Goal: Task Accomplishment & Management: Use online tool/utility

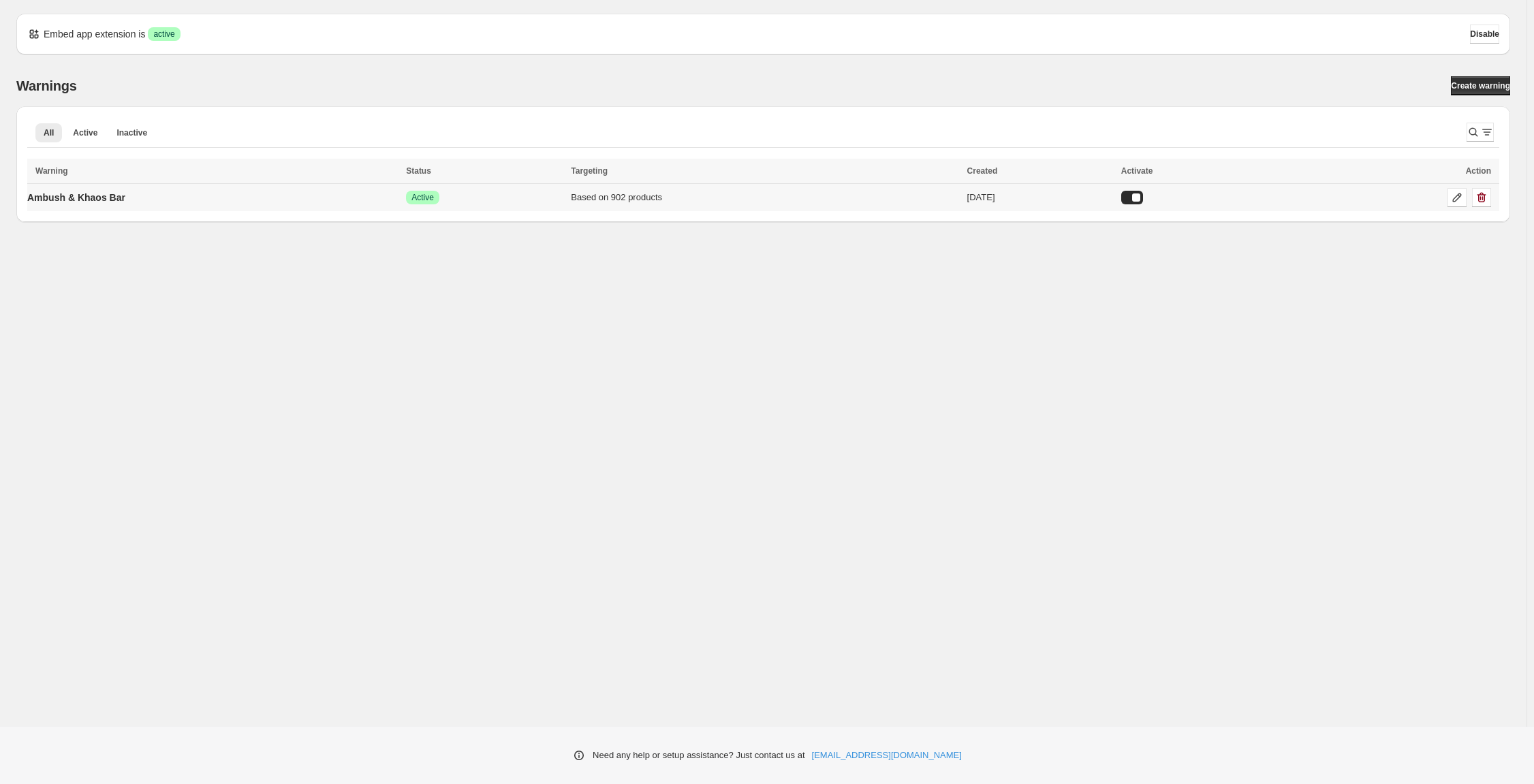
click at [370, 212] on td "Ambush & Khaos Bar" at bounding box center [214, 197] width 375 height 28
click at [114, 209] on link "Ambush & Khaos Bar" at bounding box center [76, 197] width 98 height 22
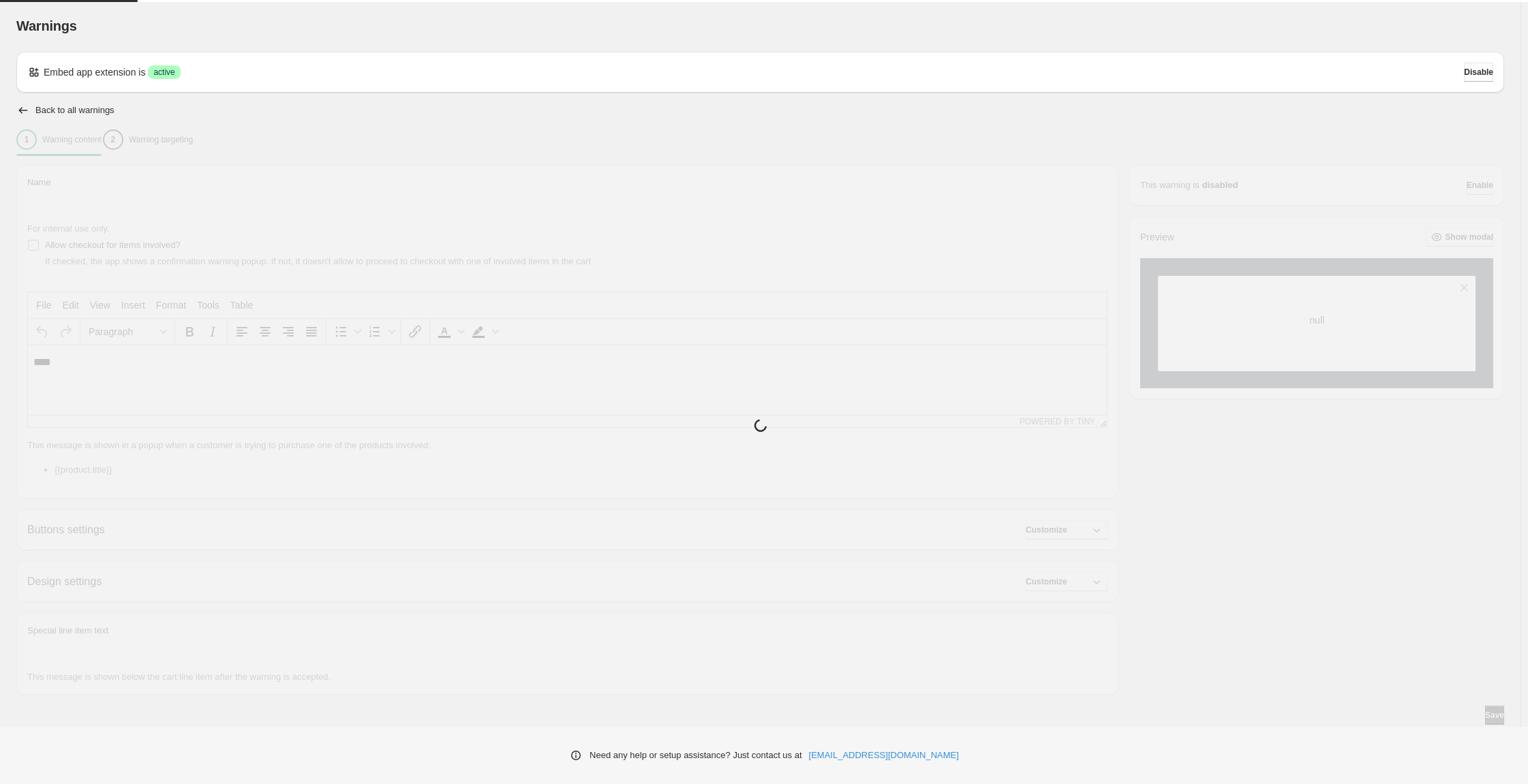
type input "**********"
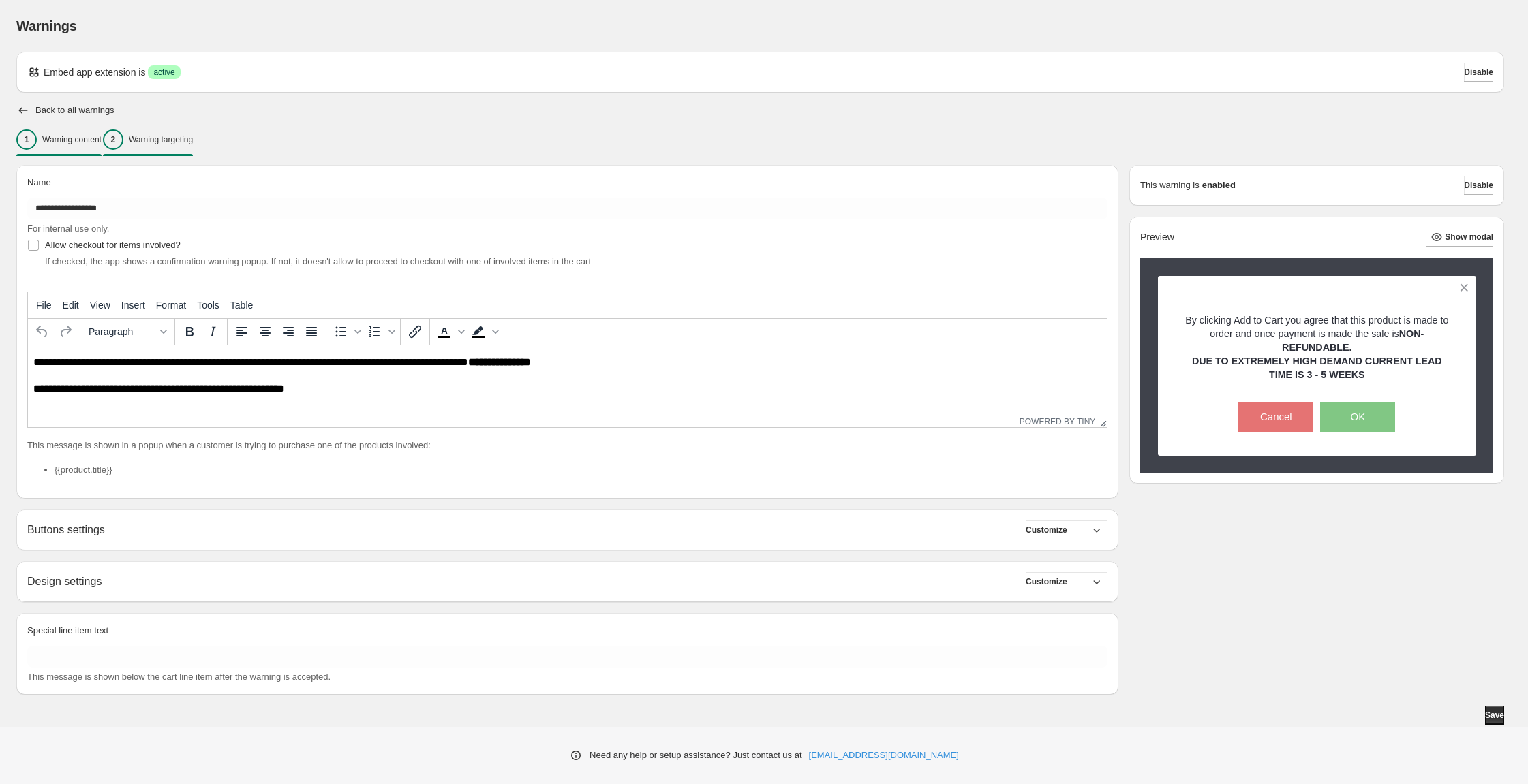
click at [193, 145] on p "Warning targeting" at bounding box center [161, 140] width 64 height 11
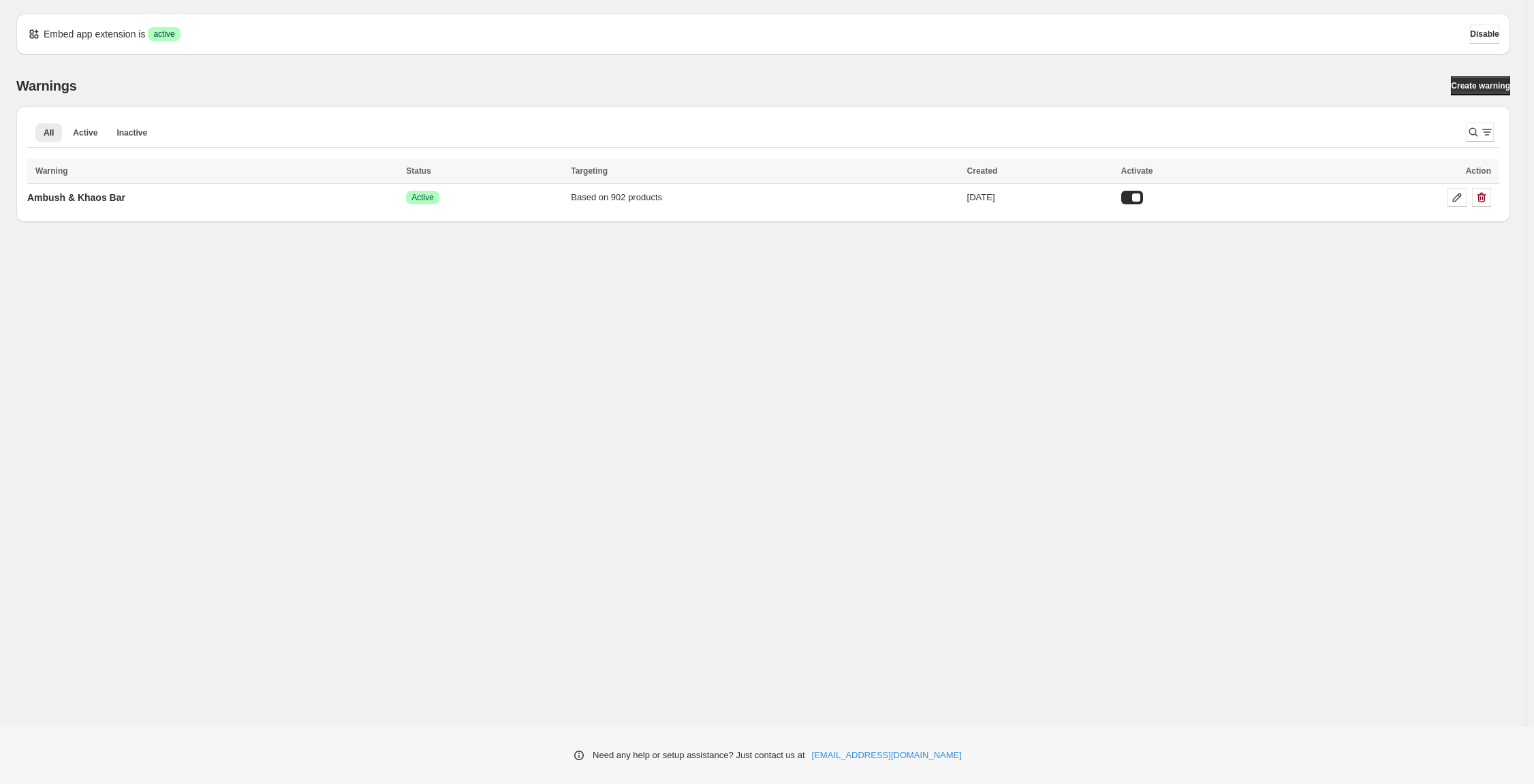
click at [188, 472] on div "Embed app extension is Success active Disable Warnings Create warning All Activ…" at bounding box center [763, 363] width 1527 height 726
click at [609, 205] on div "Based on 902 products" at bounding box center [764, 197] width 388 height 14
click at [126, 205] on p "Ambush & Khaos Bar" at bounding box center [76, 197] width 98 height 14
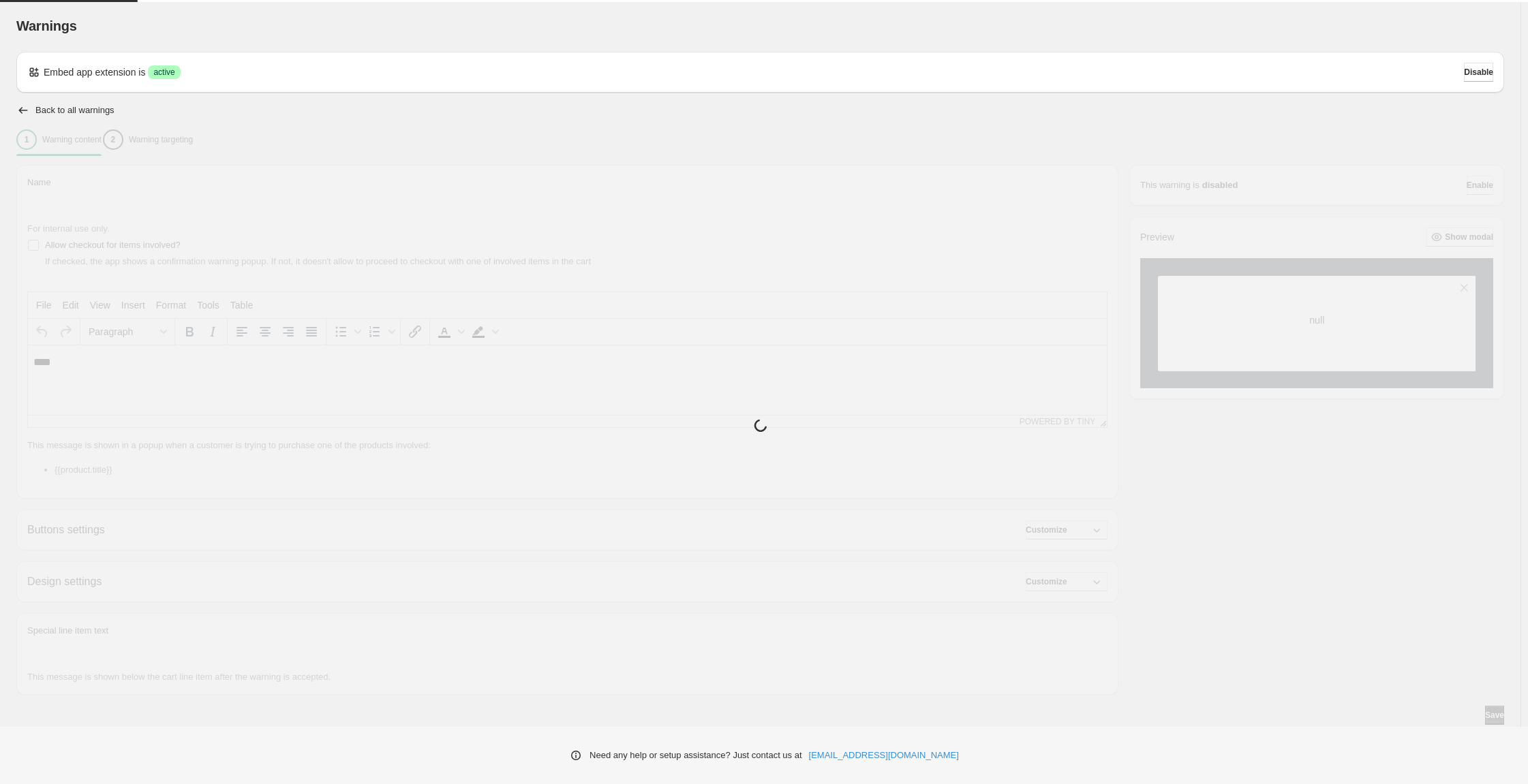
type input "**********"
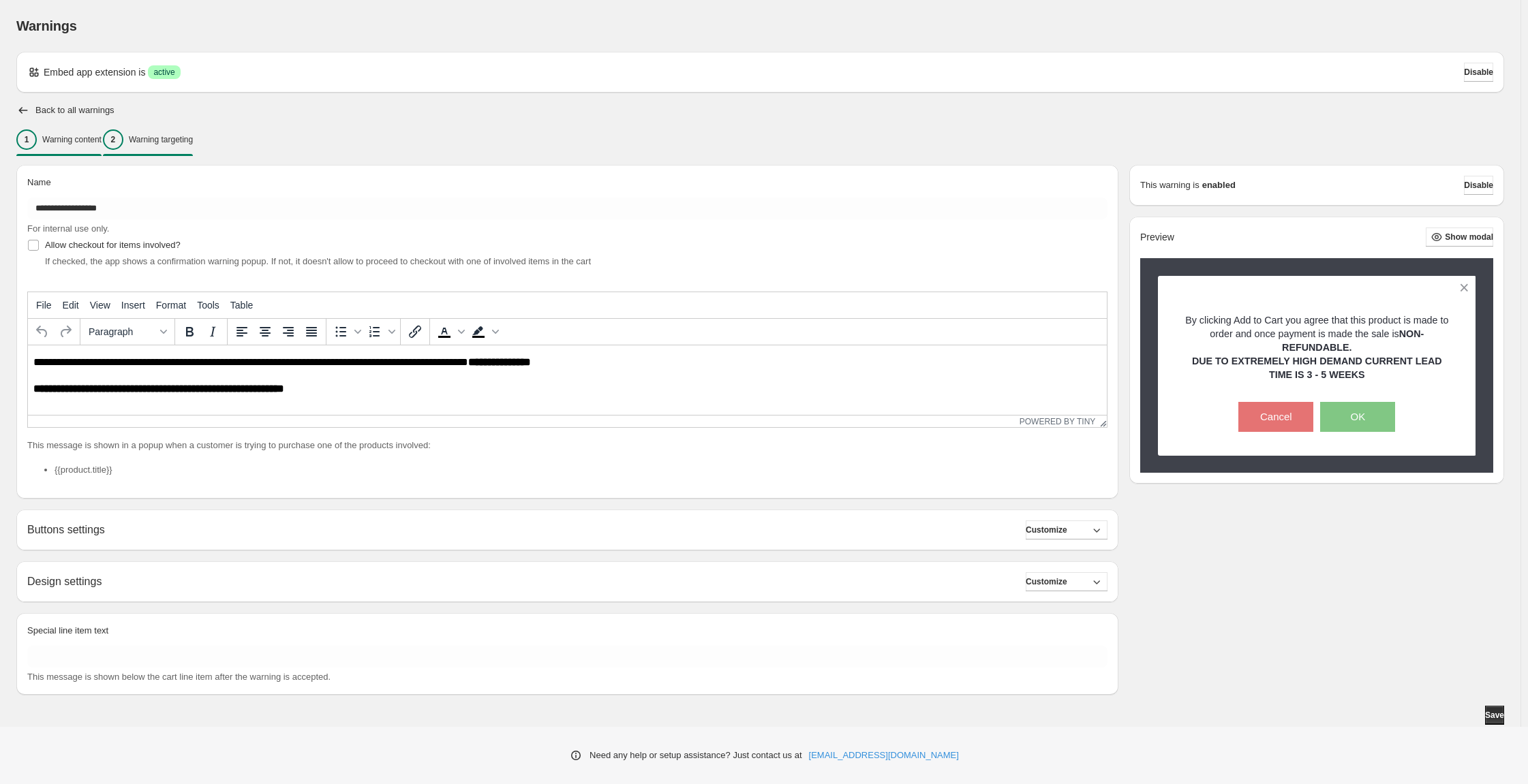
click at [193, 154] on button "2 Warning targeting" at bounding box center [148, 140] width 90 height 29
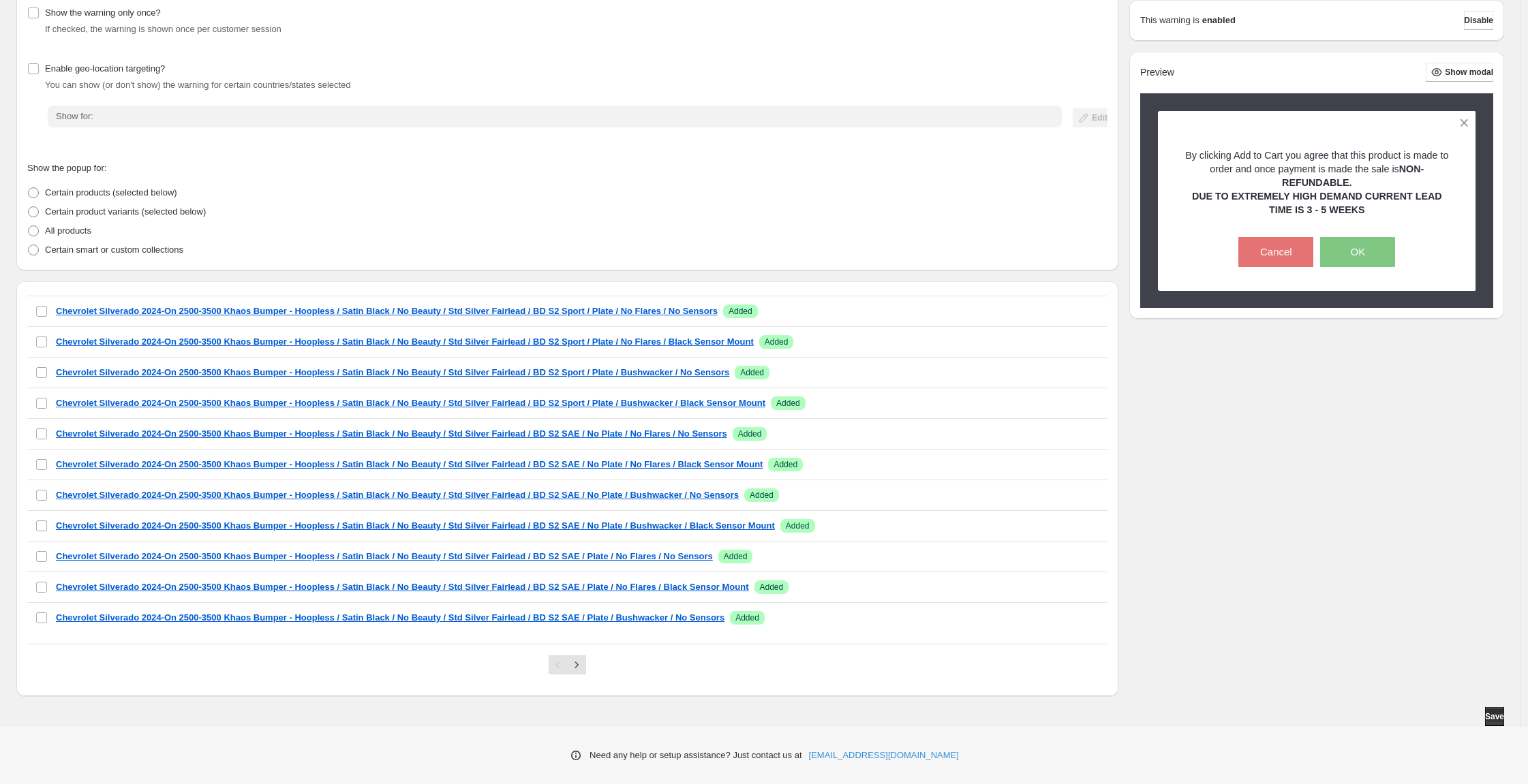
scroll to position [794, 0]
click at [585, 659] on button "Next" at bounding box center [576, 665] width 19 height 19
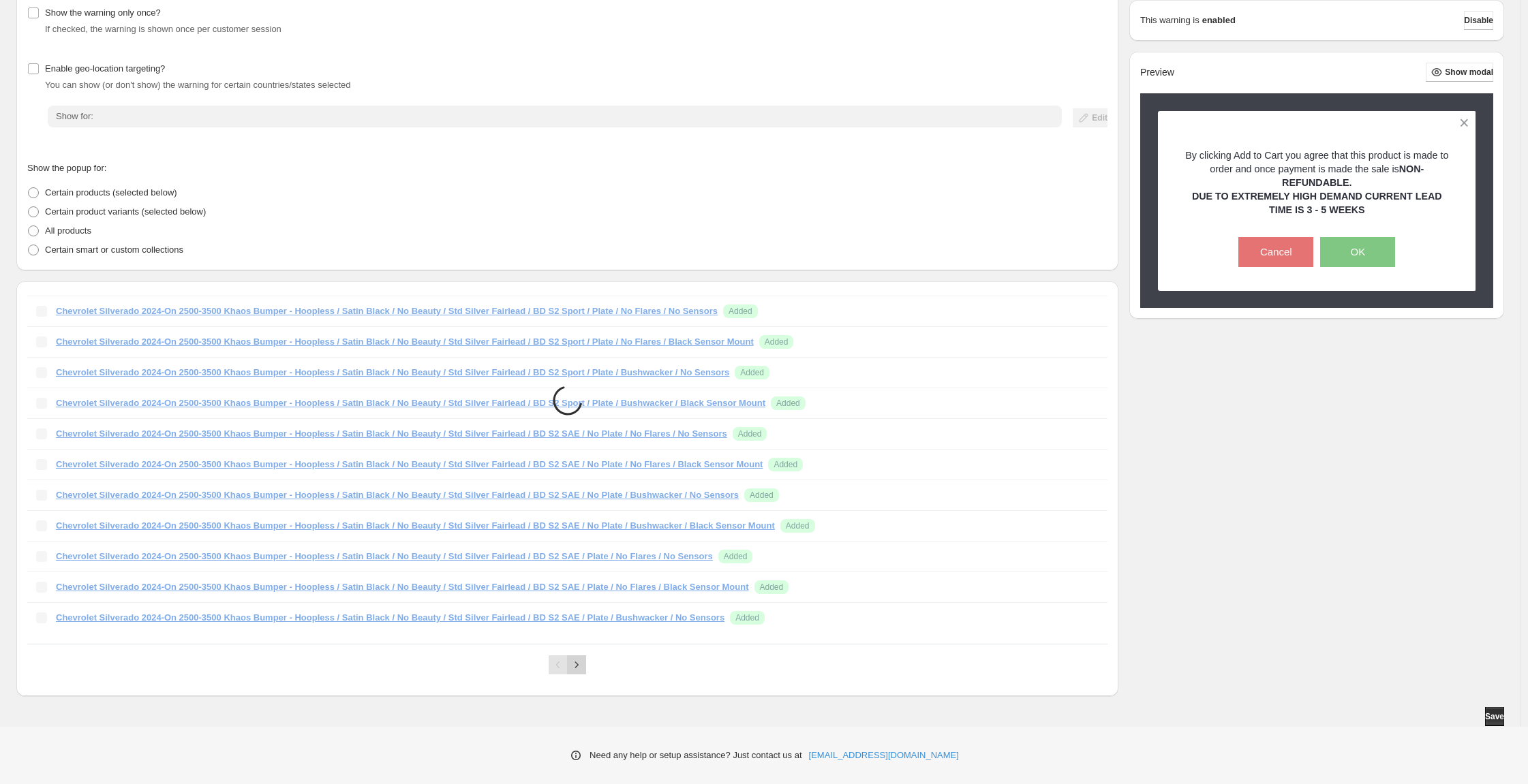
scroll to position [691, 0]
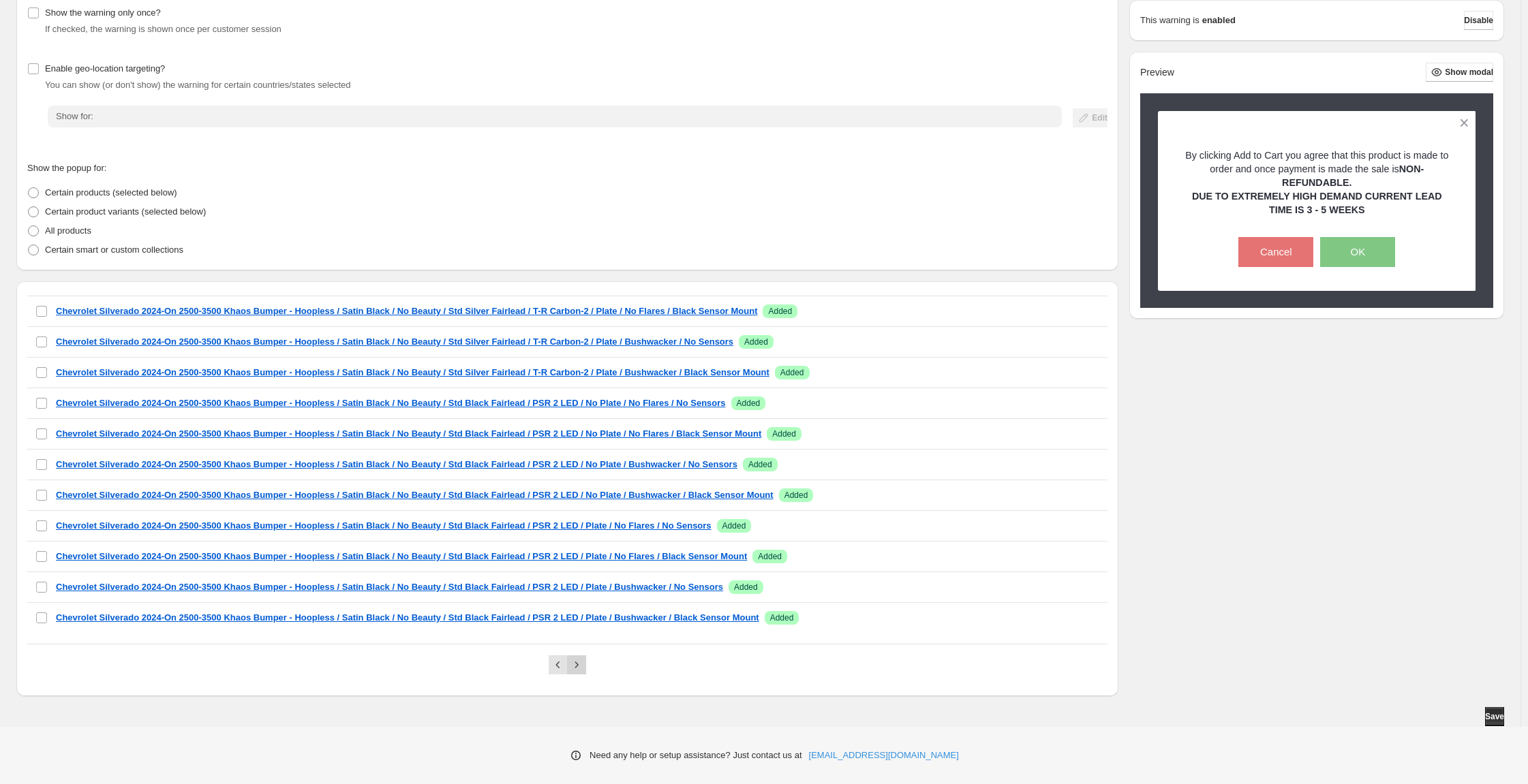
click at [585, 659] on button "Next" at bounding box center [576, 665] width 19 height 19
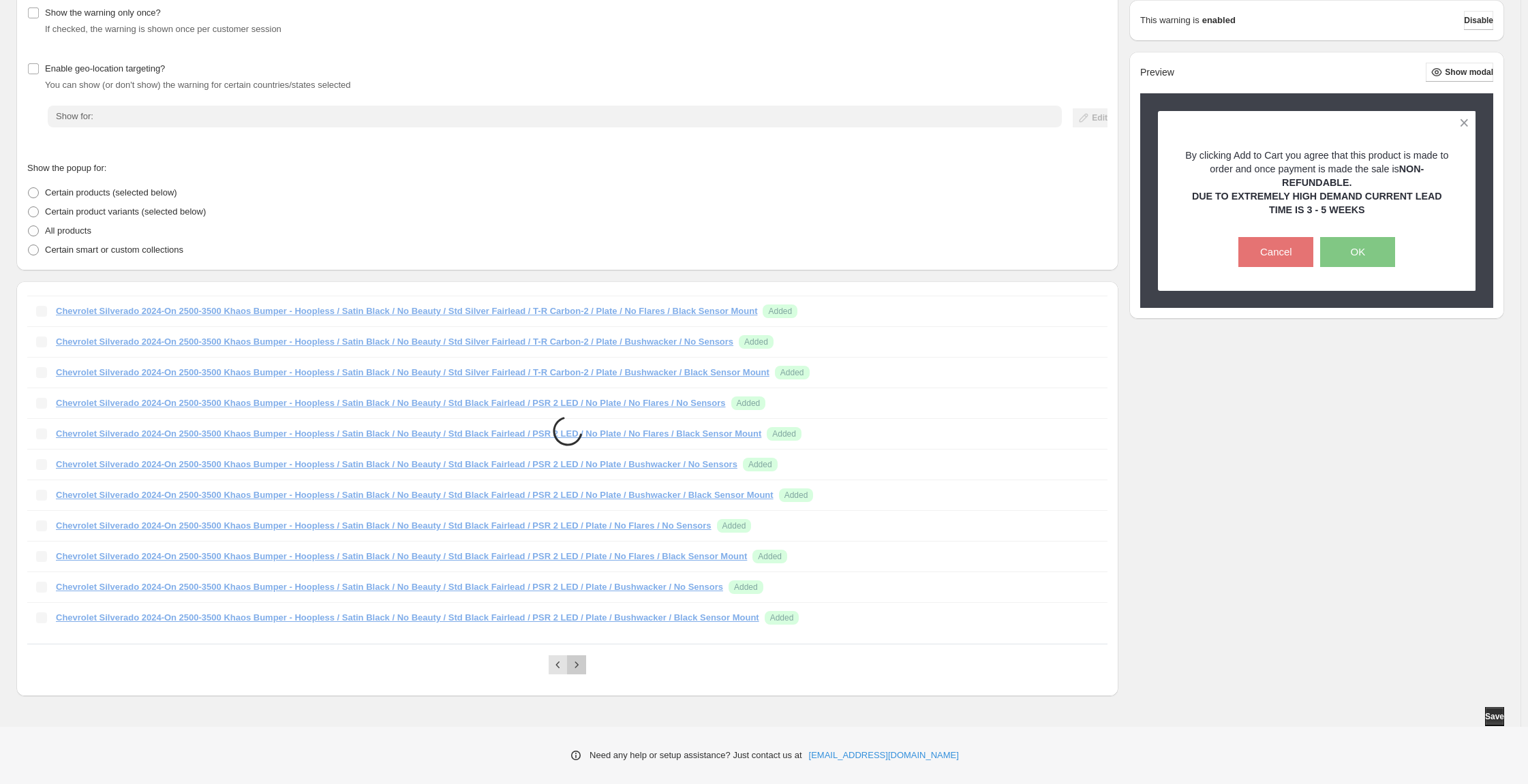
click at [585, 659] on button "Next" at bounding box center [576, 665] width 19 height 19
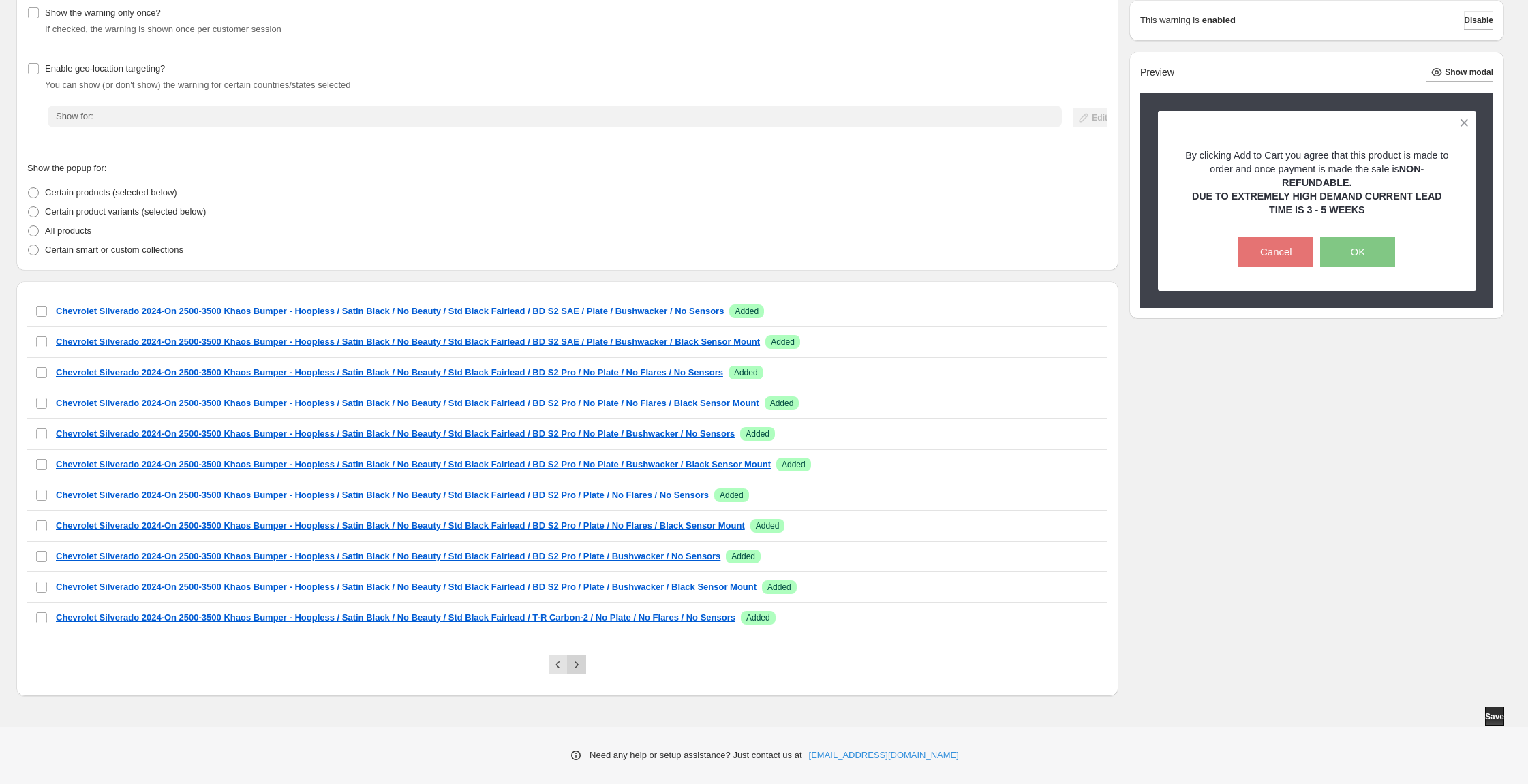
click at [585, 659] on button "Next" at bounding box center [576, 665] width 19 height 19
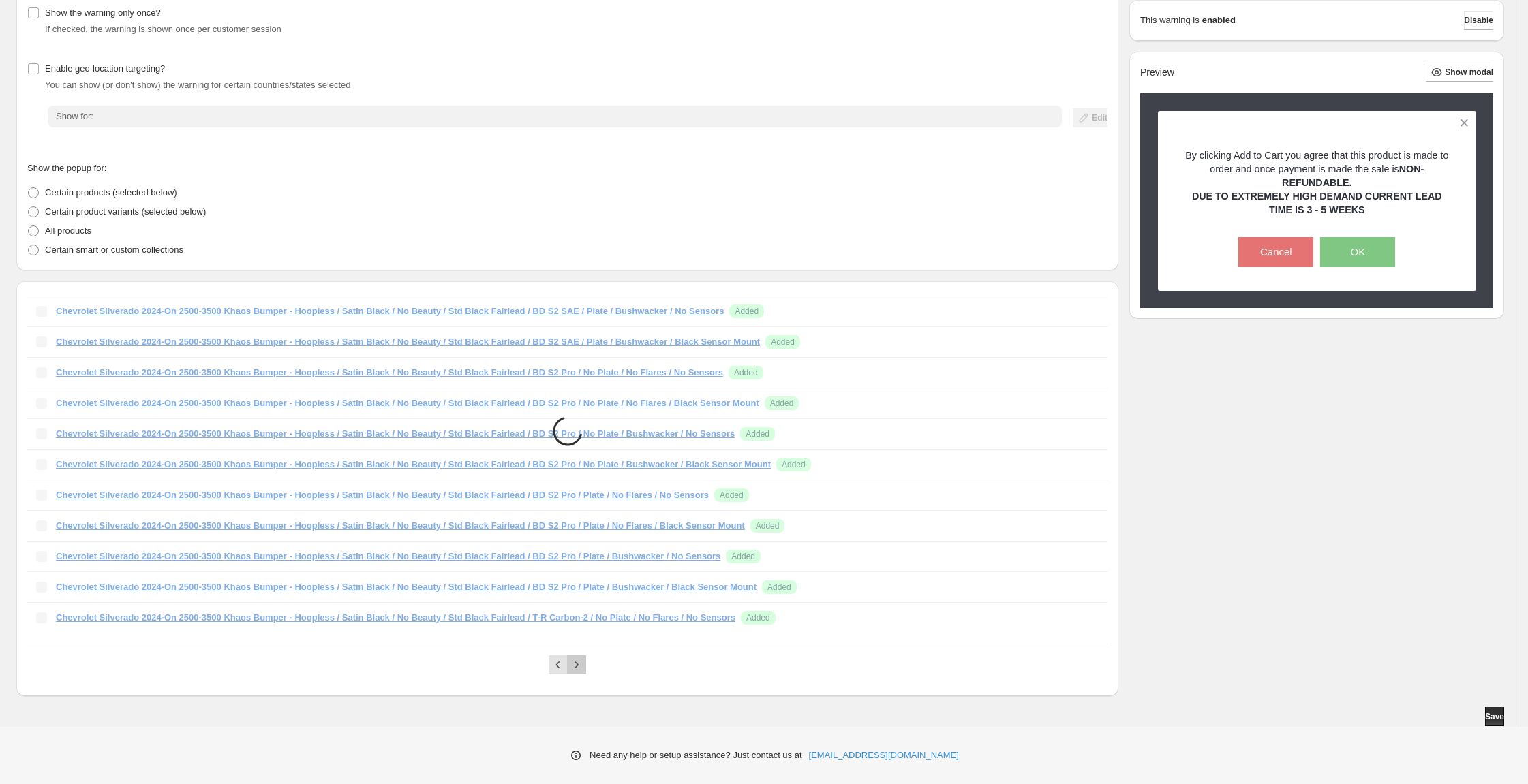
click at [585, 659] on button "Next" at bounding box center [576, 665] width 19 height 19
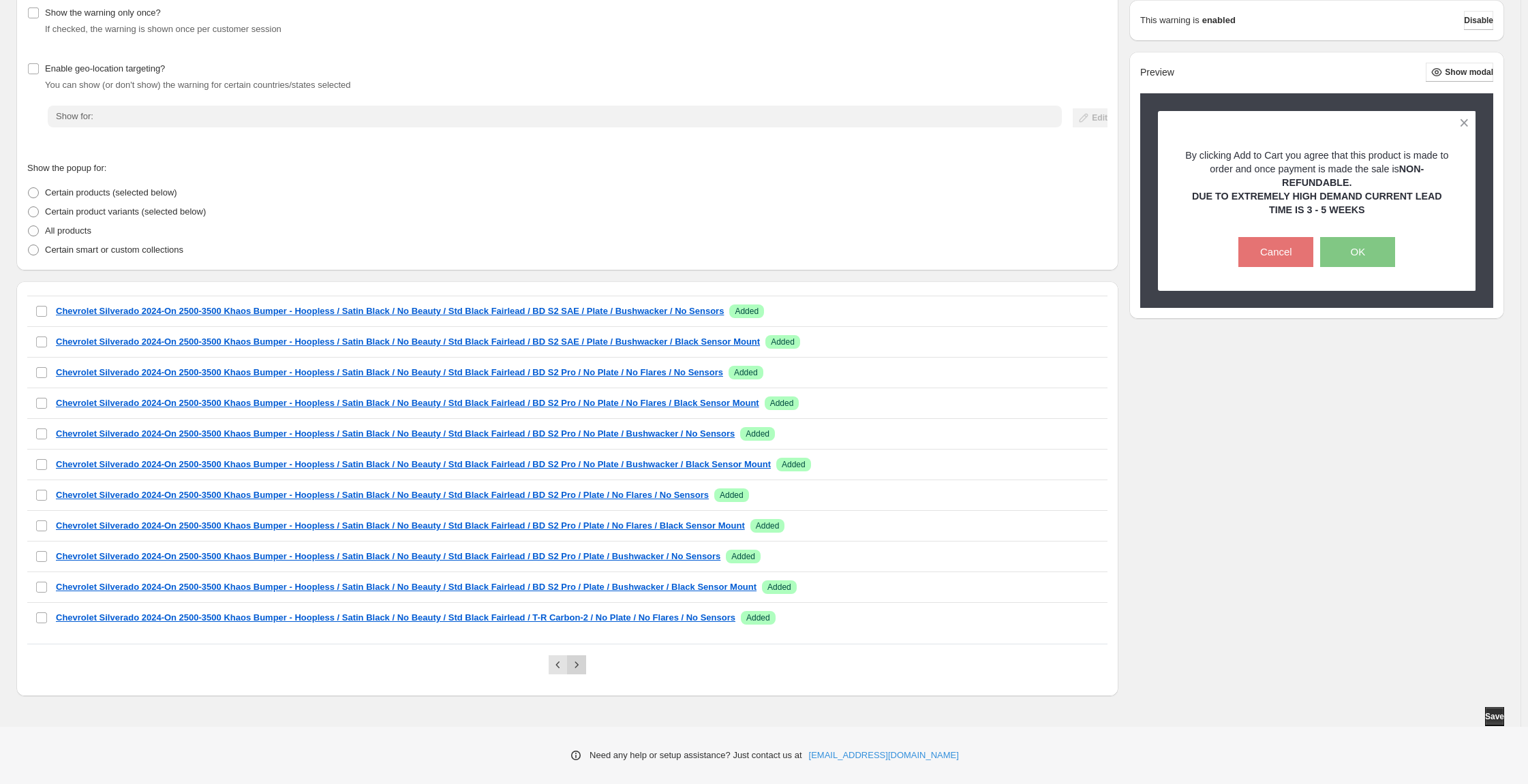
click at [585, 659] on button "Next" at bounding box center [576, 665] width 19 height 19
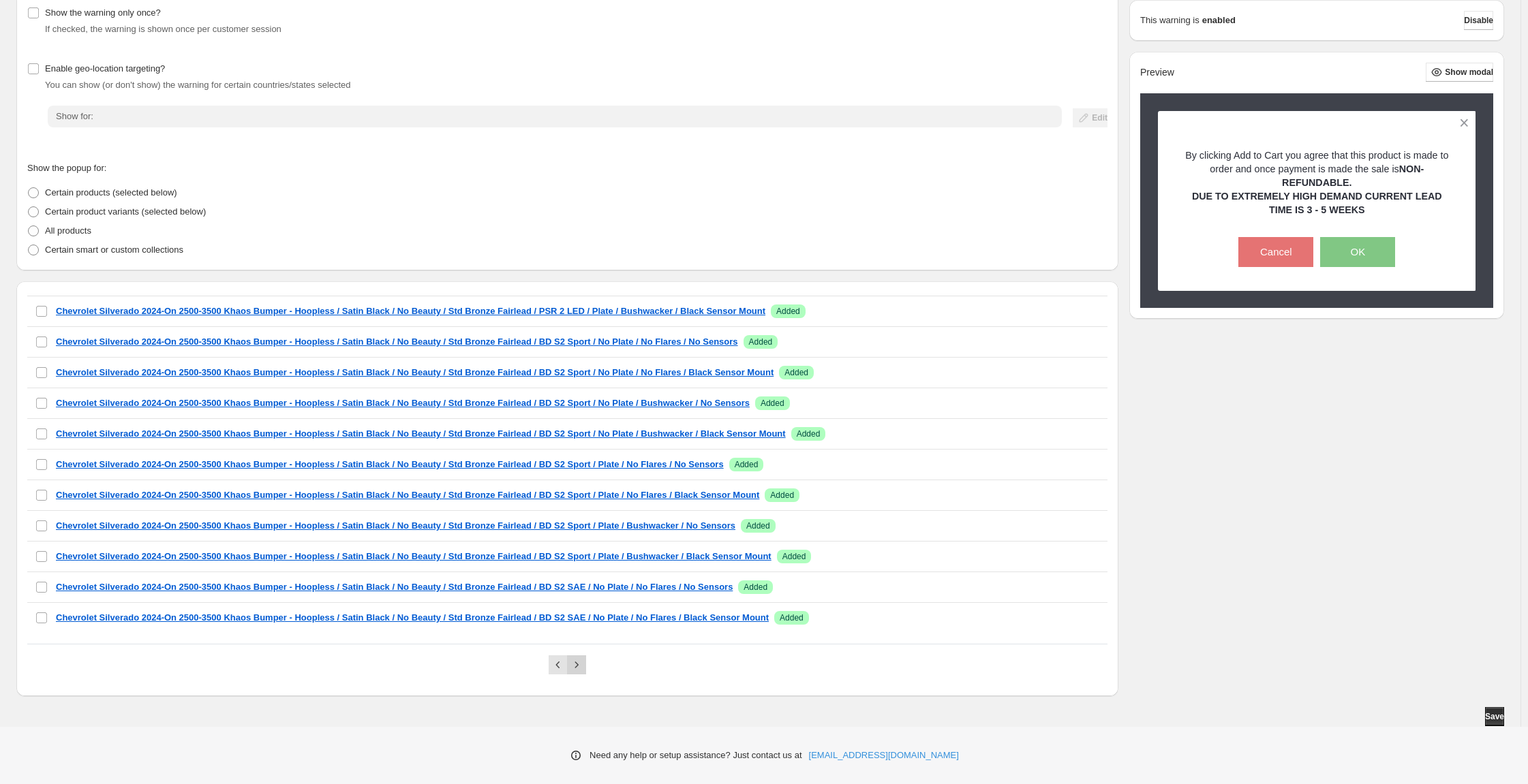
click at [585, 659] on button "Next" at bounding box center [576, 665] width 19 height 19
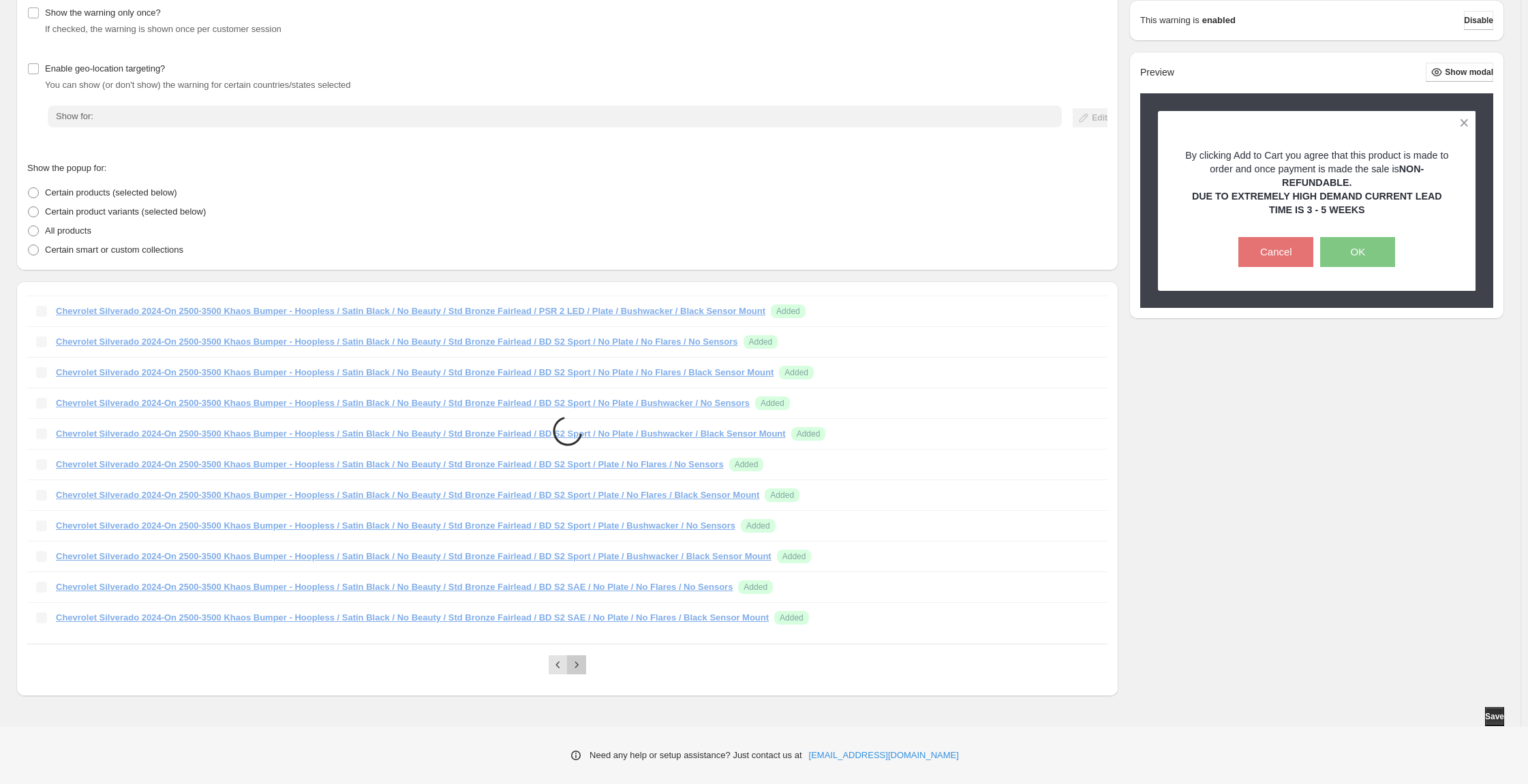
click at [585, 659] on button "Next" at bounding box center [576, 665] width 19 height 19
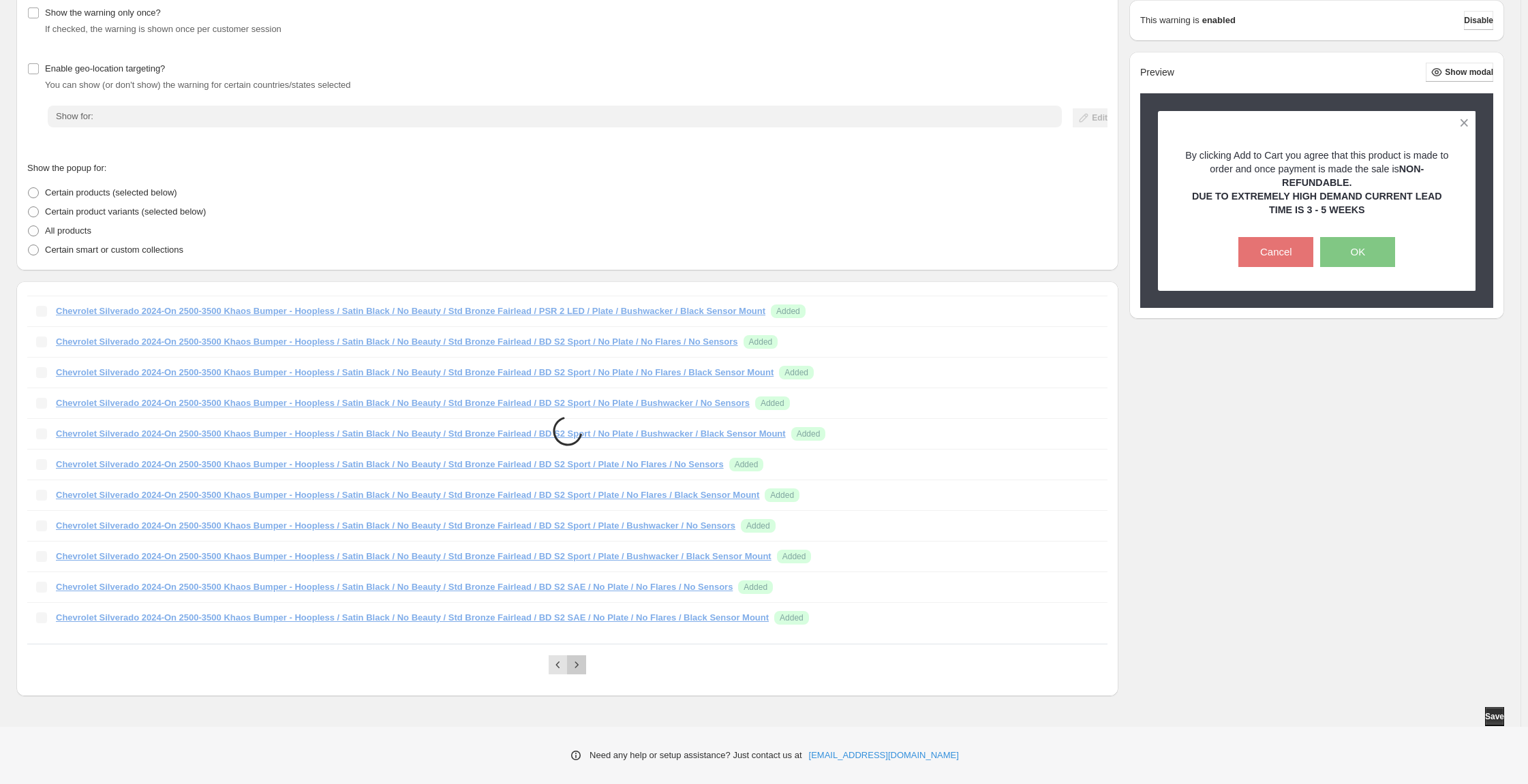
click at [585, 659] on button "Next" at bounding box center [576, 665] width 19 height 19
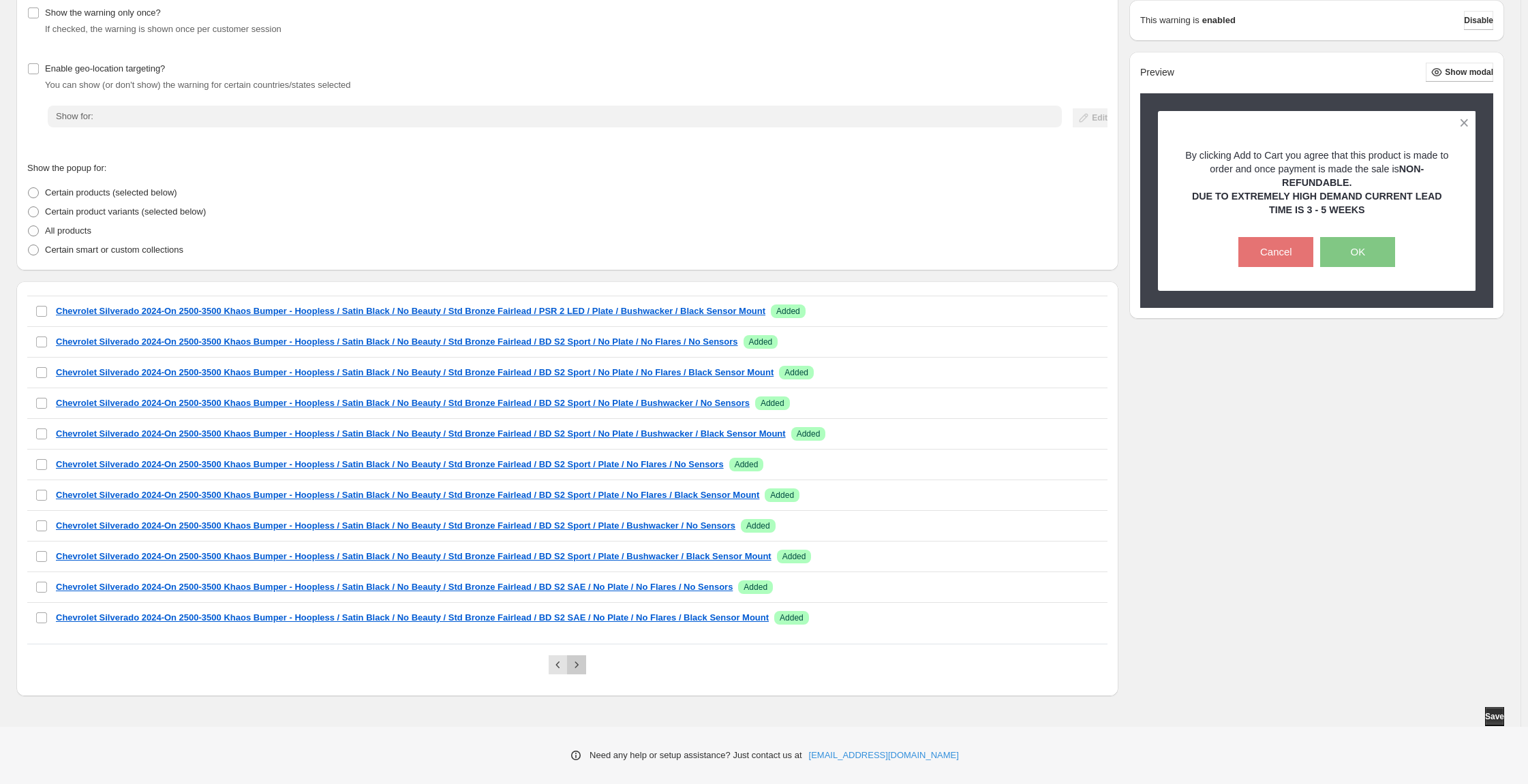
click at [585, 659] on button "Next" at bounding box center [576, 665] width 19 height 19
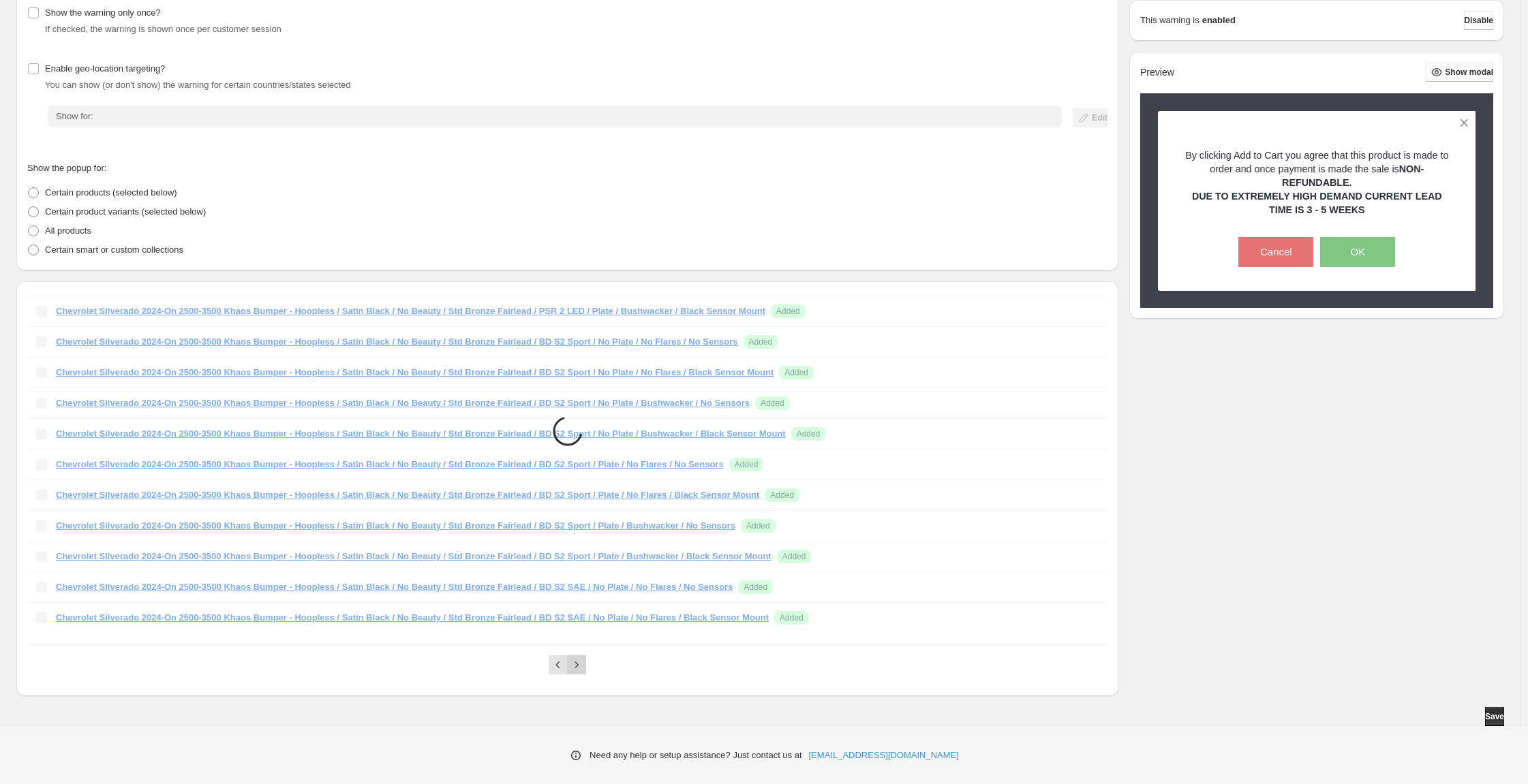
click at [585, 659] on button "Next" at bounding box center [576, 665] width 19 height 19
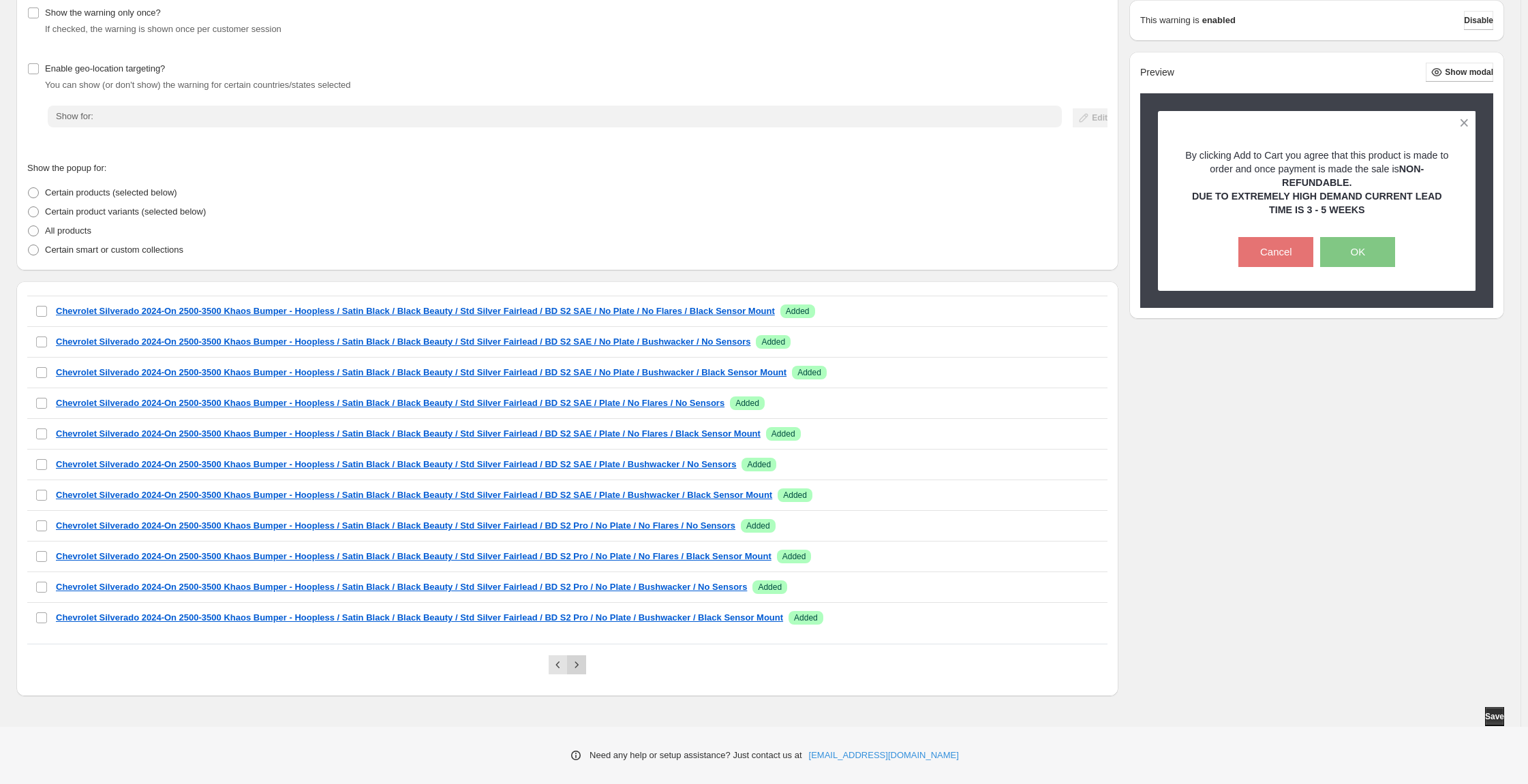
click at [585, 659] on button "Next" at bounding box center [576, 665] width 19 height 19
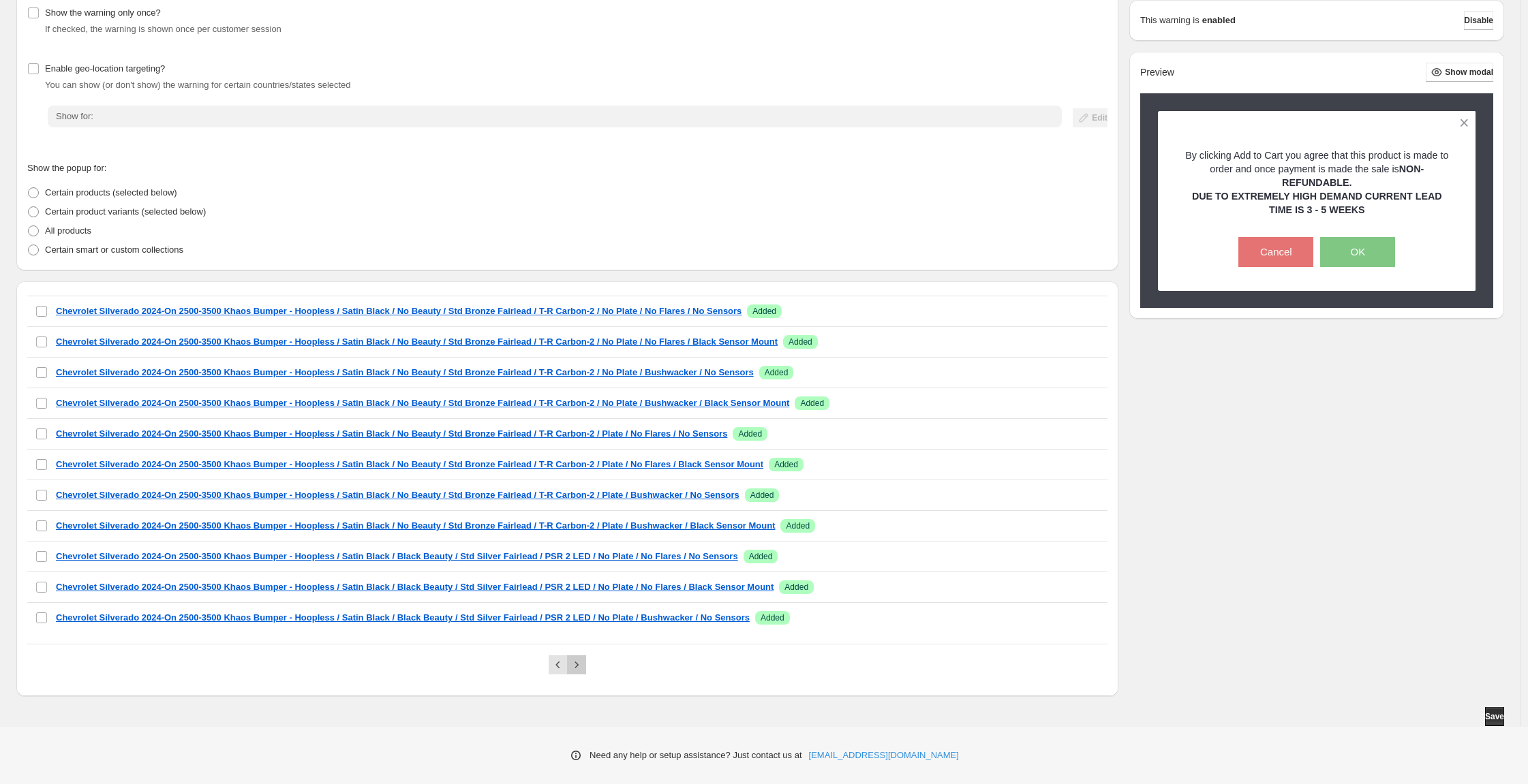
click at [585, 659] on button "Next" at bounding box center [576, 665] width 19 height 19
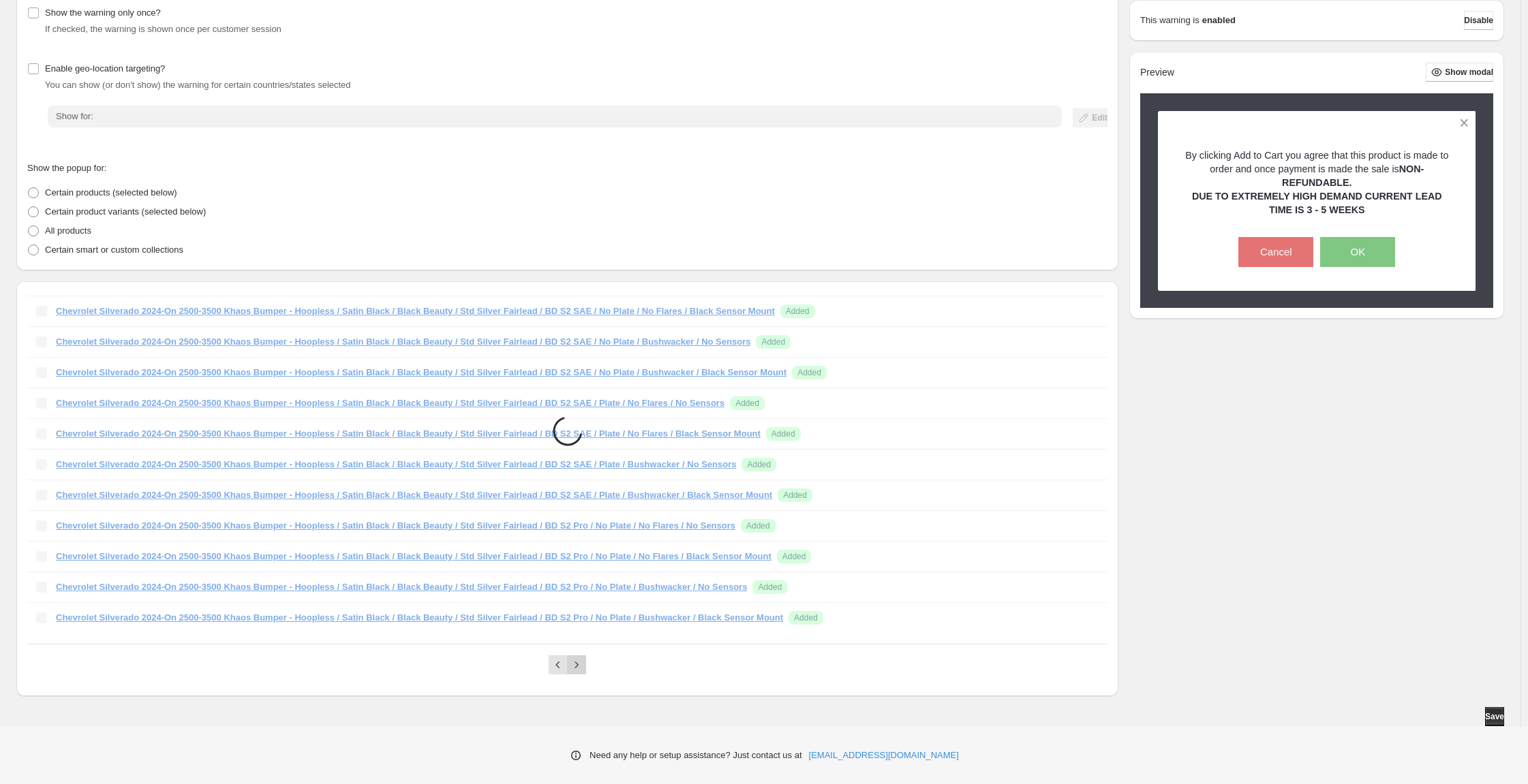
click at [585, 659] on button "Next" at bounding box center [576, 665] width 19 height 19
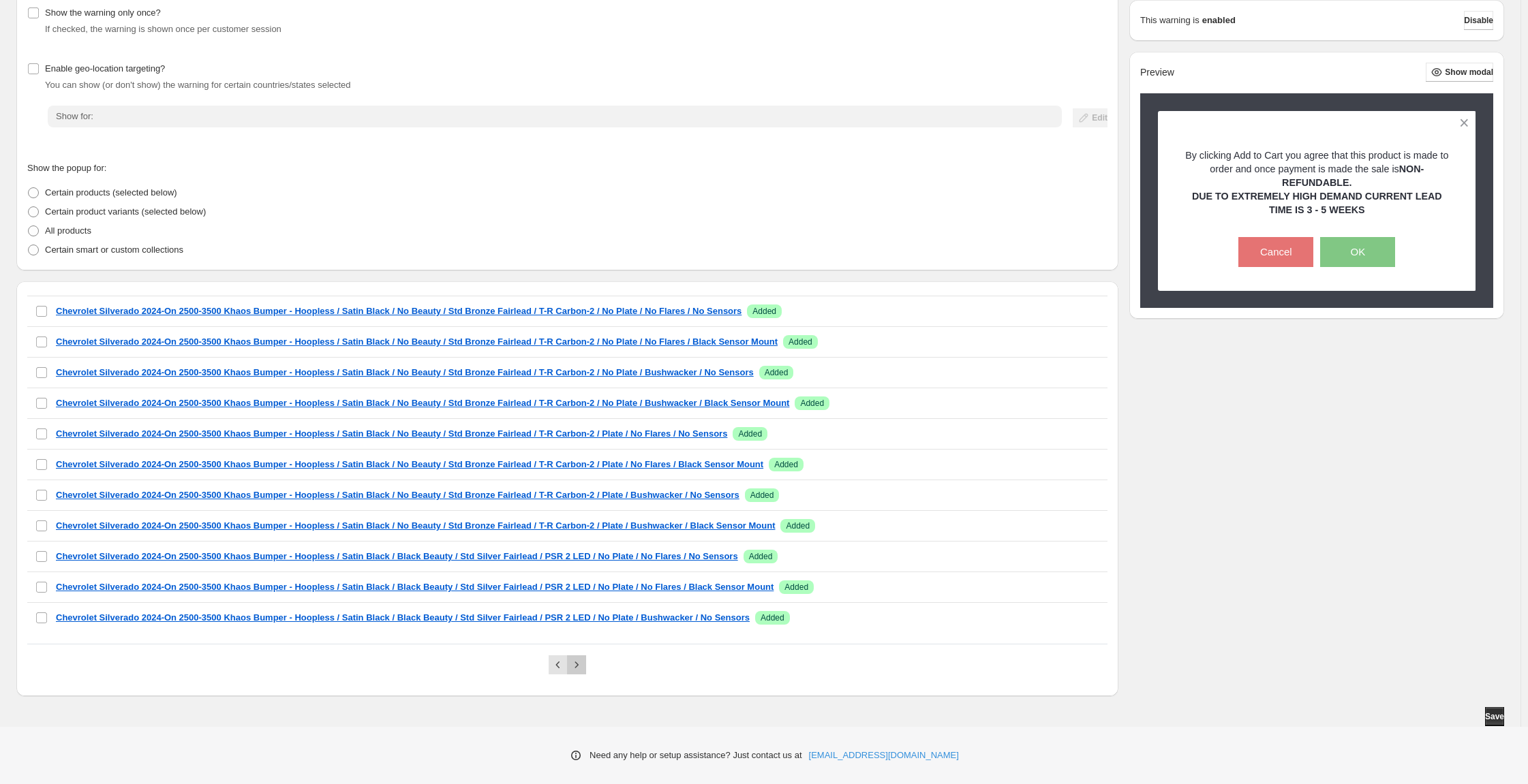
click at [585, 659] on button "Next" at bounding box center [576, 665] width 19 height 19
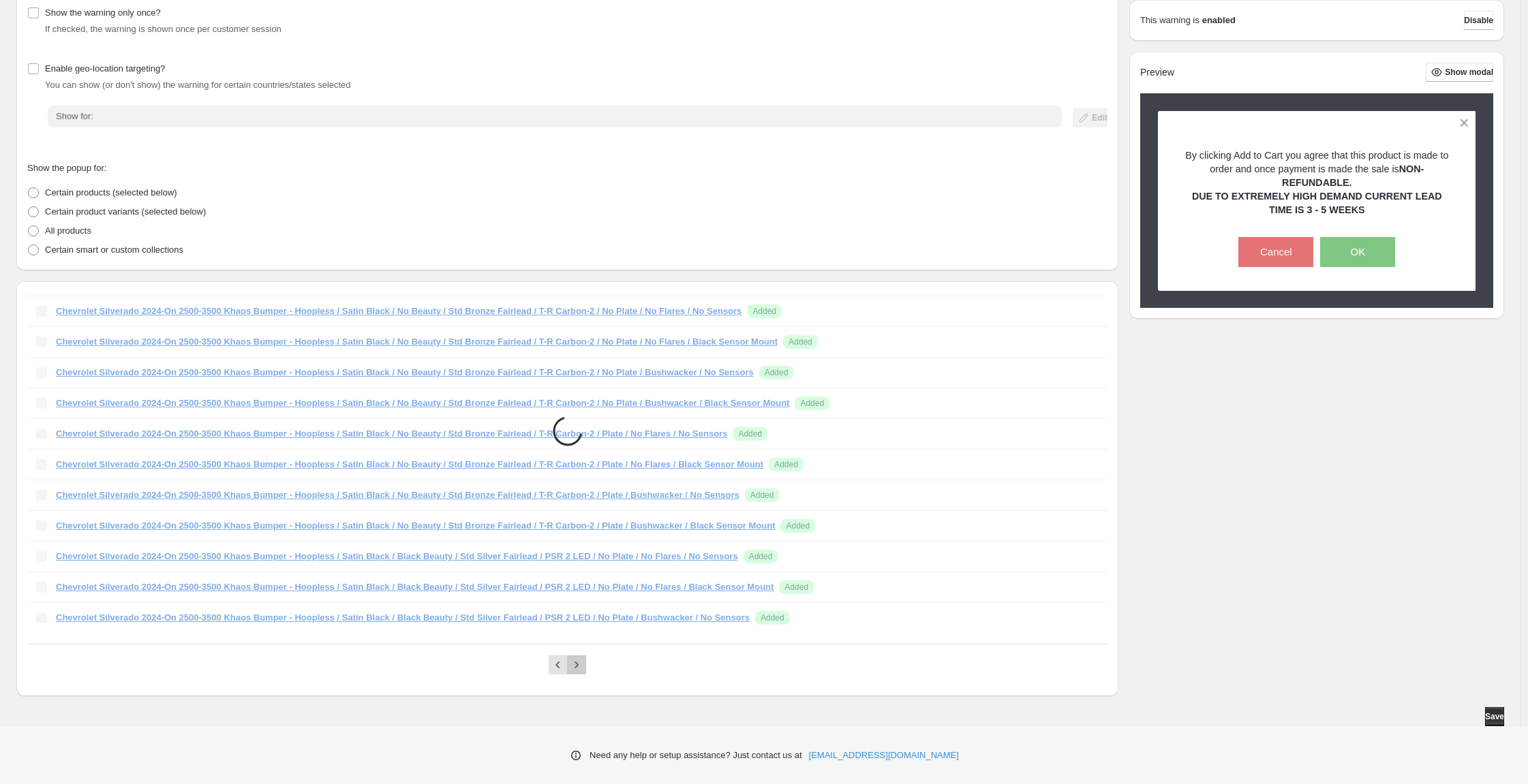
click at [585, 659] on button "Next" at bounding box center [576, 665] width 19 height 19
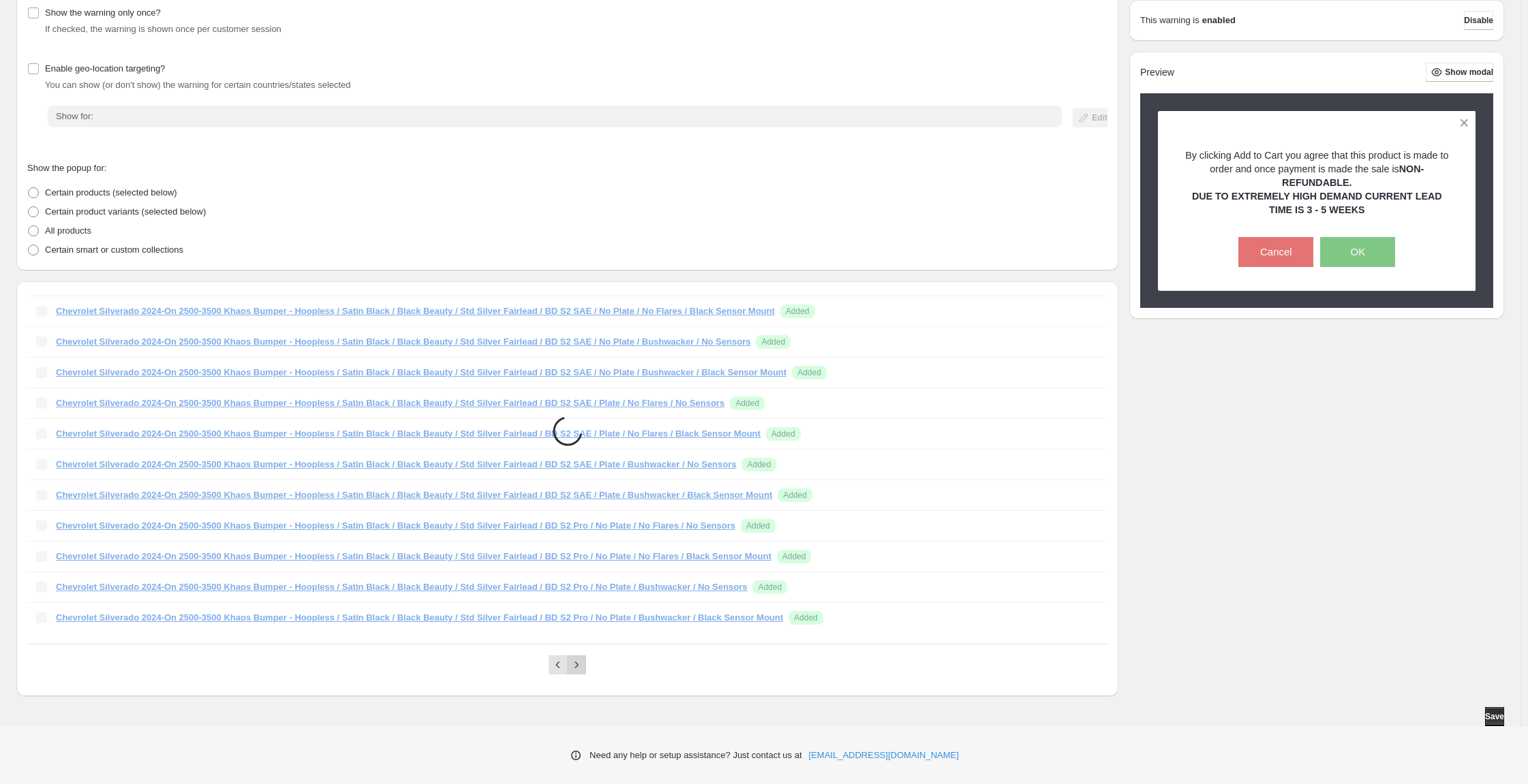
click at [585, 659] on button "Next" at bounding box center [576, 665] width 19 height 19
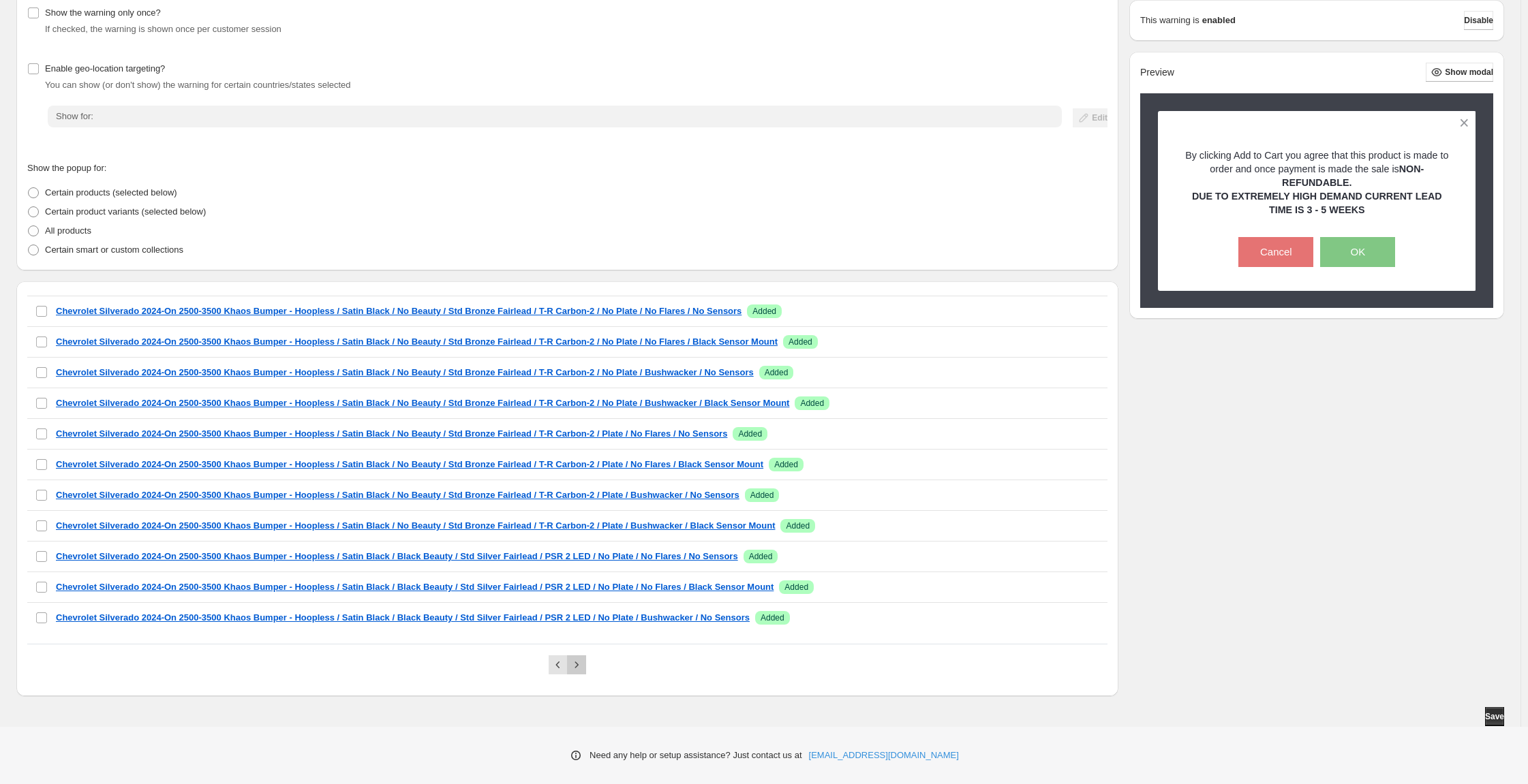
click at [585, 659] on button "Next" at bounding box center [576, 665] width 19 height 19
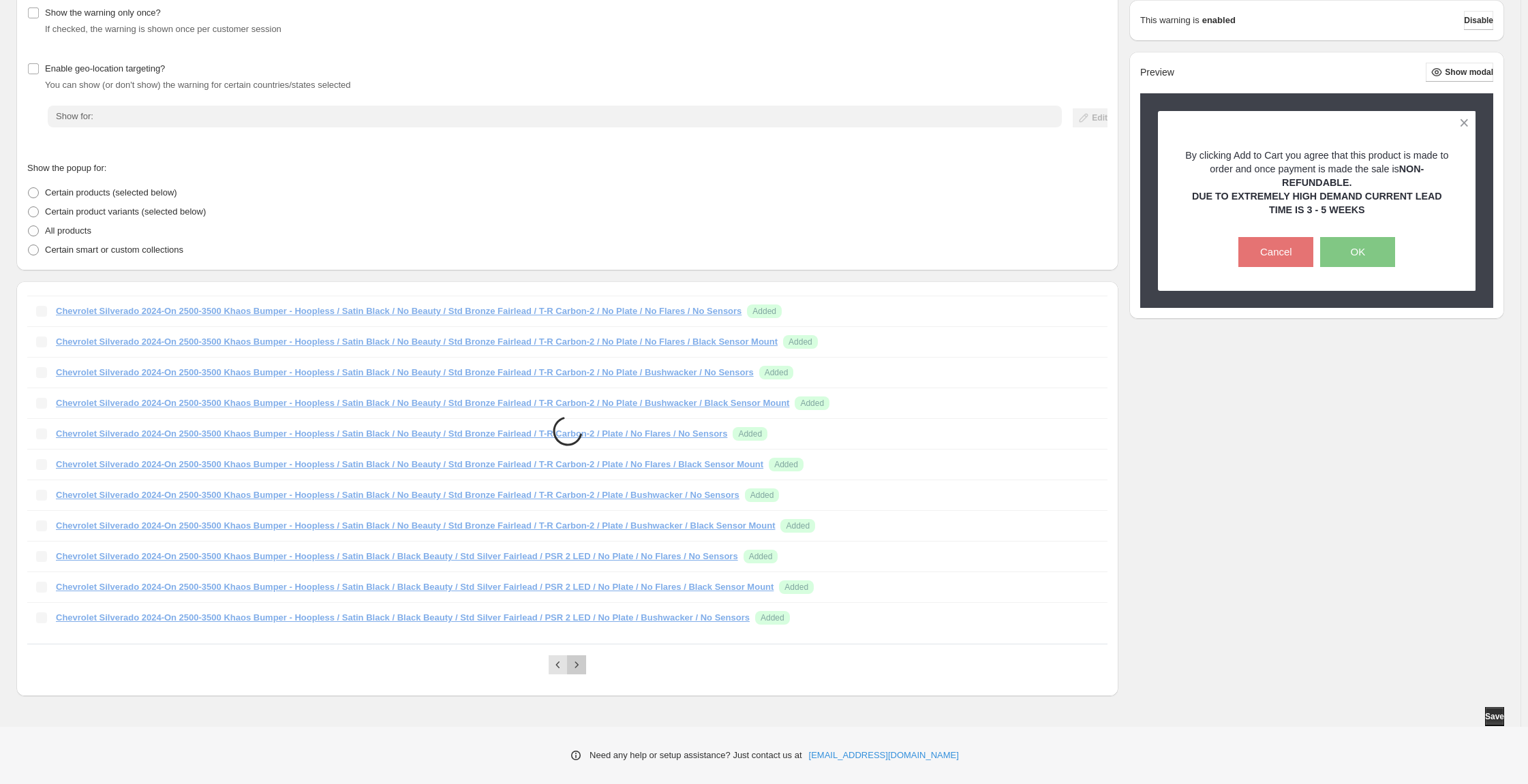
click at [585, 659] on button "Next" at bounding box center [576, 665] width 19 height 19
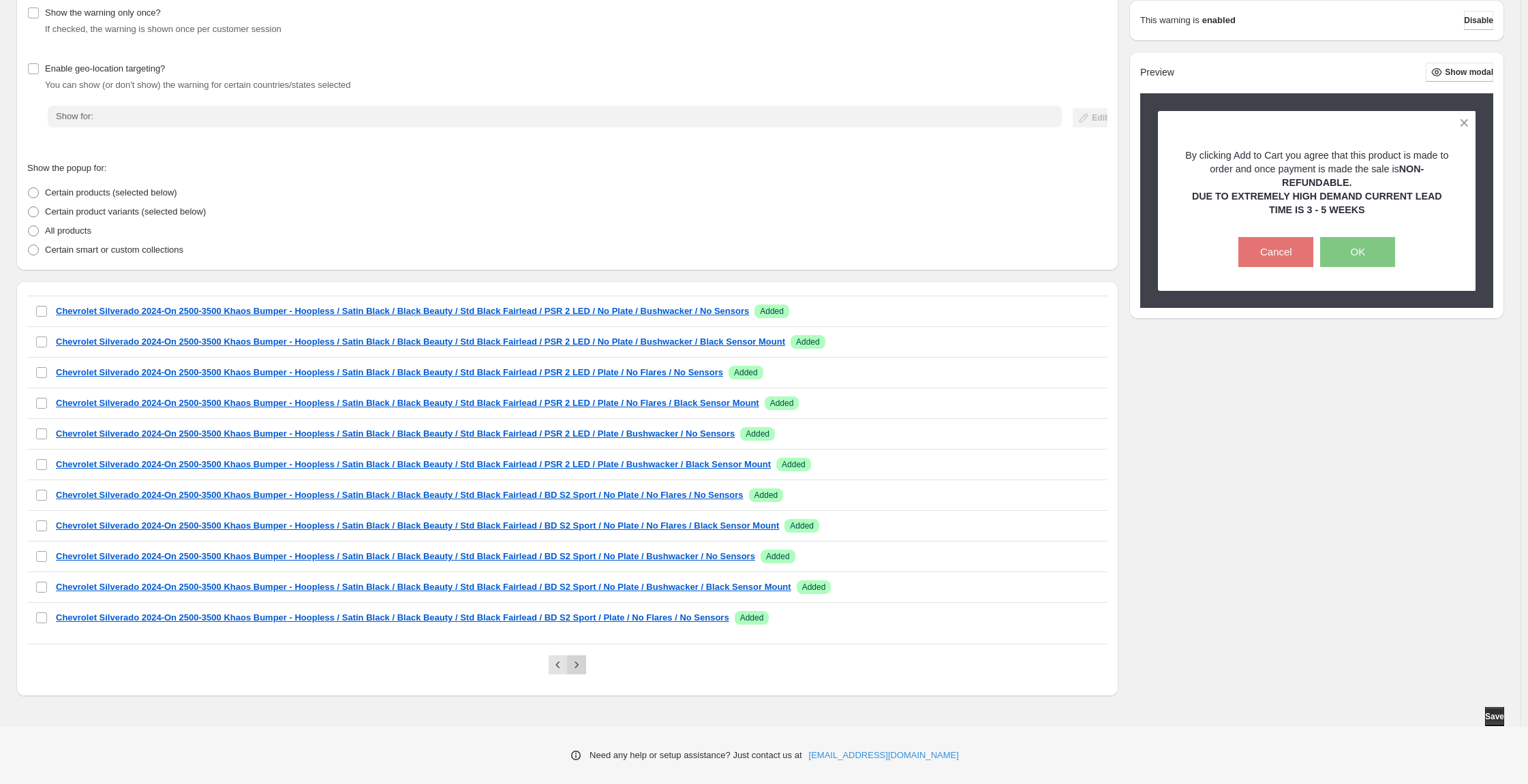
click at [585, 659] on button "Next" at bounding box center [576, 665] width 19 height 19
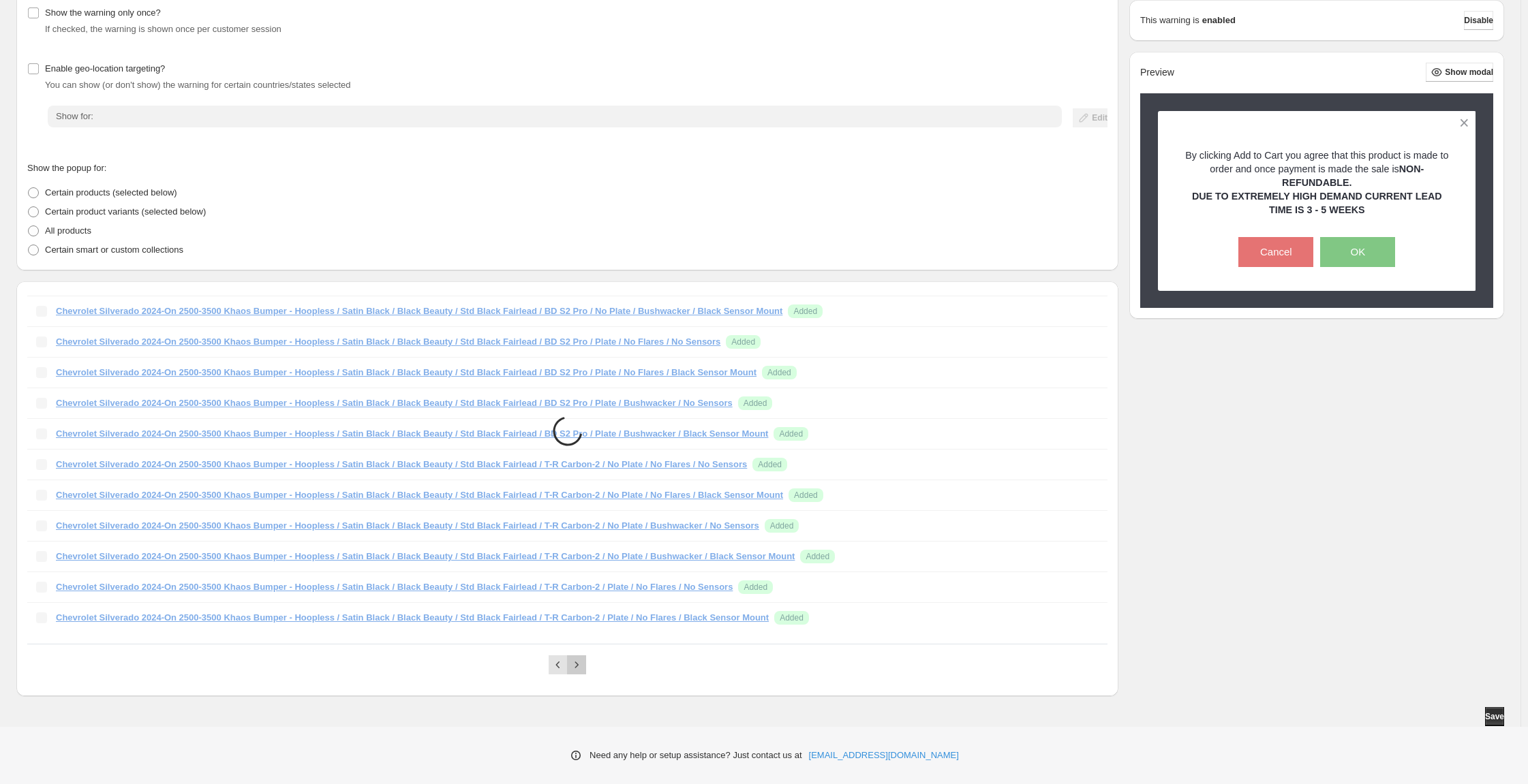
click at [585, 659] on button "Next" at bounding box center [576, 665] width 19 height 19
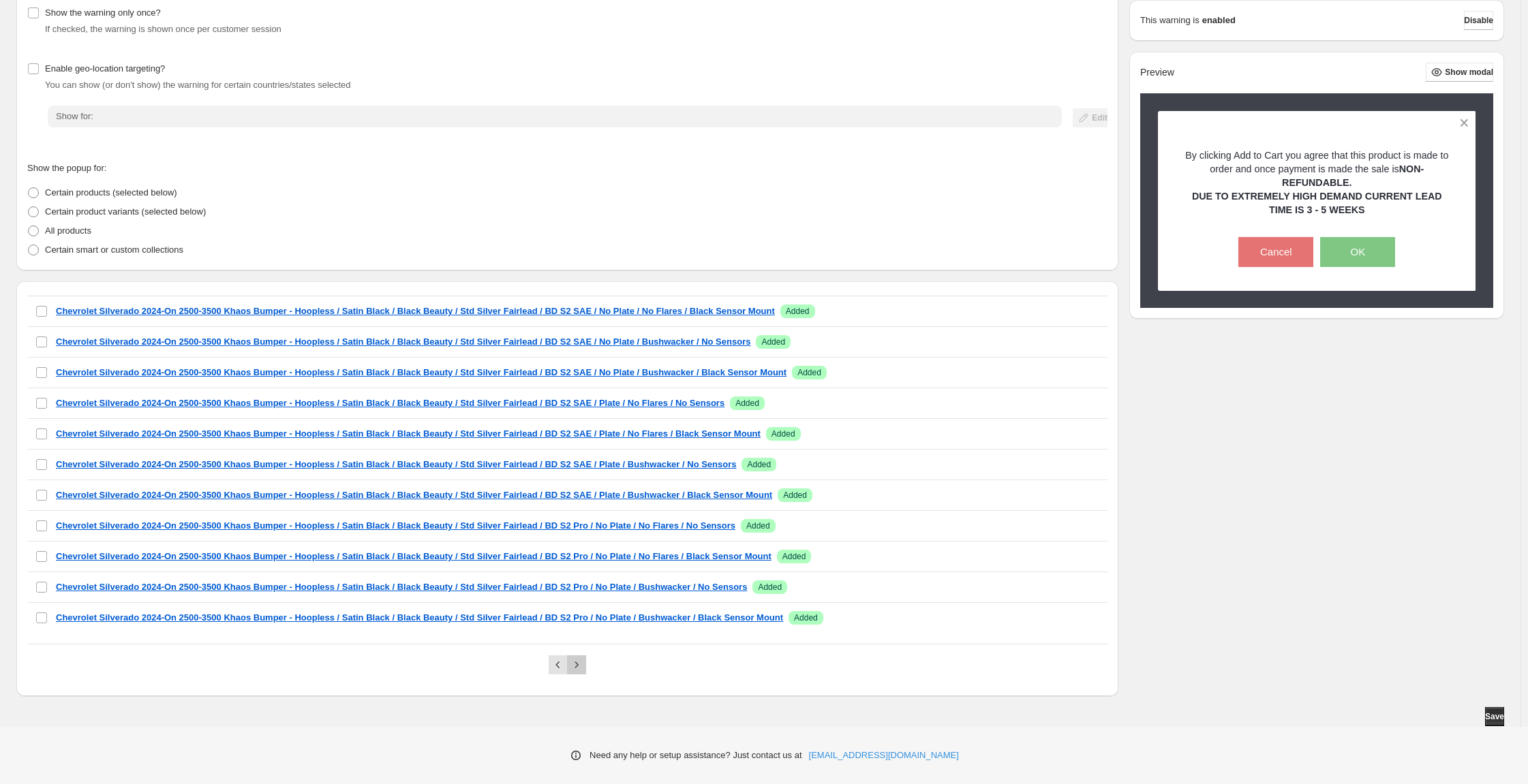
click at [585, 659] on button "Next" at bounding box center [576, 665] width 19 height 19
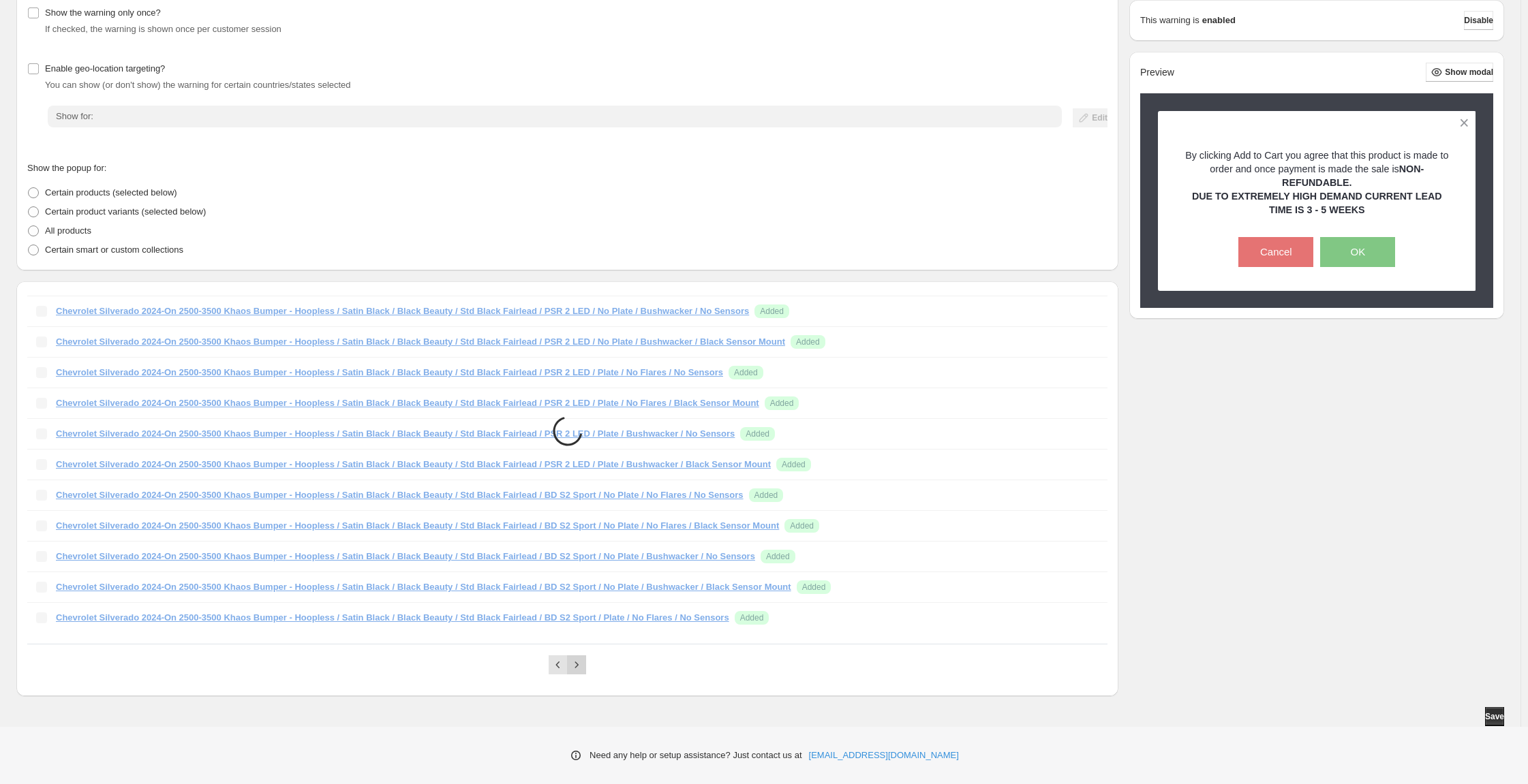
click at [585, 659] on button "Next" at bounding box center [576, 665] width 19 height 19
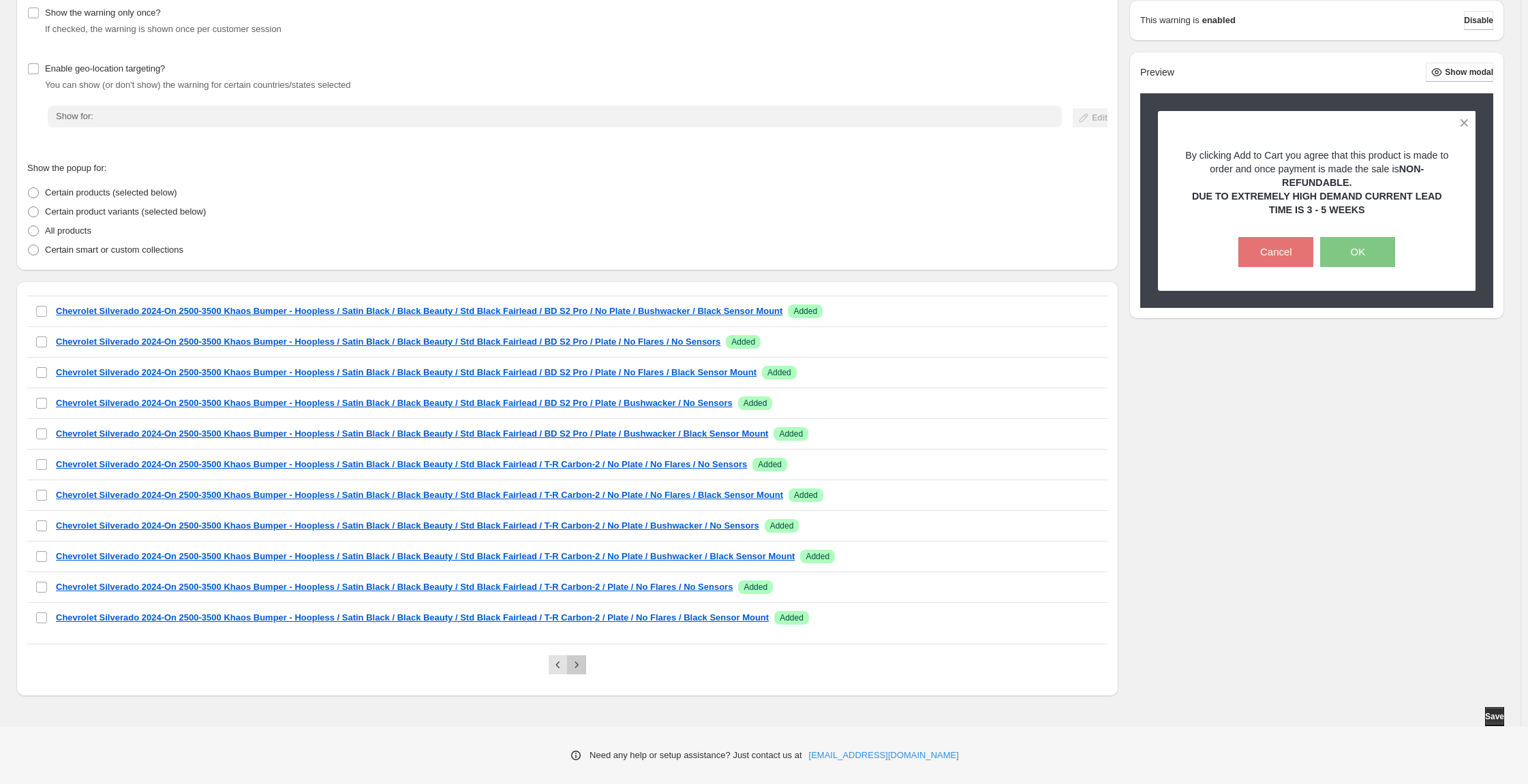
click at [585, 659] on button "Next" at bounding box center [576, 665] width 19 height 19
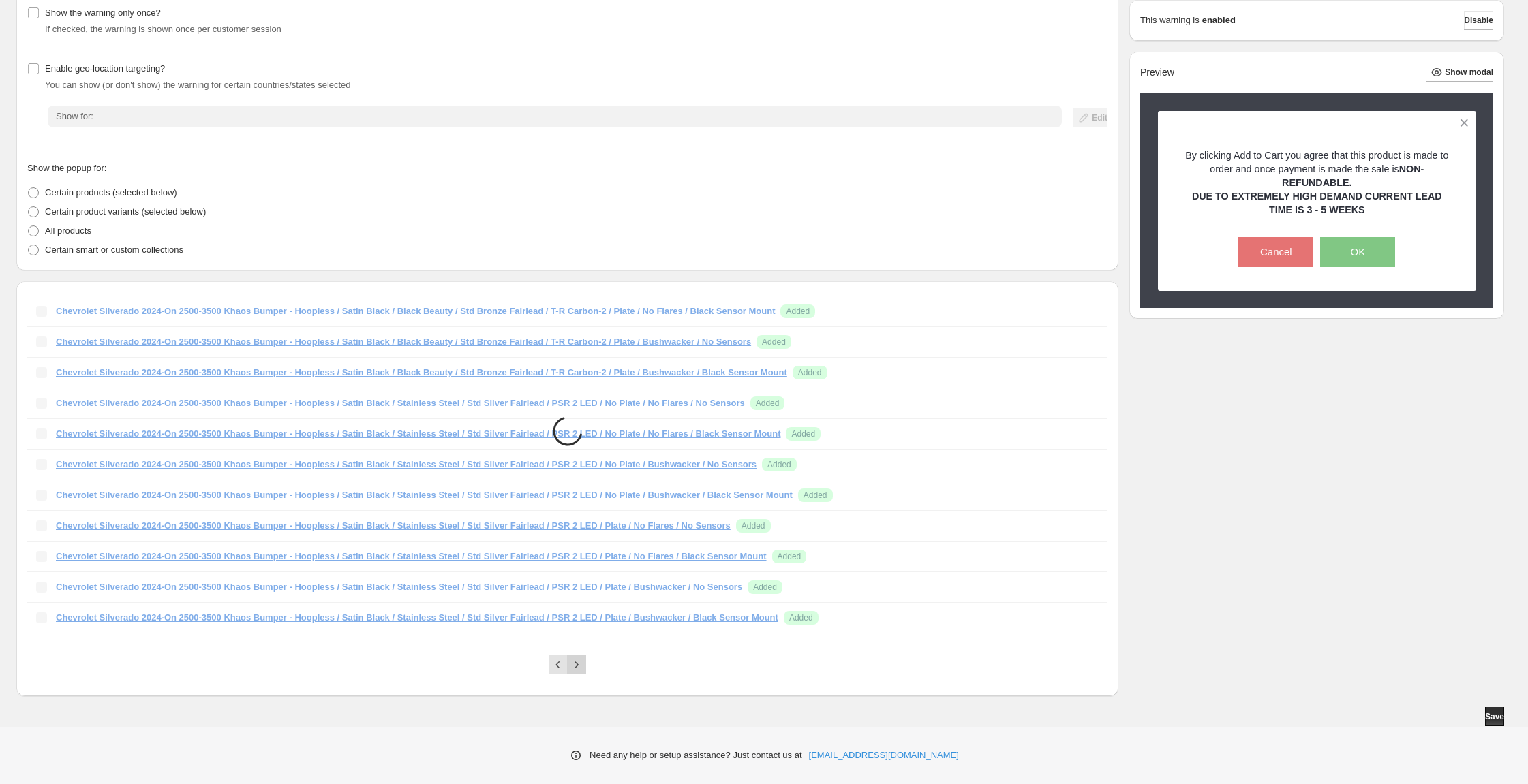
click at [585, 659] on button "Next" at bounding box center [576, 665] width 19 height 19
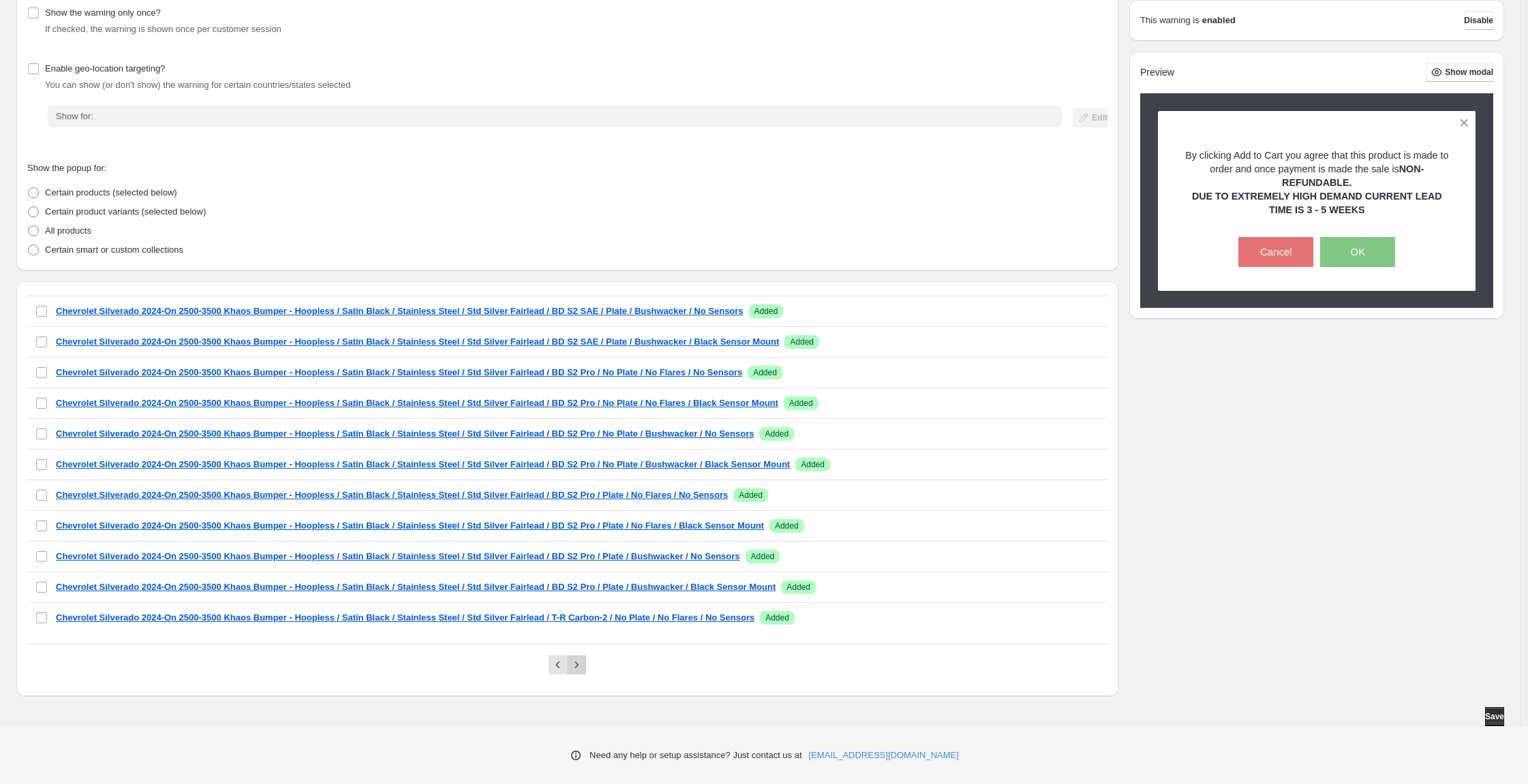
click at [585, 659] on button "Next" at bounding box center [576, 665] width 19 height 19
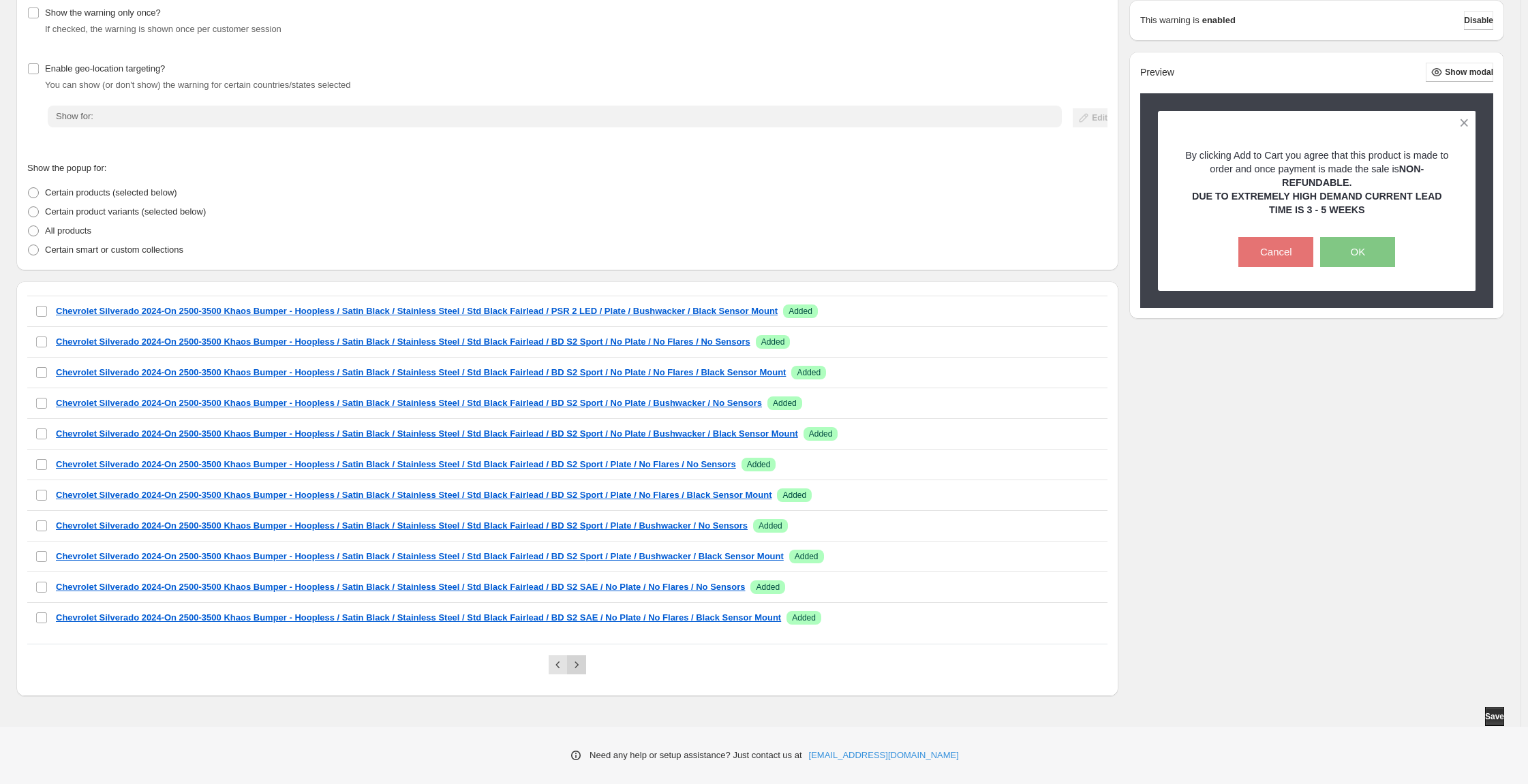
click at [585, 659] on button "Next" at bounding box center [576, 665] width 19 height 19
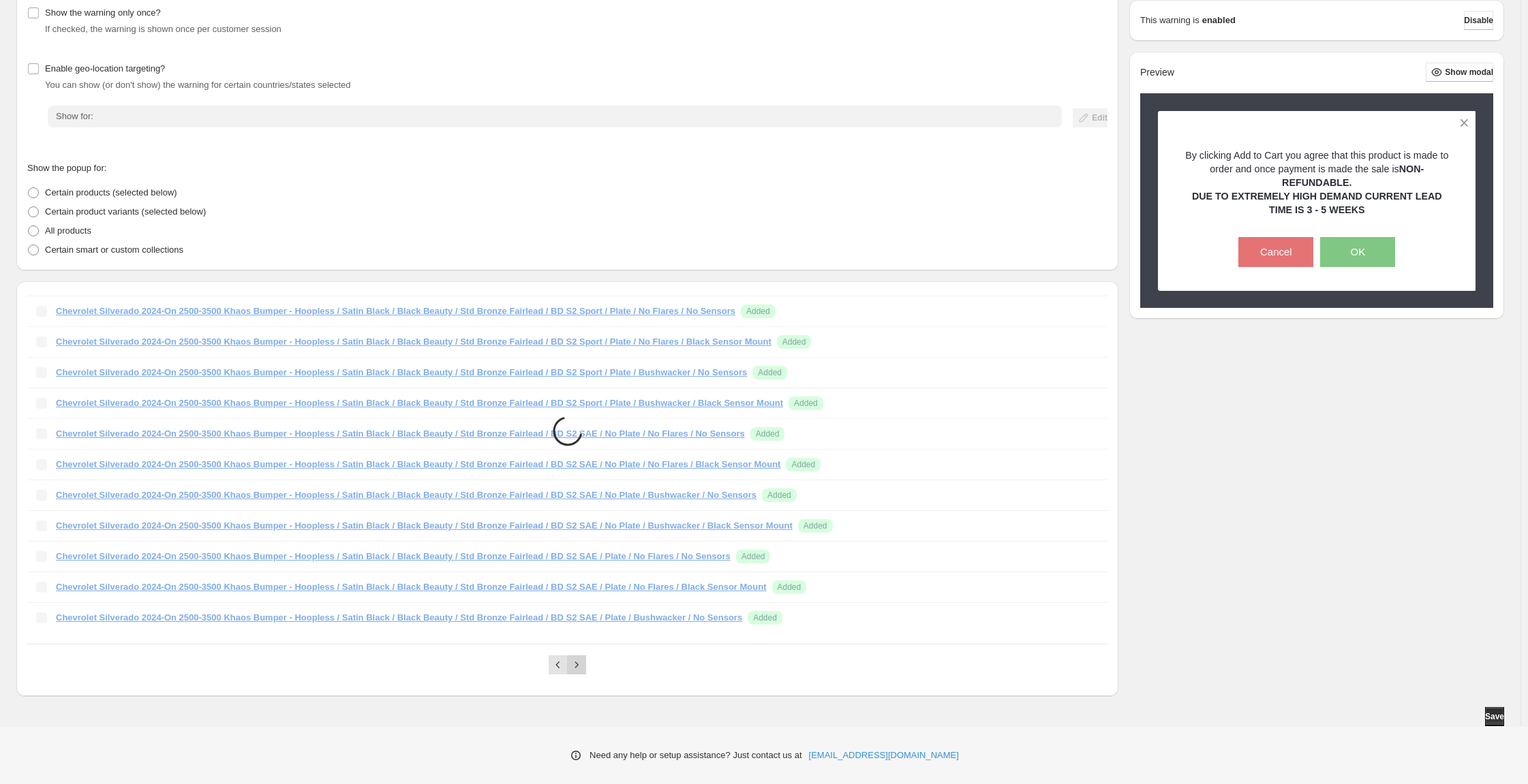
click at [585, 659] on button "Next" at bounding box center [576, 665] width 19 height 19
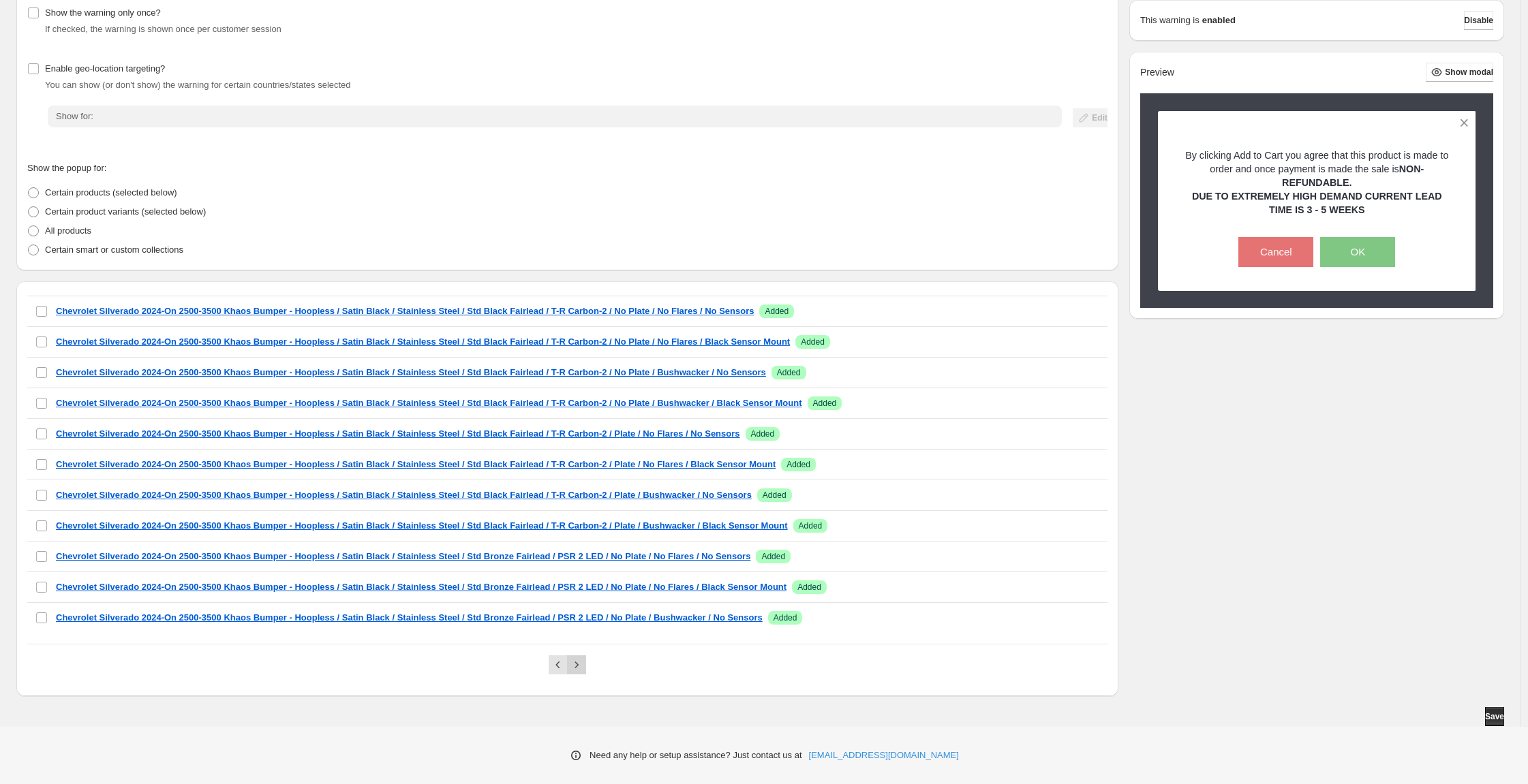
click at [585, 659] on button "Next" at bounding box center [576, 665] width 19 height 19
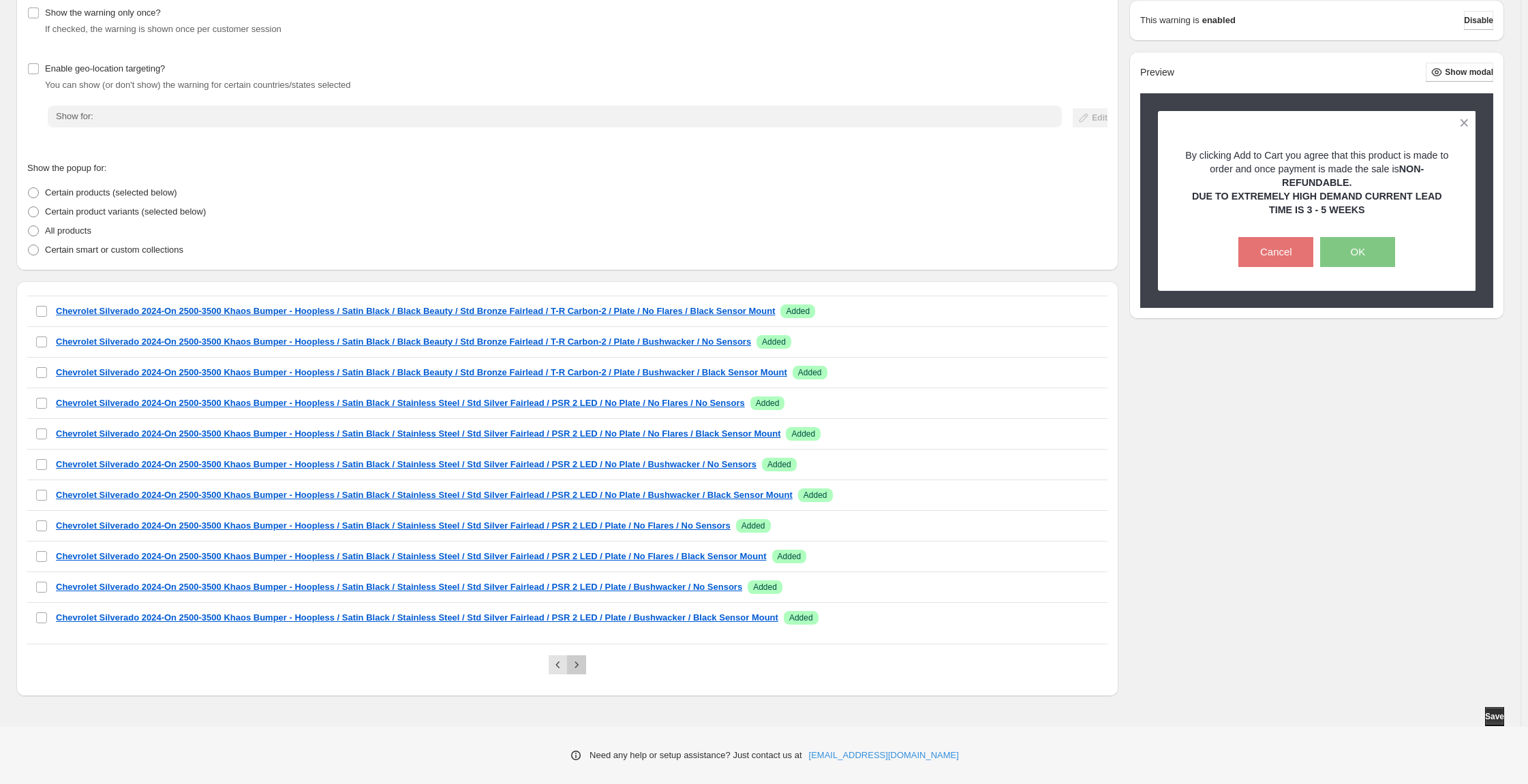
click at [585, 659] on button "Next" at bounding box center [576, 665] width 19 height 19
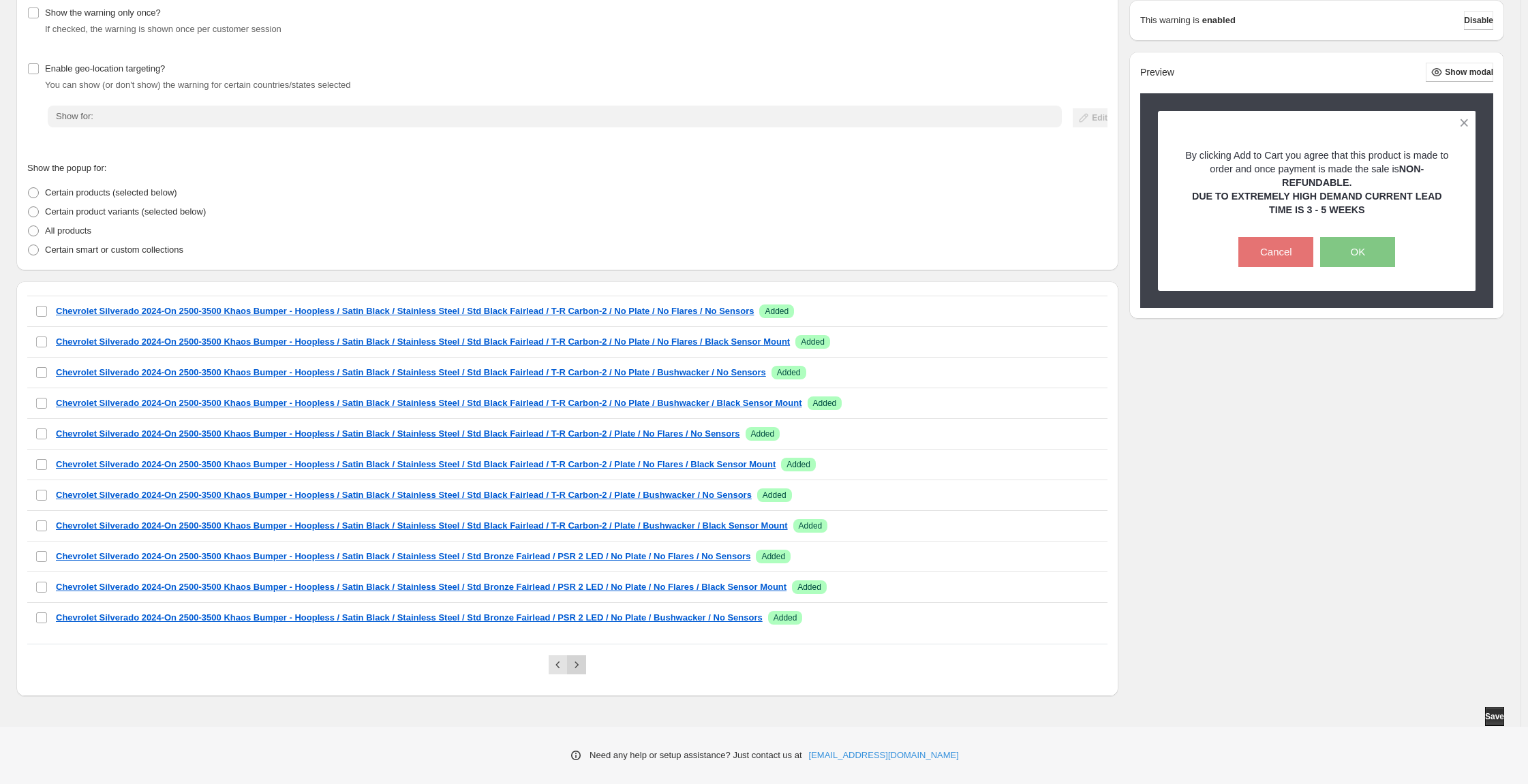
click at [585, 659] on button "Next" at bounding box center [576, 665] width 19 height 19
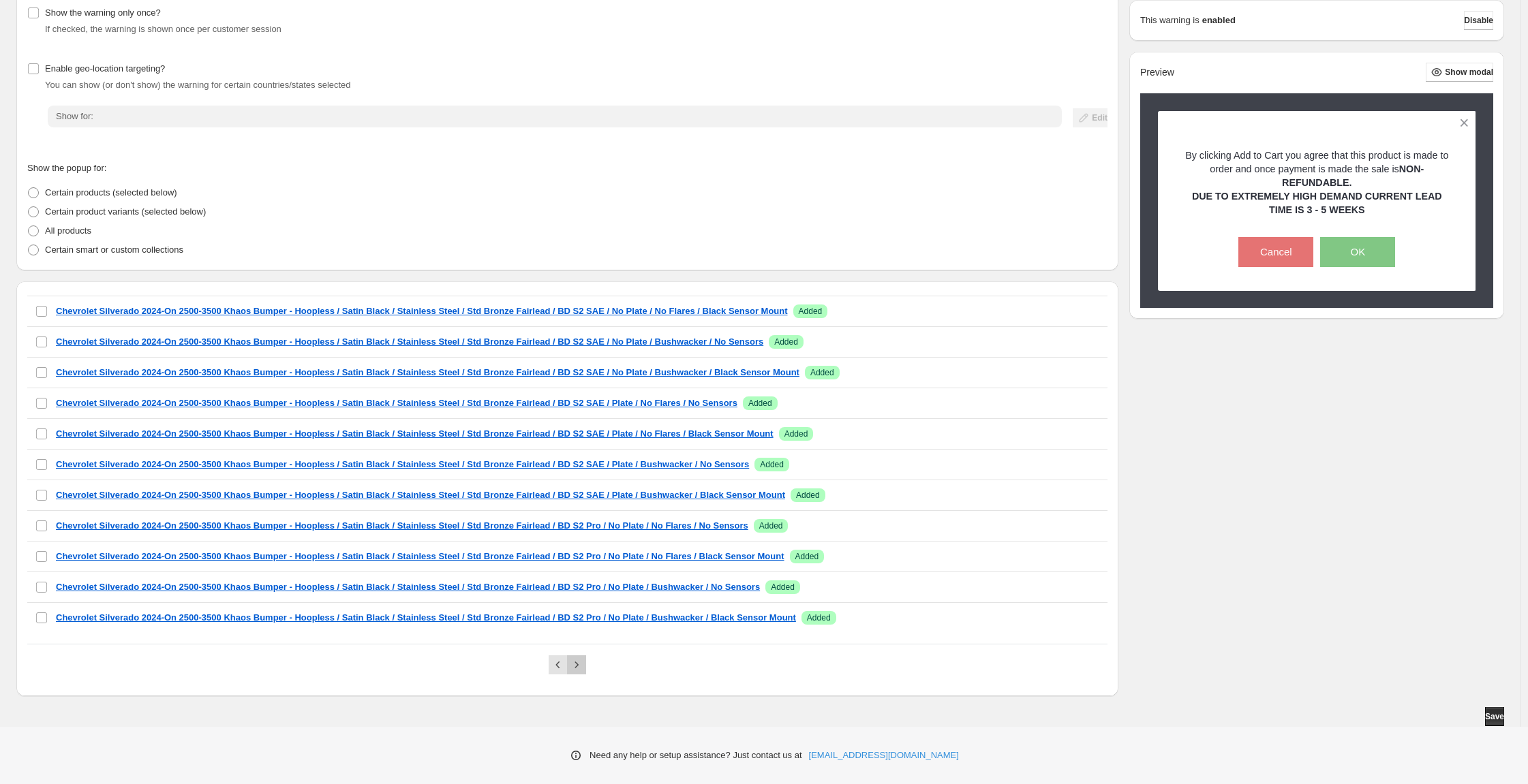
click at [585, 659] on button "Next" at bounding box center [576, 665] width 19 height 19
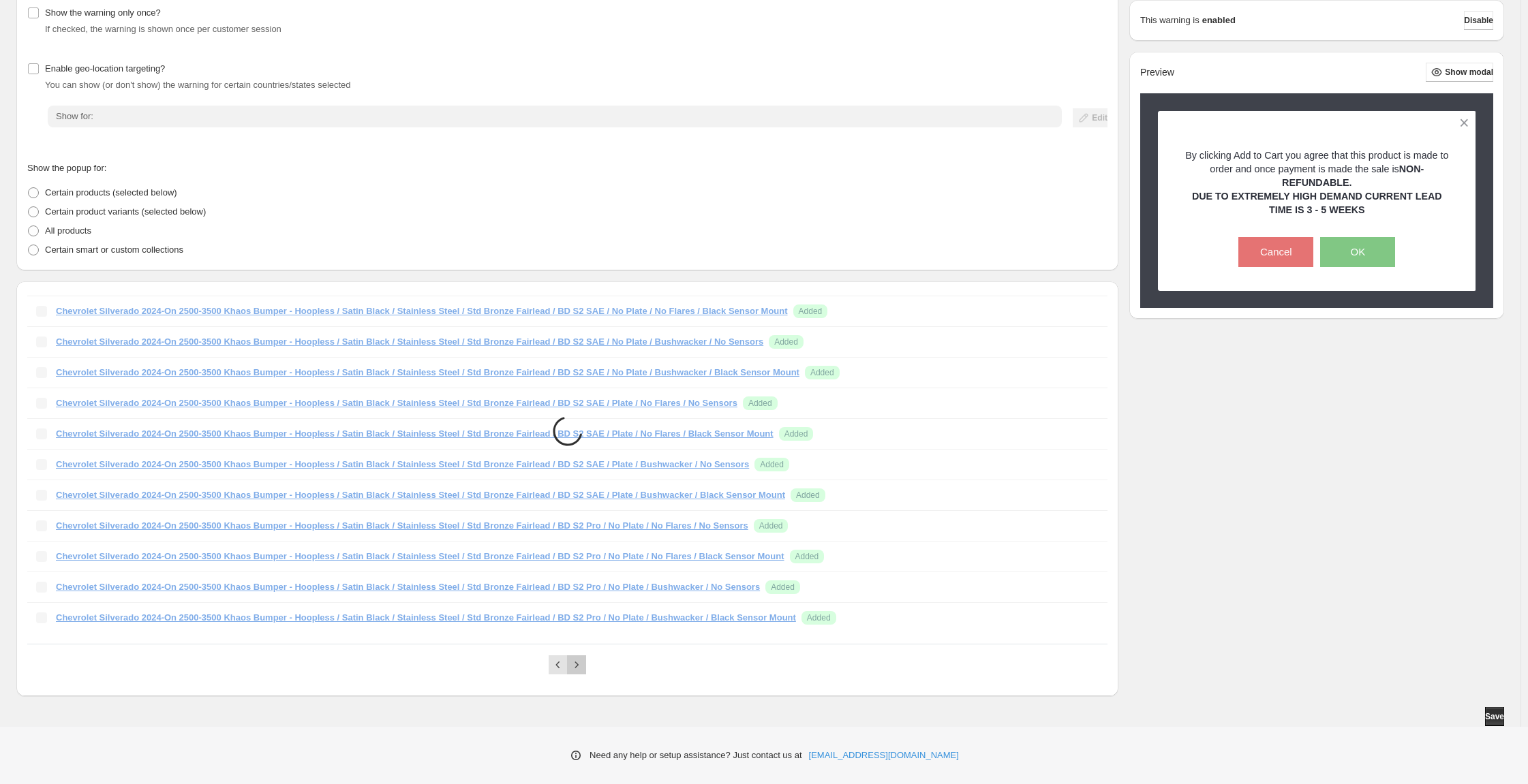
click at [585, 659] on button "Next" at bounding box center [576, 665] width 19 height 19
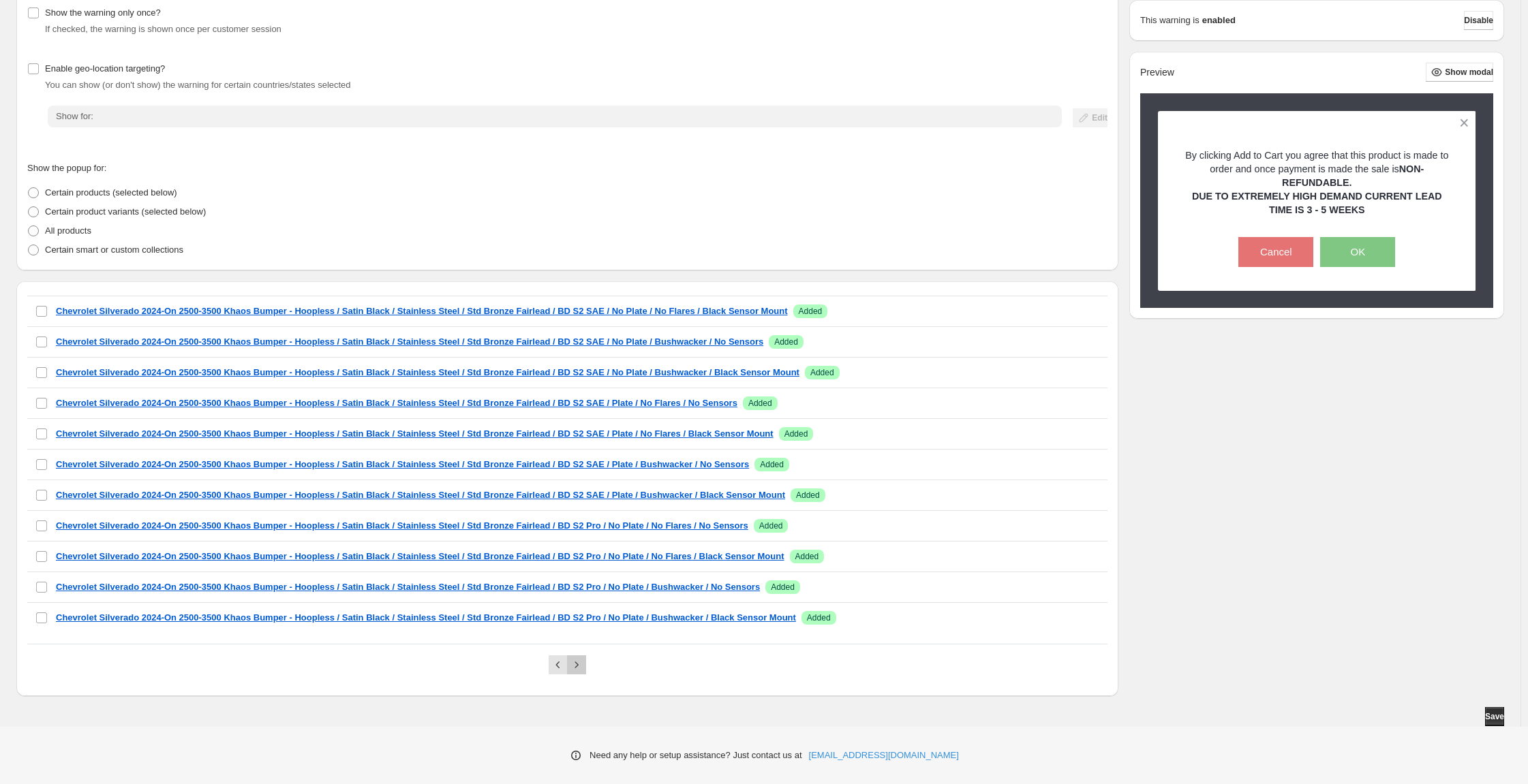
click at [585, 659] on button "Next" at bounding box center [576, 665] width 19 height 19
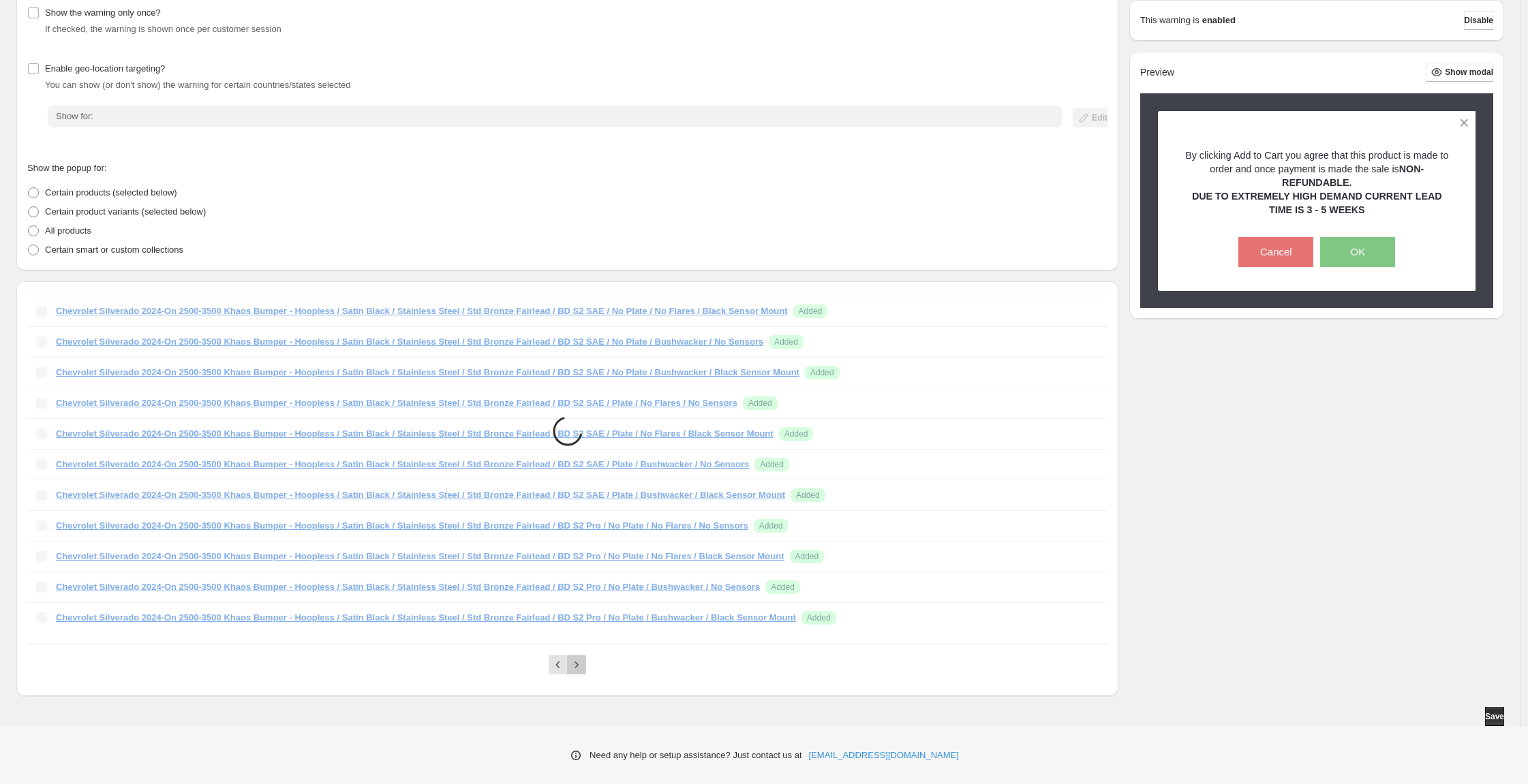
click at [585, 659] on button "Next" at bounding box center [576, 665] width 19 height 19
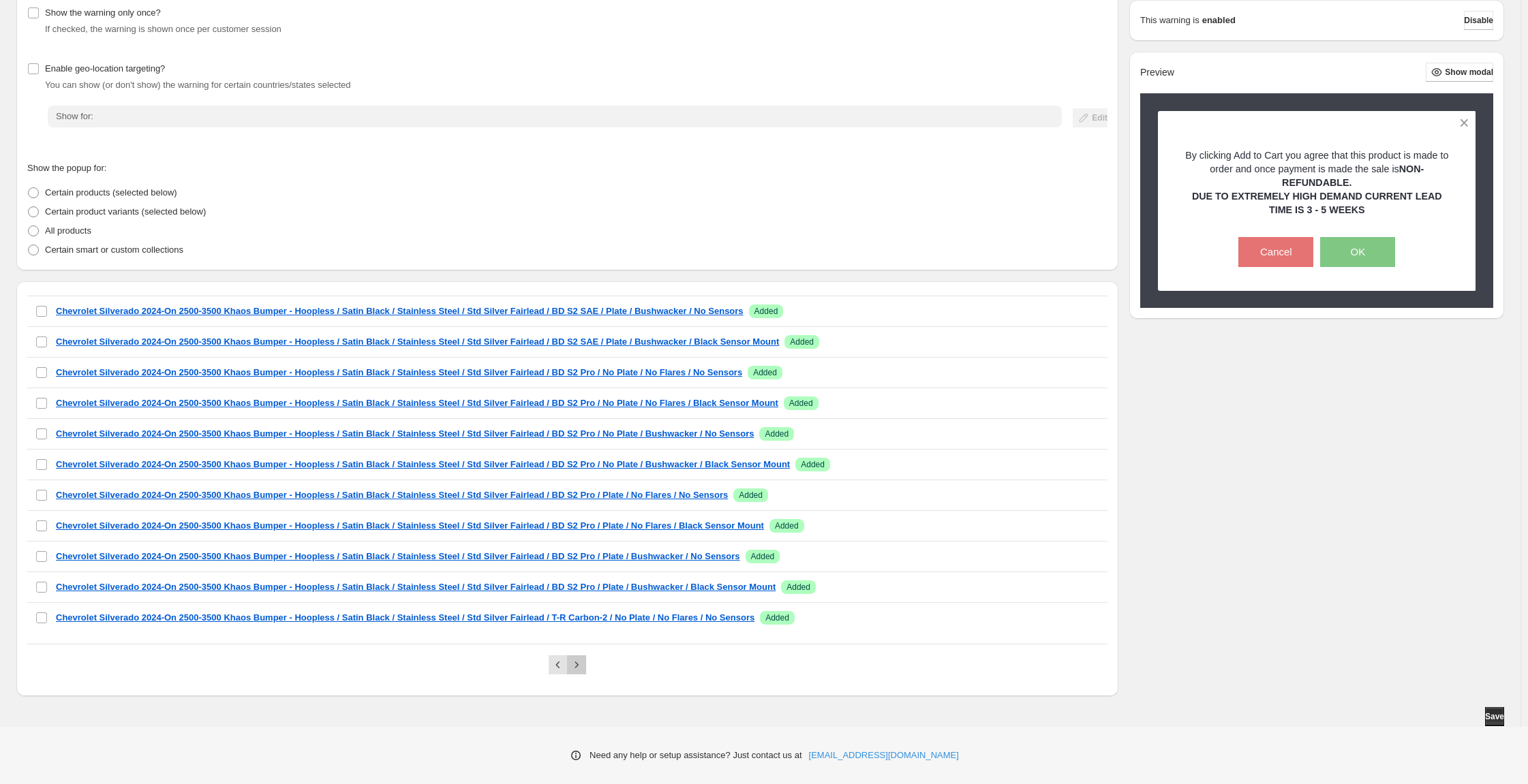
click at [585, 659] on button "Next" at bounding box center [576, 665] width 19 height 19
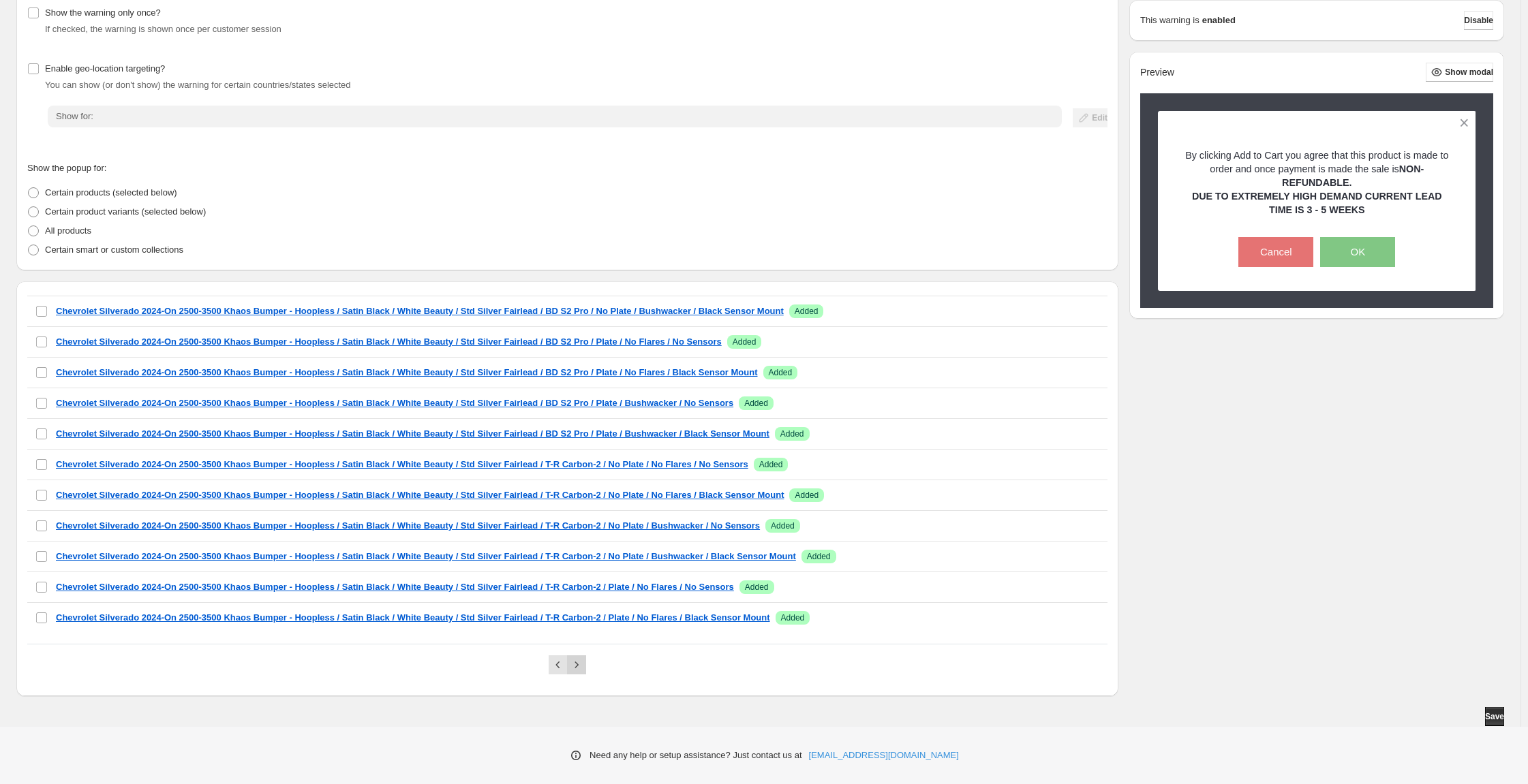
click at [584, 658] on icon "Next" at bounding box center [576, 664] width 14 height 14
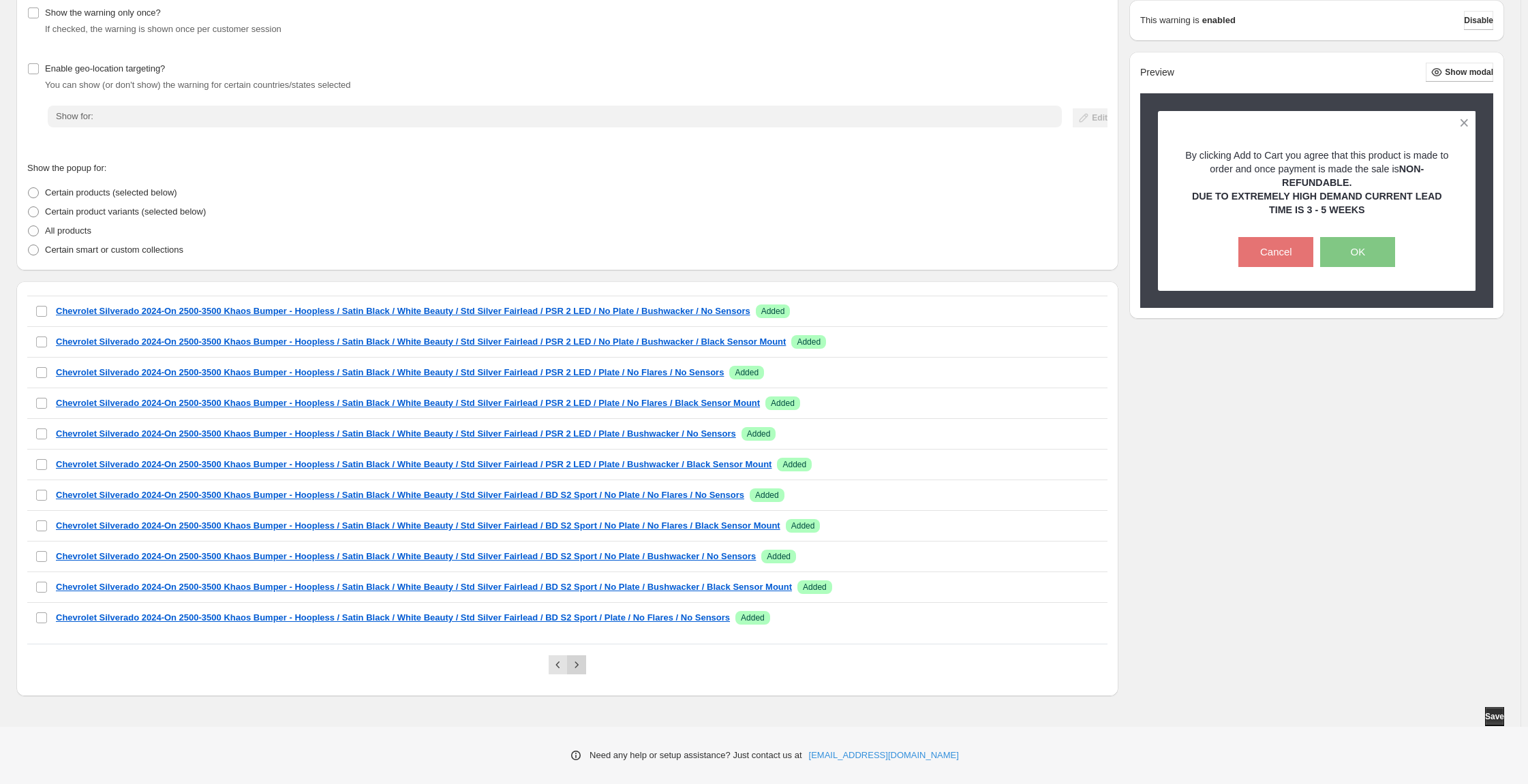
click at [584, 658] on icon "Next" at bounding box center [576, 664] width 14 height 14
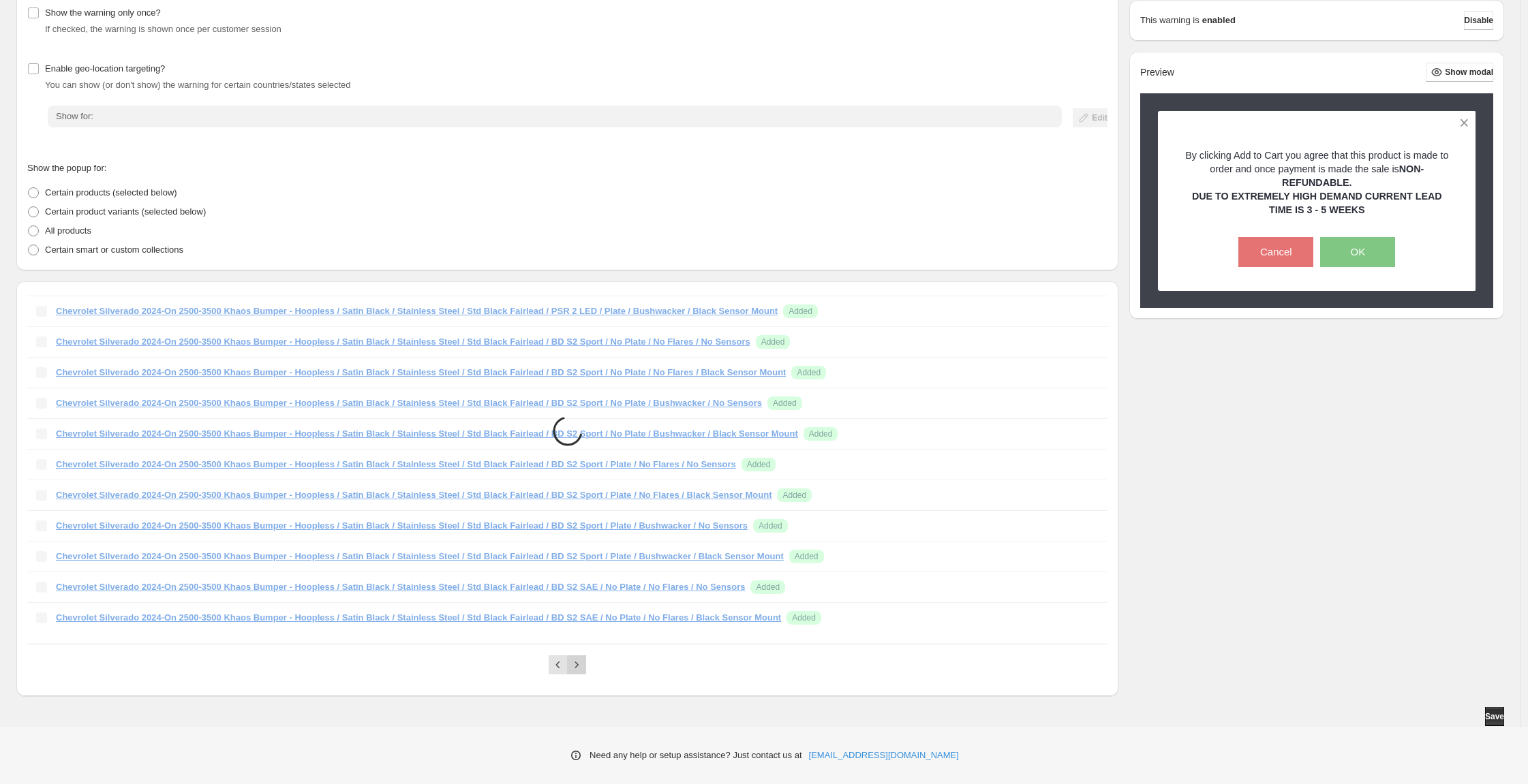
click at [584, 658] on icon "Next" at bounding box center [576, 664] width 14 height 14
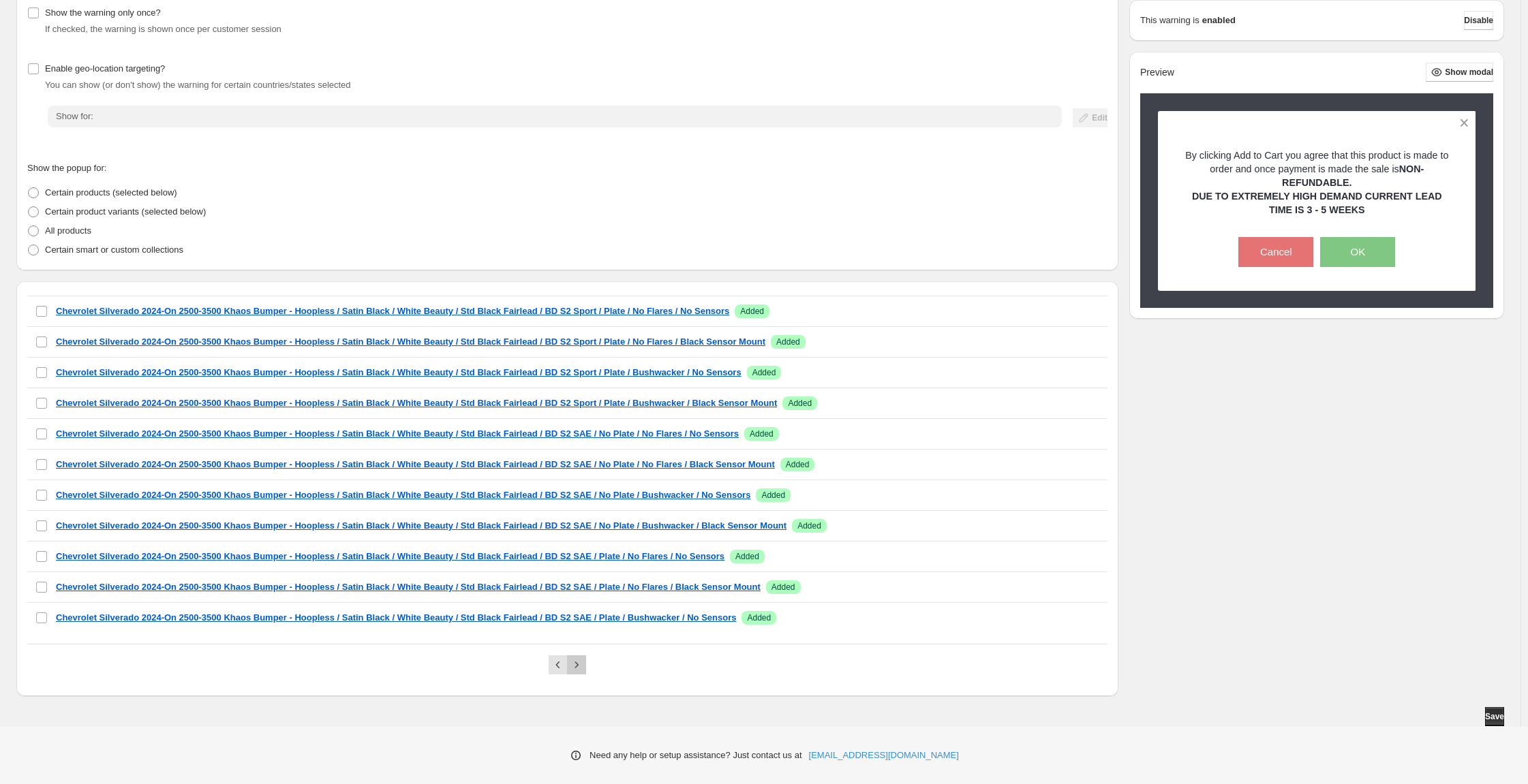
click at [584, 658] on icon "Next" at bounding box center [576, 664] width 14 height 14
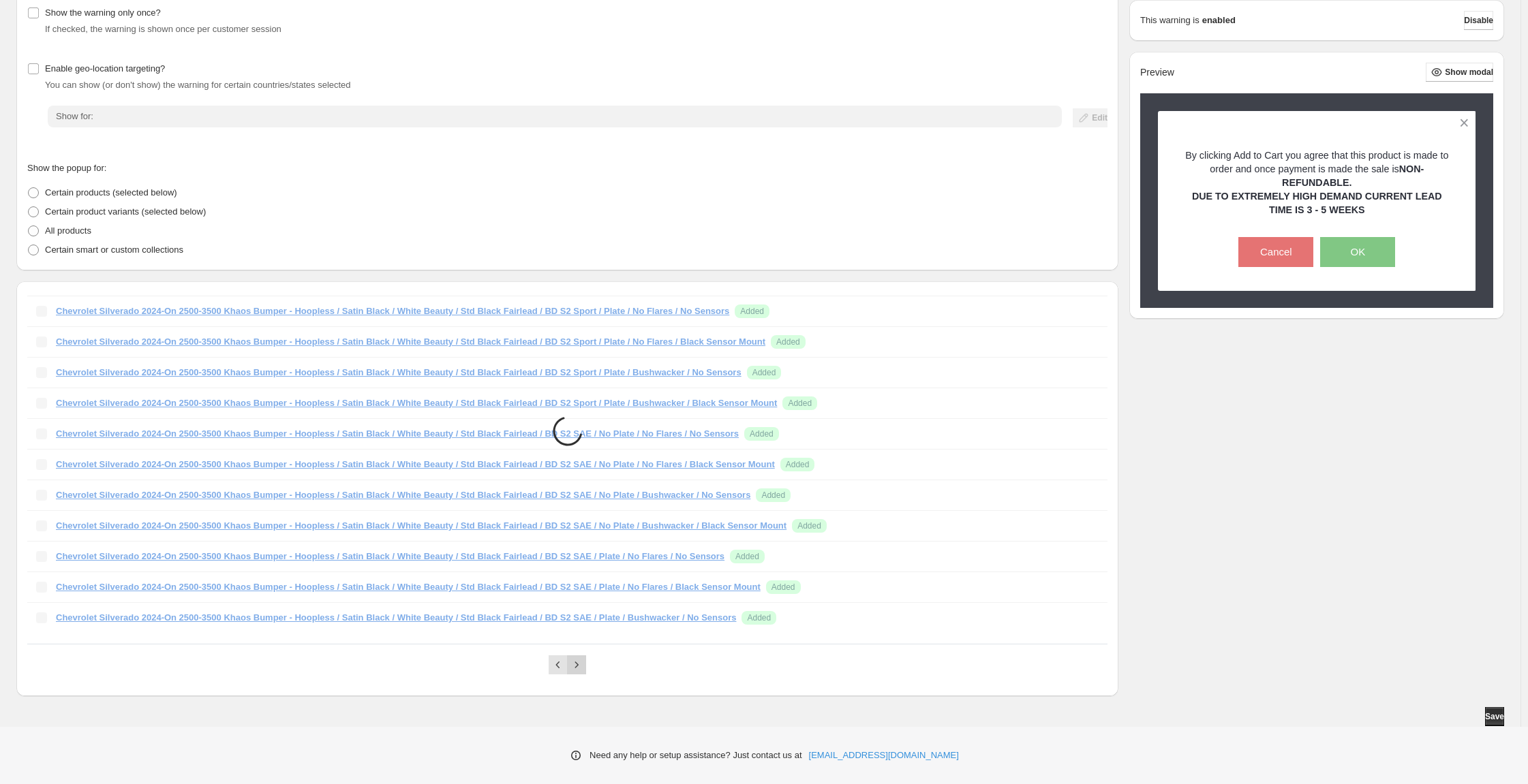
click at [584, 658] on icon "Next" at bounding box center [576, 664] width 14 height 14
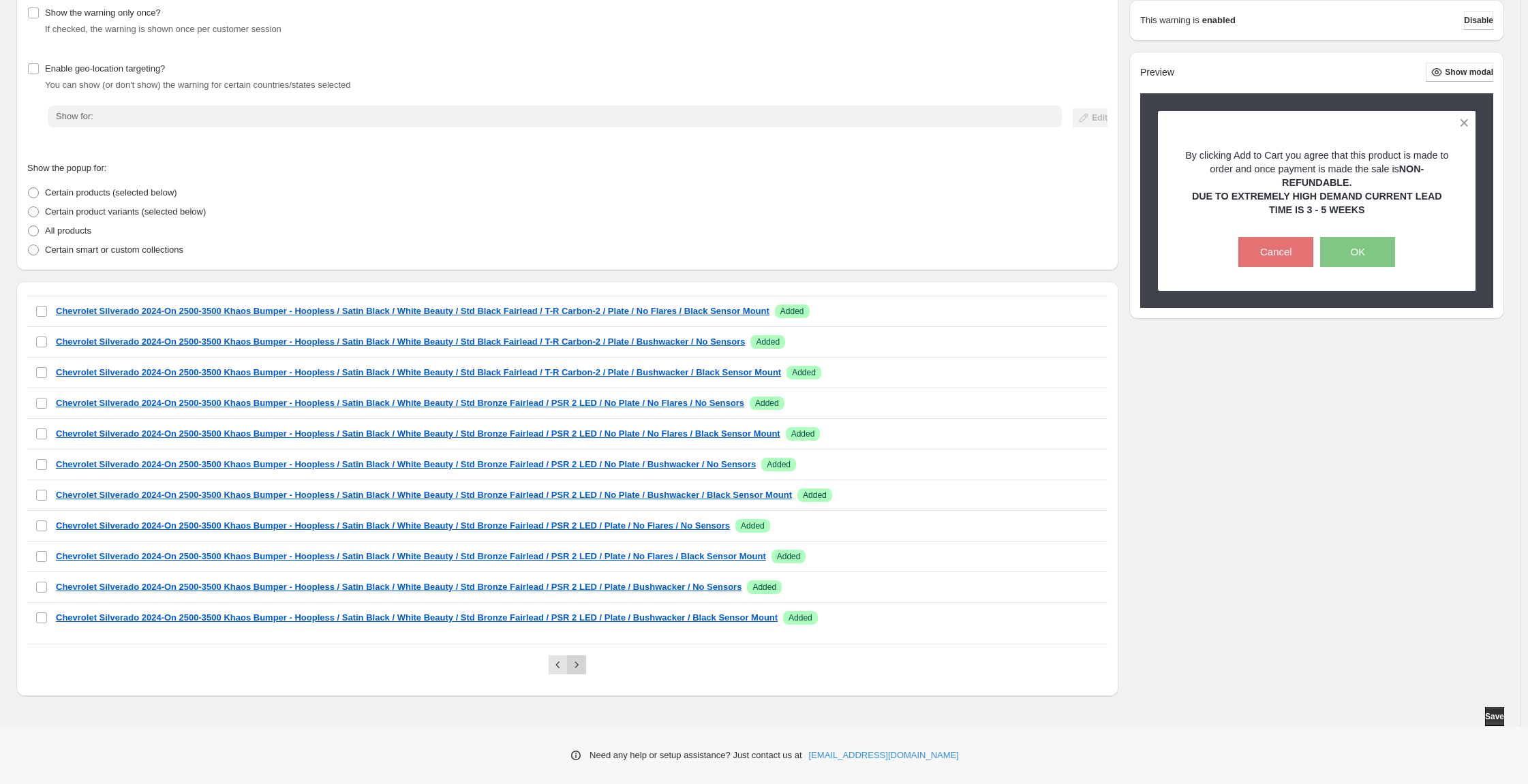
click at [584, 658] on icon "Next" at bounding box center [576, 664] width 14 height 14
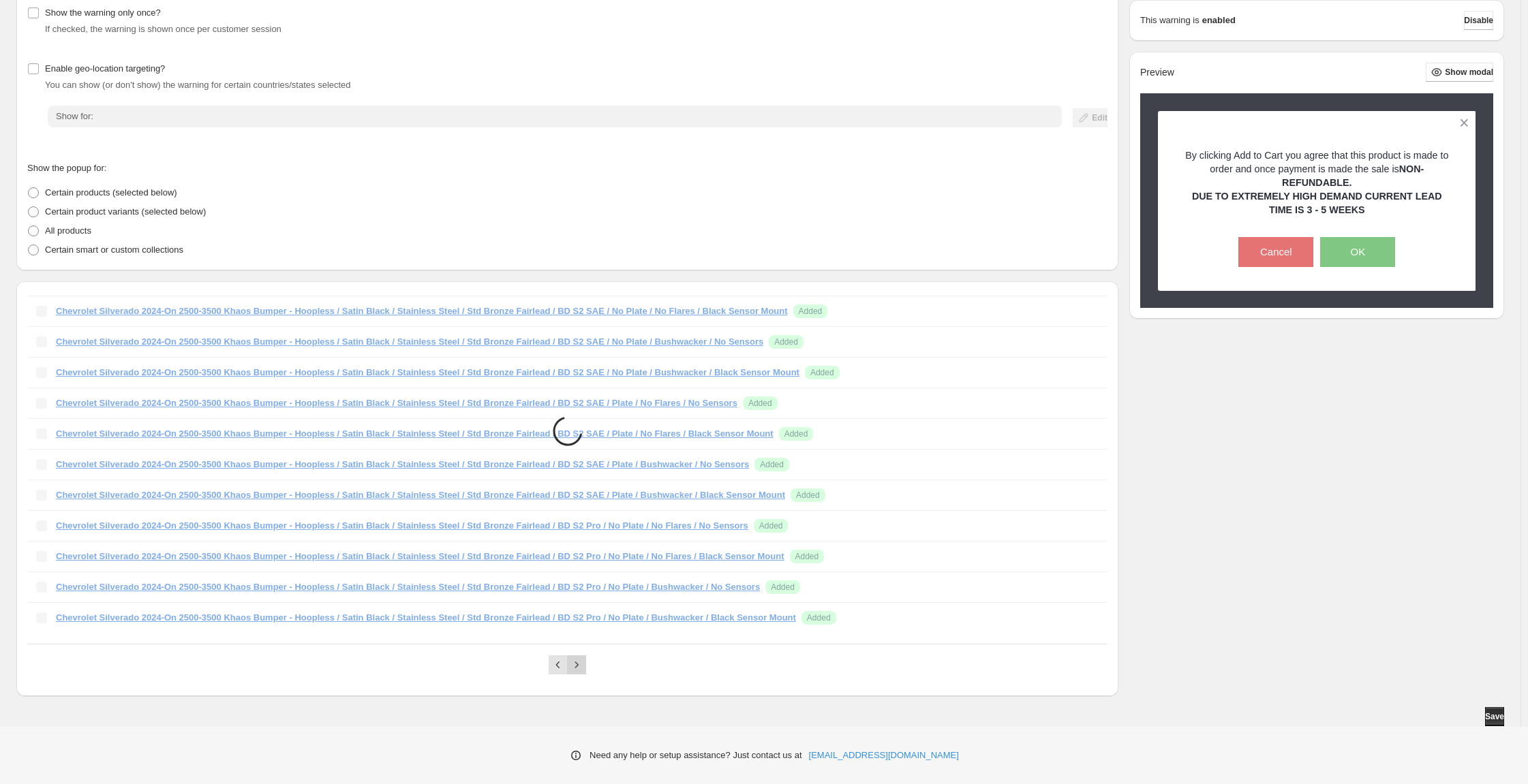
click at [584, 658] on icon "Next" at bounding box center [576, 664] width 14 height 14
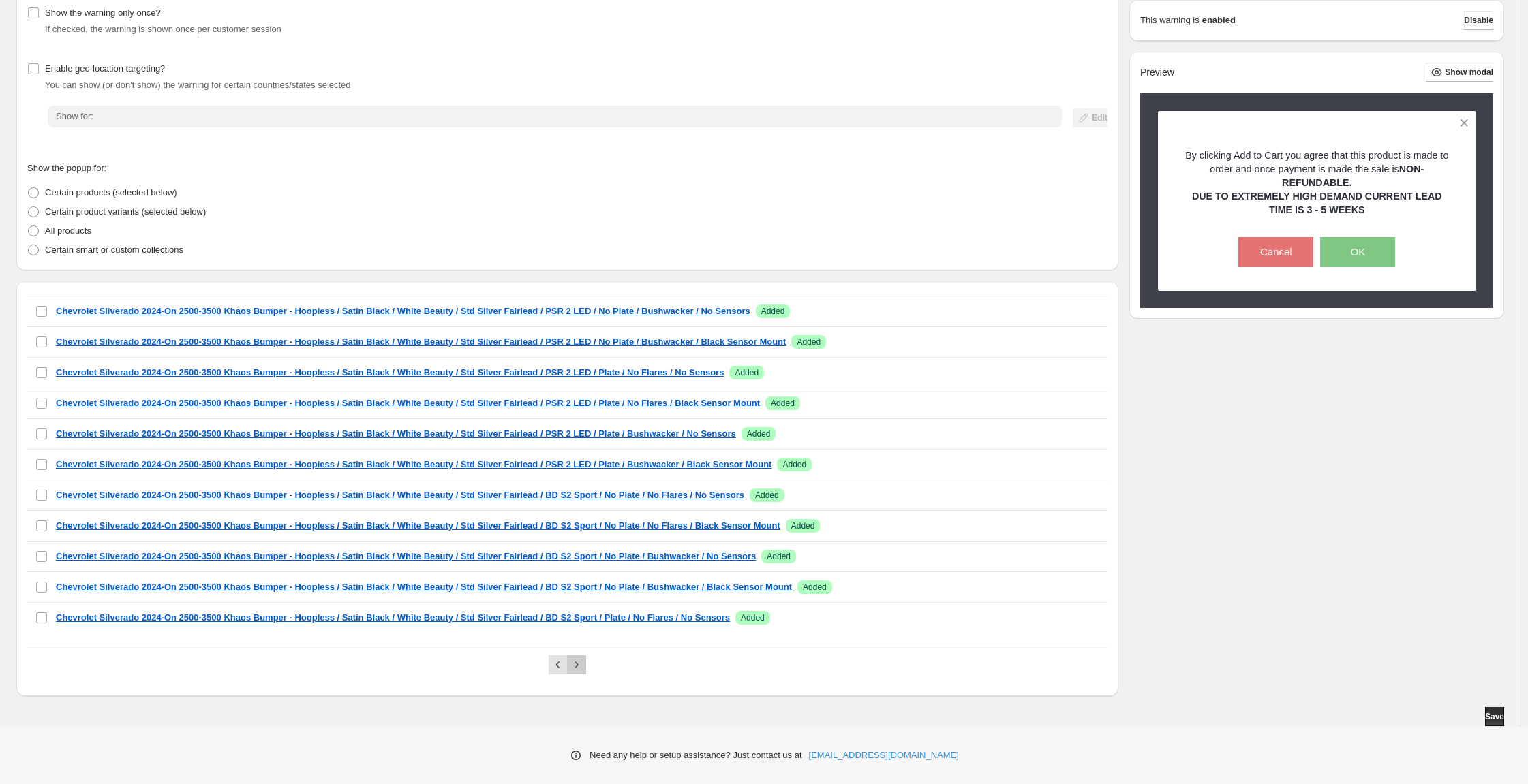
click at [584, 658] on icon "Next" at bounding box center [576, 664] width 14 height 14
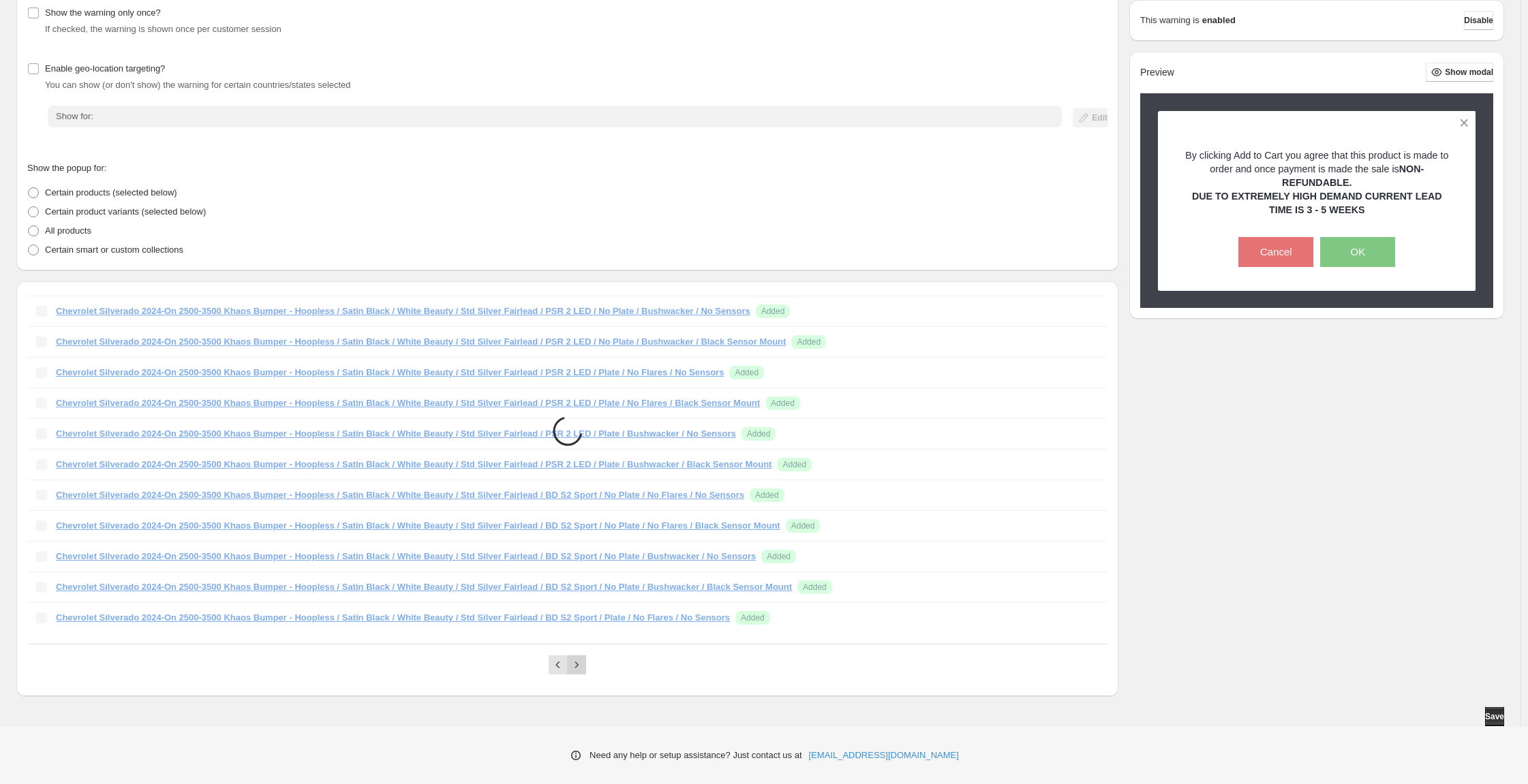
click at [584, 658] on icon "Next" at bounding box center [576, 664] width 14 height 14
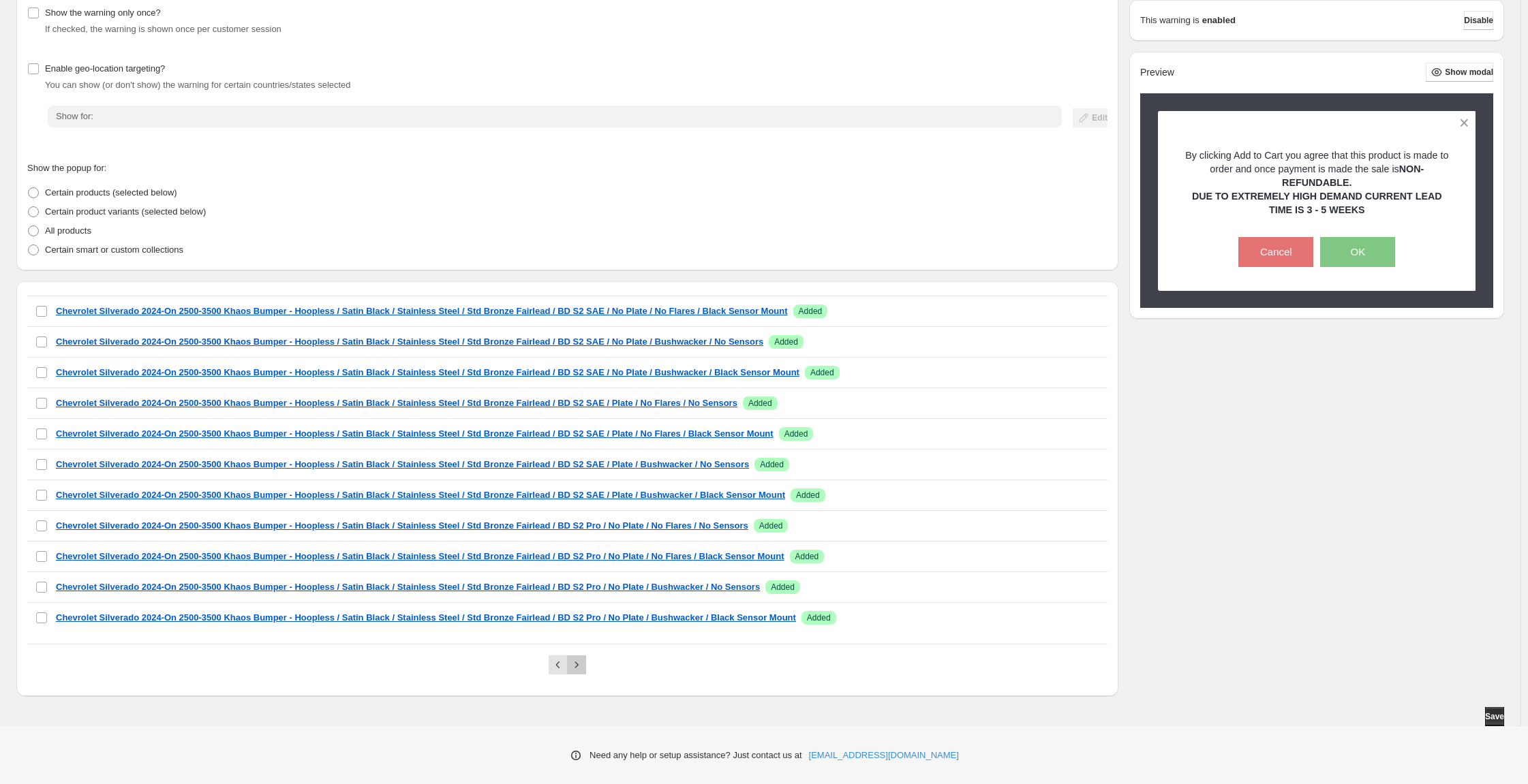
click at [584, 658] on icon "Next" at bounding box center [576, 664] width 14 height 14
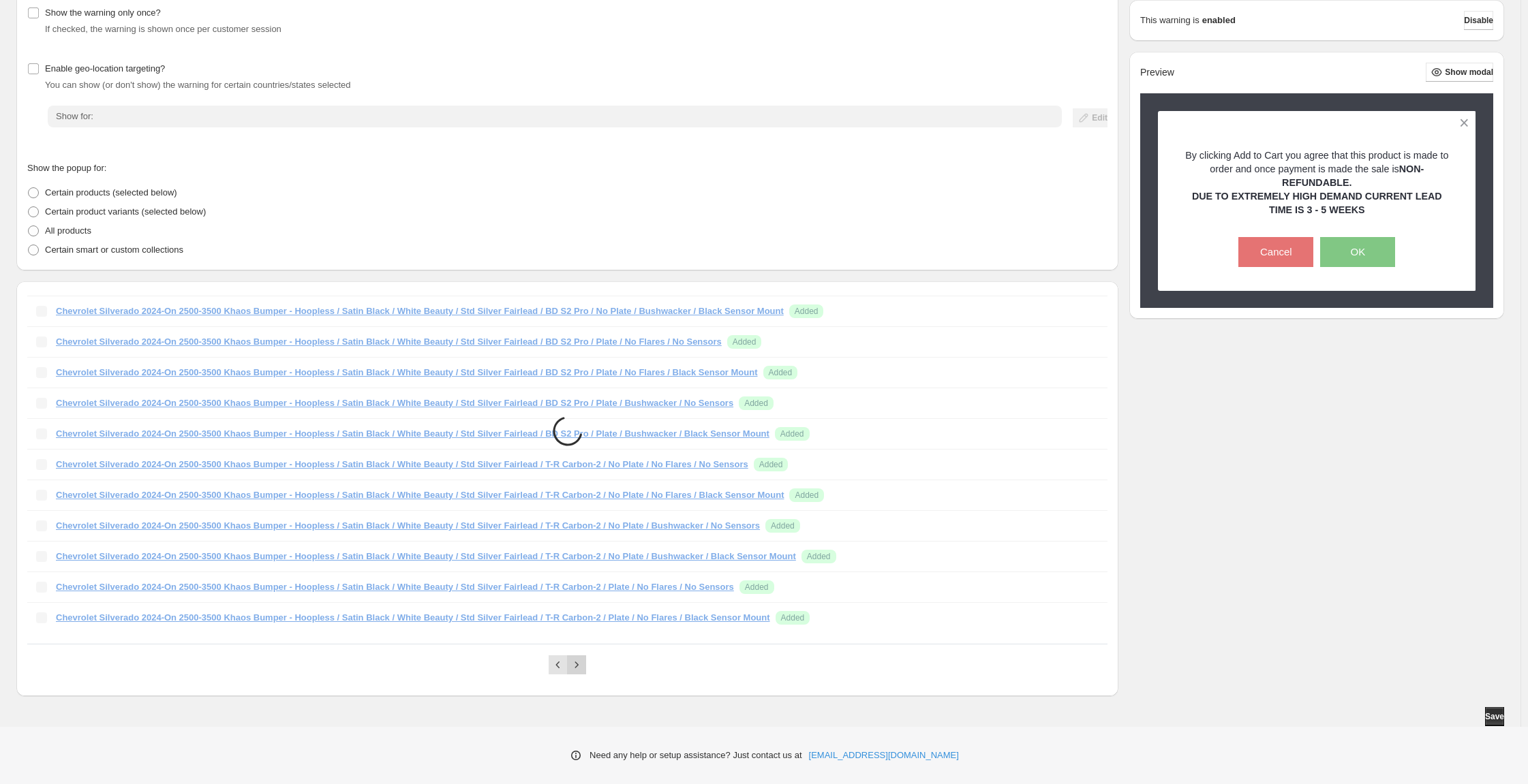
click at [584, 658] on icon "Next" at bounding box center [576, 664] width 14 height 14
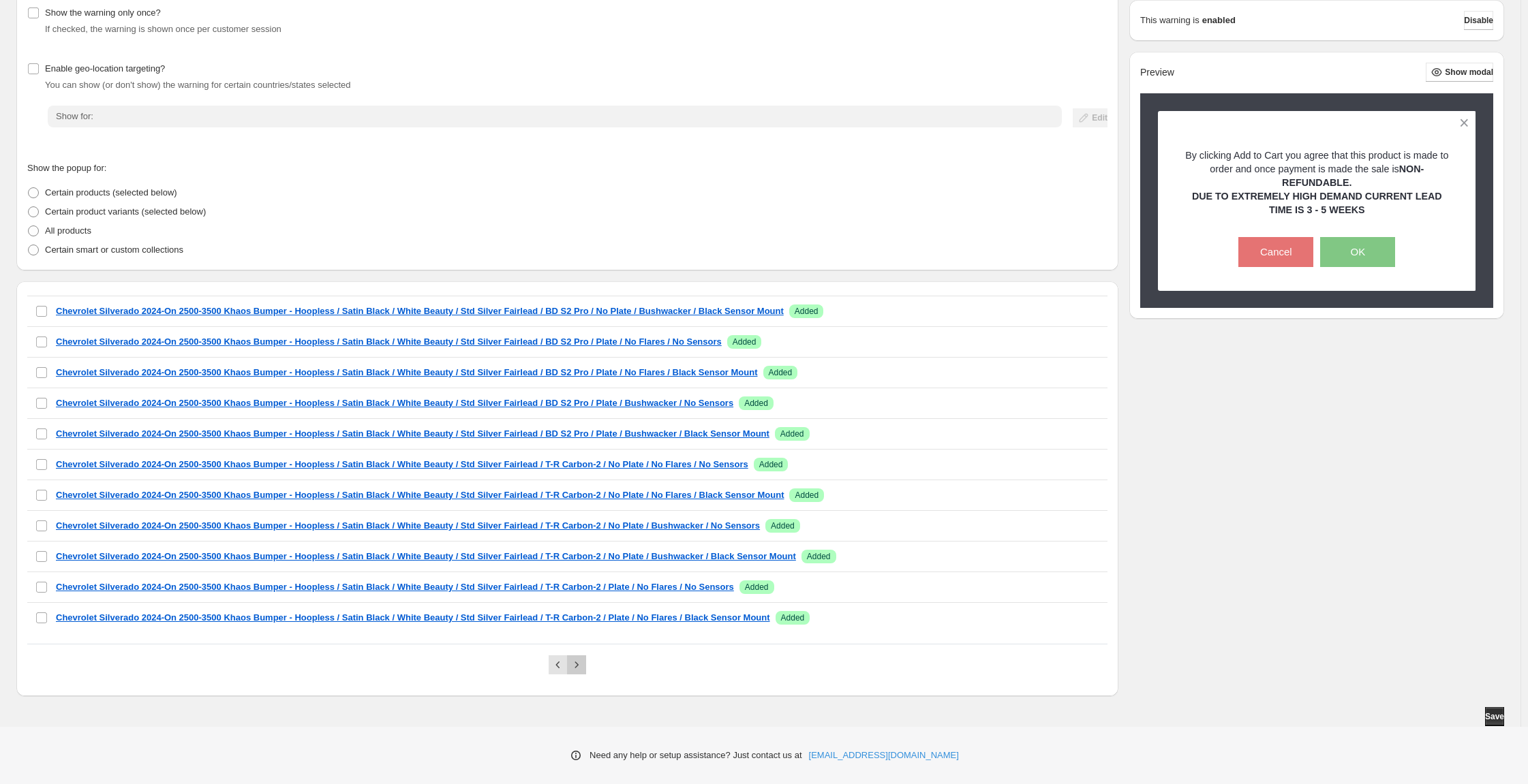
click at [584, 658] on icon "Next" at bounding box center [576, 664] width 14 height 14
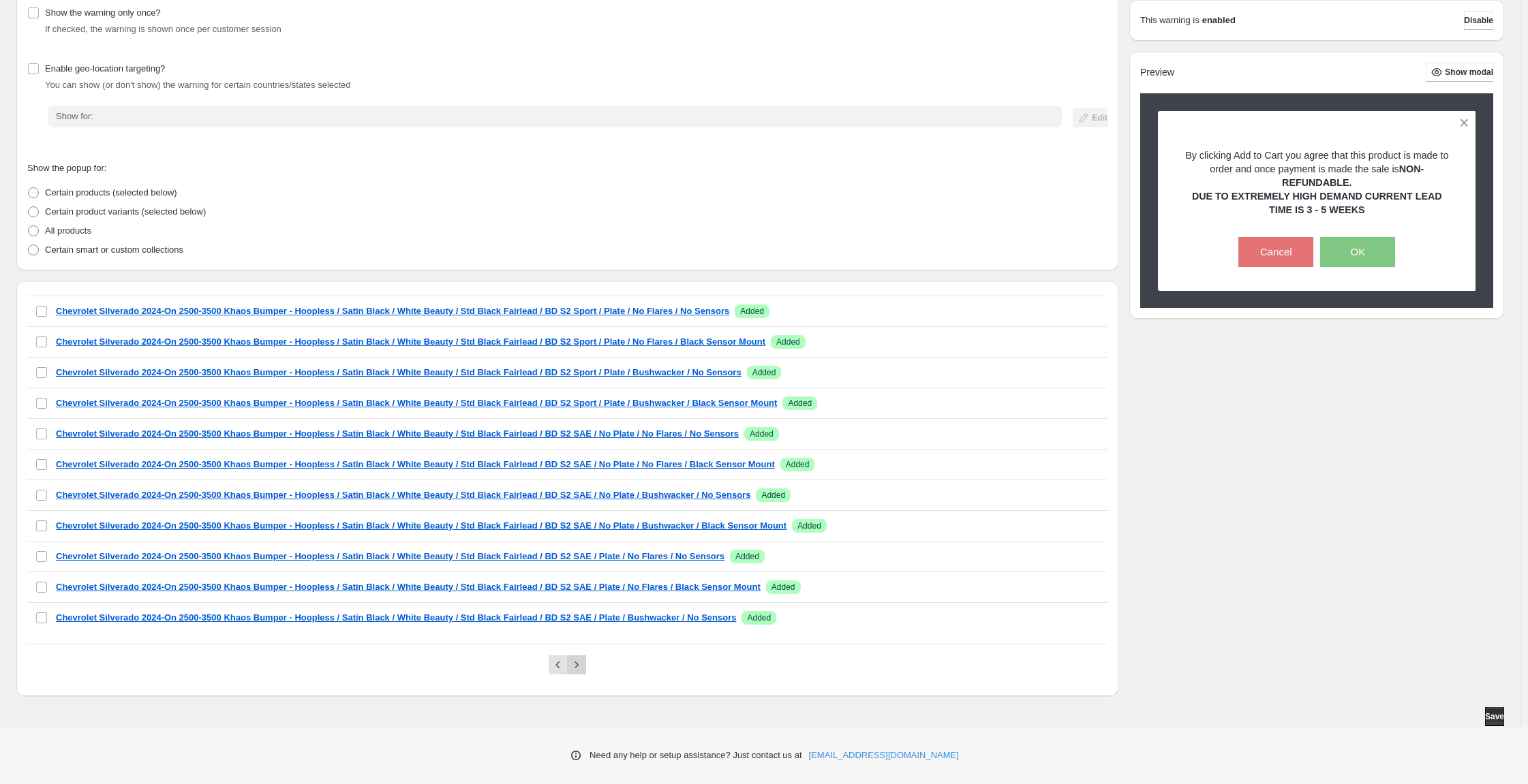
click at [584, 658] on icon "Next" at bounding box center [576, 664] width 14 height 14
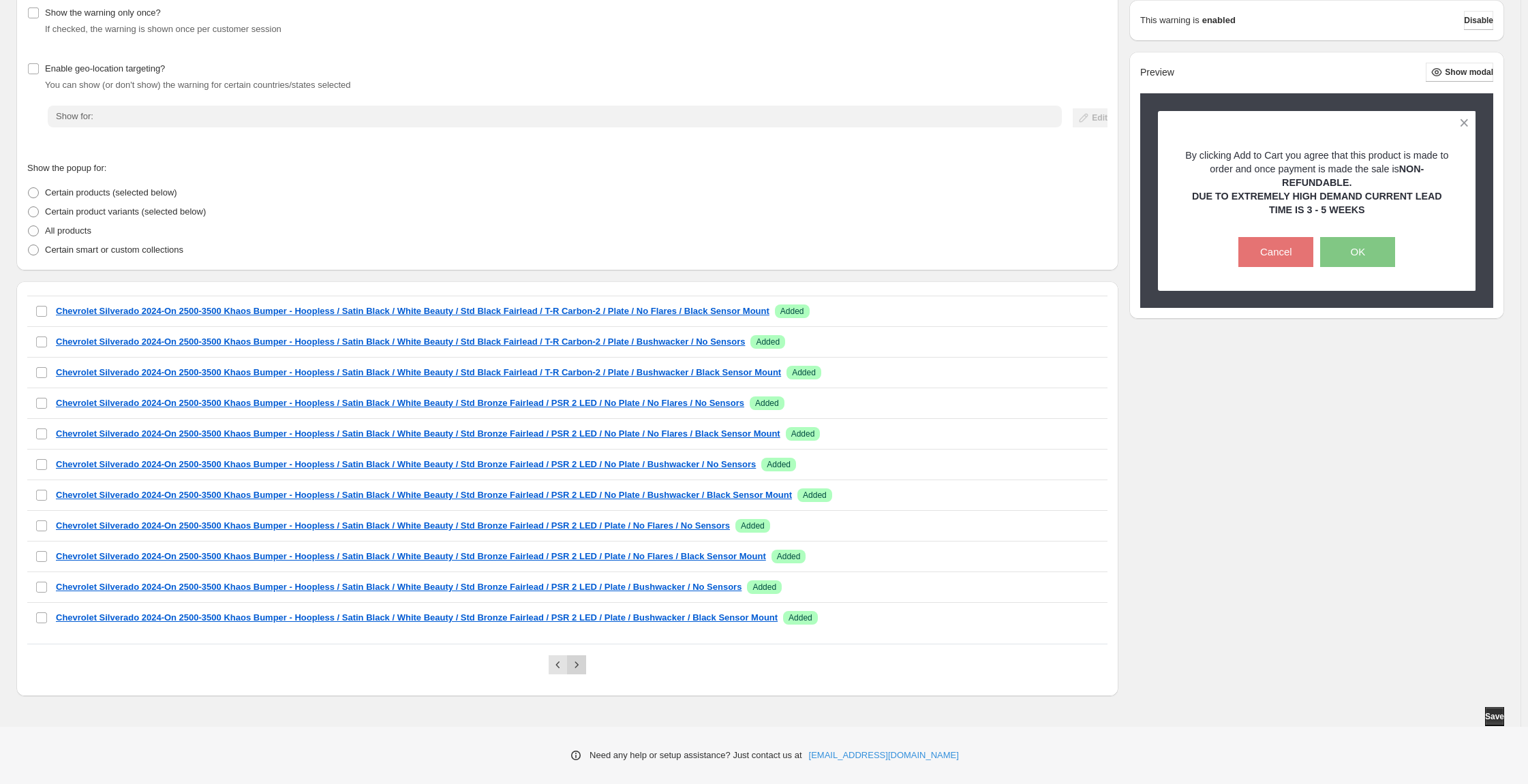
click at [584, 658] on icon "Next" at bounding box center [576, 664] width 14 height 14
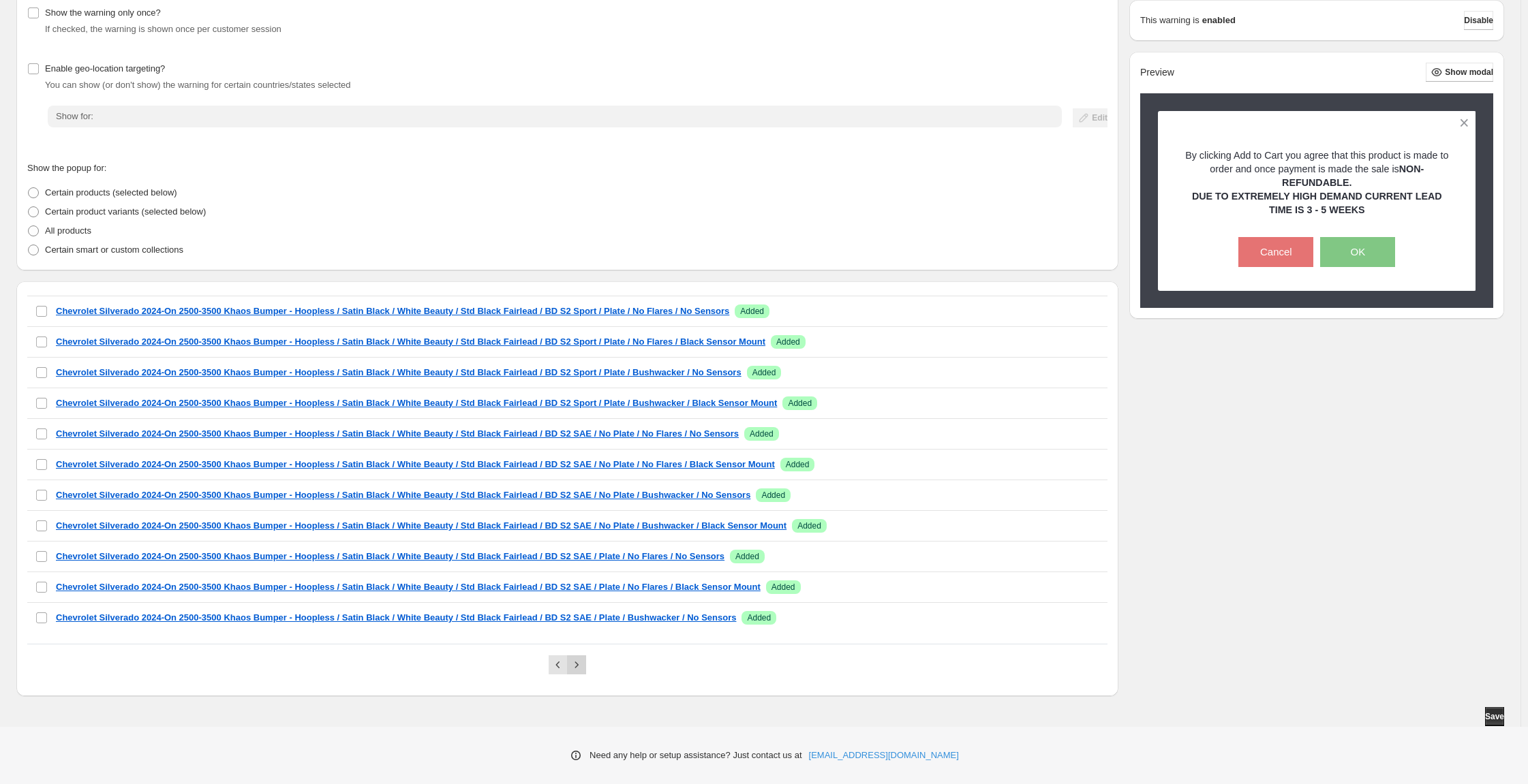
click at [584, 658] on icon "Next" at bounding box center [576, 664] width 14 height 14
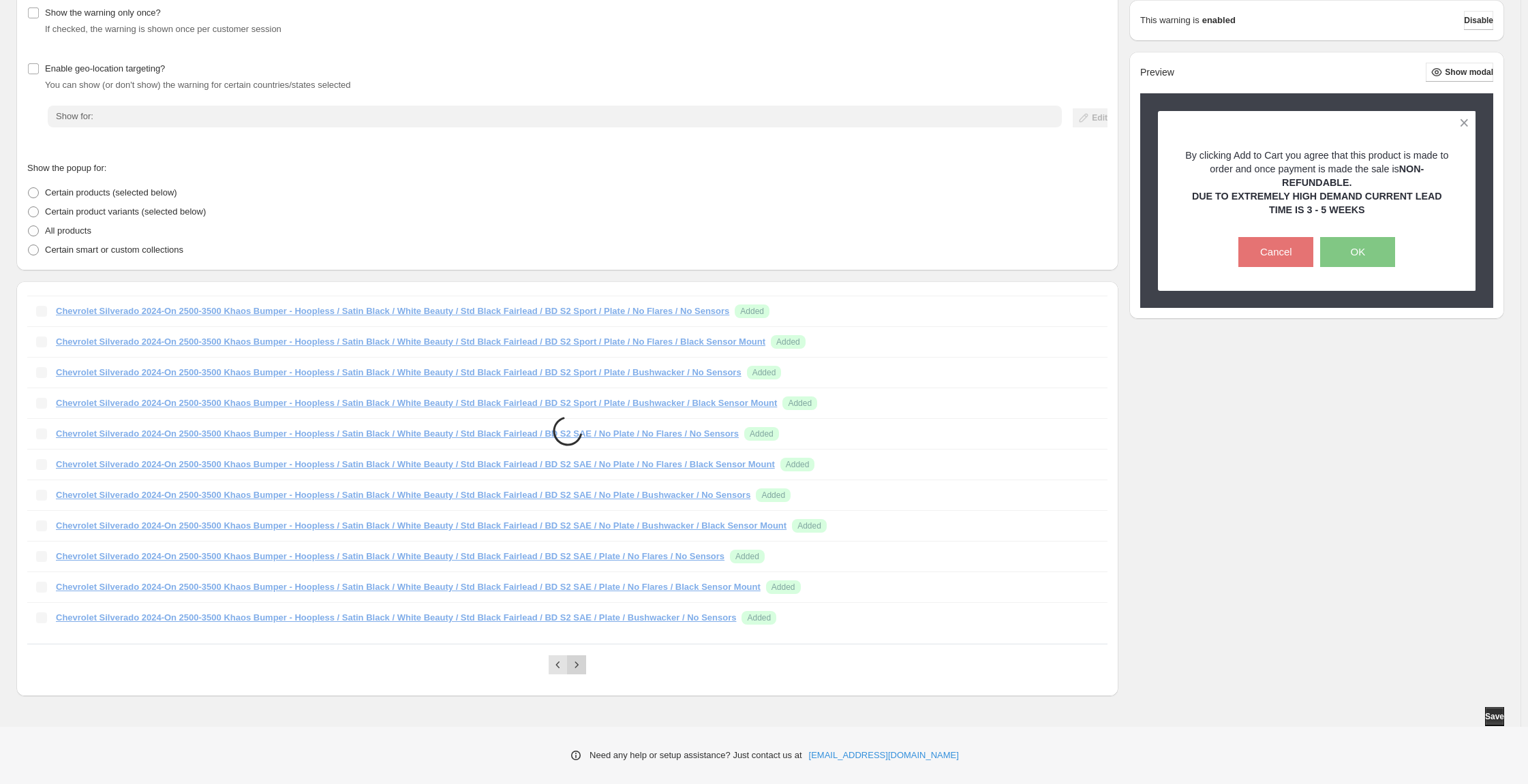
click at [584, 658] on icon "Next" at bounding box center [576, 664] width 14 height 14
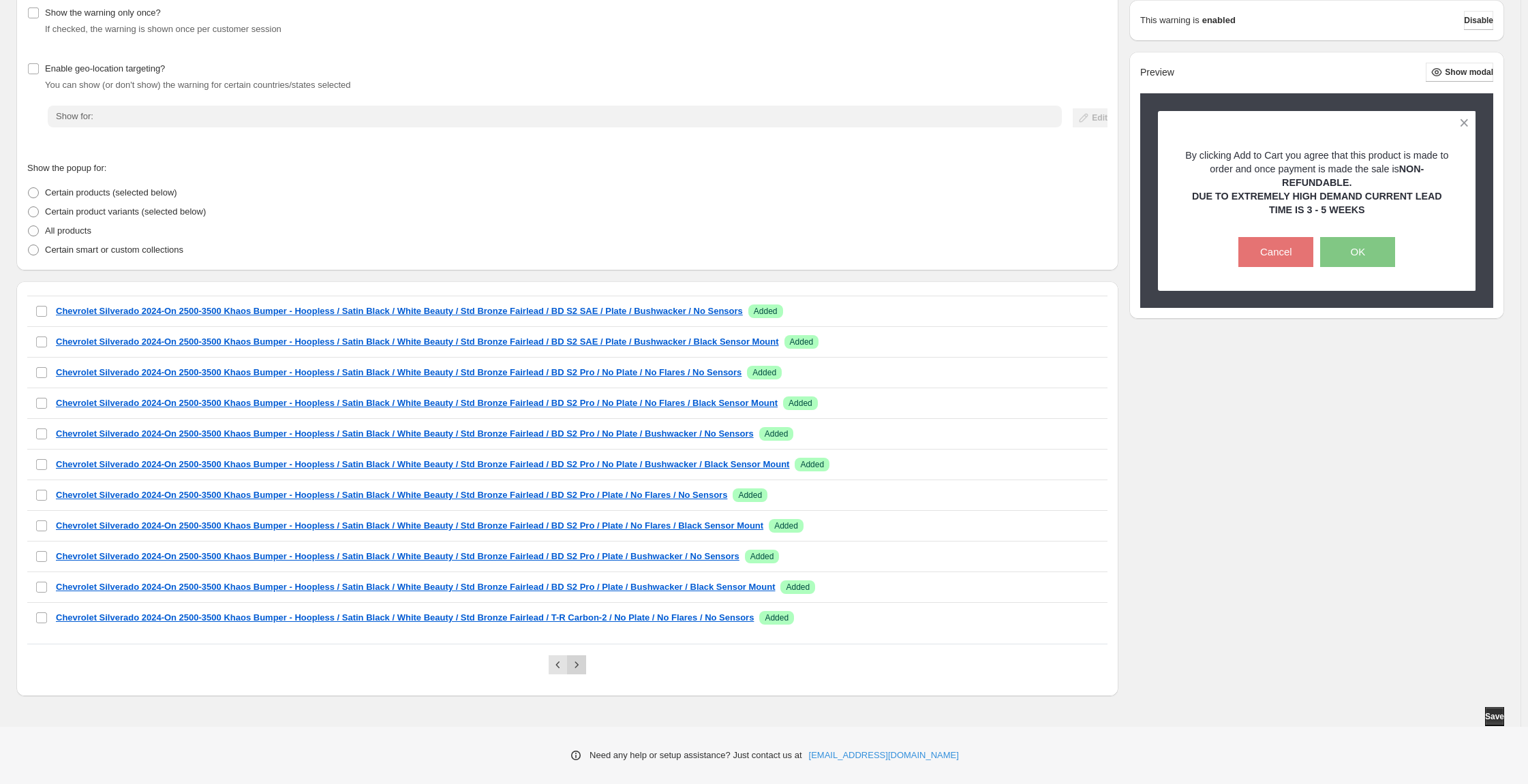
click at [584, 658] on icon "Next" at bounding box center [576, 664] width 14 height 14
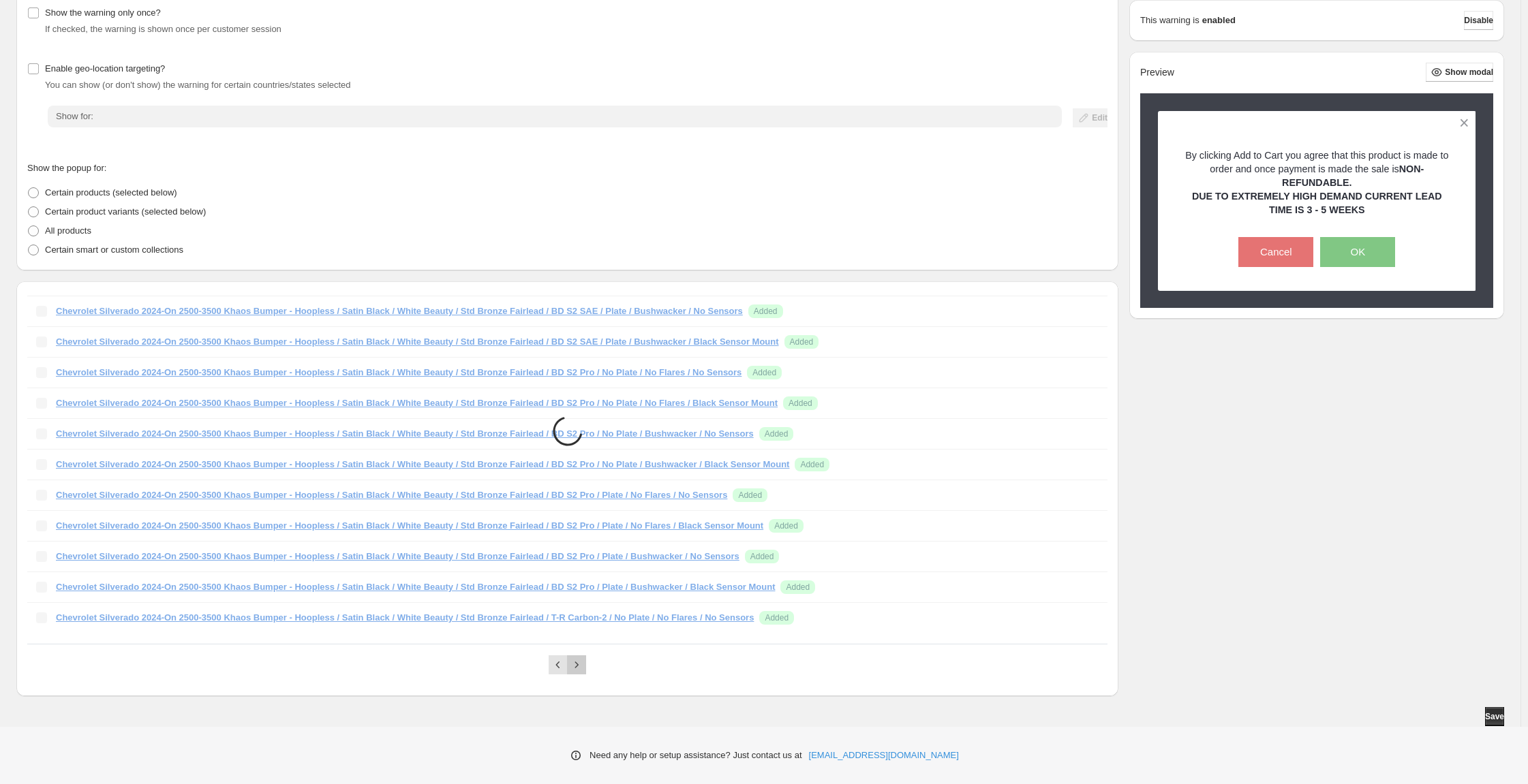
click at [584, 658] on icon "Next" at bounding box center [576, 664] width 14 height 14
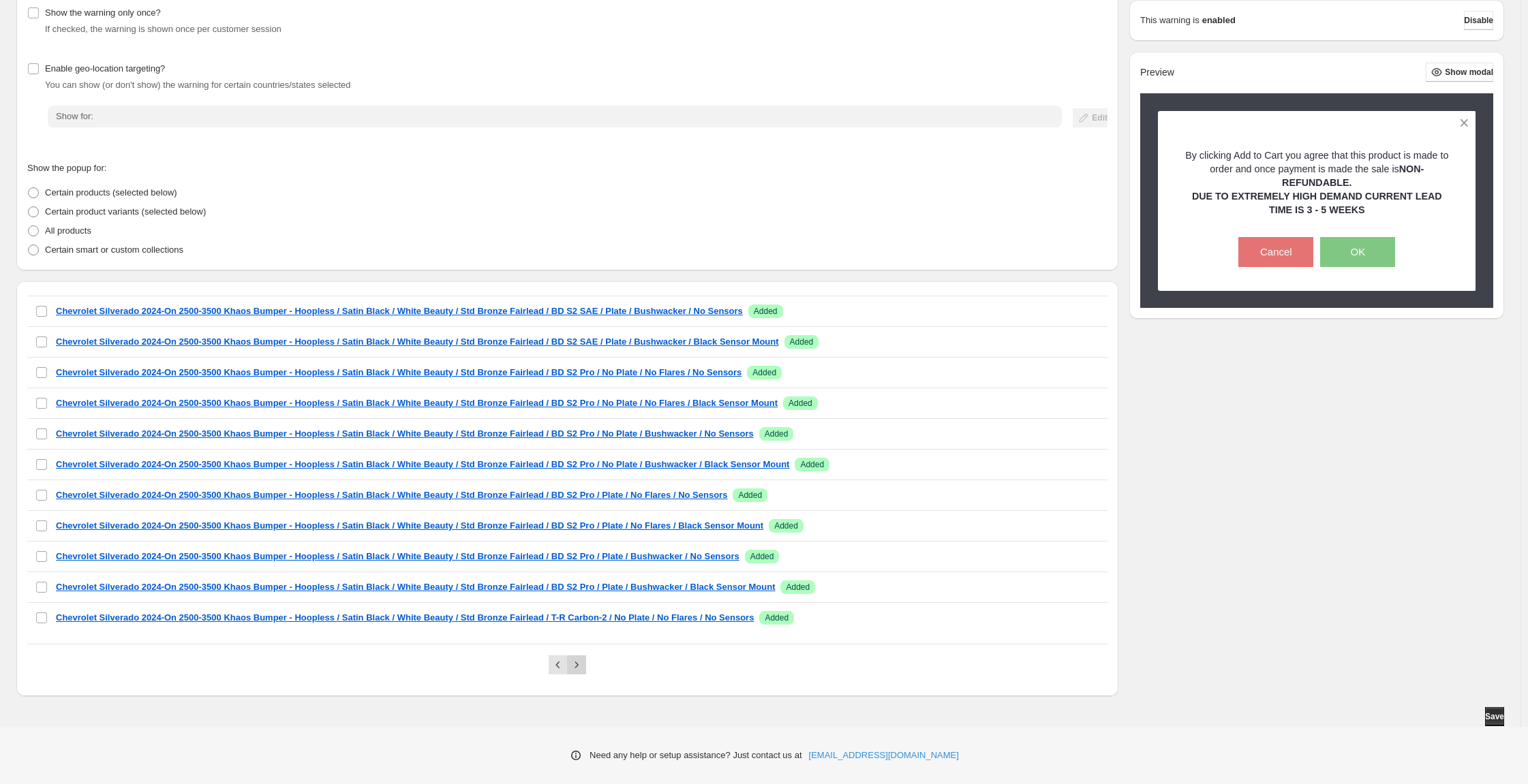
click at [584, 658] on icon "Next" at bounding box center [576, 664] width 14 height 14
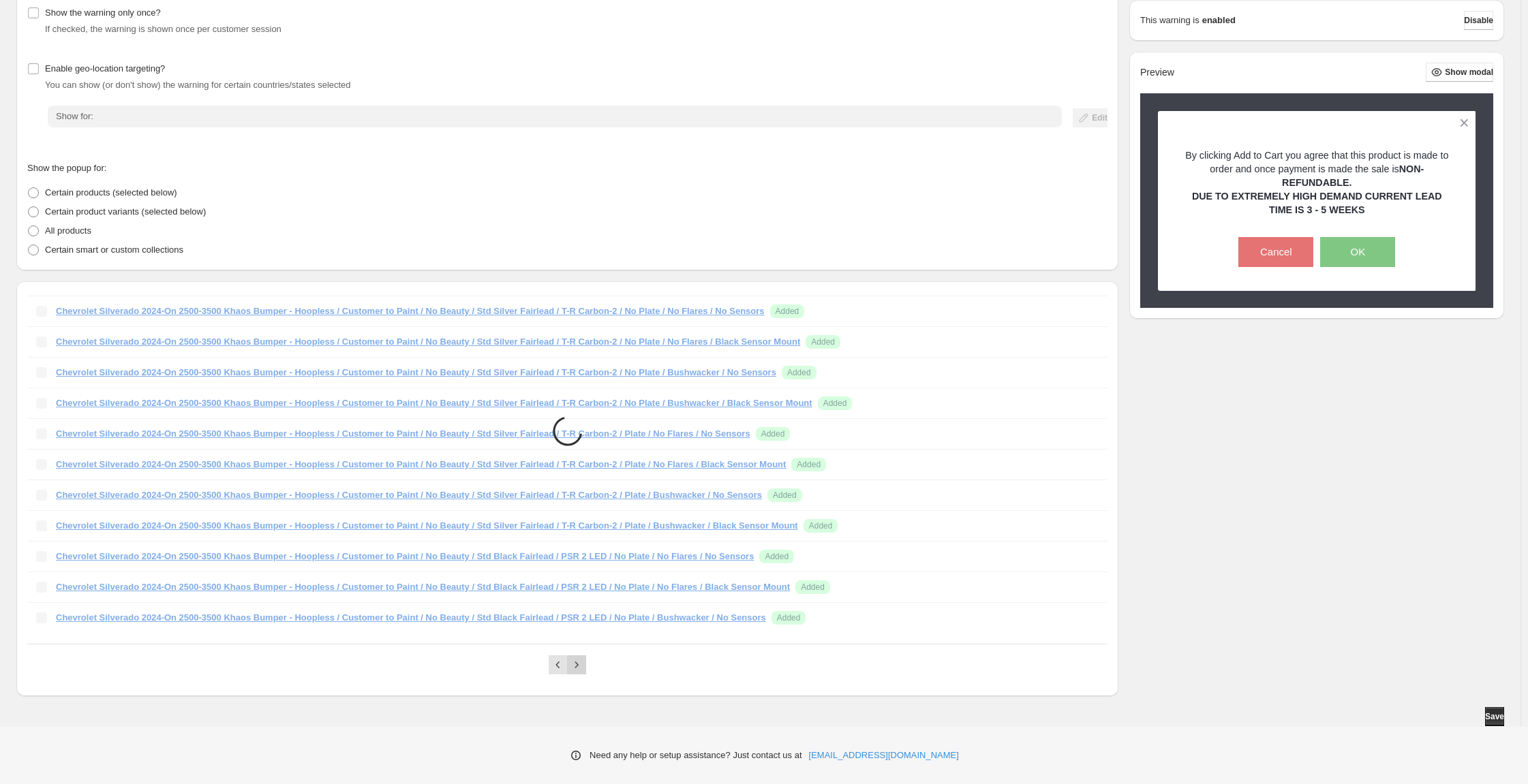
click at [584, 658] on icon "Next" at bounding box center [576, 664] width 14 height 14
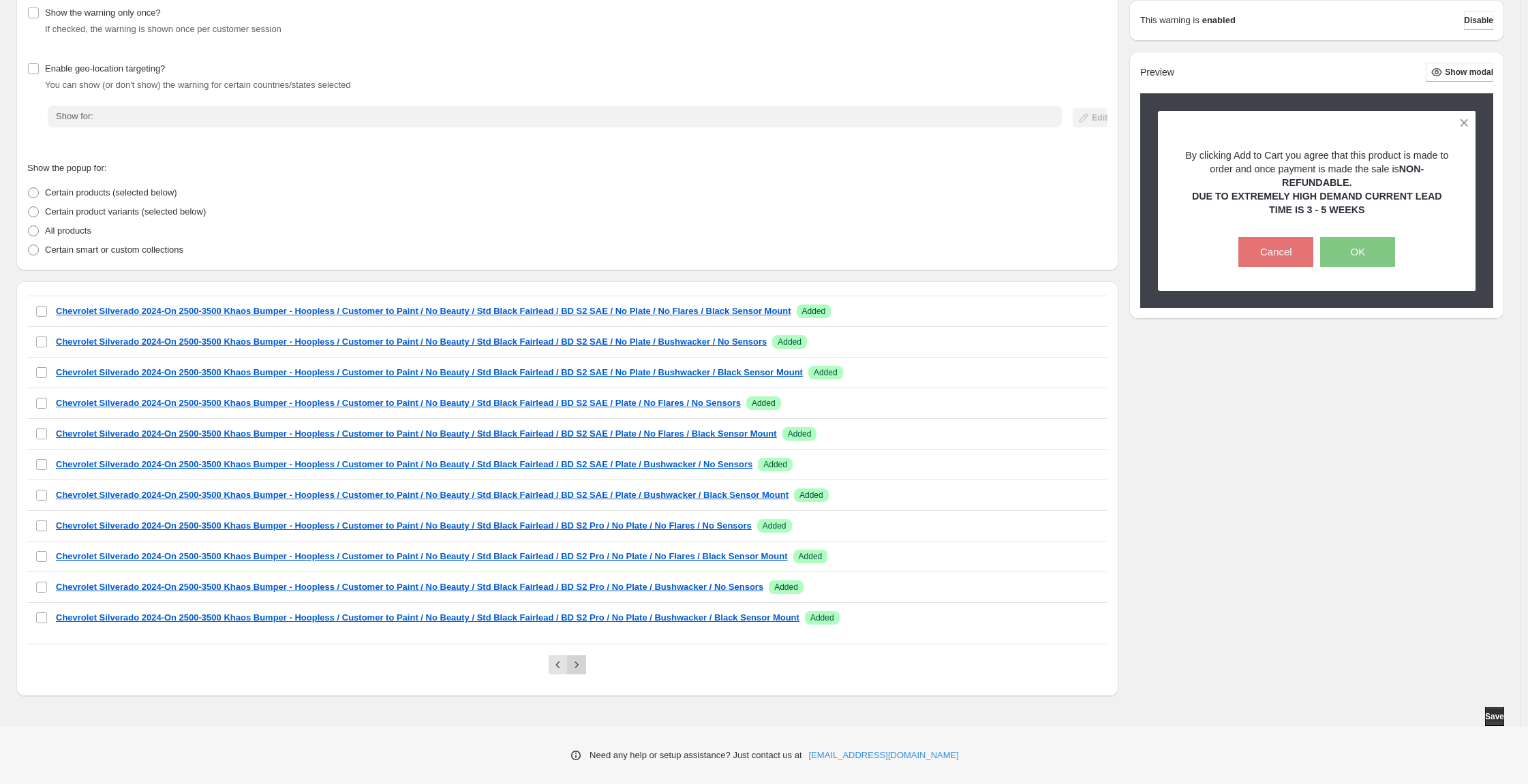
click at [584, 658] on icon "Next" at bounding box center [576, 664] width 14 height 14
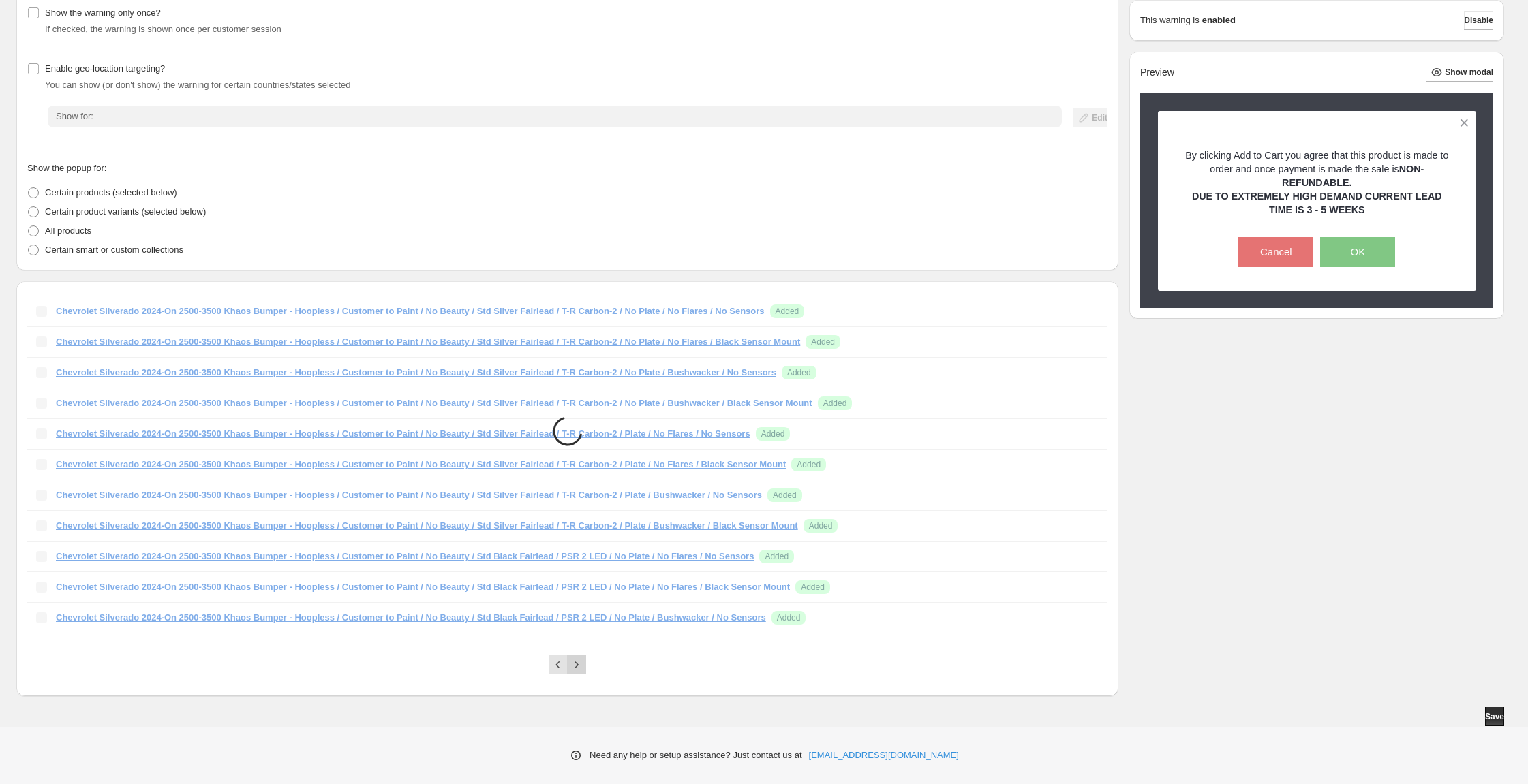
click at [584, 658] on icon "Next" at bounding box center [576, 664] width 14 height 14
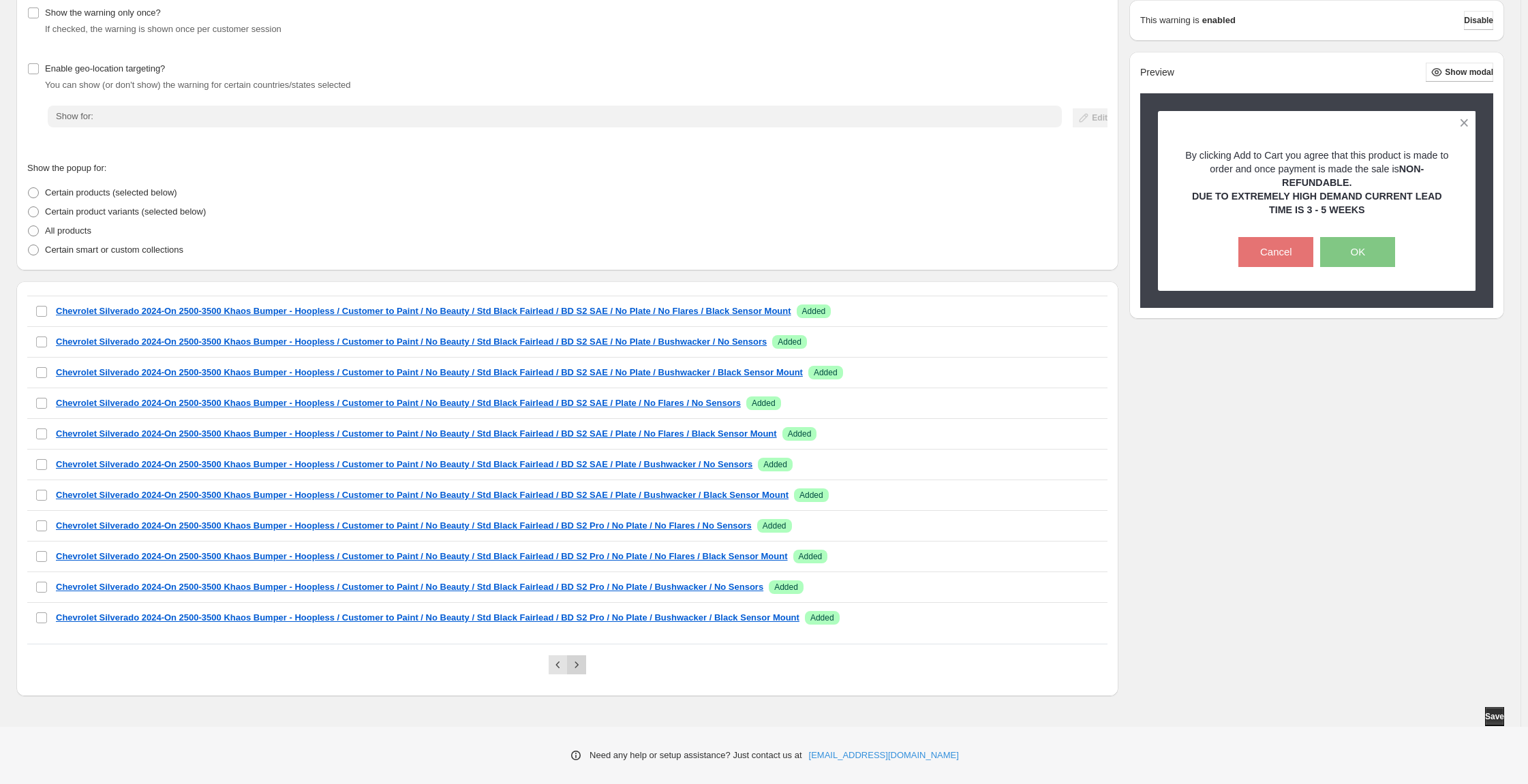
click at [584, 658] on icon "Next" at bounding box center [576, 664] width 14 height 14
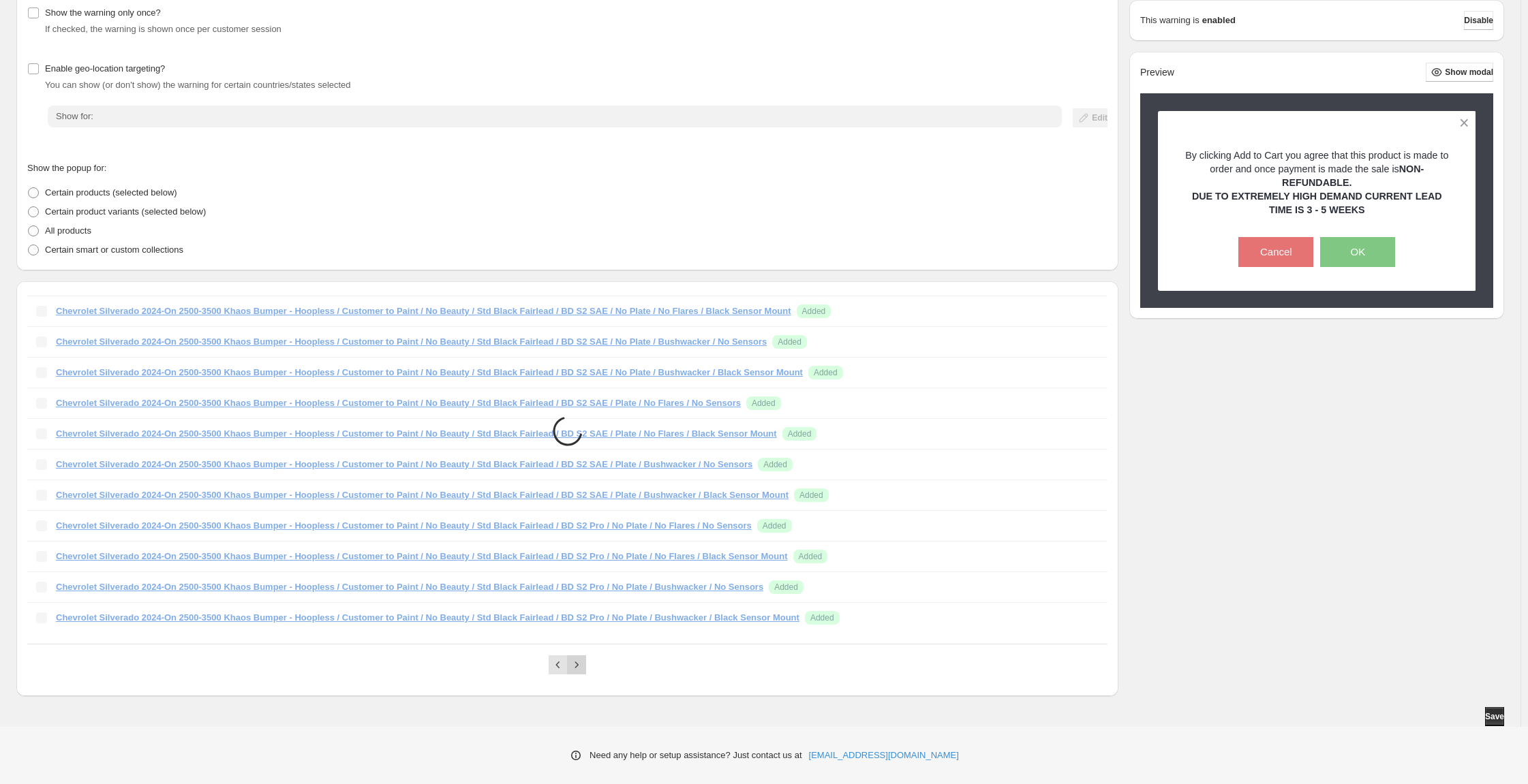
click at [584, 658] on icon "Next" at bounding box center [576, 664] width 14 height 14
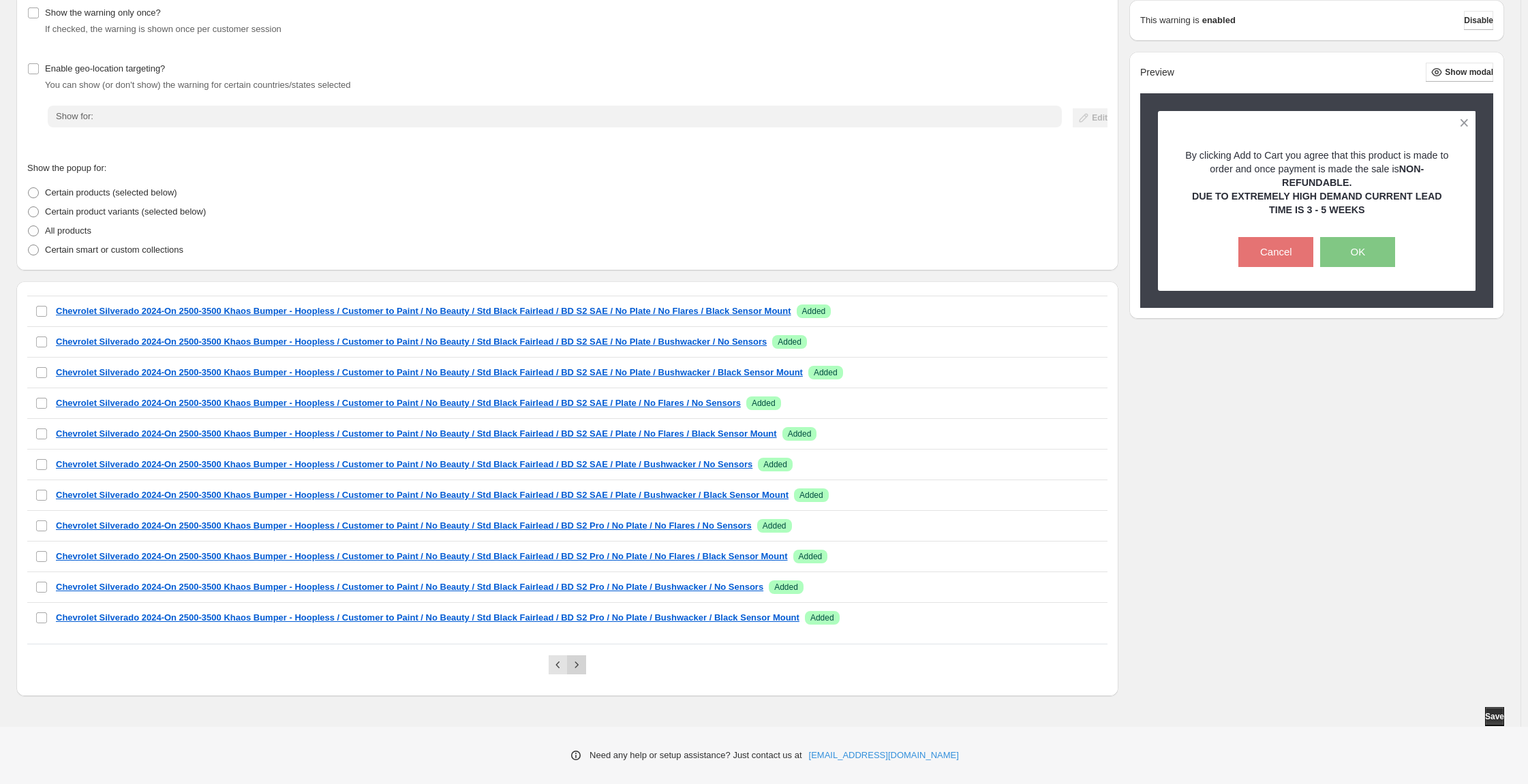
click at [584, 658] on icon "Next" at bounding box center [576, 664] width 14 height 14
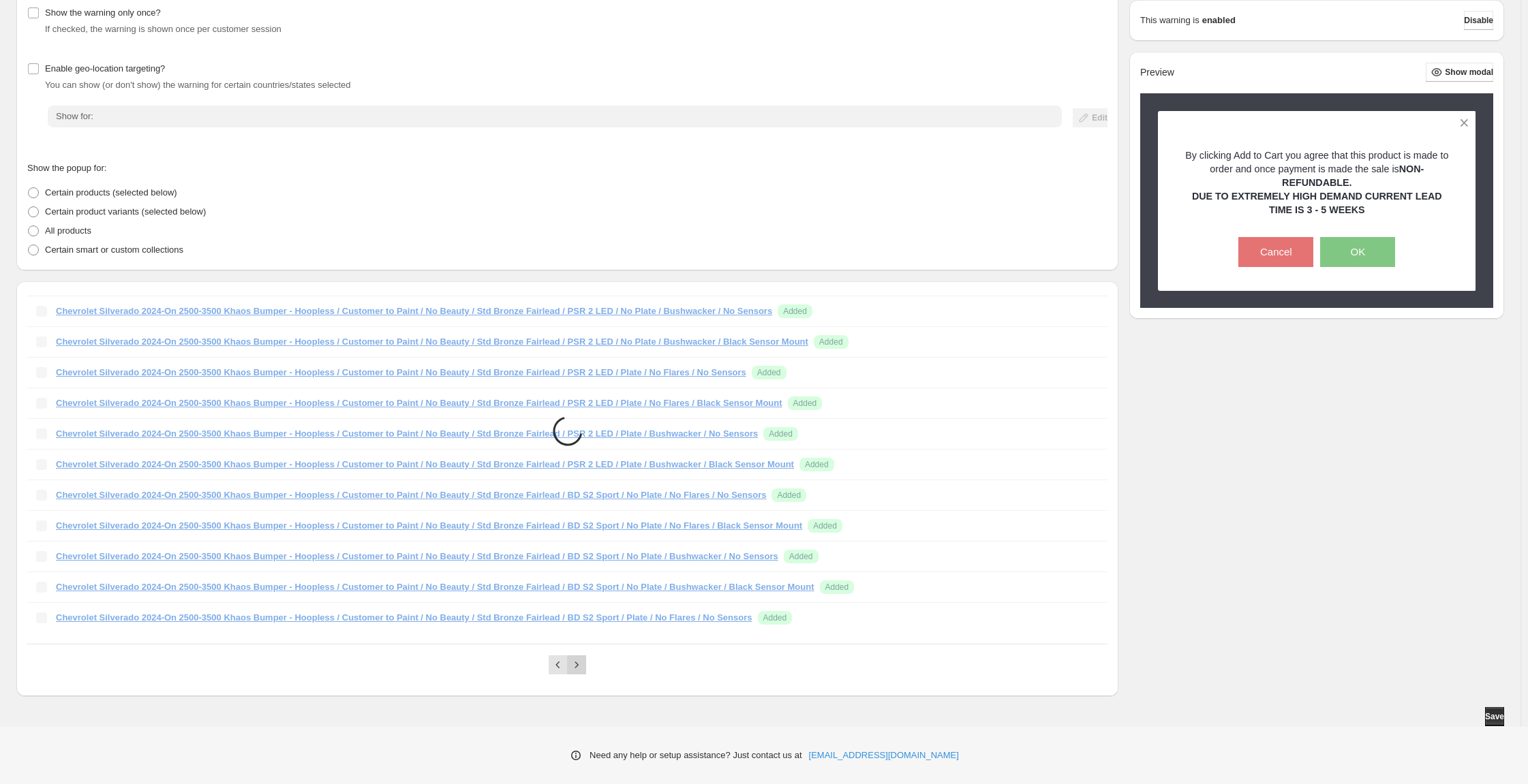
click at [584, 658] on icon "Next" at bounding box center [576, 664] width 14 height 14
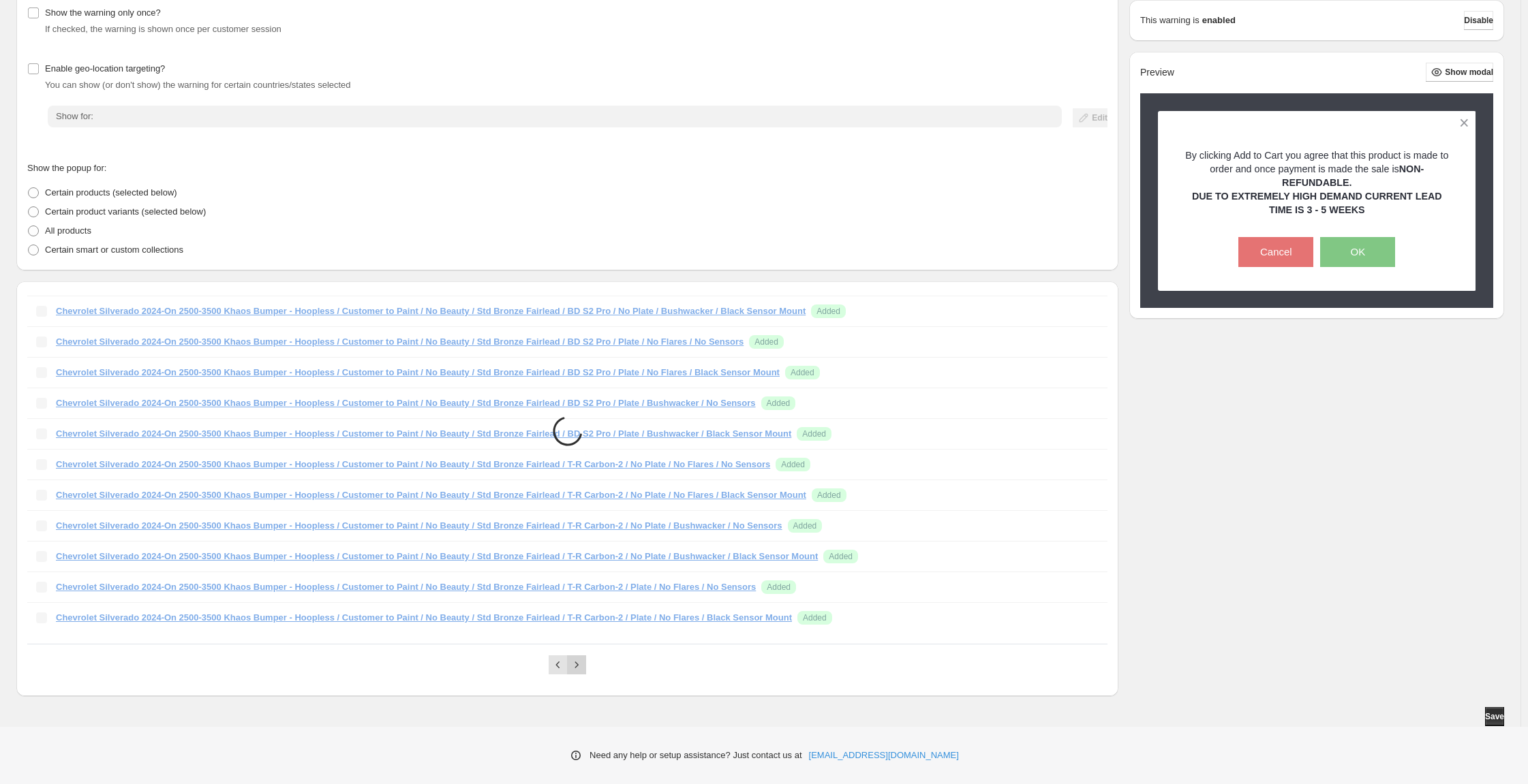
click at [584, 658] on icon "Next" at bounding box center [576, 664] width 14 height 14
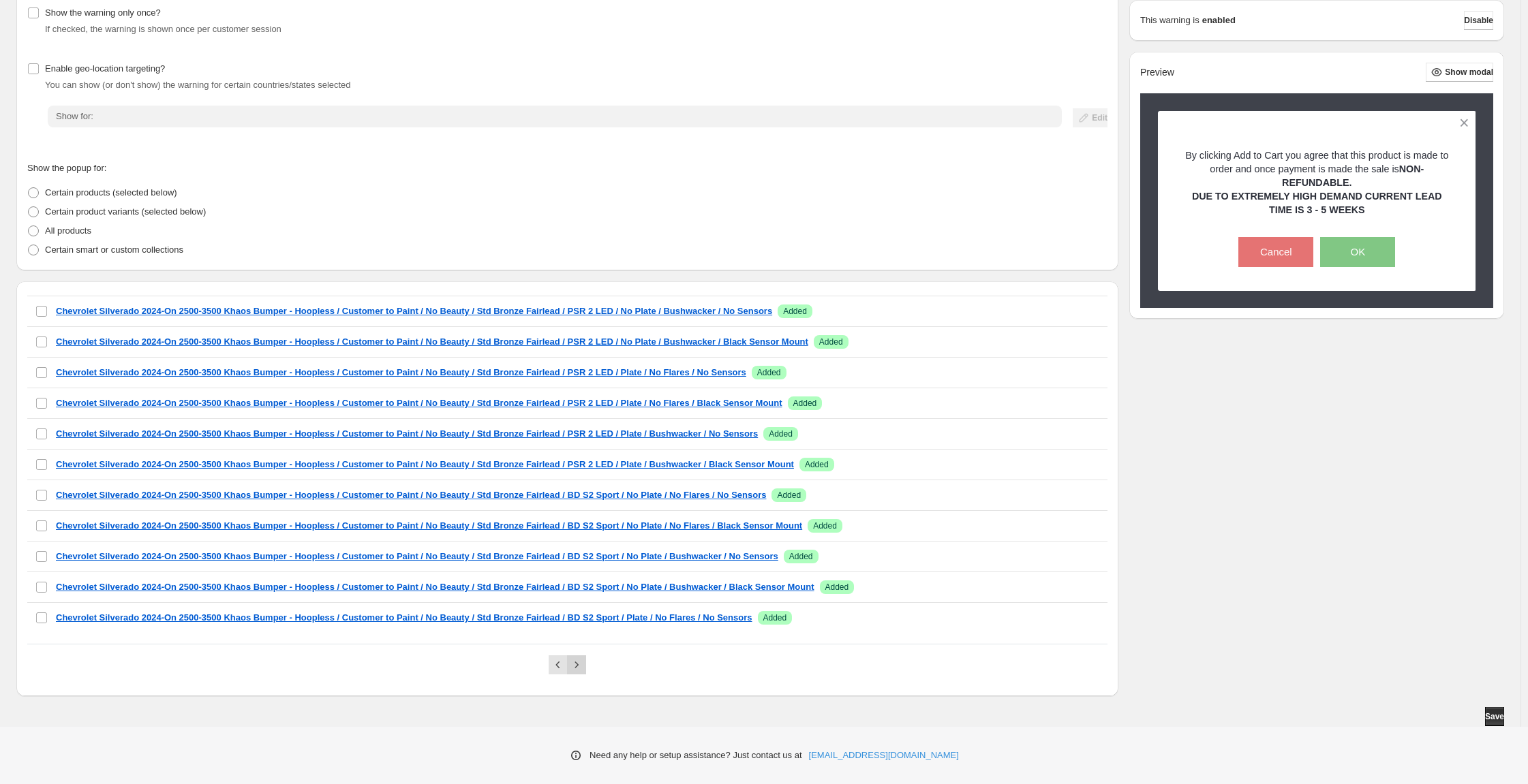
click at [584, 658] on icon "Next" at bounding box center [576, 664] width 14 height 14
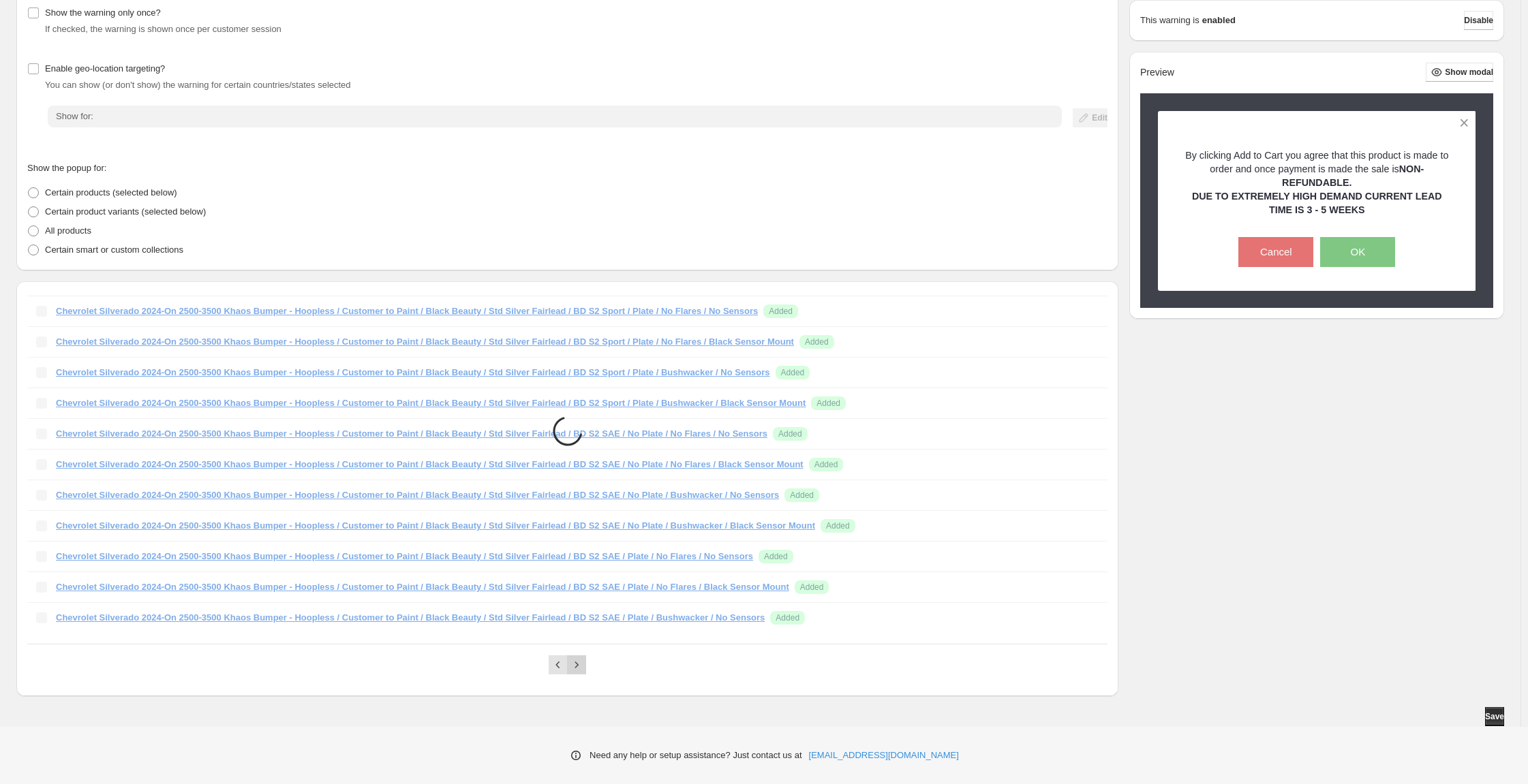
click at [584, 658] on icon "Next" at bounding box center [576, 664] width 14 height 14
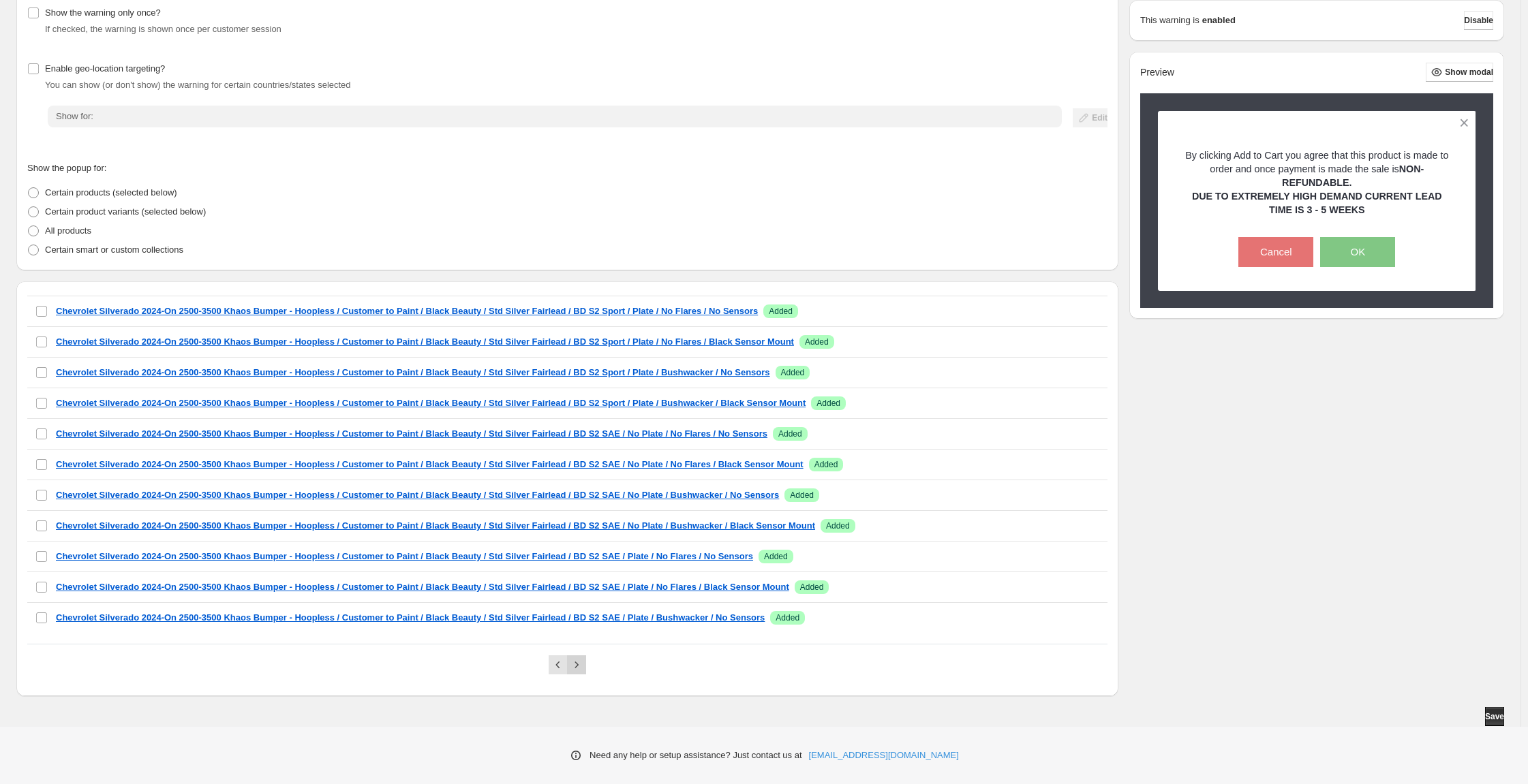
click at [584, 658] on icon "Next" at bounding box center [576, 664] width 14 height 14
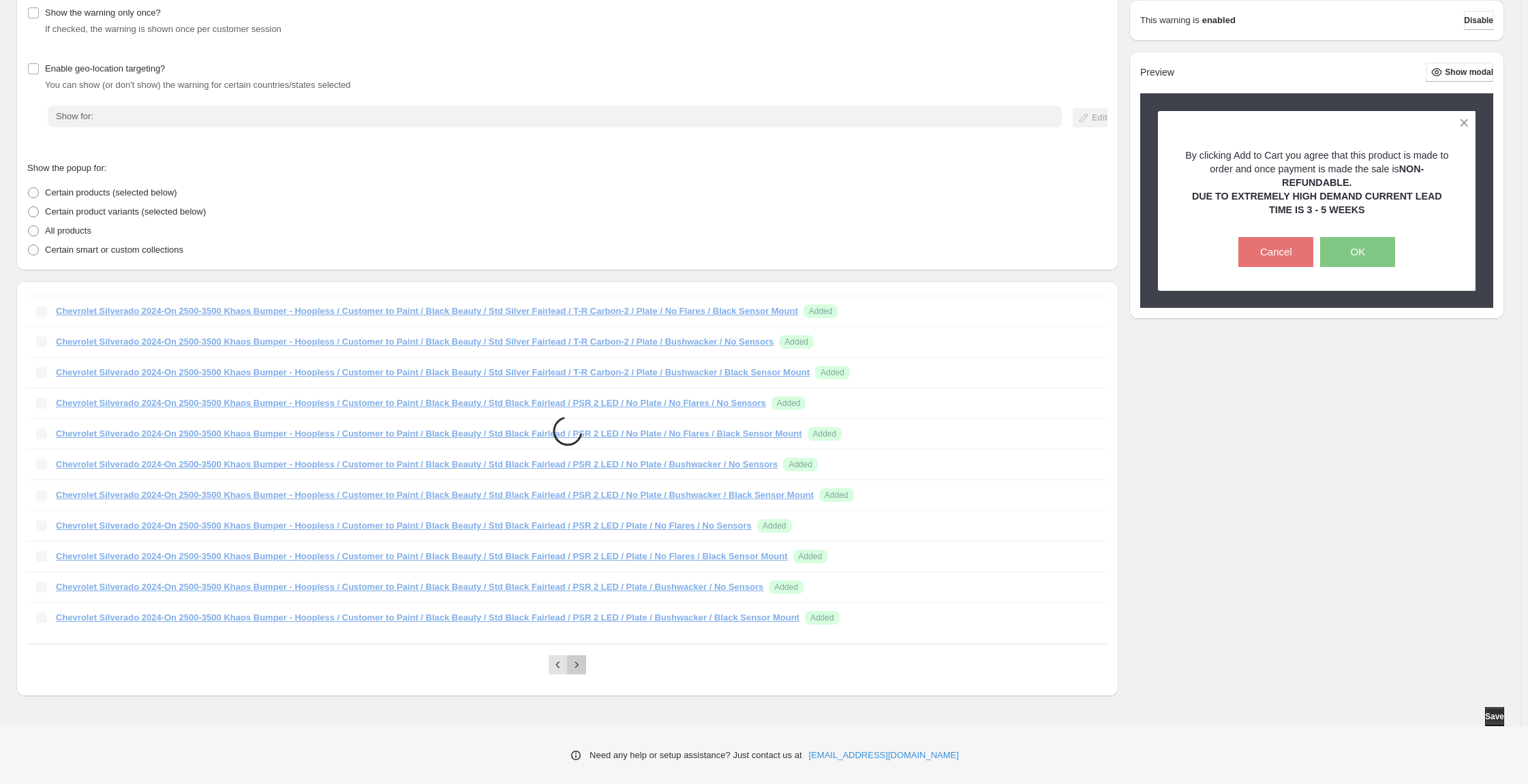
click at [584, 658] on icon "Next" at bounding box center [576, 664] width 14 height 14
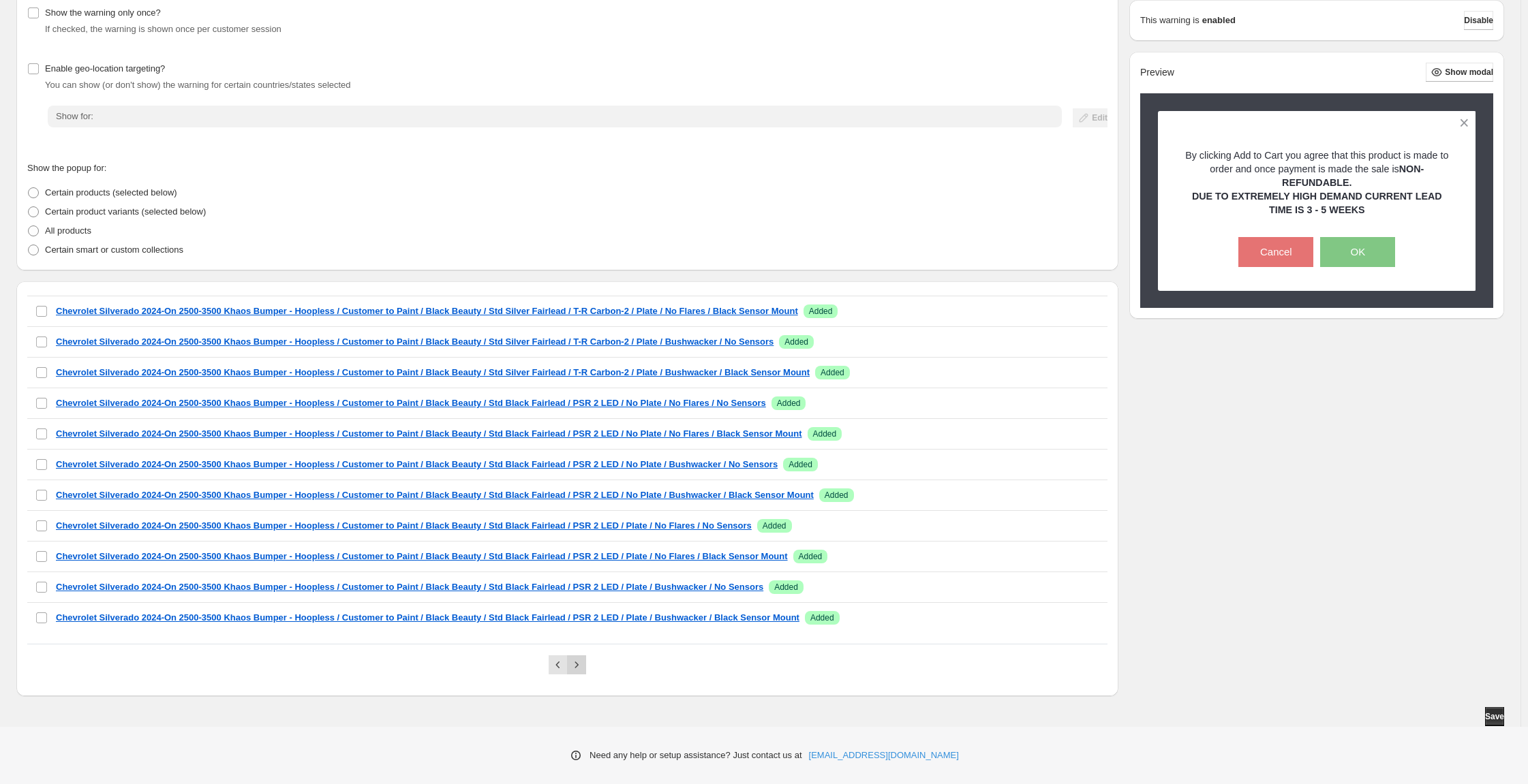
click at [584, 658] on icon "Next" at bounding box center [576, 664] width 14 height 14
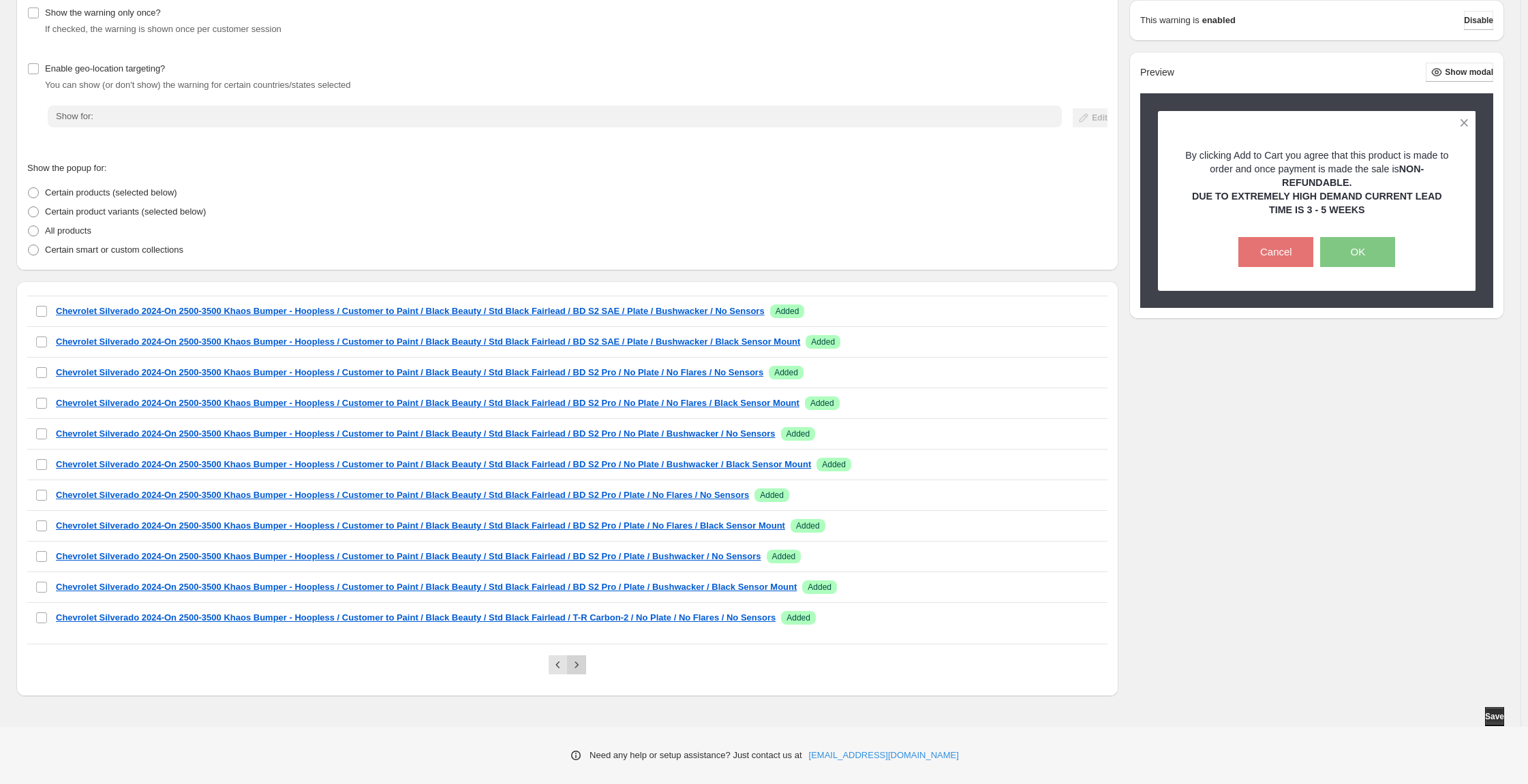
click at [584, 658] on icon "Next" at bounding box center [576, 664] width 14 height 14
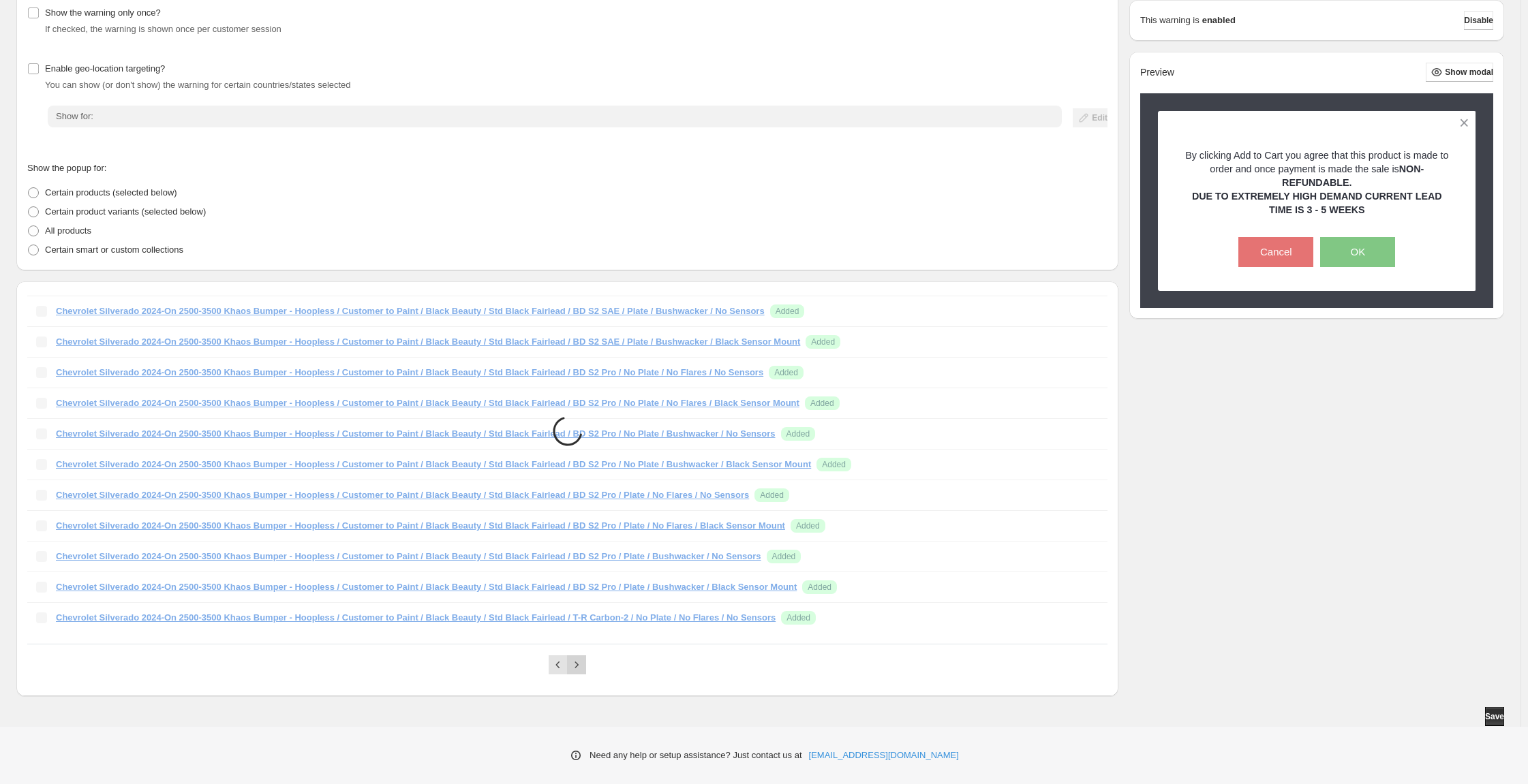
click at [584, 658] on icon "Next" at bounding box center [576, 664] width 14 height 14
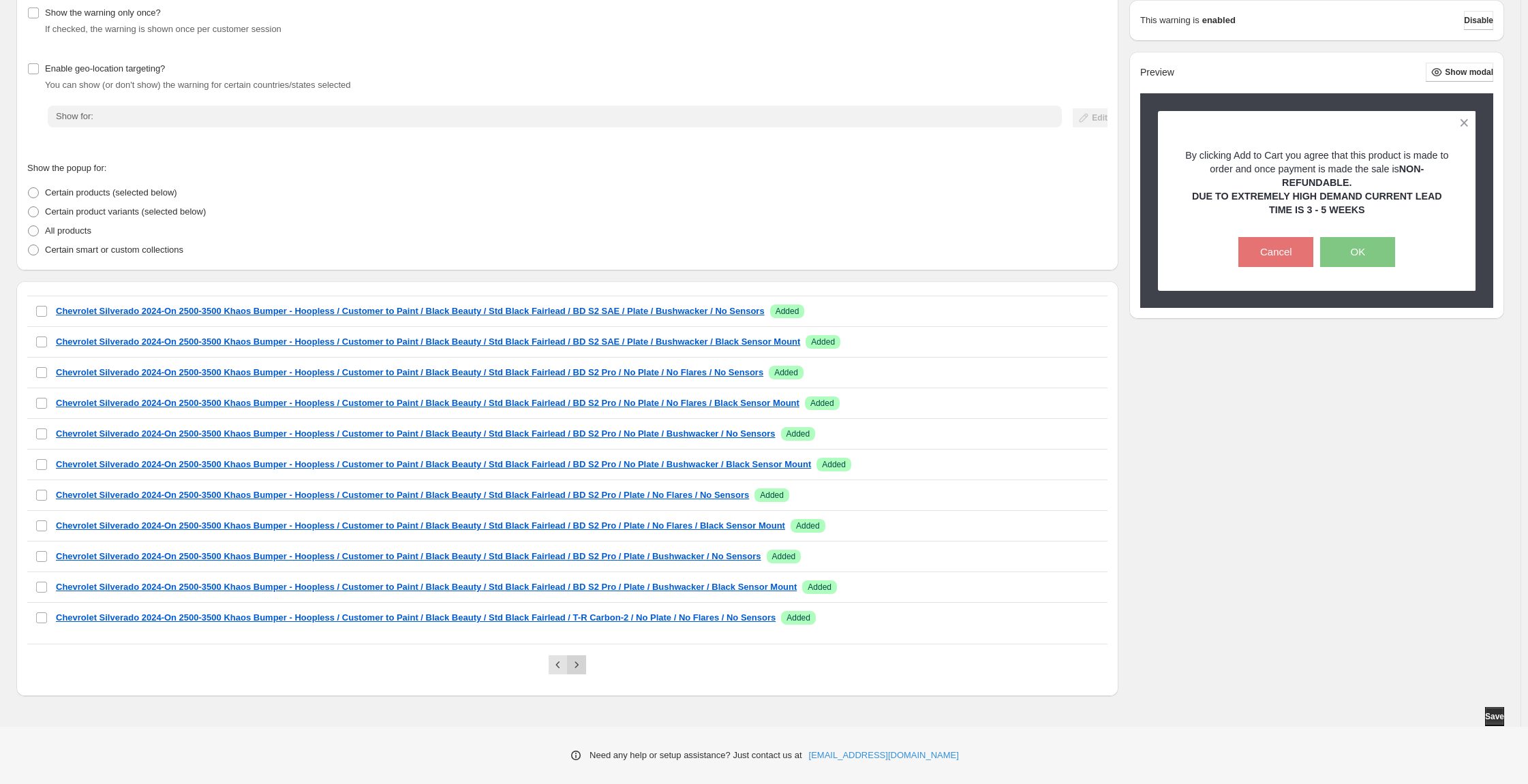
click at [584, 658] on icon "Next" at bounding box center [576, 664] width 14 height 14
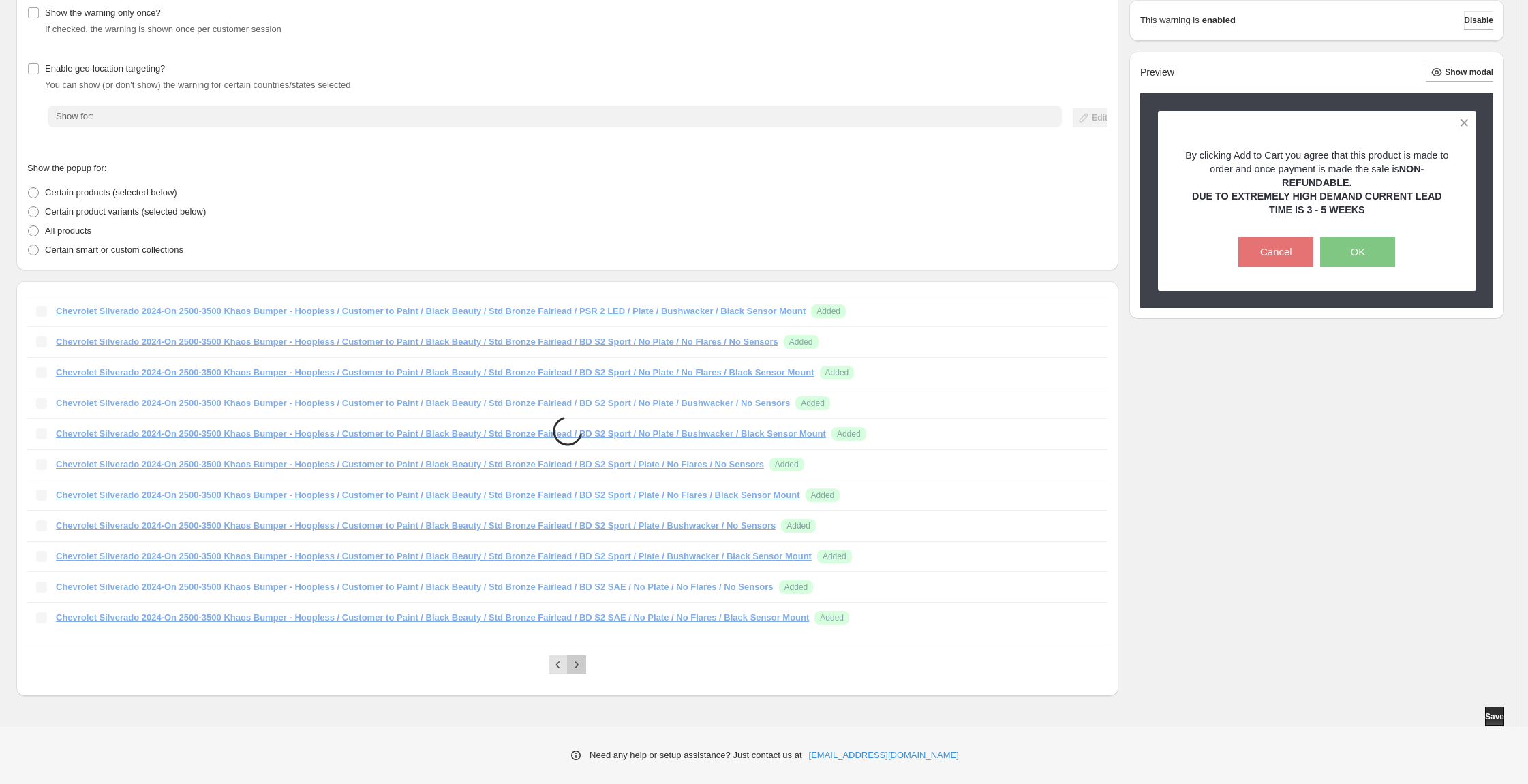
click at [584, 658] on icon "Next" at bounding box center [576, 664] width 14 height 14
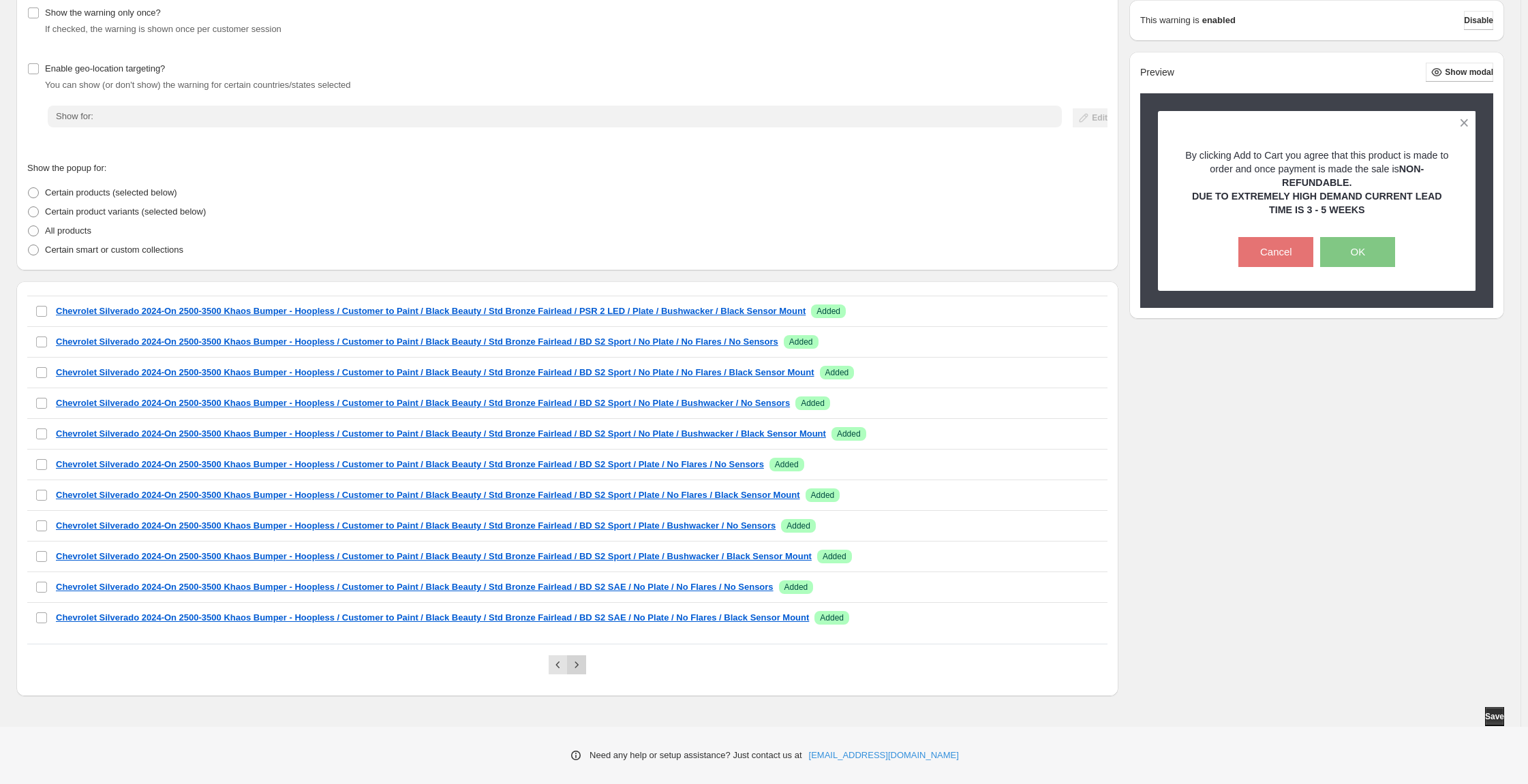
click at [584, 658] on icon "Next" at bounding box center [576, 664] width 14 height 14
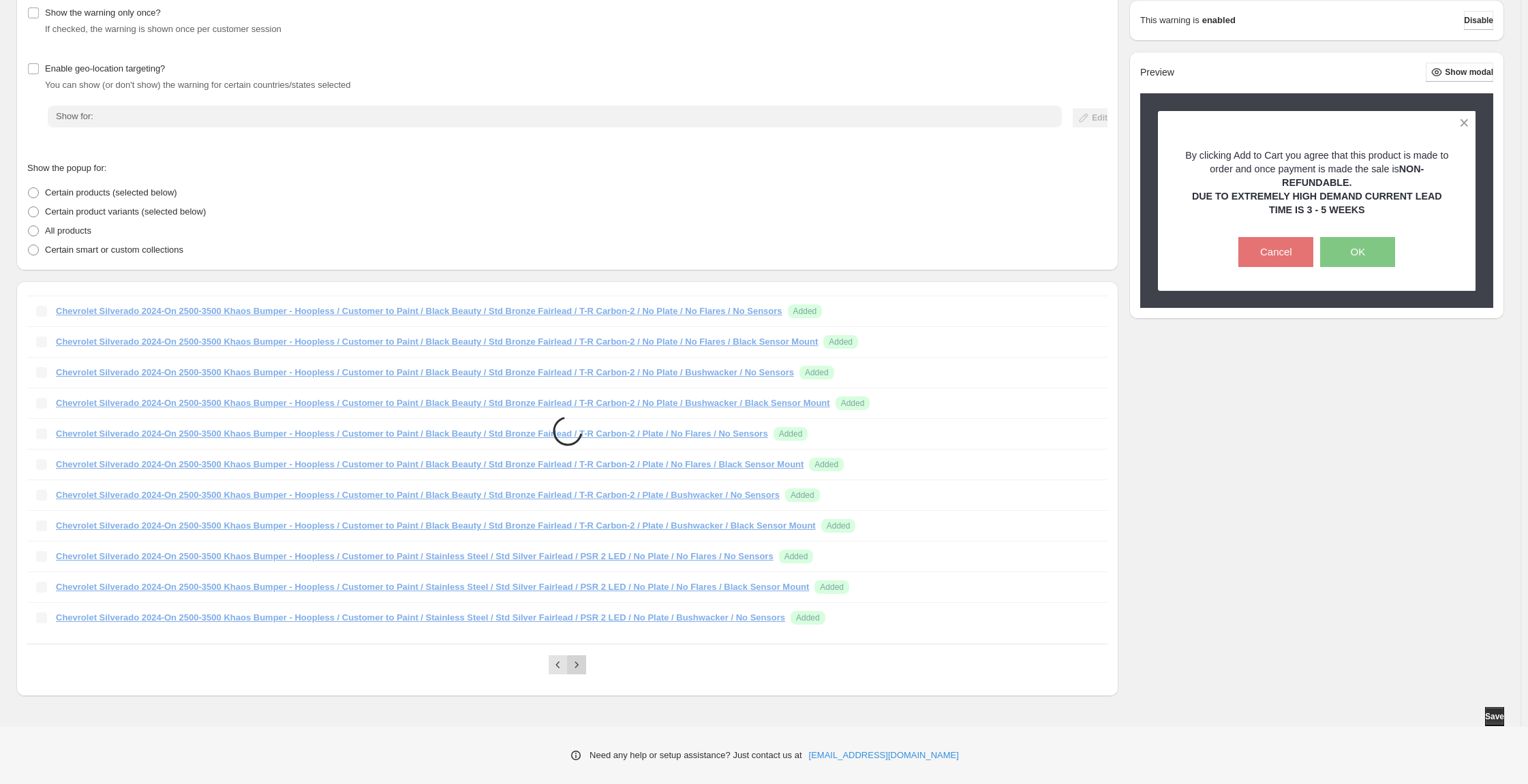
click at [584, 658] on icon "Next" at bounding box center [576, 664] width 14 height 14
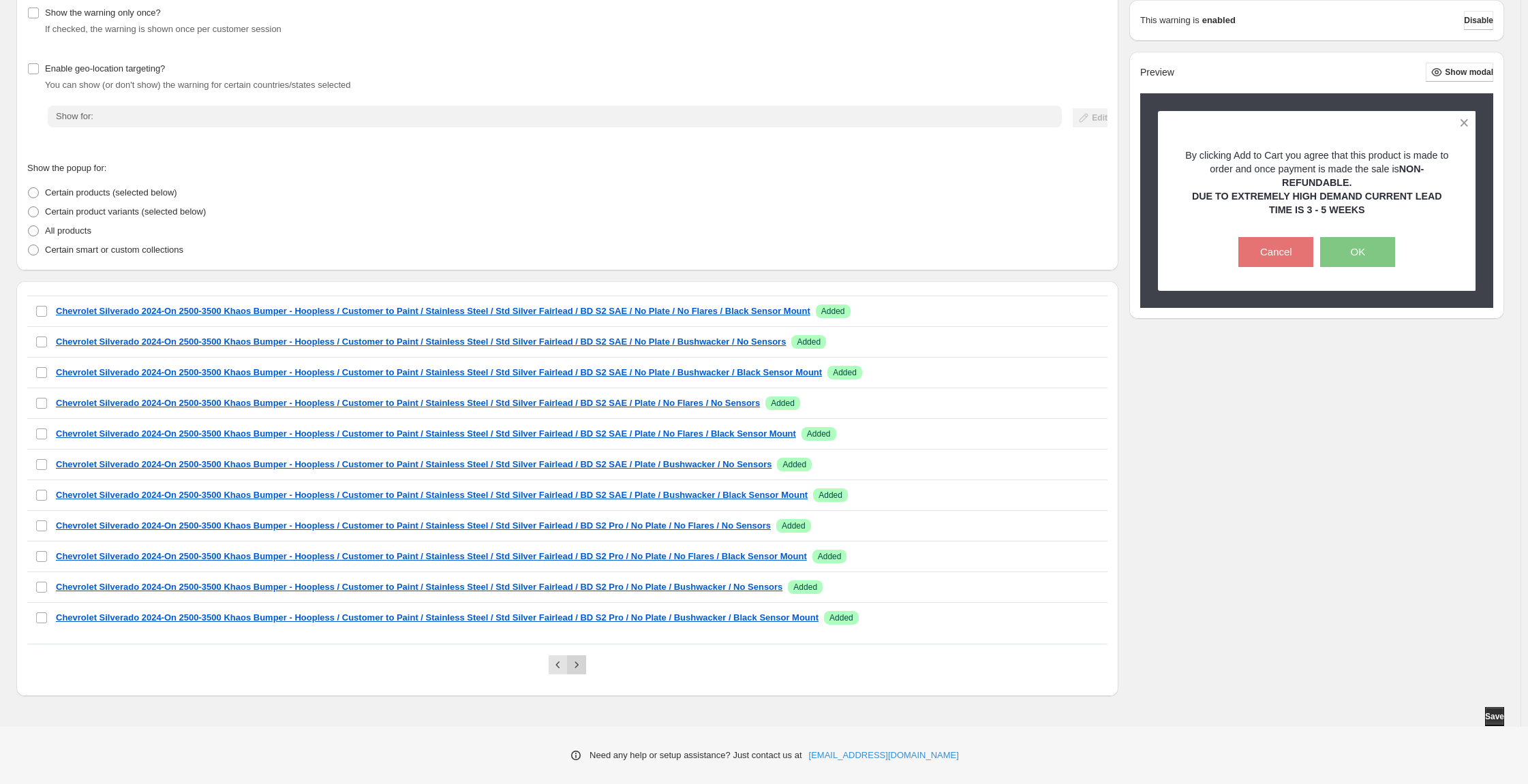
click at [584, 658] on icon "Next" at bounding box center [576, 664] width 14 height 14
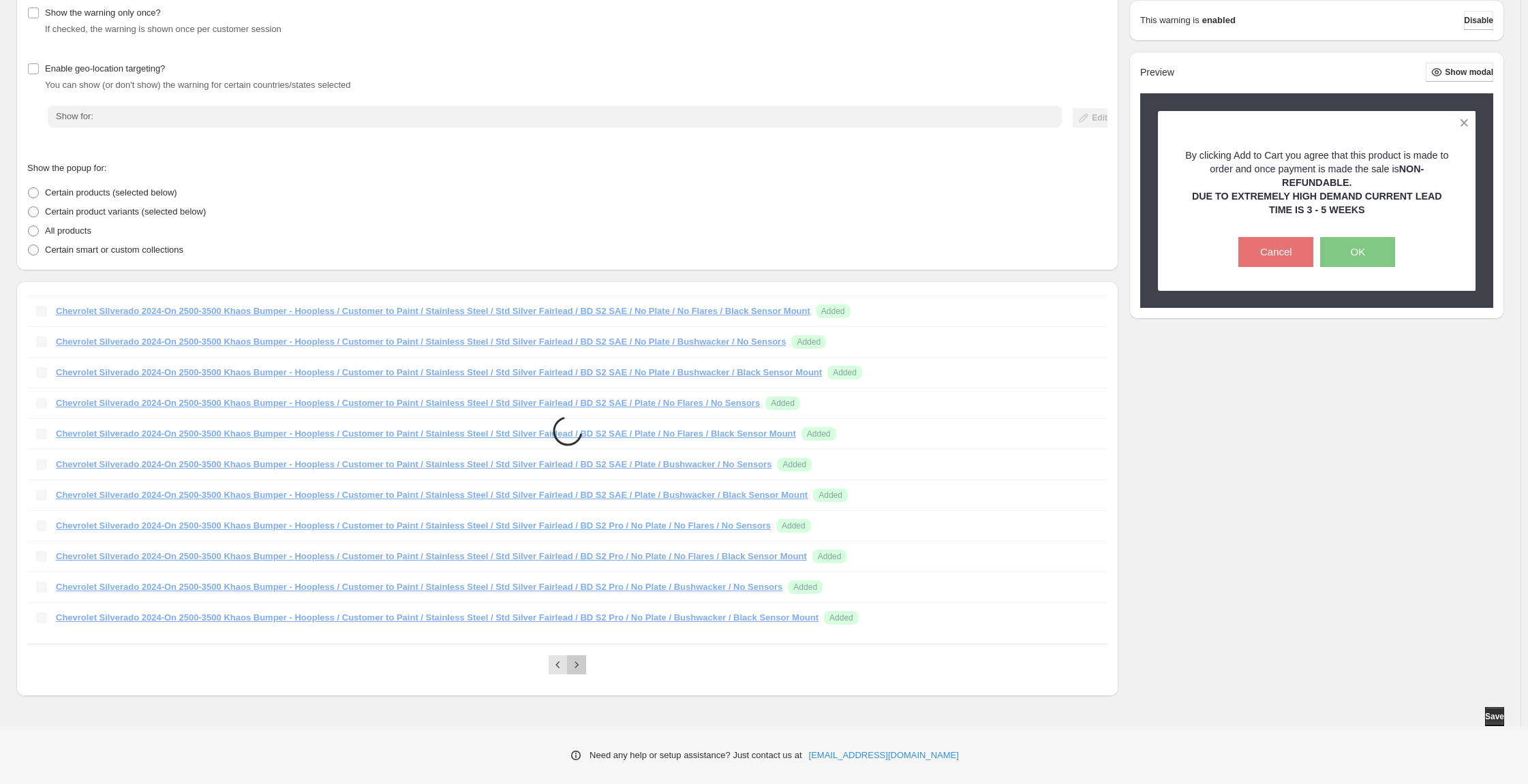
click at [584, 658] on icon "Next" at bounding box center [576, 664] width 14 height 14
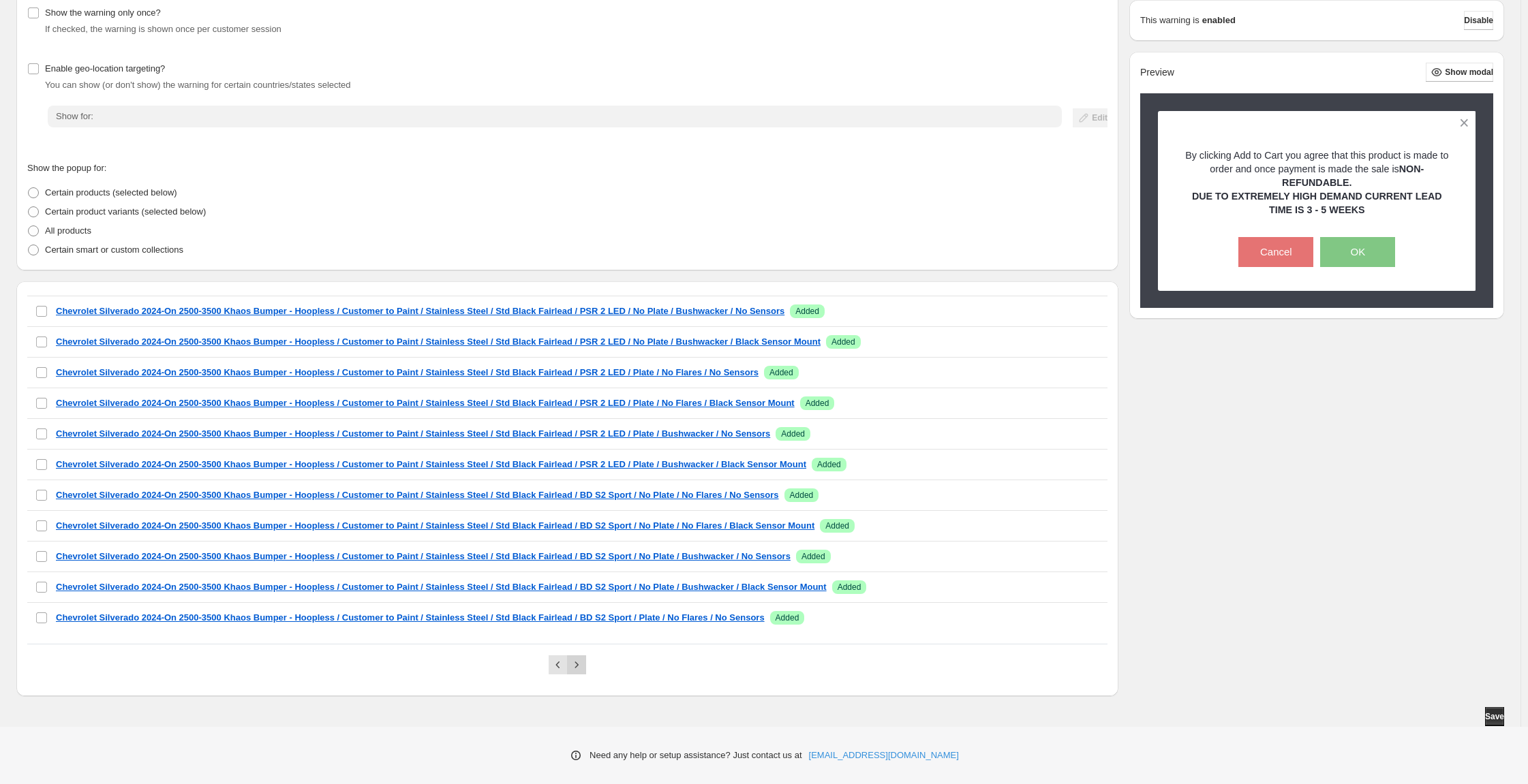
click at [584, 658] on icon "Next" at bounding box center [576, 664] width 14 height 14
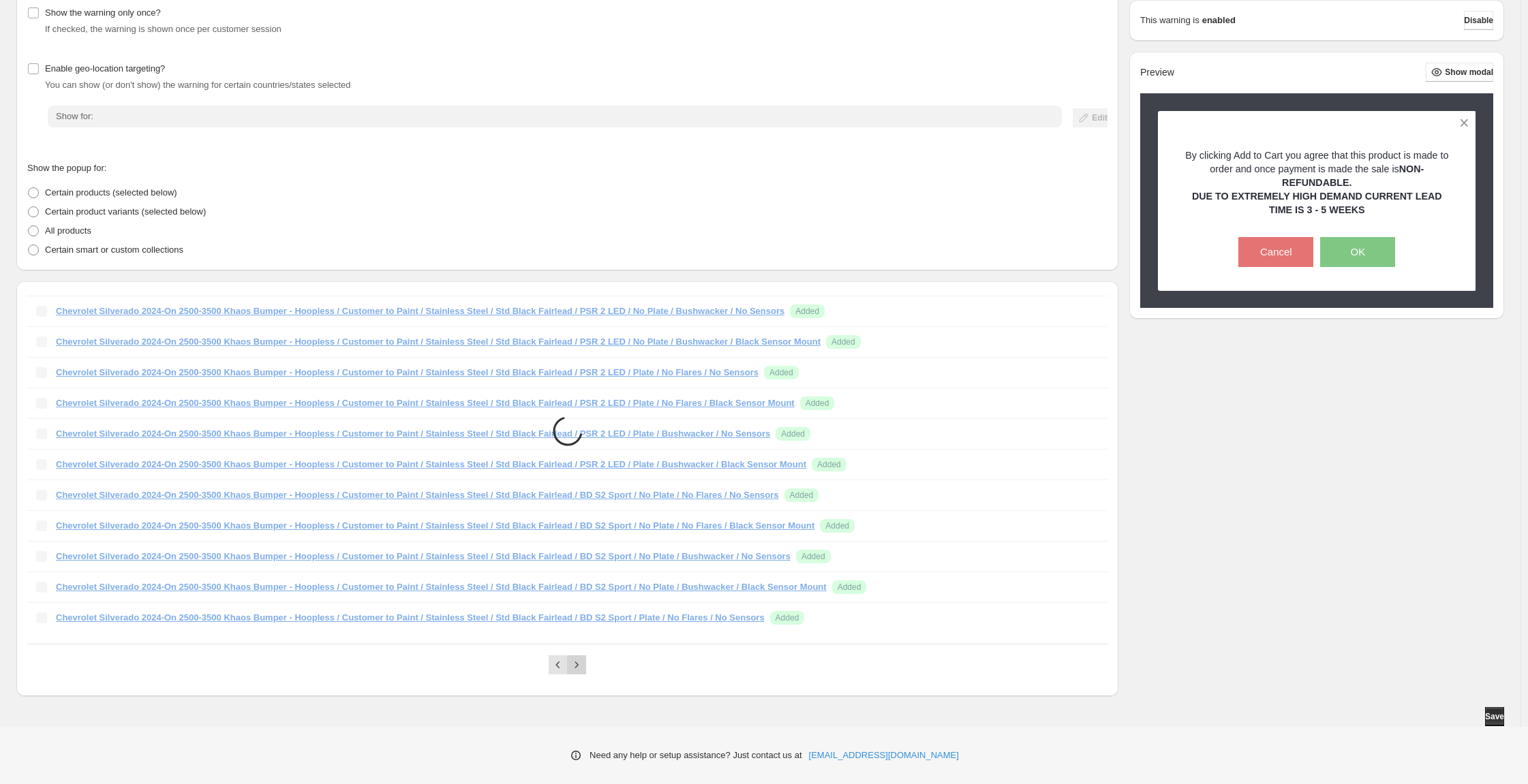
click at [584, 658] on icon "Next" at bounding box center [576, 664] width 14 height 14
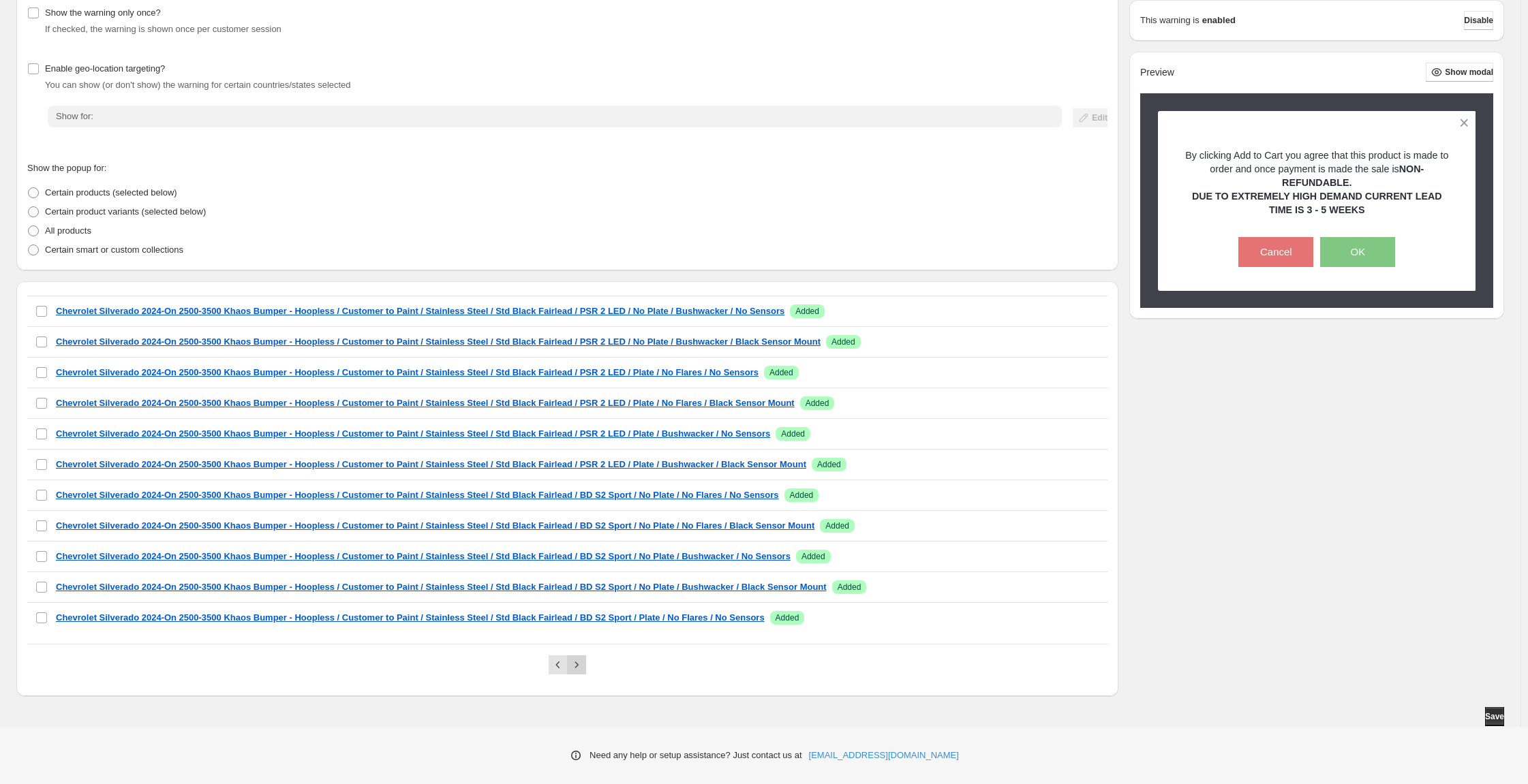
click at [584, 658] on icon "Next" at bounding box center [576, 664] width 14 height 14
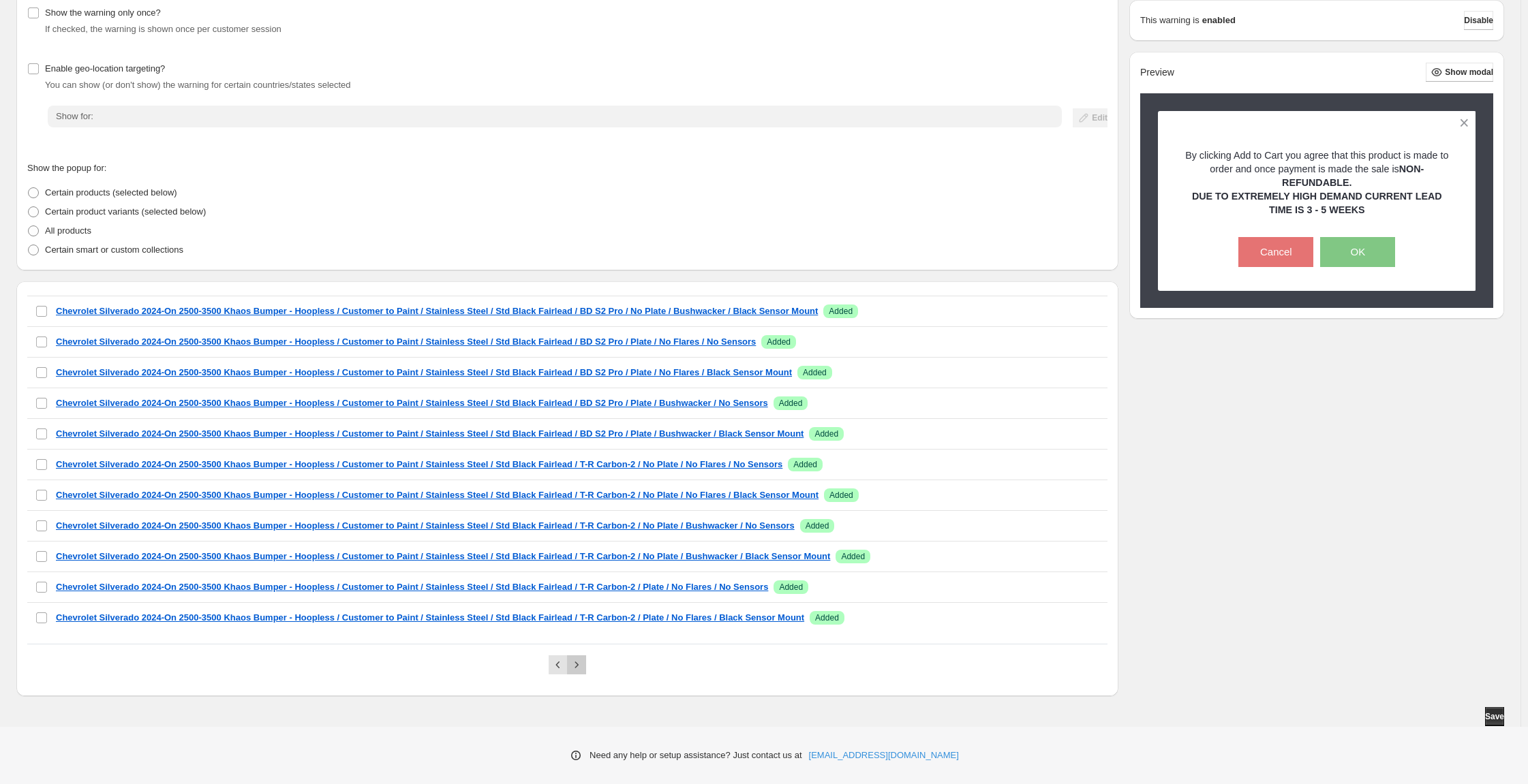
click at [584, 658] on icon "Next" at bounding box center [576, 664] width 14 height 14
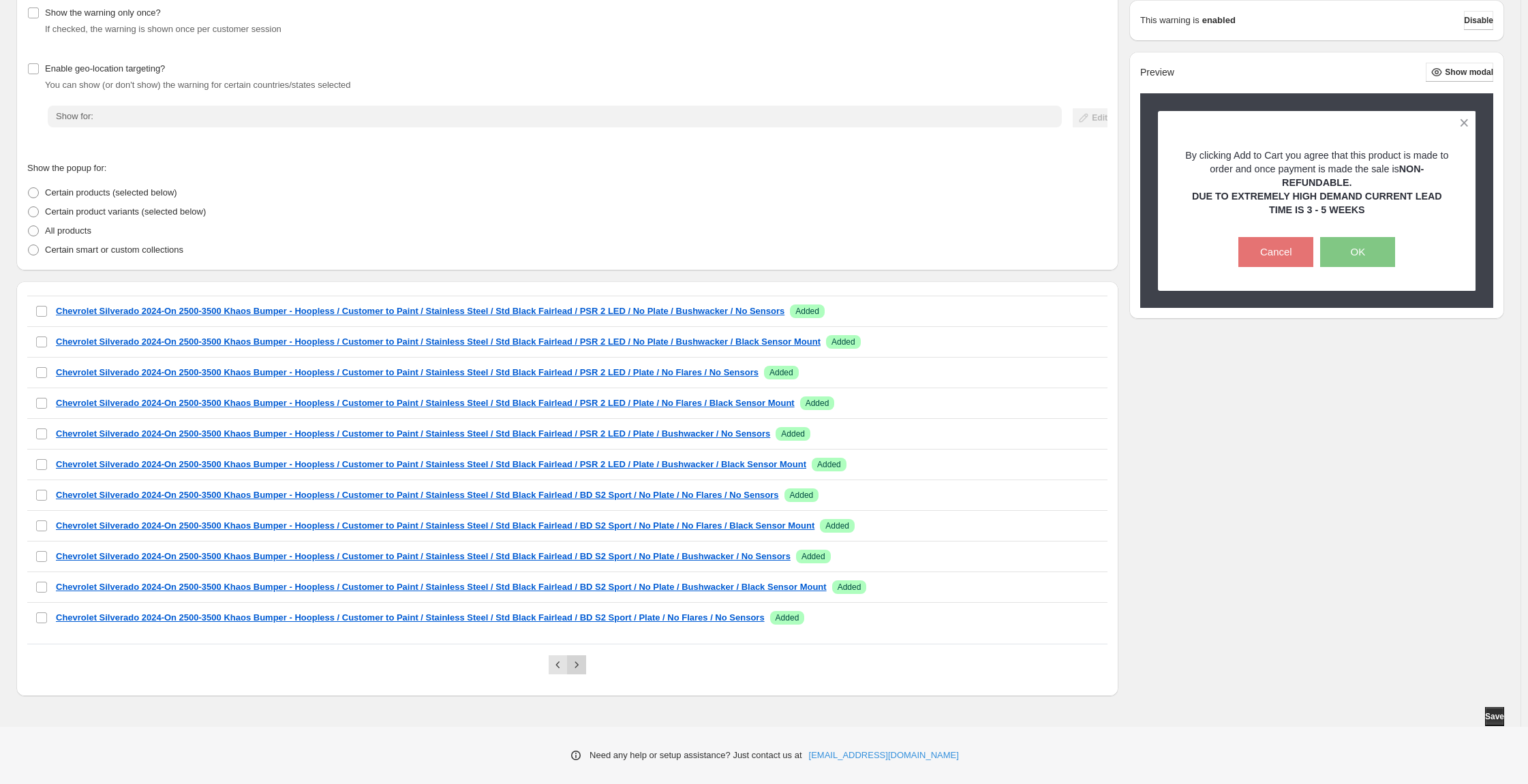
click at [584, 658] on icon "Next" at bounding box center [576, 664] width 14 height 14
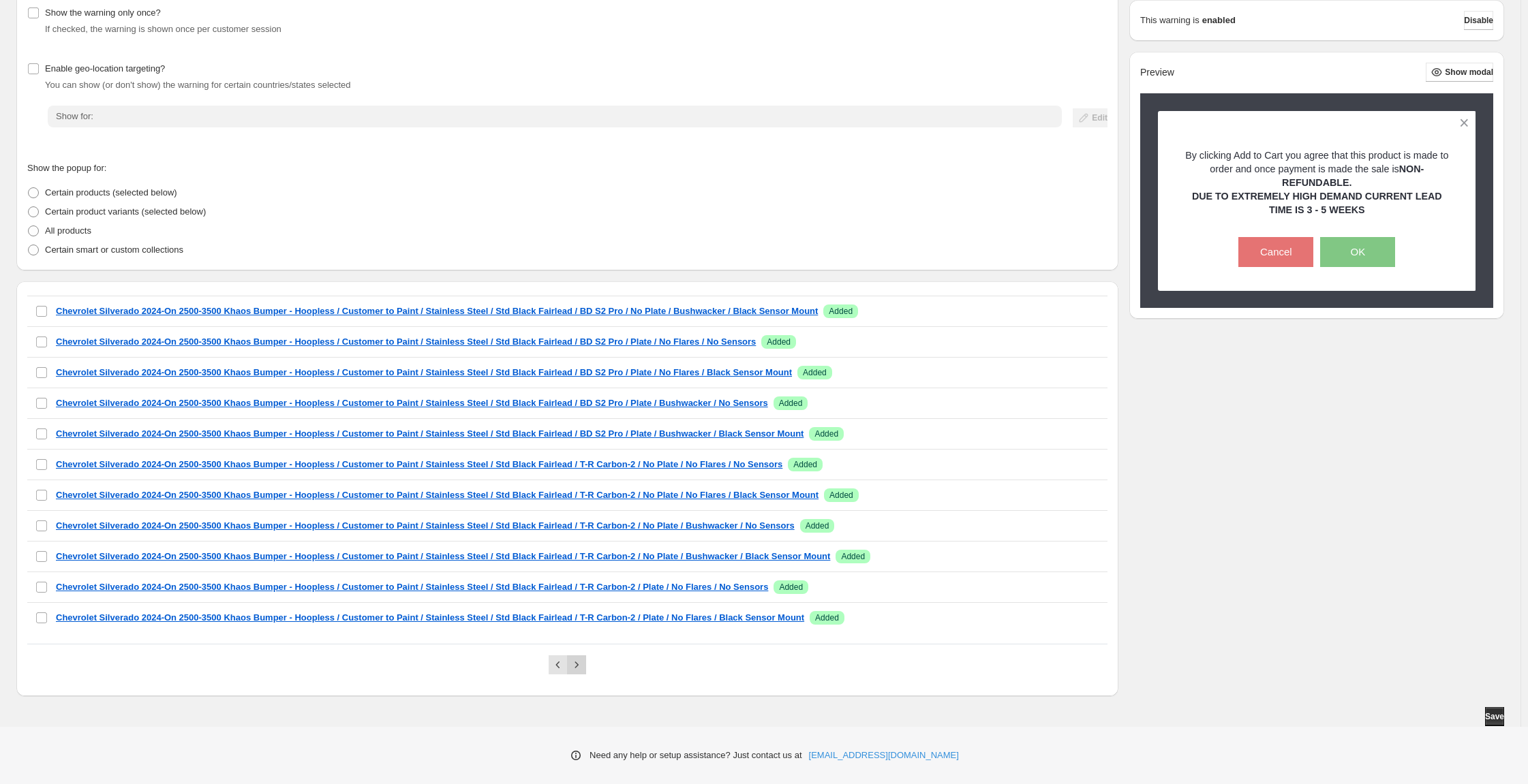
click at [584, 658] on icon "Next" at bounding box center [576, 664] width 14 height 14
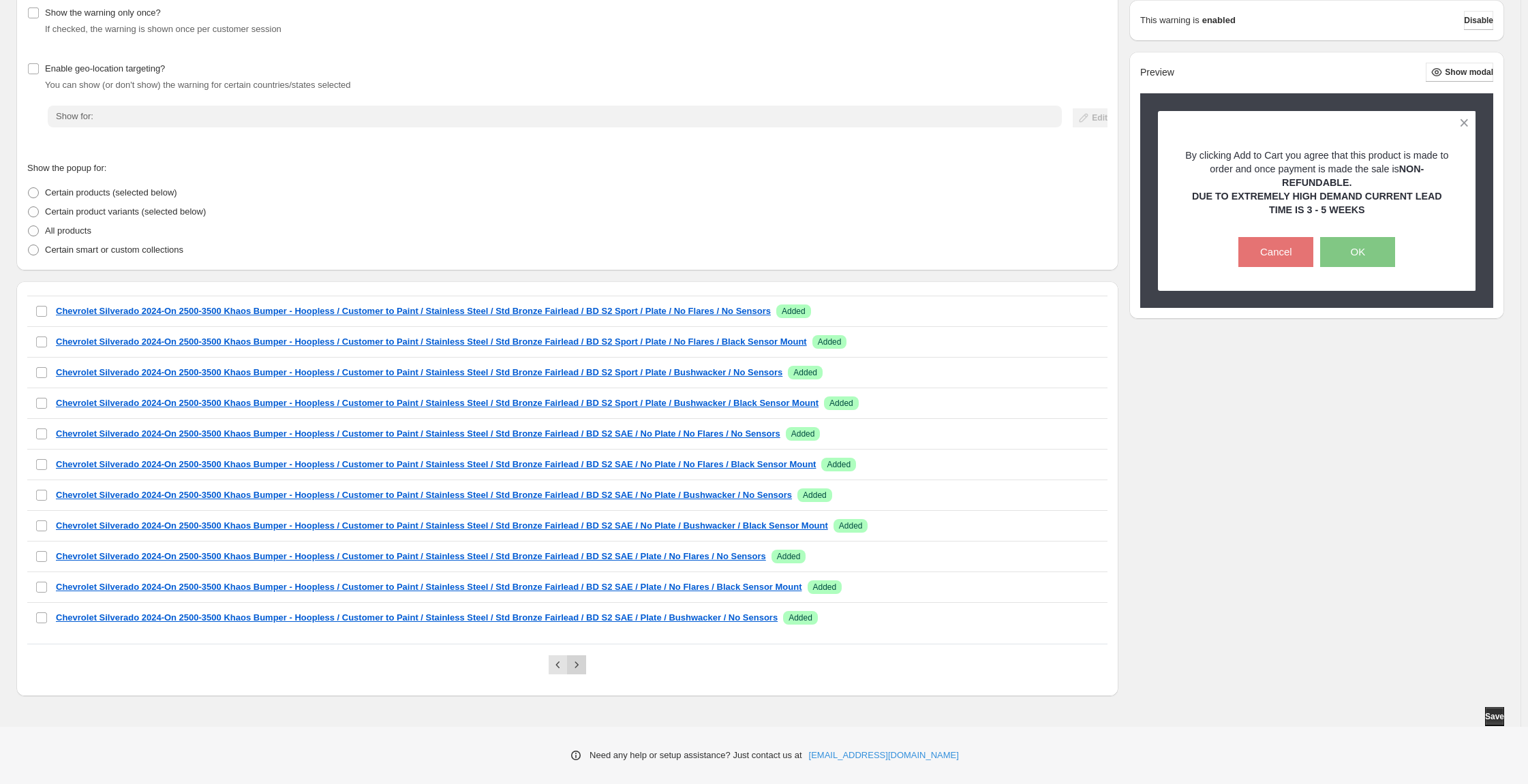
click at [584, 658] on icon "Next" at bounding box center [576, 664] width 14 height 14
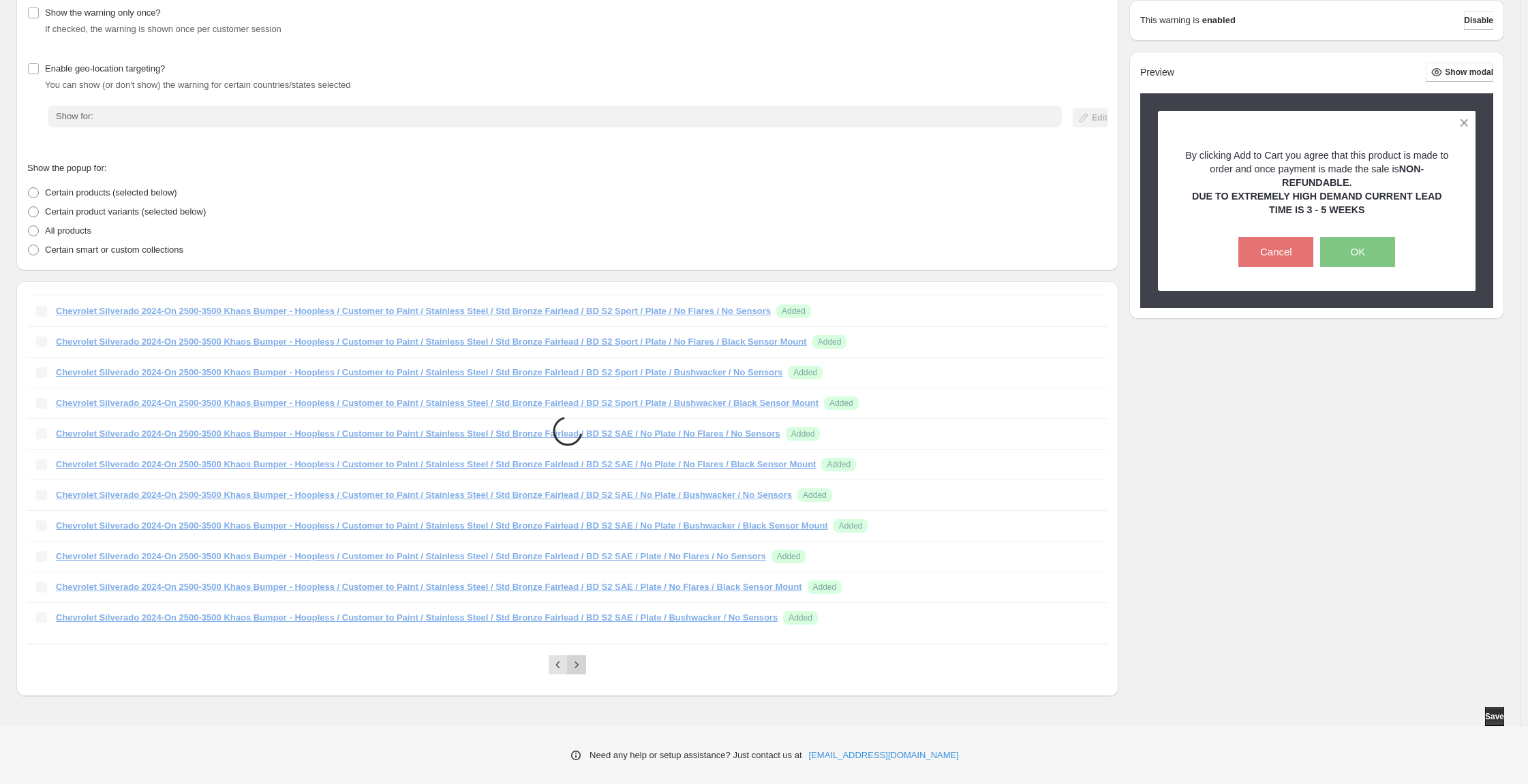
click at [584, 658] on icon "Next" at bounding box center [576, 664] width 14 height 14
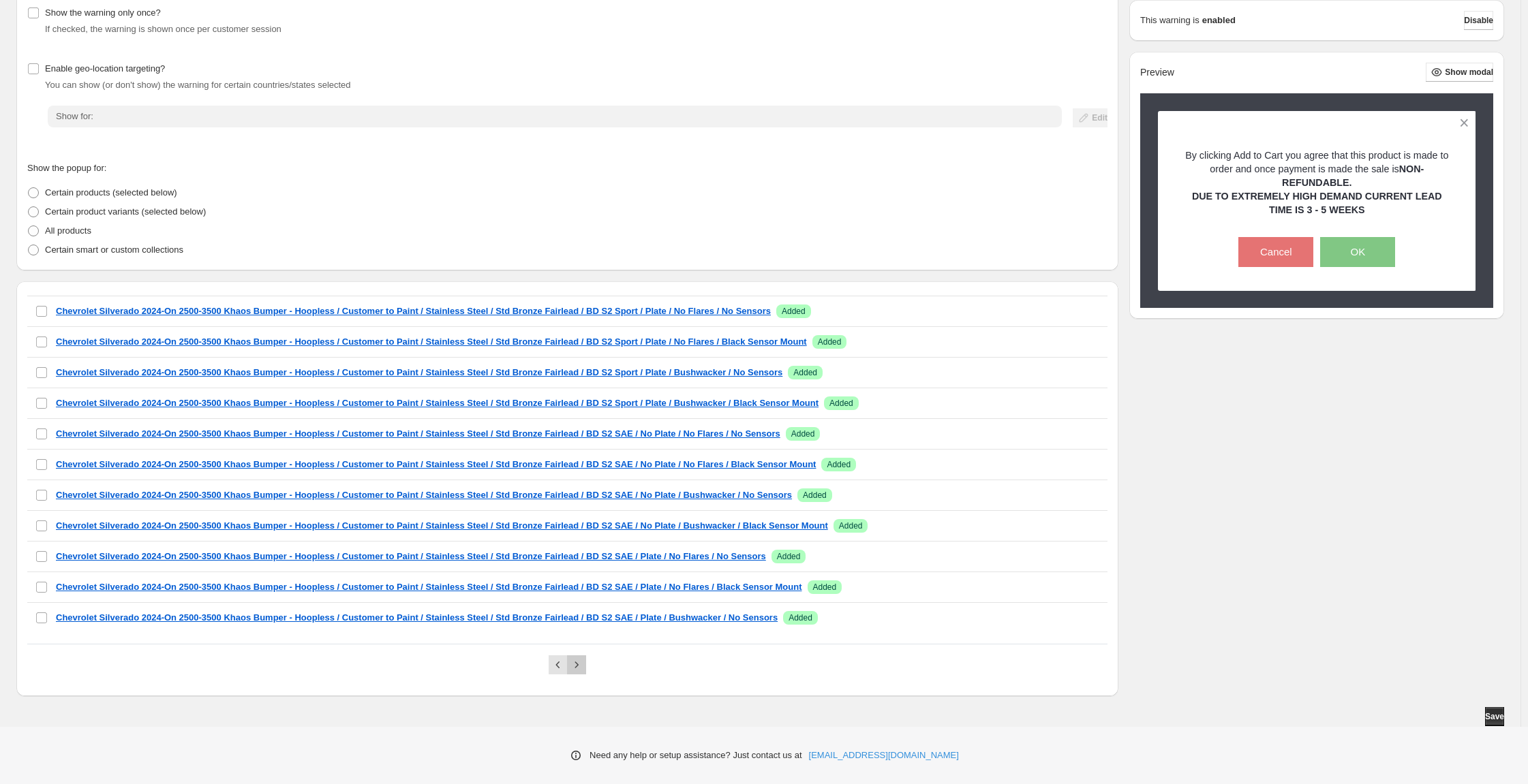
click at [584, 658] on icon "Next" at bounding box center [576, 664] width 14 height 14
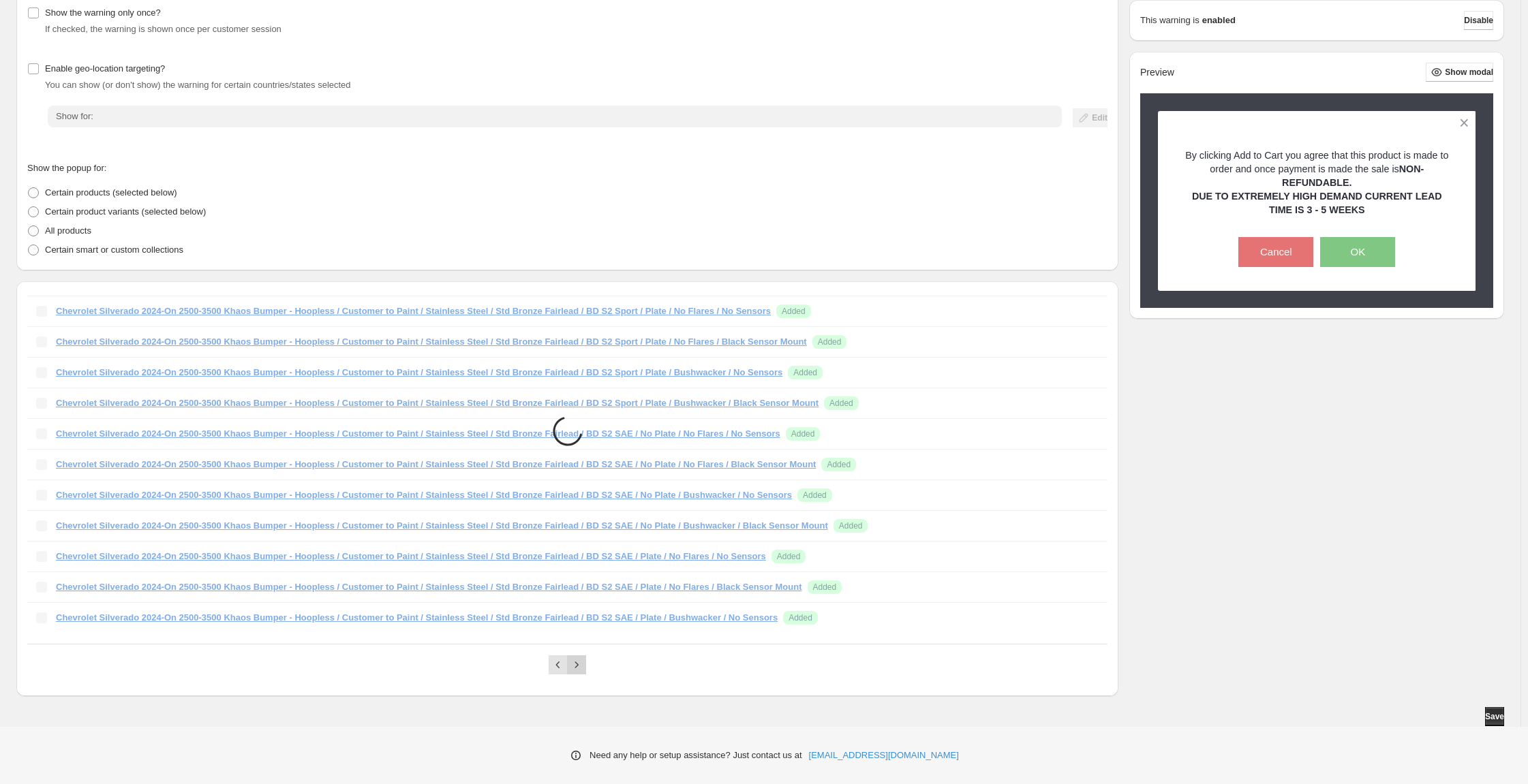
click at [584, 658] on icon "Next" at bounding box center [576, 664] width 14 height 14
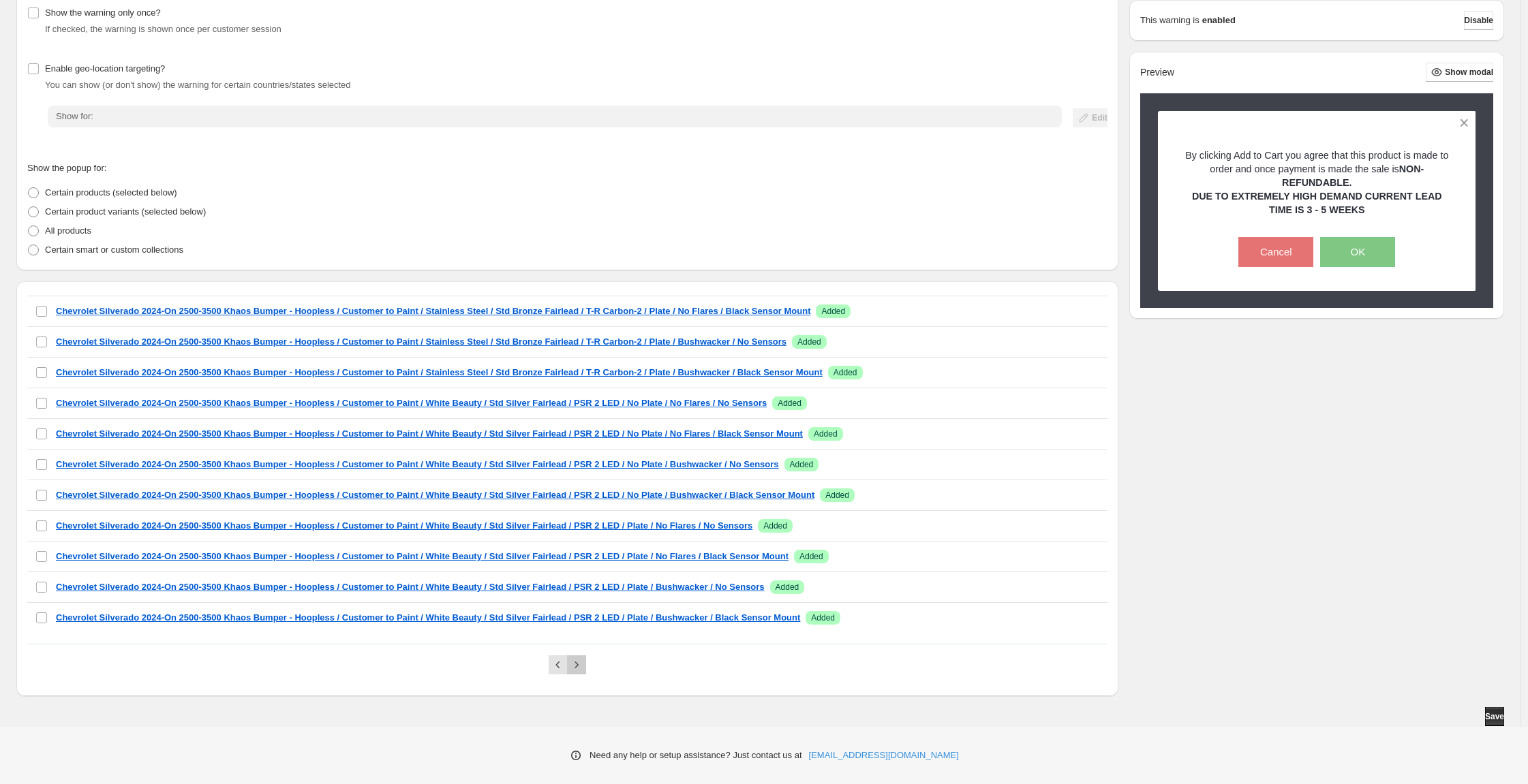
click at [584, 658] on icon "Next" at bounding box center [576, 664] width 14 height 14
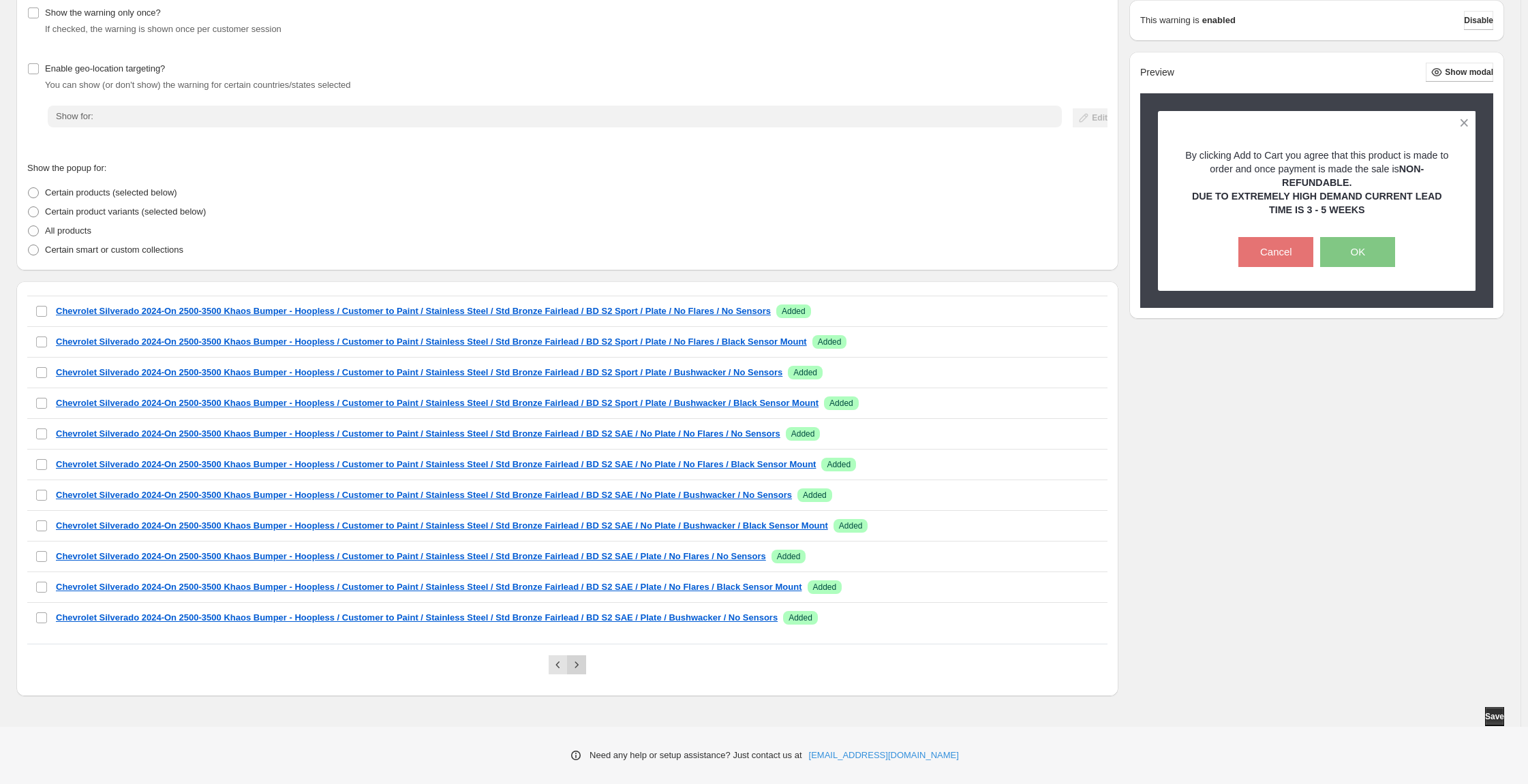
click at [584, 658] on icon "Next" at bounding box center [576, 664] width 14 height 14
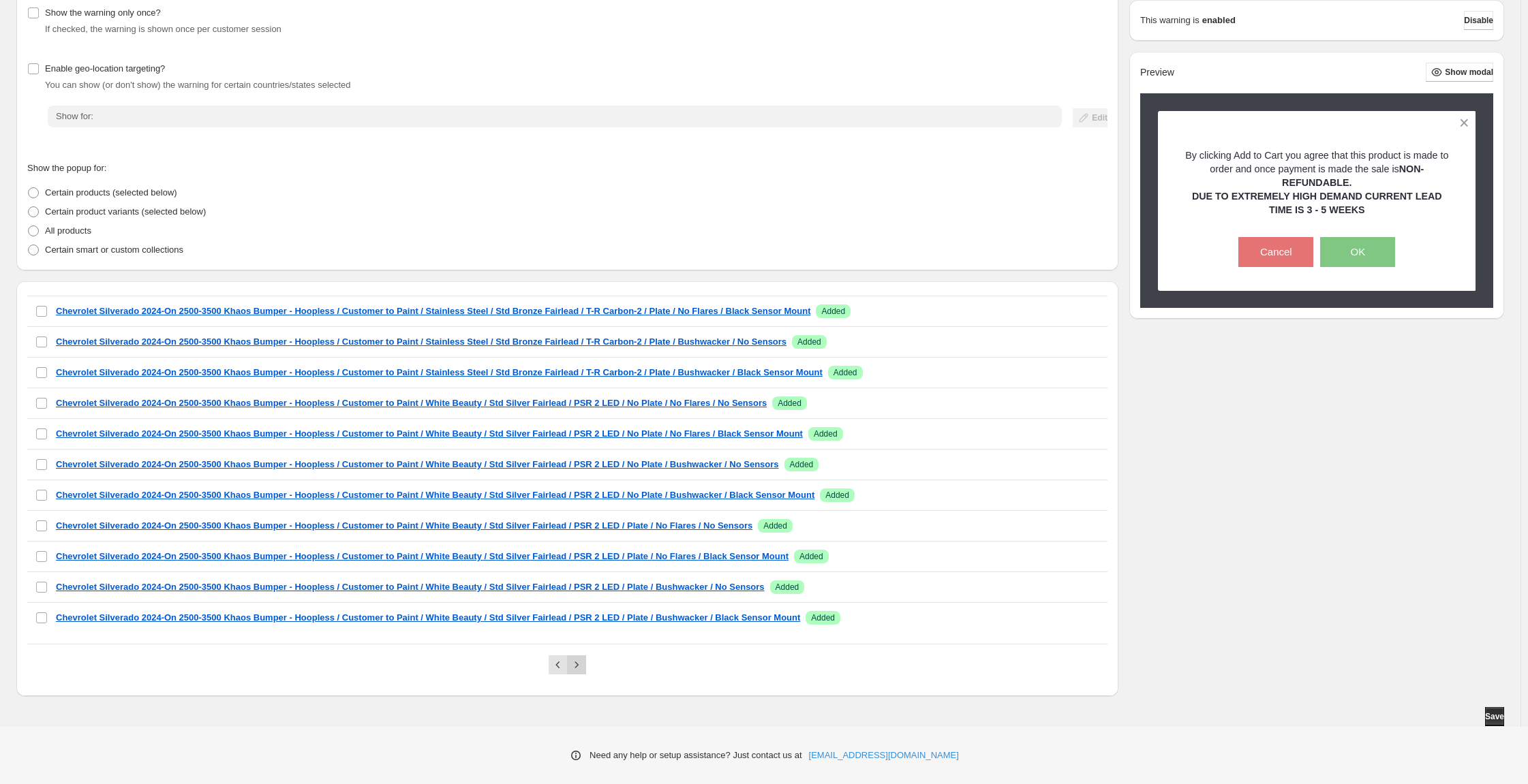
click at [584, 658] on icon "Next" at bounding box center [576, 664] width 14 height 14
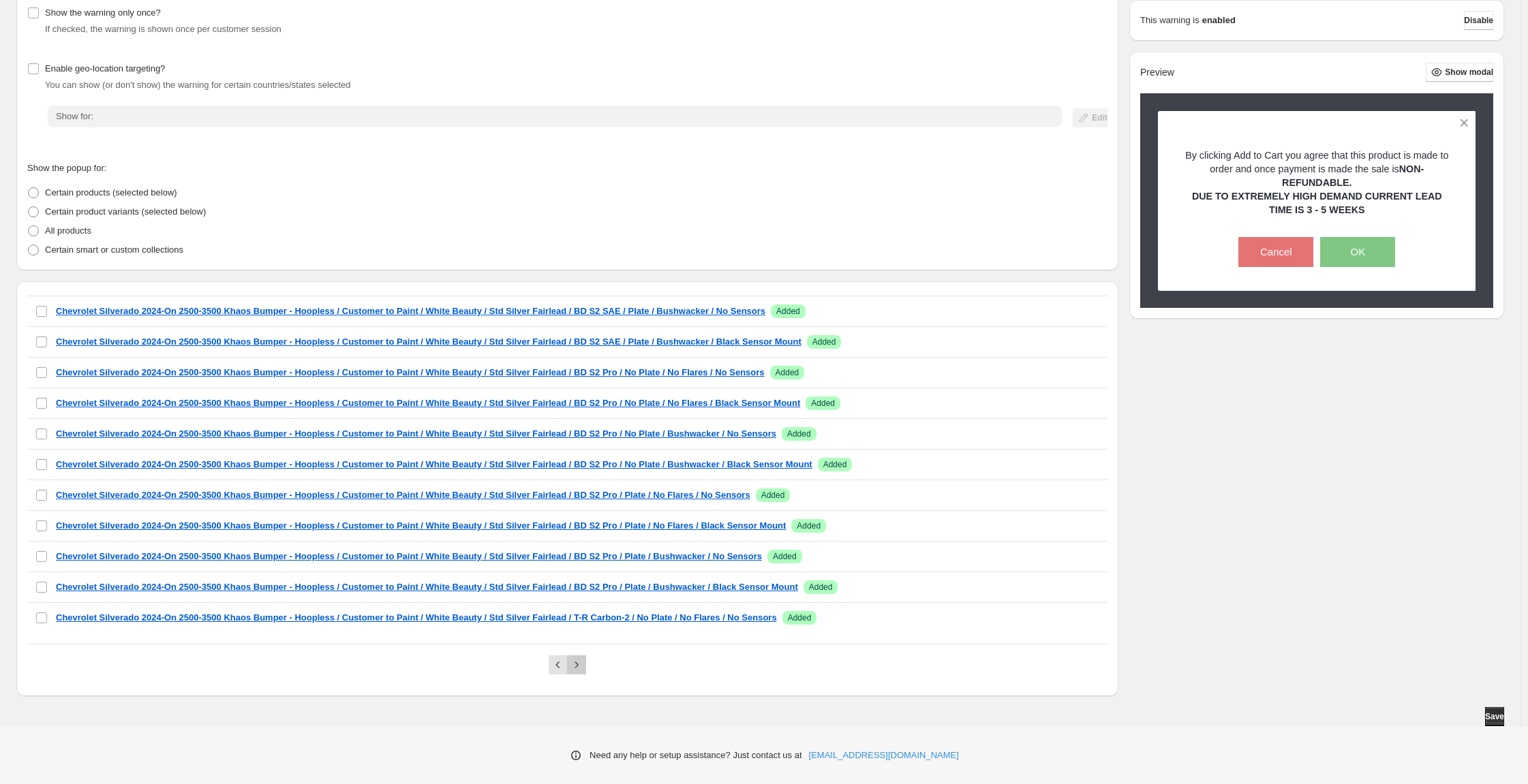
click at [584, 658] on icon "Next" at bounding box center [576, 664] width 14 height 14
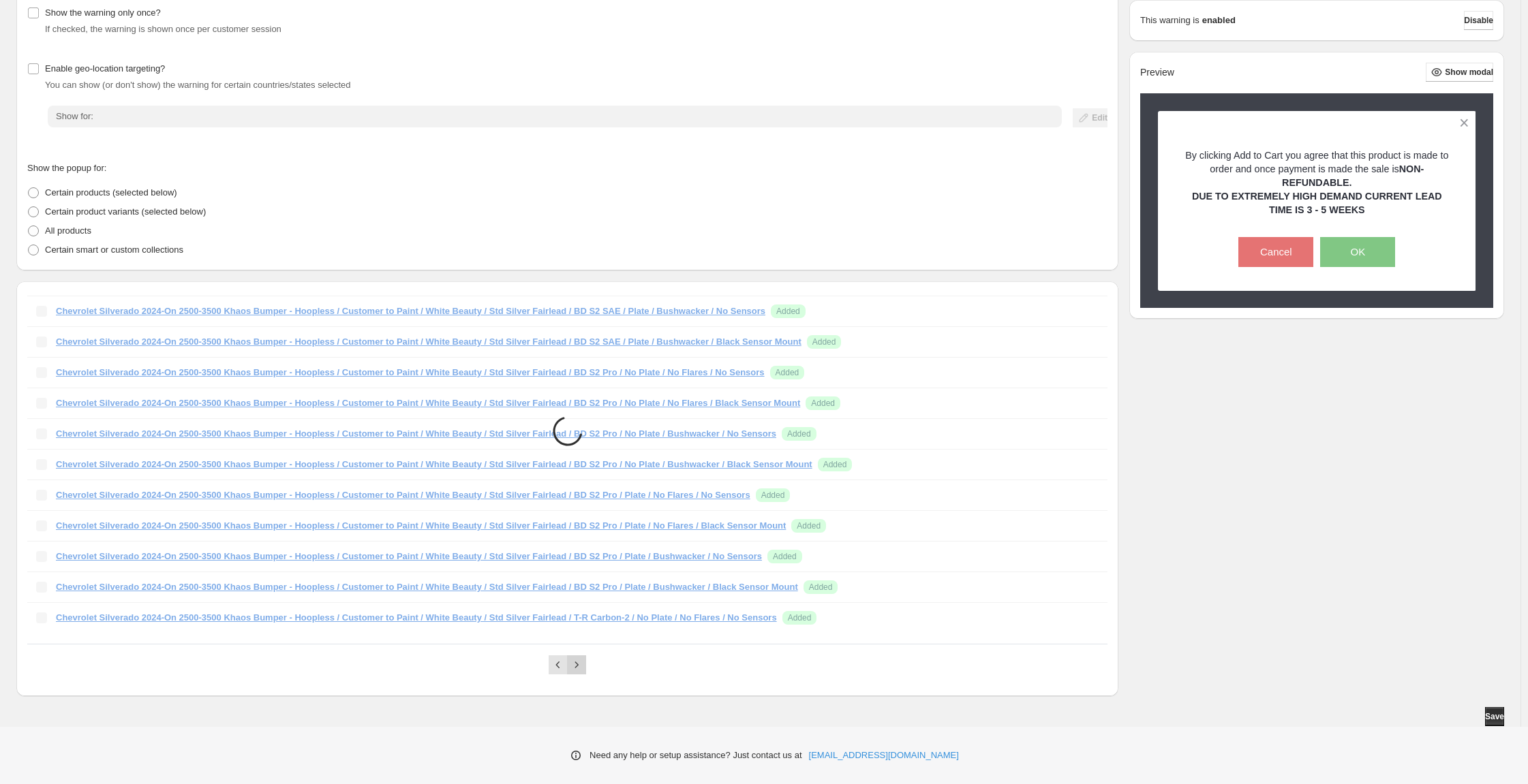
click at [584, 658] on icon "Next" at bounding box center [576, 664] width 14 height 14
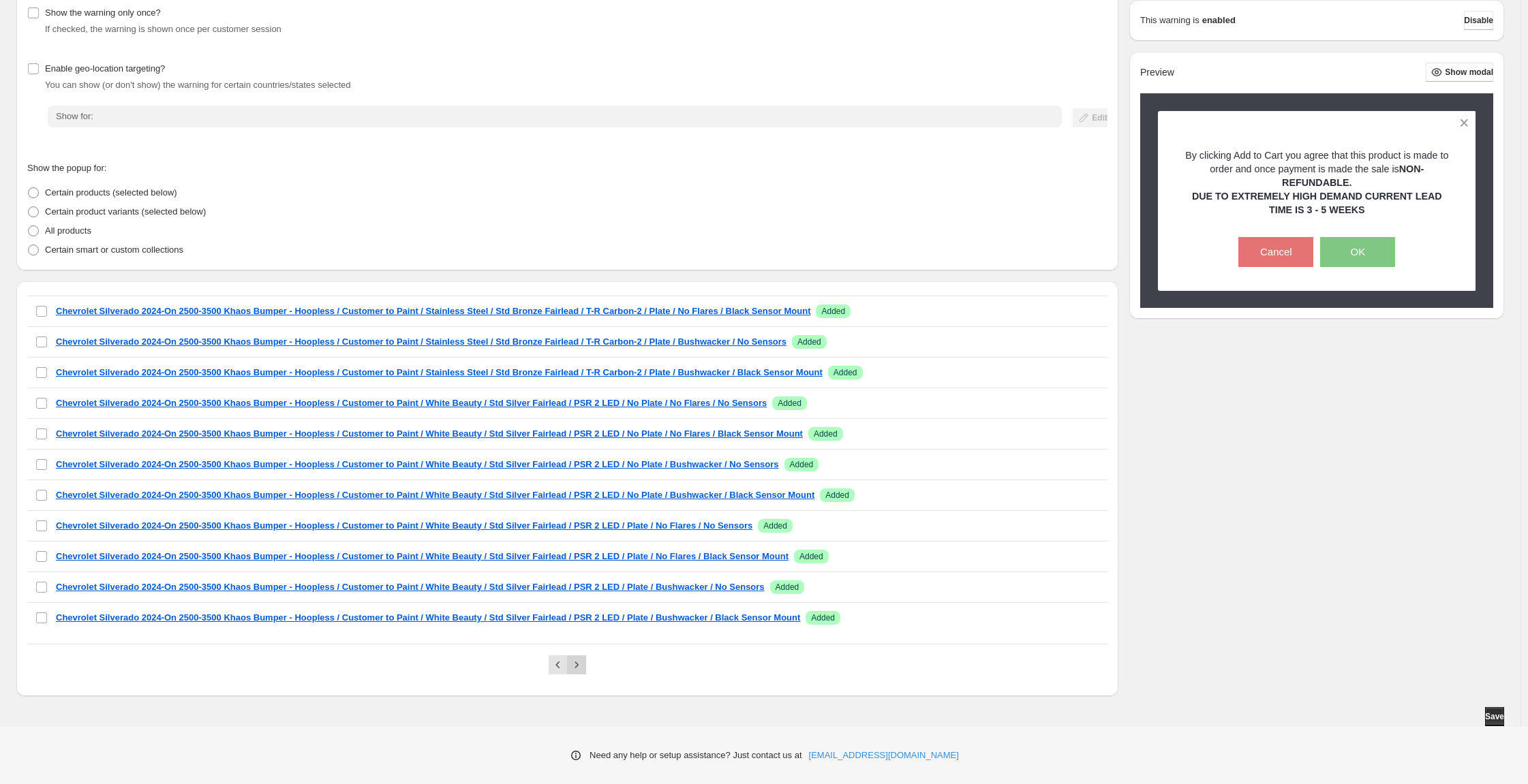
click at [584, 658] on icon "Next" at bounding box center [576, 664] width 14 height 14
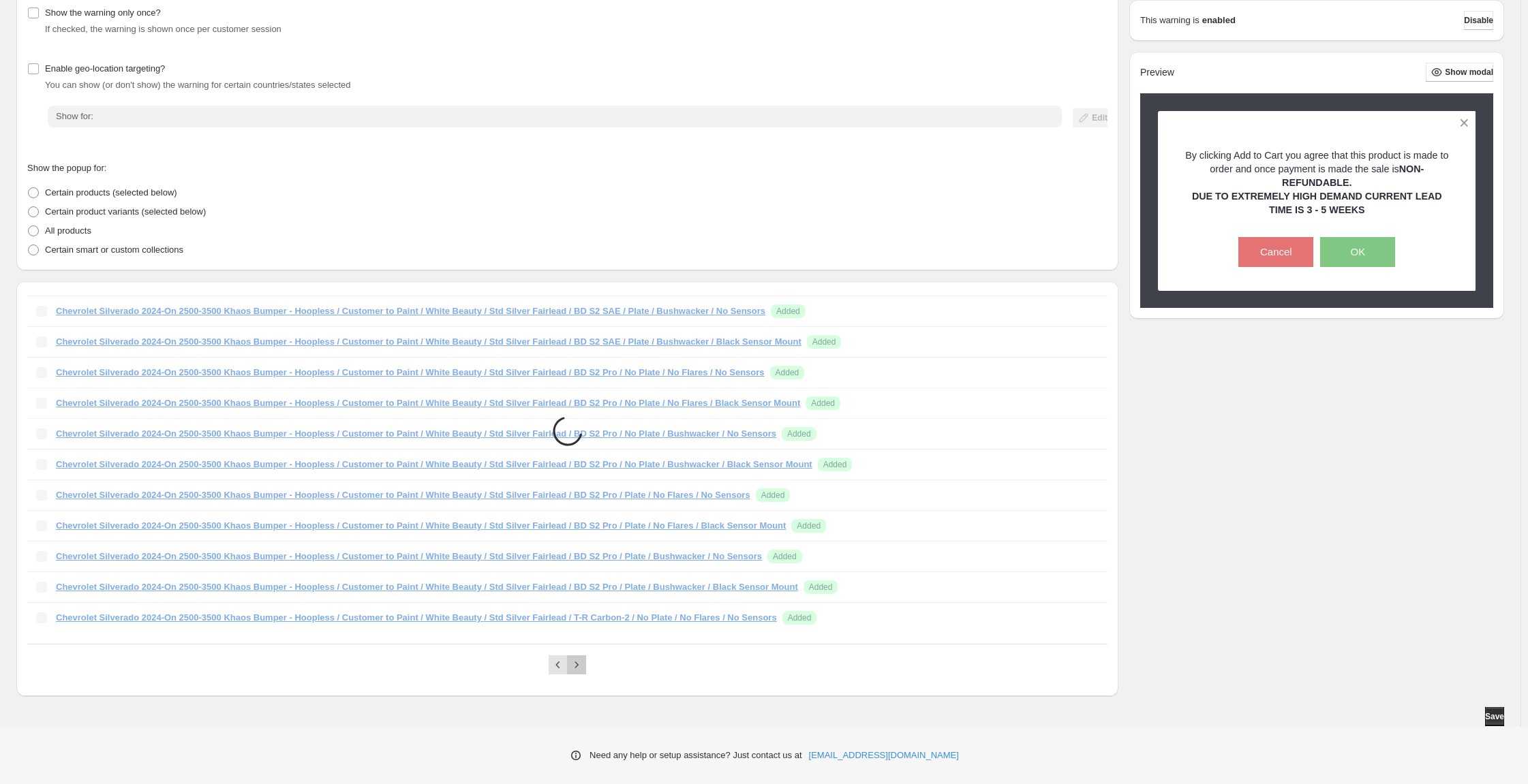
click at [584, 658] on icon "Next" at bounding box center [576, 664] width 14 height 14
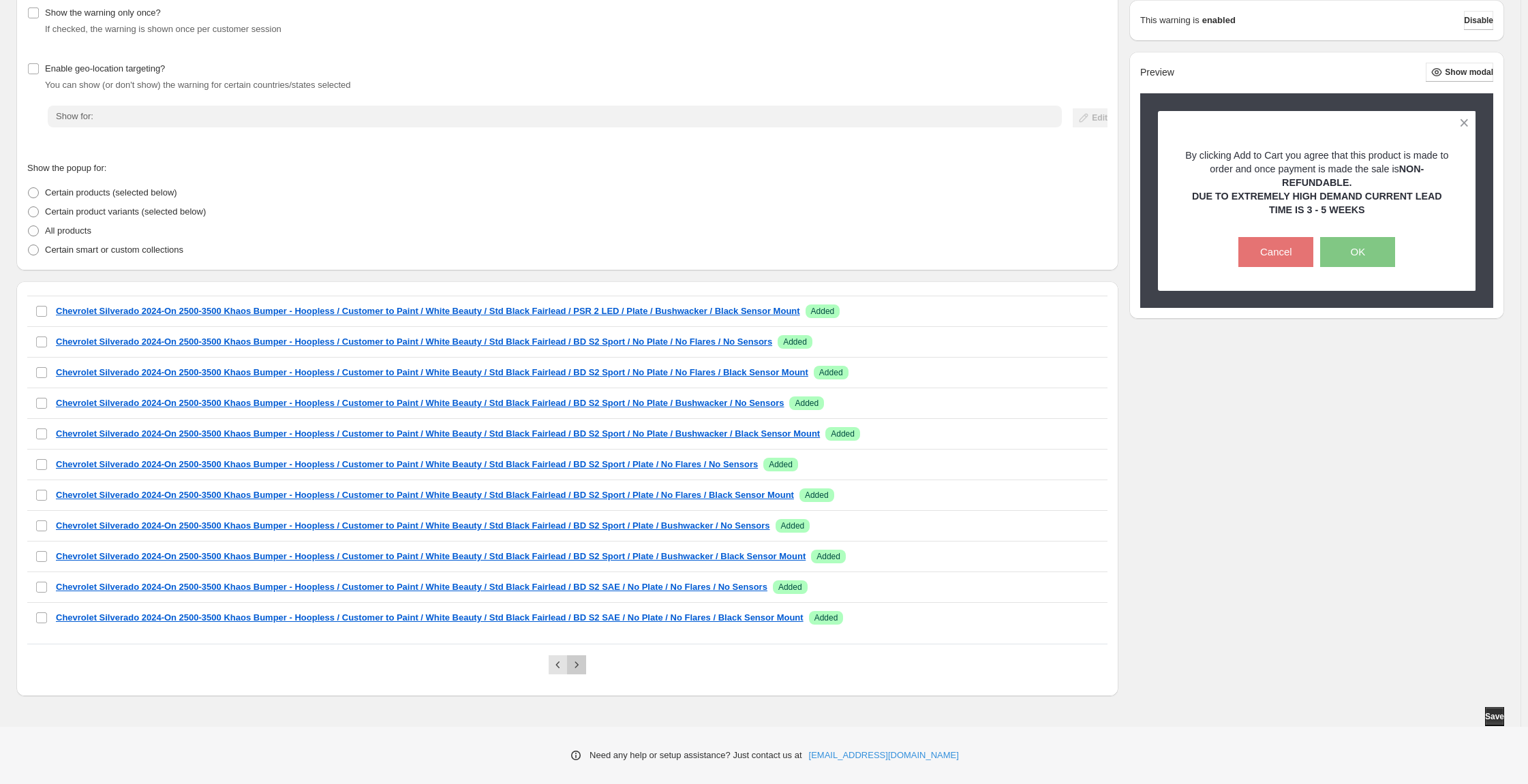
click at [584, 658] on icon "Next" at bounding box center [576, 664] width 14 height 14
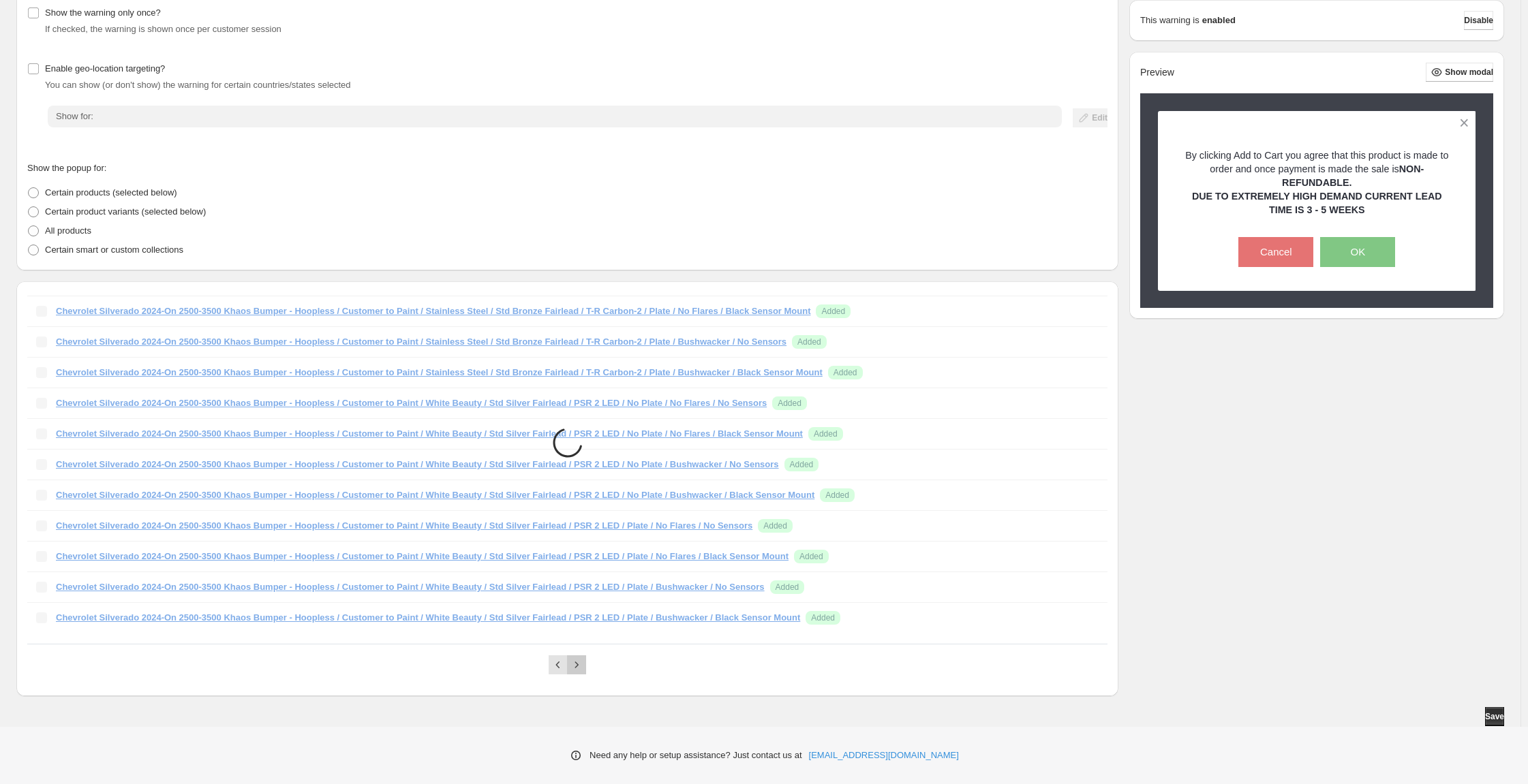
click at [584, 658] on icon "Next" at bounding box center [576, 664] width 14 height 14
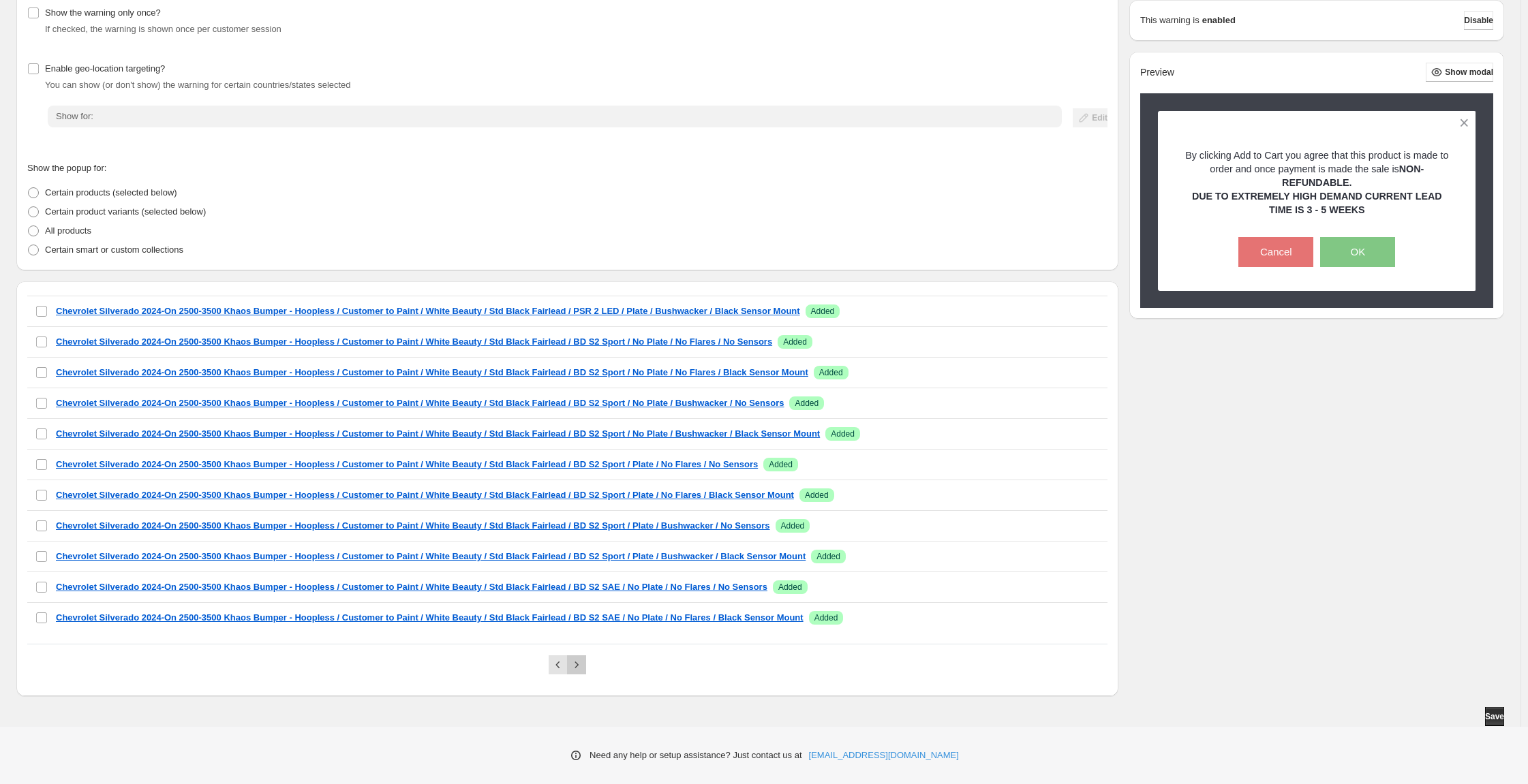
click at [584, 658] on icon "Next" at bounding box center [576, 664] width 14 height 14
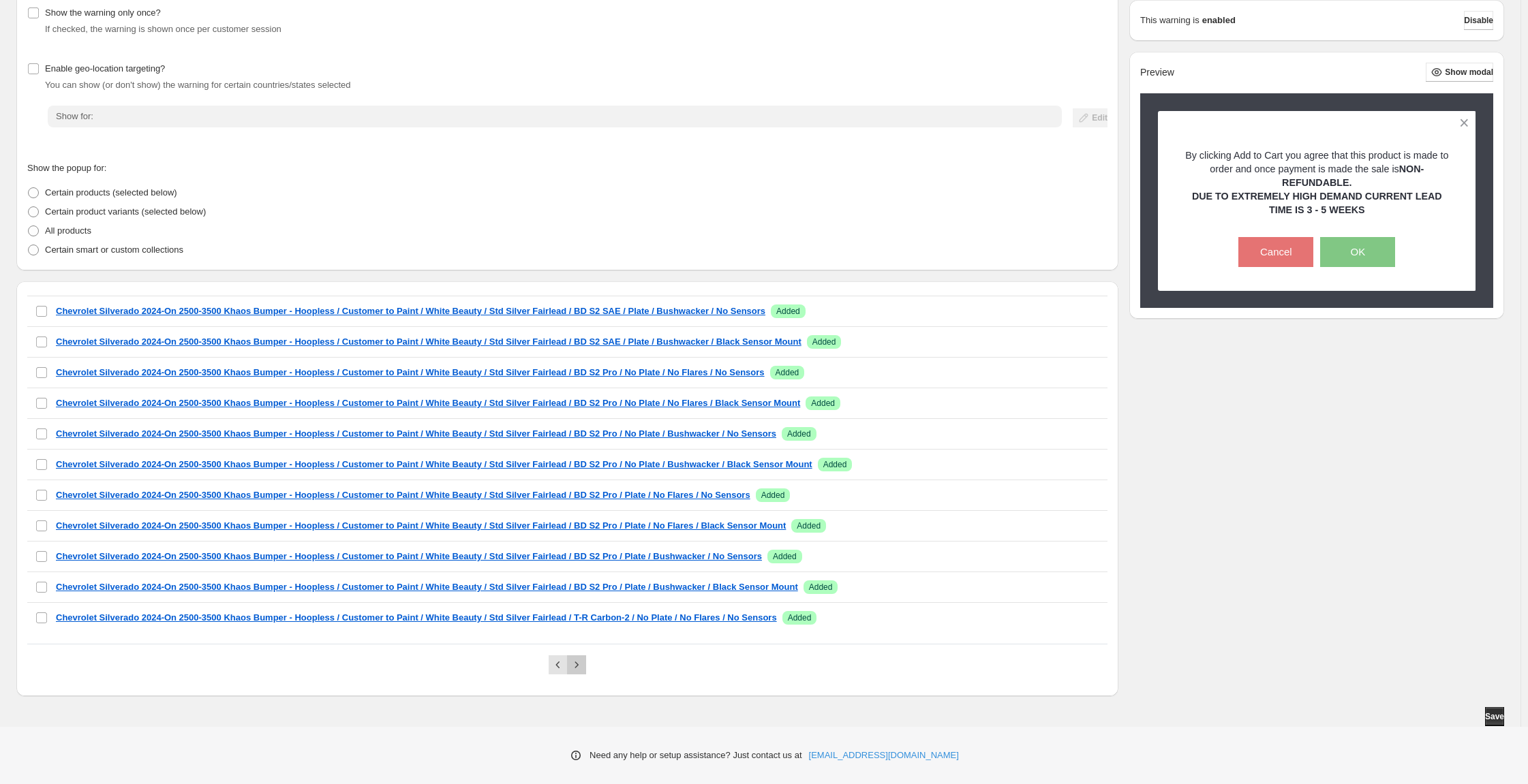
click at [584, 658] on icon "Next" at bounding box center [576, 664] width 14 height 14
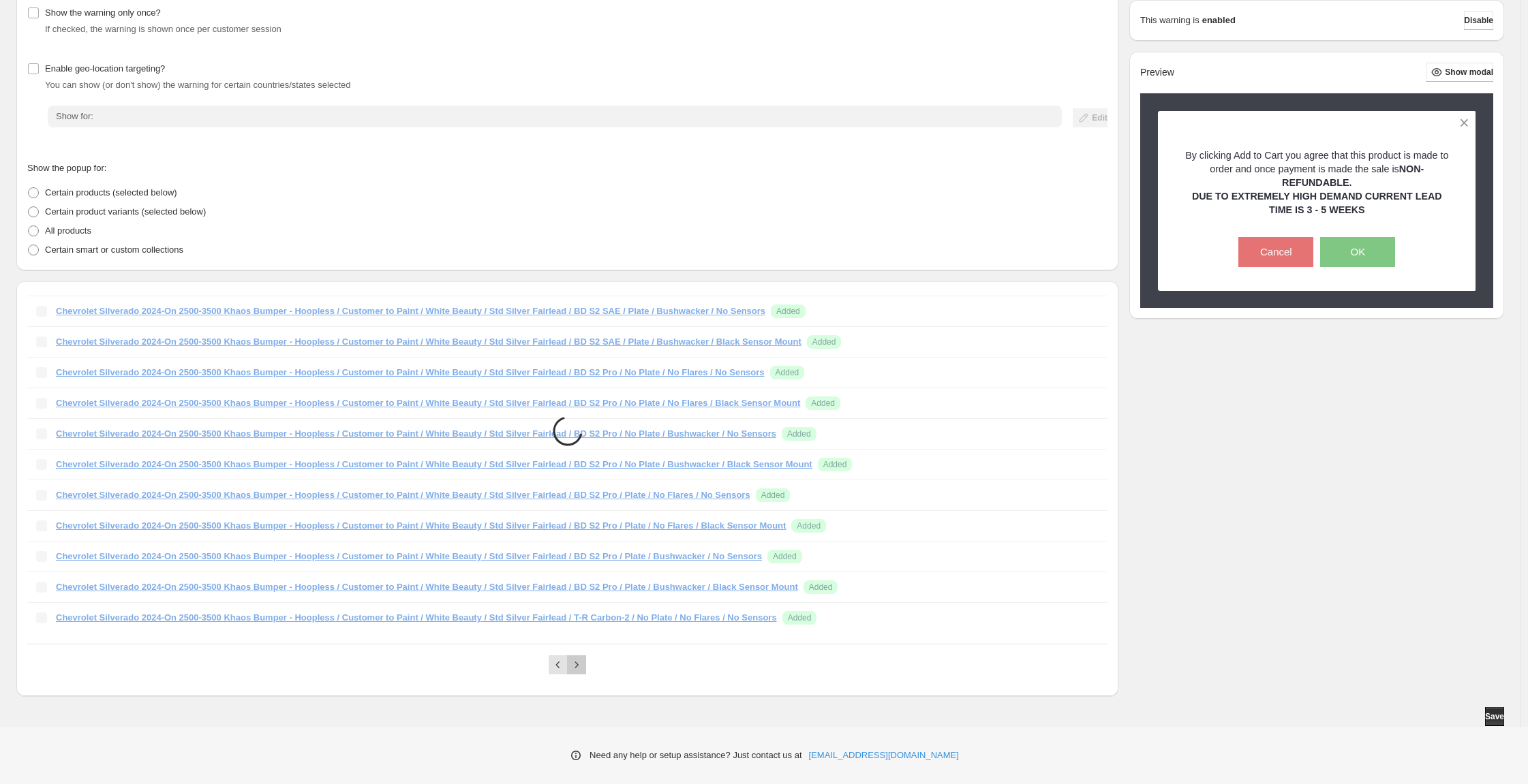
click at [584, 658] on icon "Next" at bounding box center [576, 664] width 14 height 14
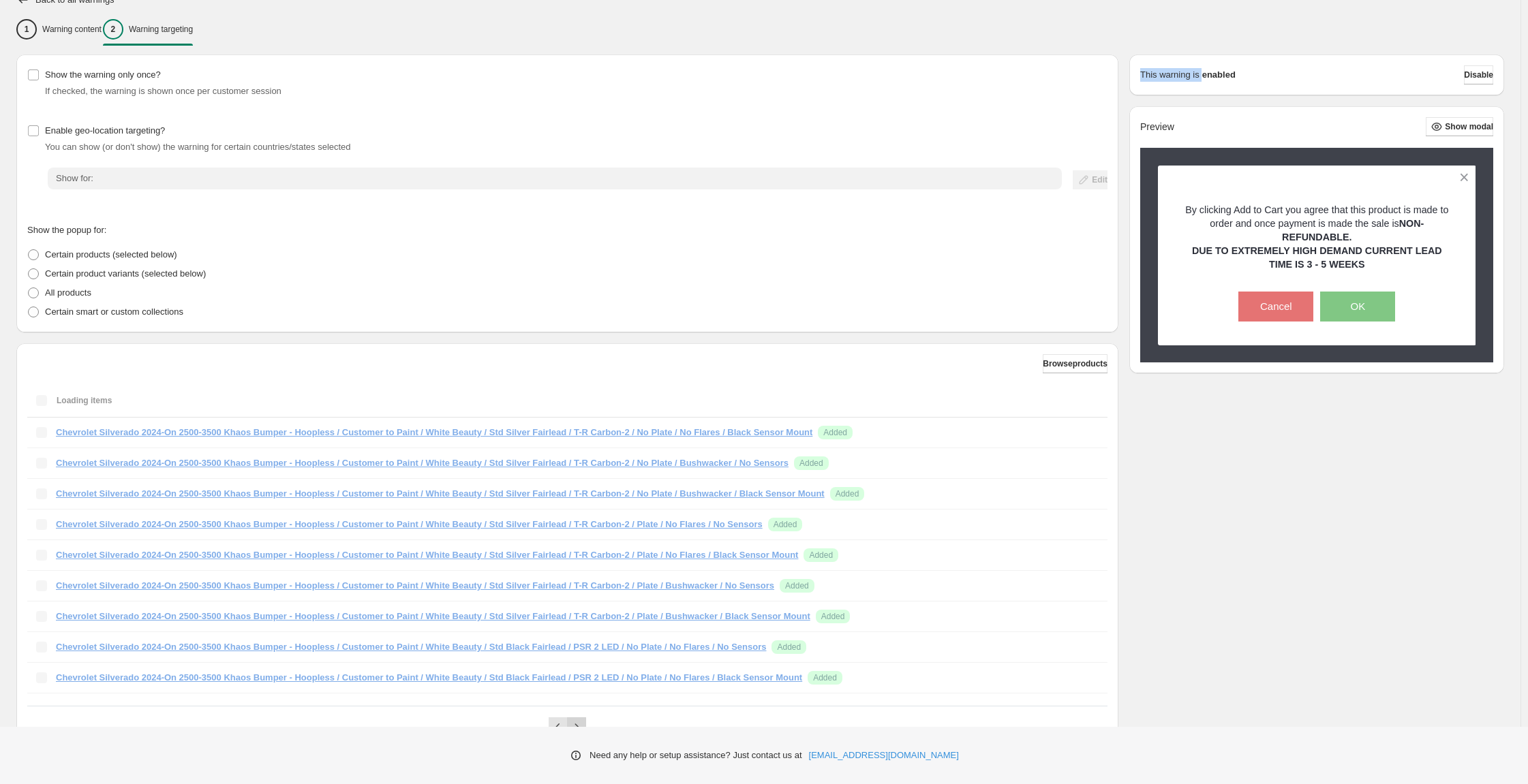
click at [586, 717] on div "Pagination" at bounding box center [576, 726] width 19 height 19
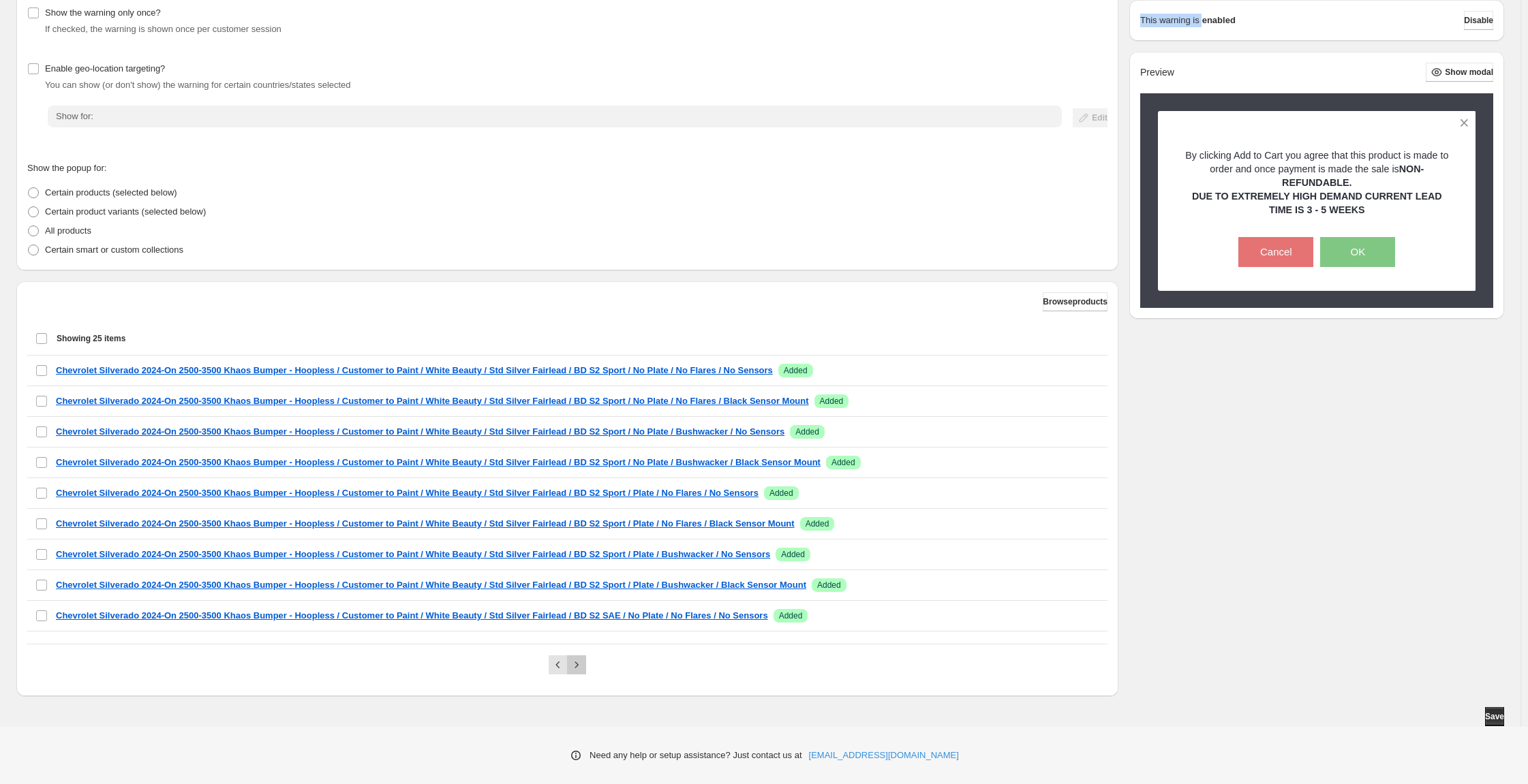
click at [584, 658] on icon "Next" at bounding box center [576, 664] width 14 height 14
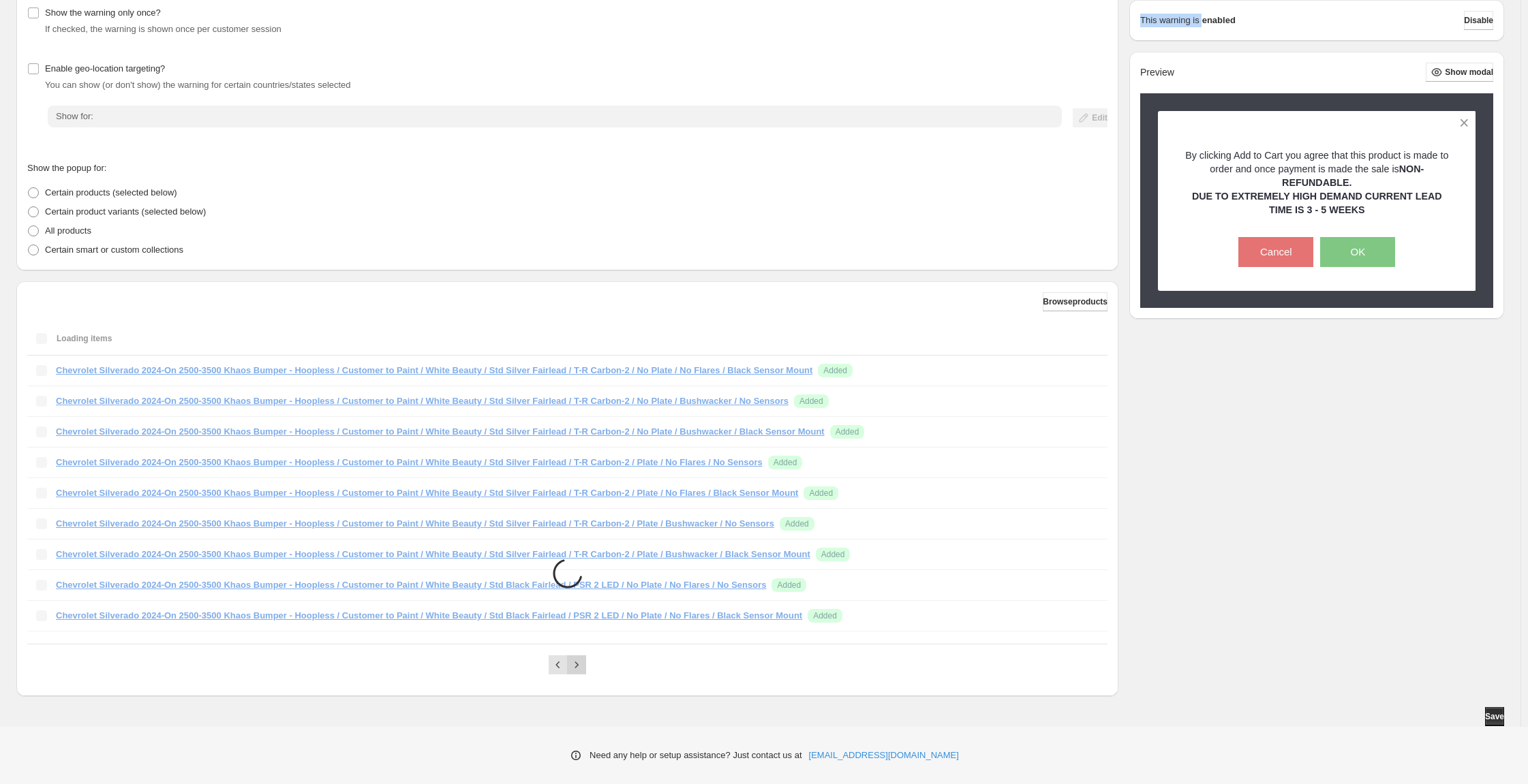
scroll to position [110, 0]
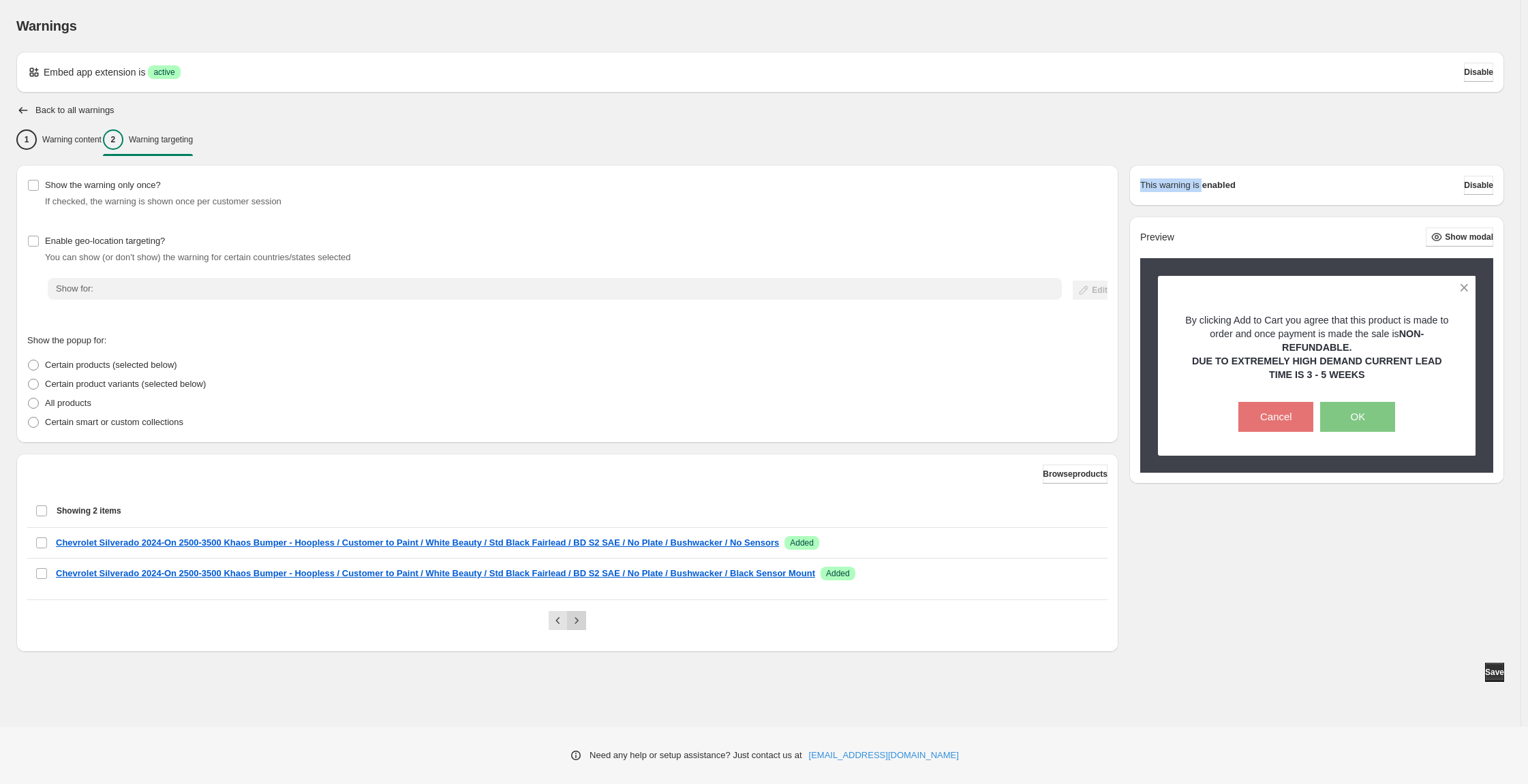
click at [586, 630] on div "Pagination" at bounding box center [576, 621] width 19 height 19
click at [646, 641] on div at bounding box center [567, 620] width 1080 height 42
click at [102, 129] on div "1 Warning content" at bounding box center [58, 140] width 86 height 21
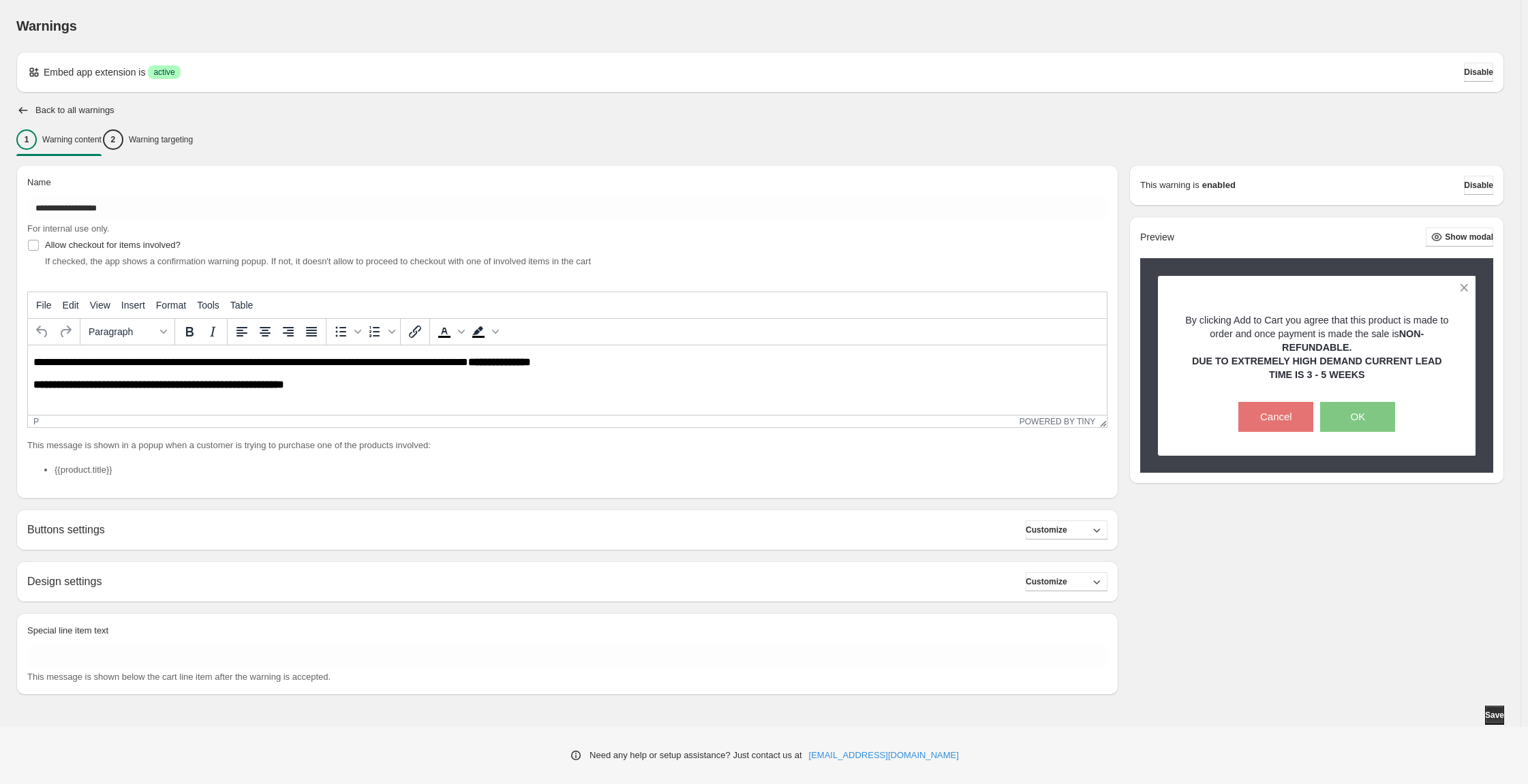
scroll to position [0, 0]
click at [27, 104] on icon "button" at bounding box center [22, 110] width 14 height 14
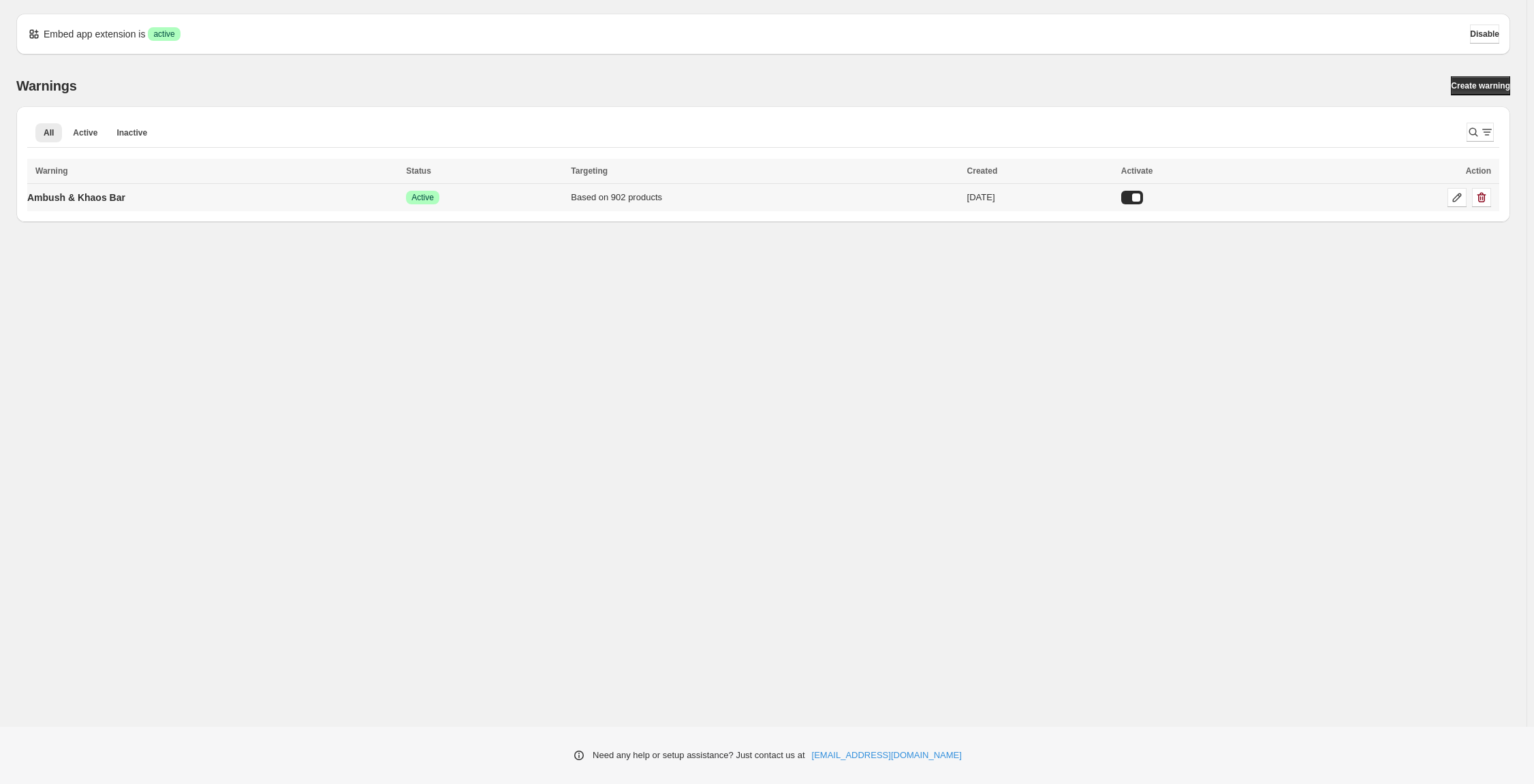
click at [278, 212] on td "Ambush & Khaos Bar" at bounding box center [214, 197] width 375 height 28
click at [126, 205] on p "Ambush & Khaos Bar" at bounding box center [76, 197] width 98 height 14
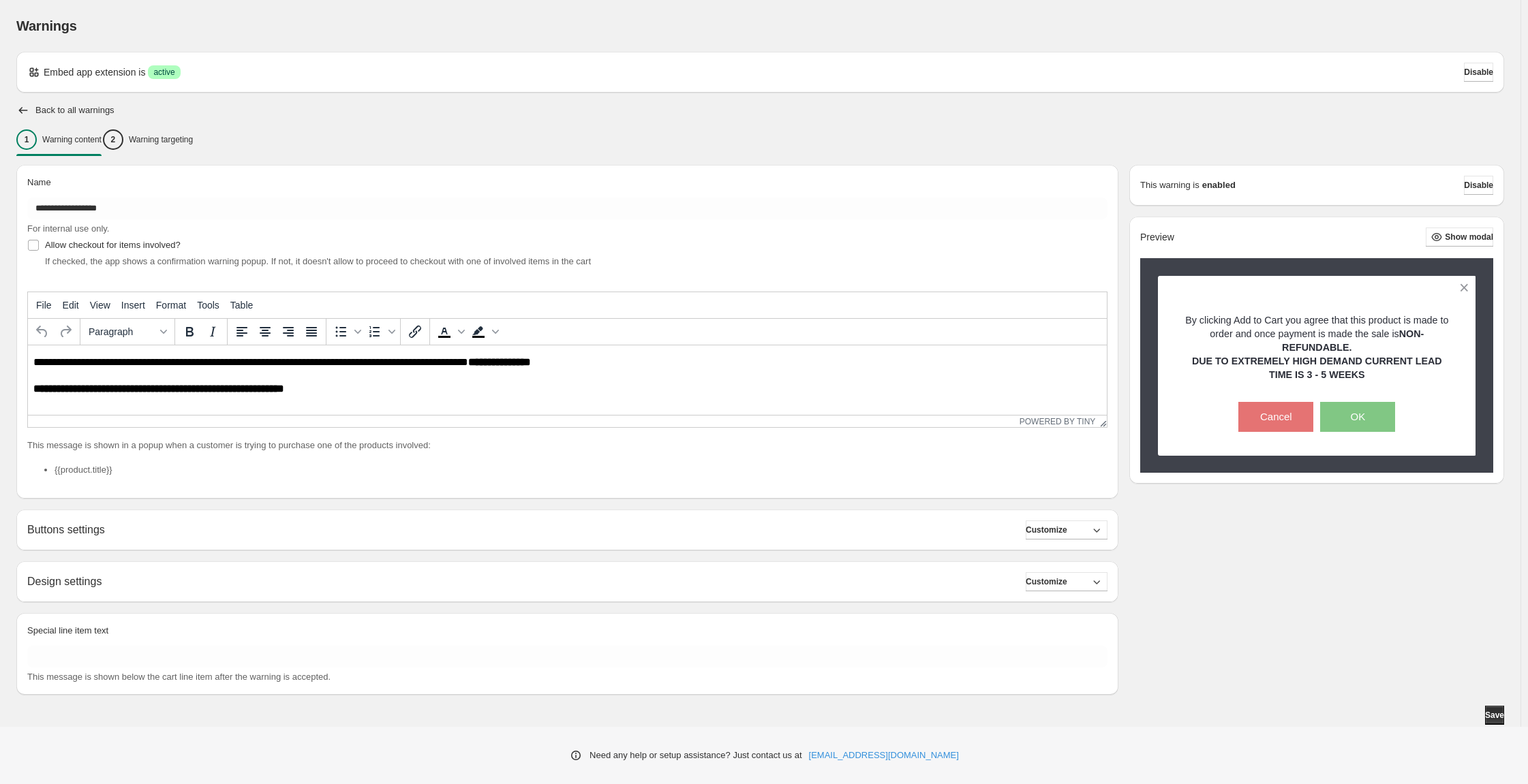
scroll to position [136, 0]
click at [1445, 232] on span "Show modal" at bounding box center [1469, 237] width 49 height 11
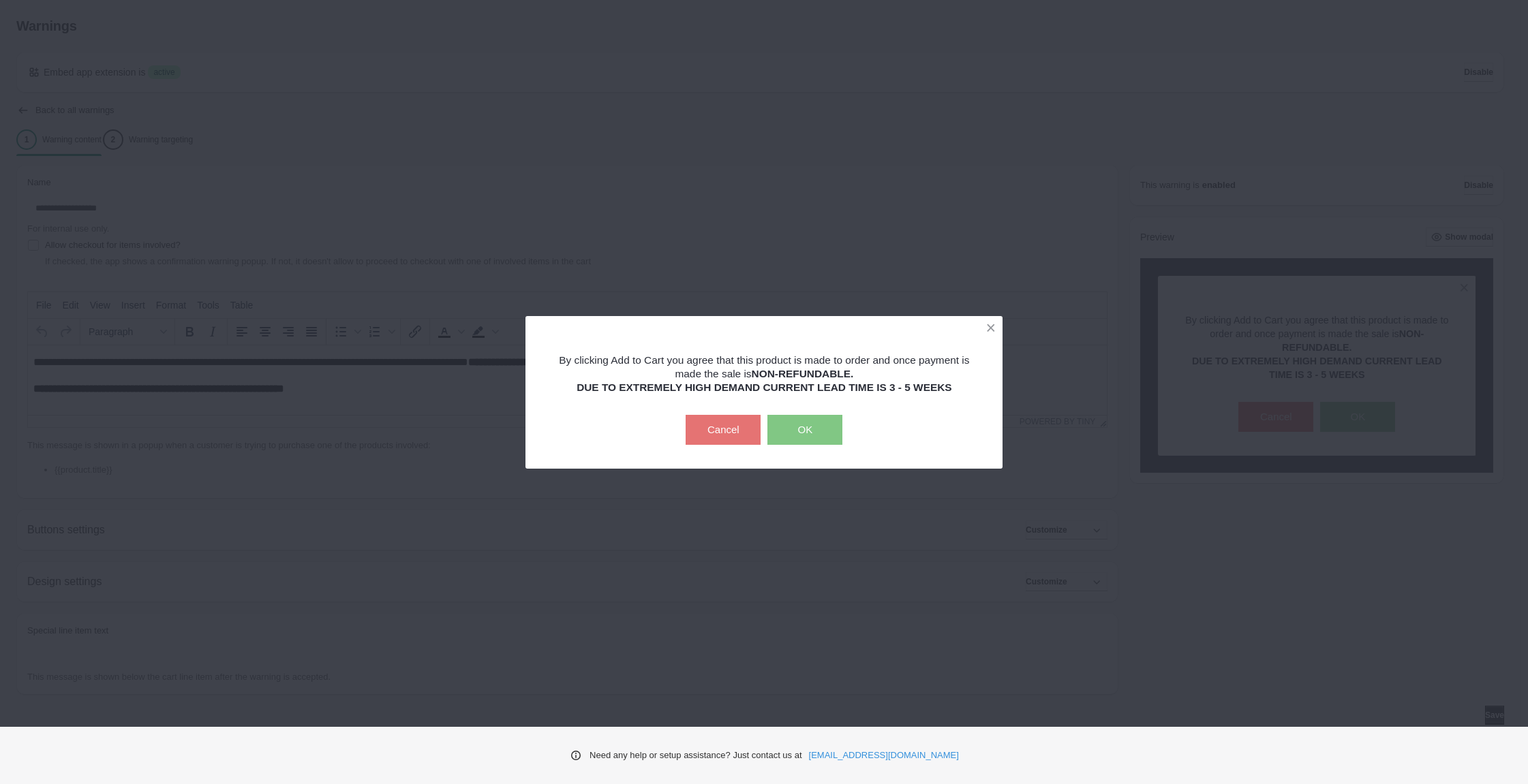
click at [816, 445] on button "OK" at bounding box center [805, 430] width 75 height 30
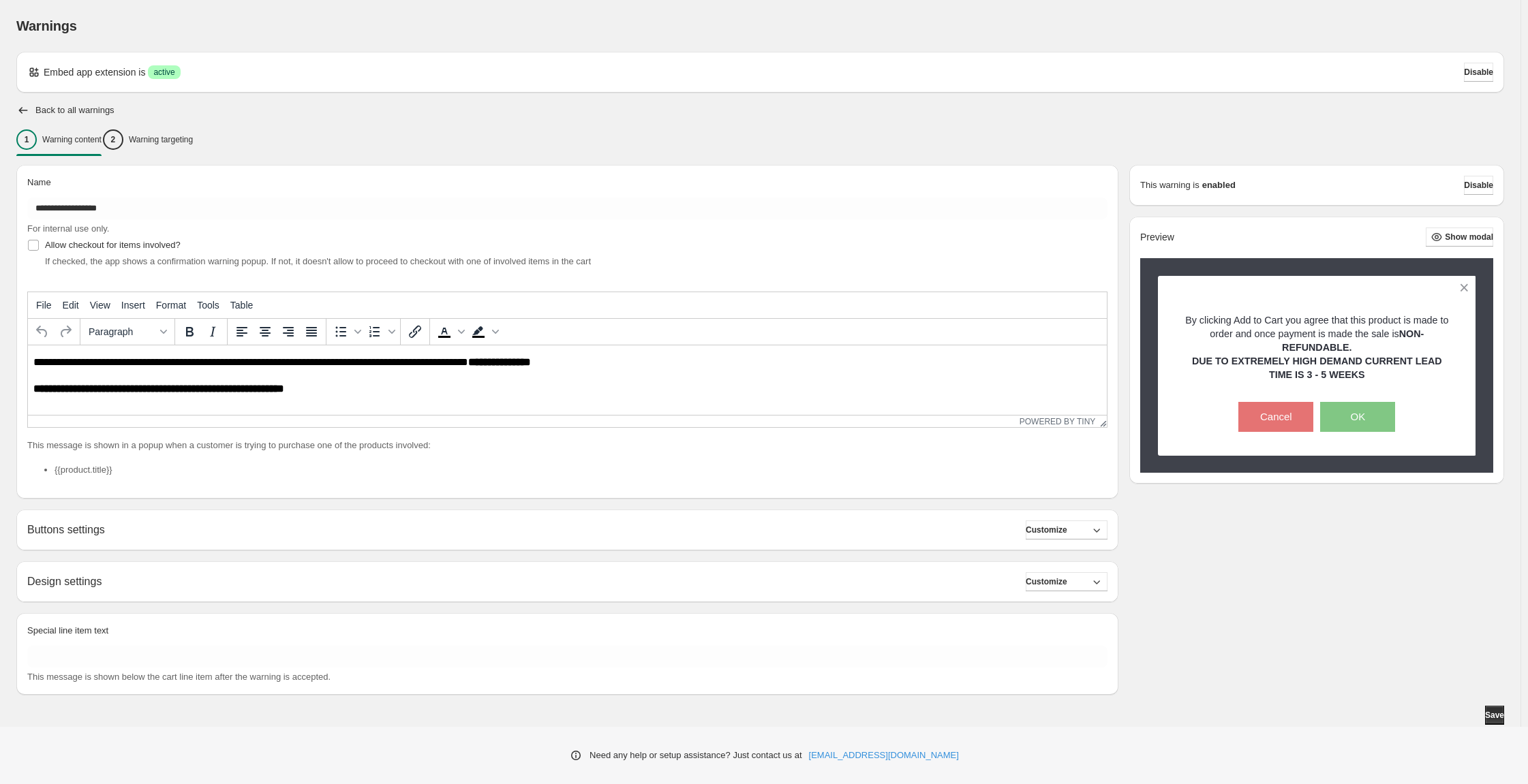
click at [548, 520] on div "Buttons settings Customize" at bounding box center [567, 530] width 1080 height 19
click at [1041, 524] on span "Customize" at bounding box center [1047, 530] width 42 height 11
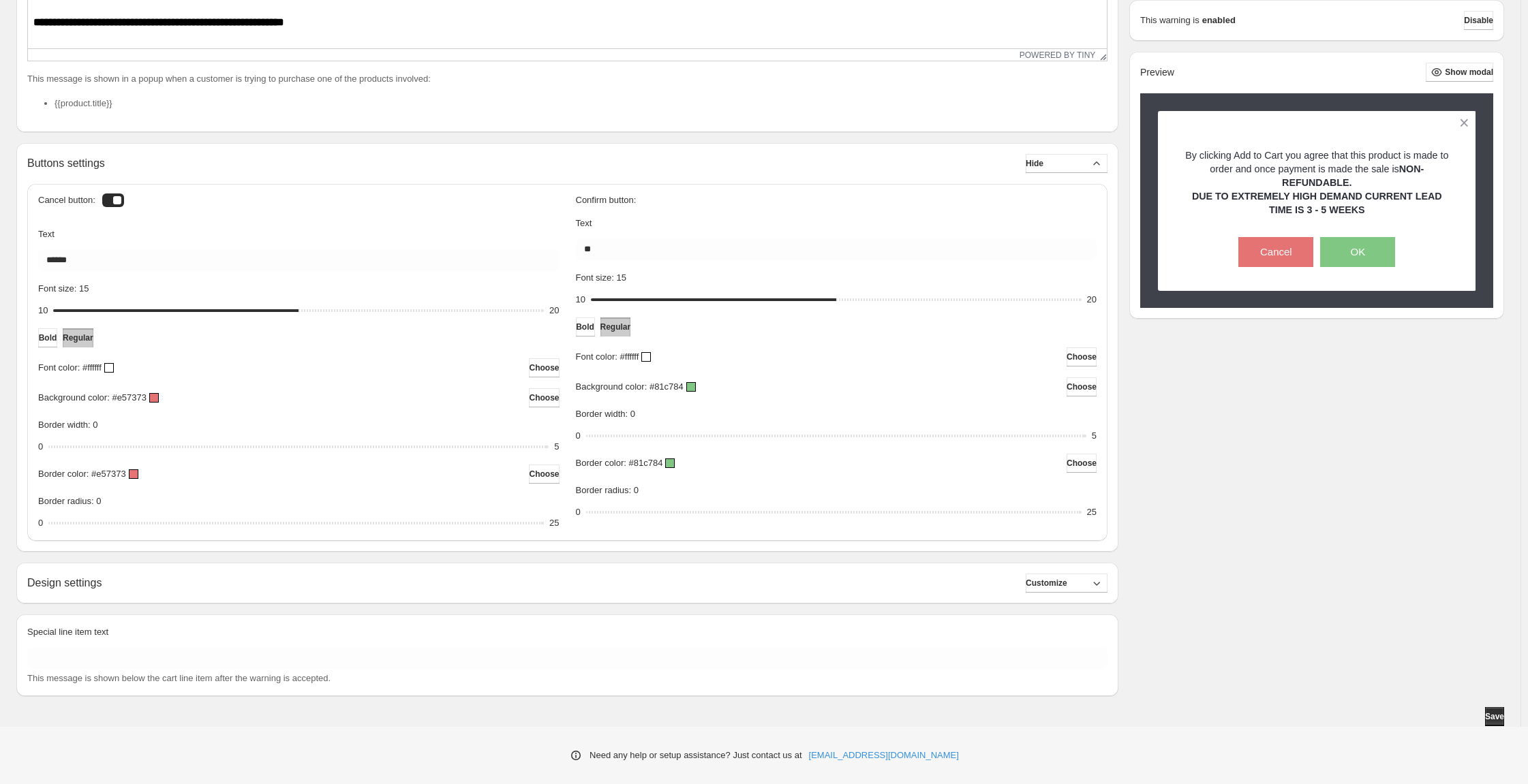
scroll to position [476, 0]
click at [58, 344] on span "Bold" at bounding box center [48, 338] width 18 height 11
click at [599, 360] on div "Confirm button: Text ** Font size: 15 10 15 20 Bold Regular Font color: #ffffff…" at bounding box center [836, 357] width 521 height 324
click at [595, 336] on button "Bold" at bounding box center [585, 327] width 19 height 19
click at [94, 344] on span "Regular" at bounding box center [78, 338] width 30 height 11
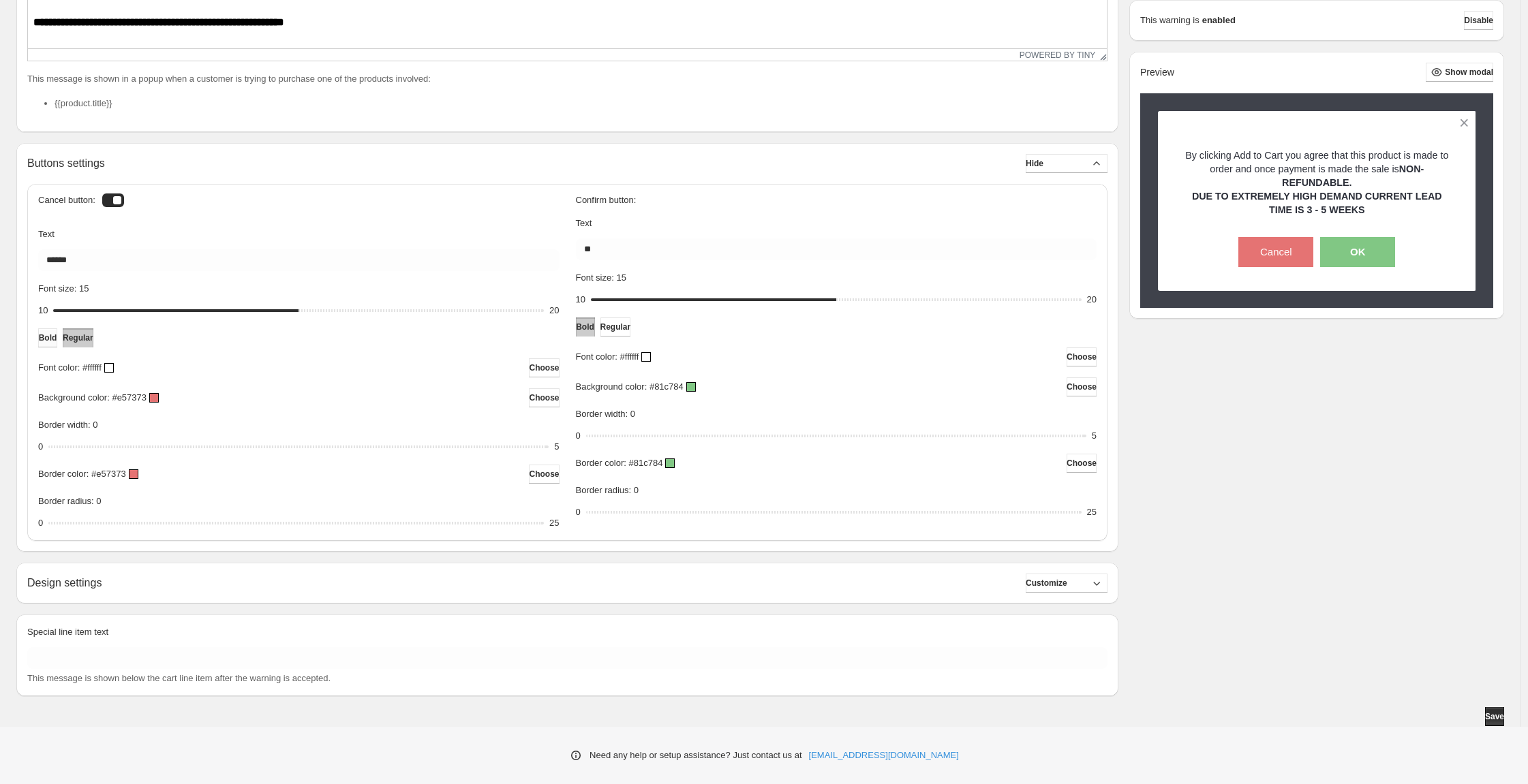
click at [58, 344] on span "Bold" at bounding box center [48, 338] width 18 height 11
click at [603, 574] on div "Design settings Customize" at bounding box center [567, 583] width 1080 height 19
click at [1046, 574] on button "Customize" at bounding box center [1067, 583] width 82 height 19
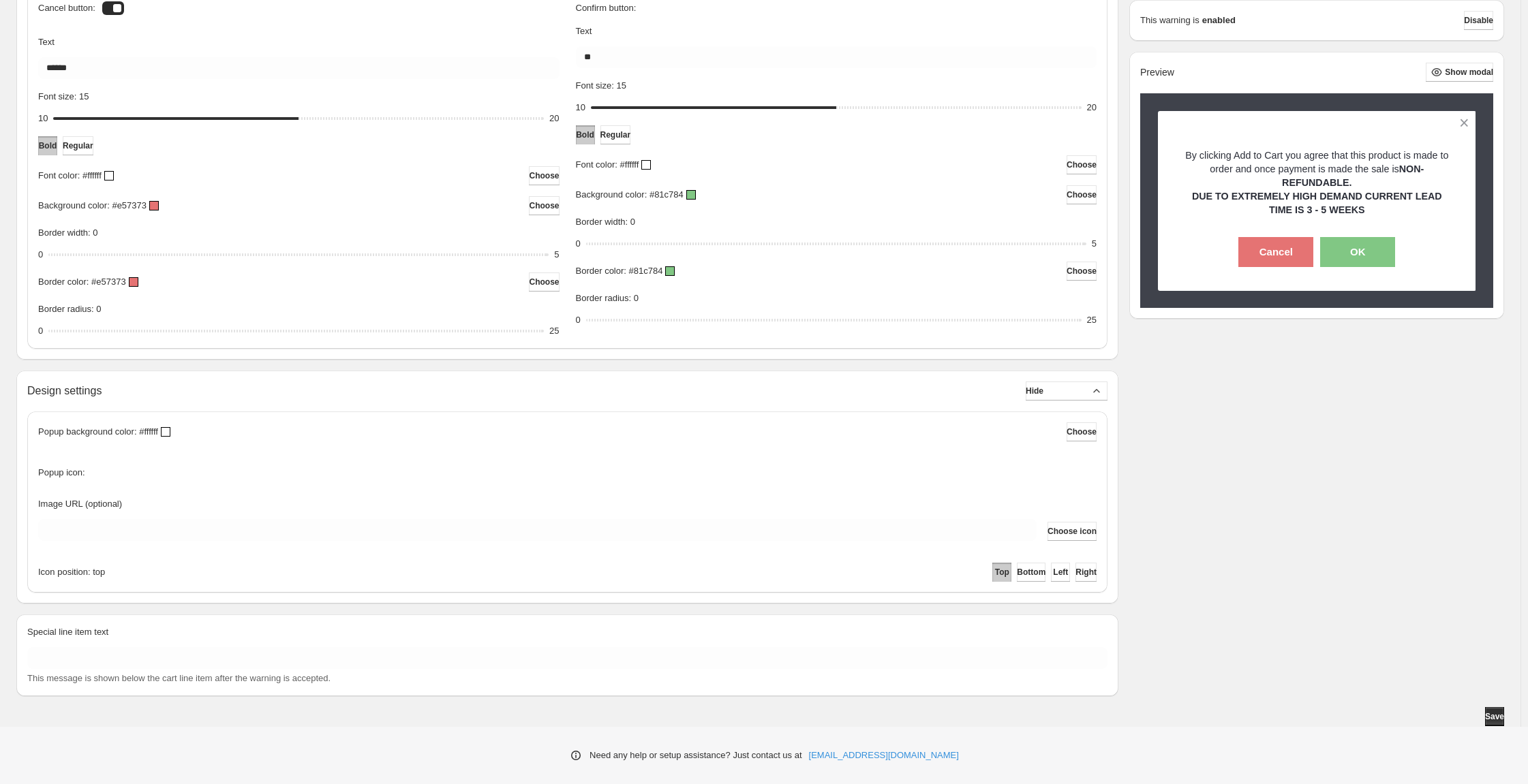
scroll to position [828, 0]
click at [1047, 526] on span "Choose icon" at bounding box center [1071, 531] width 49 height 11
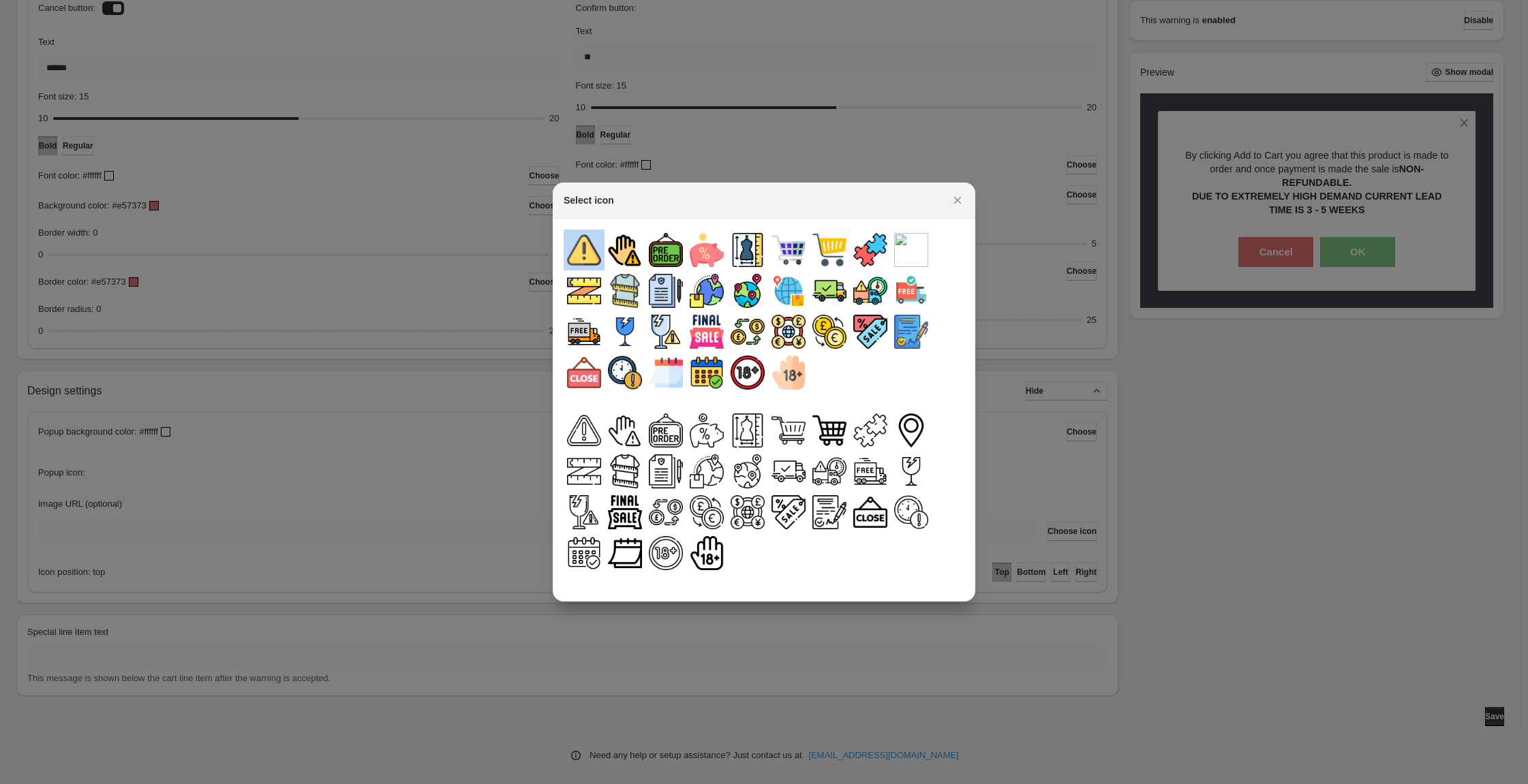
click at [567, 267] on img ":r6tv:" at bounding box center [584, 249] width 34 height 34
type input "**********"
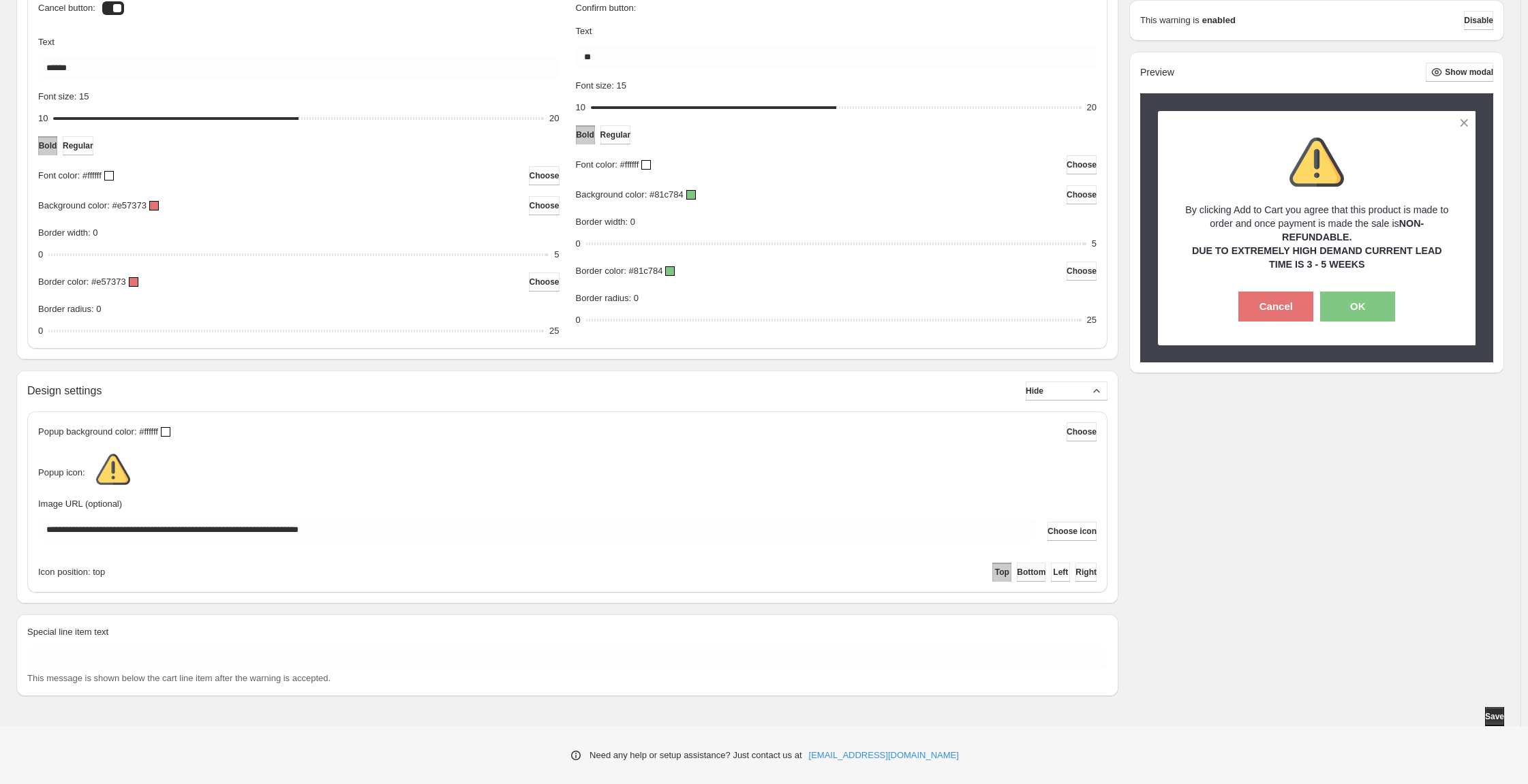
click at [1017, 563] on button "Bottom" at bounding box center [1031, 572] width 29 height 19
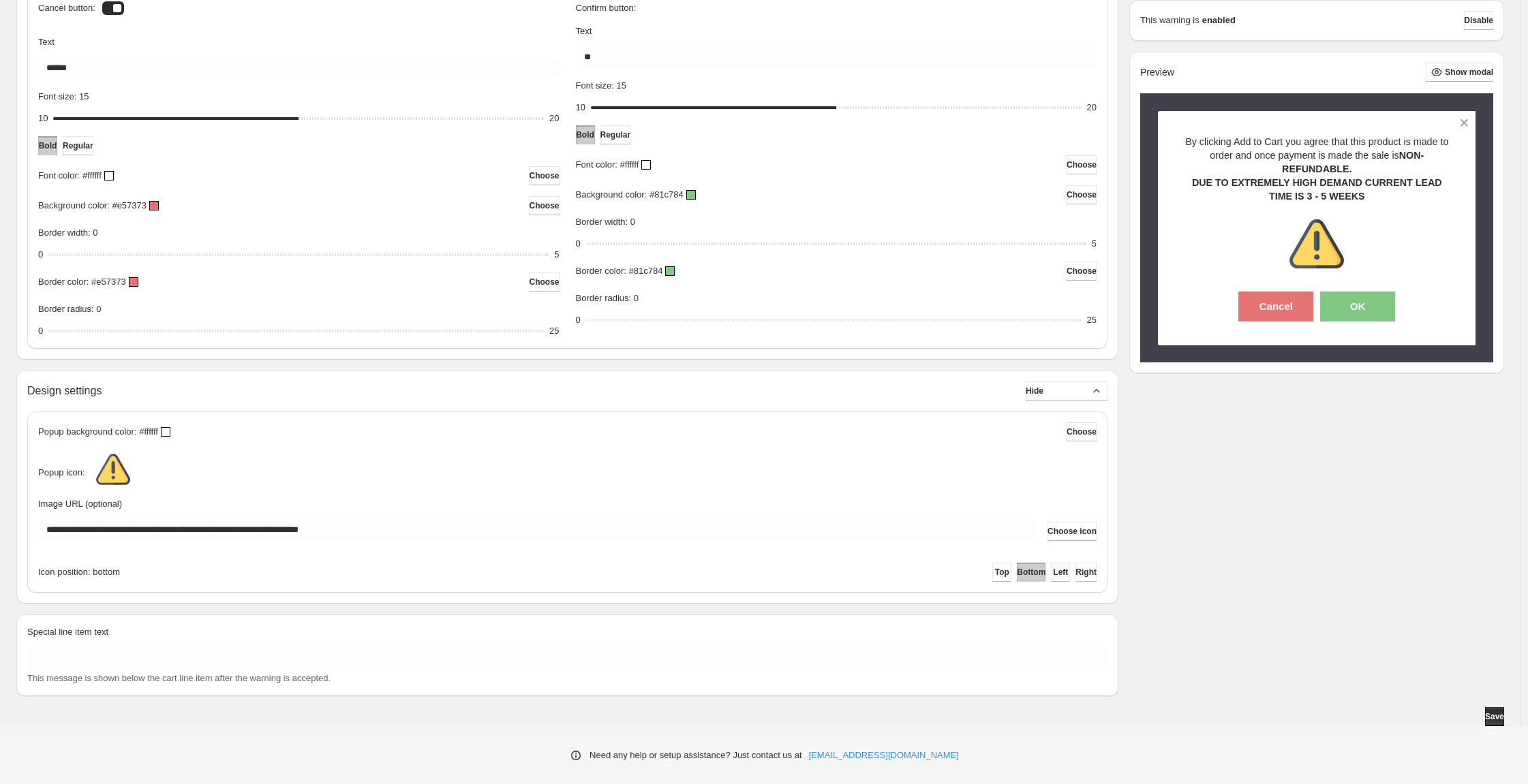
click at [1053, 567] on span "Left" at bounding box center [1060, 572] width 15 height 11
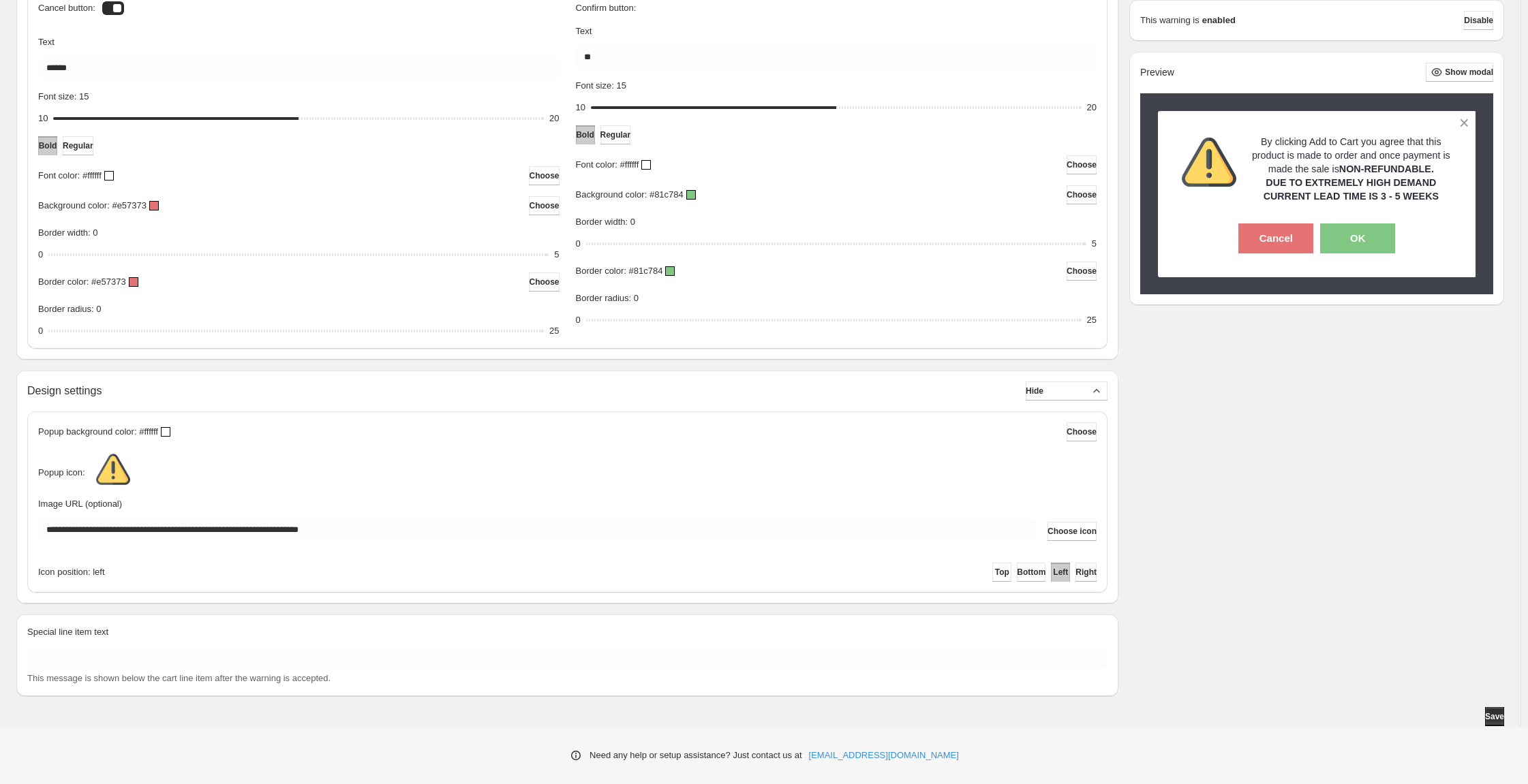
click at [1075, 567] on span "Right" at bounding box center [1086, 572] width 21 height 11
click at [995, 567] on span "Top" at bounding box center [1002, 572] width 14 height 11
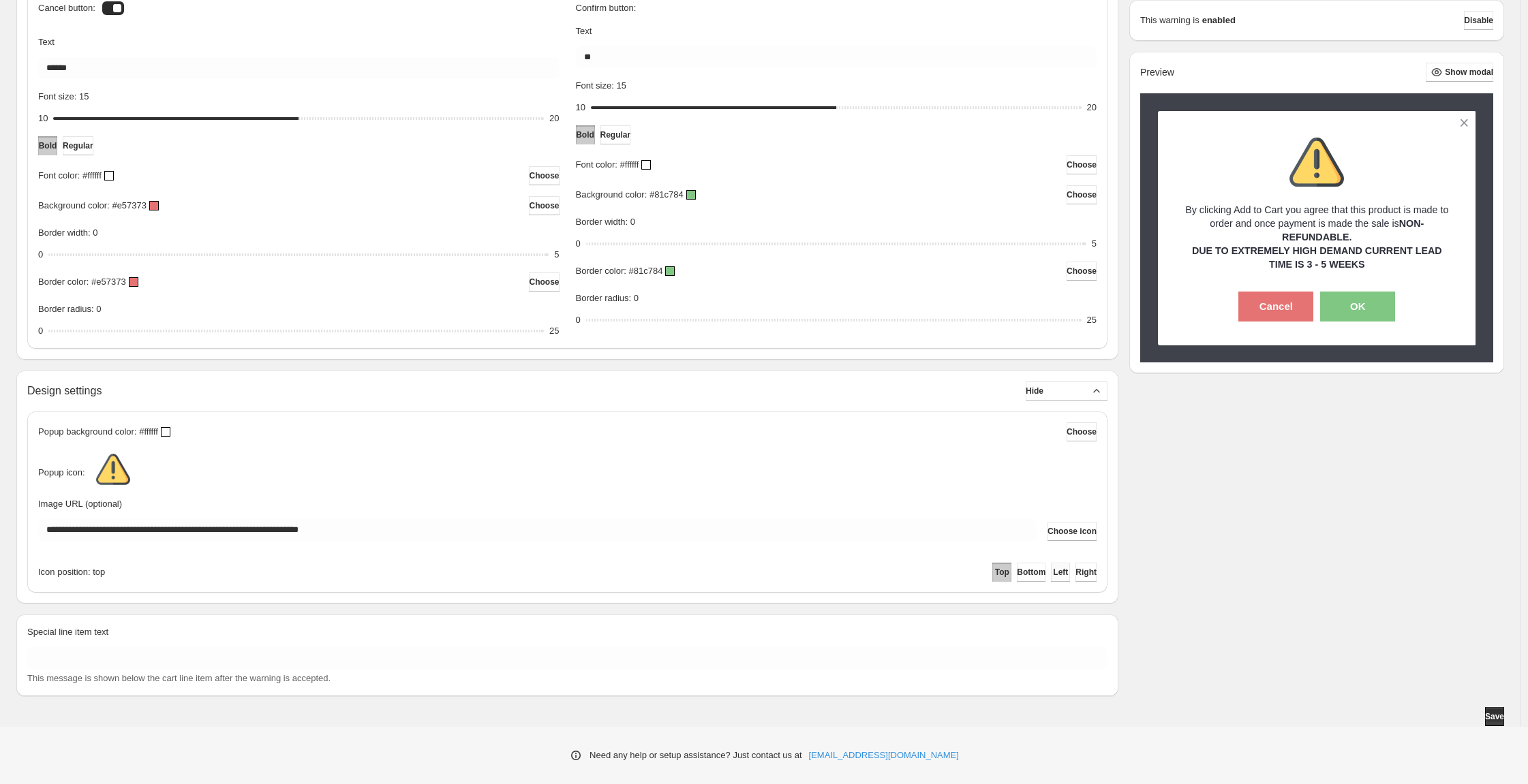
click at [1051, 563] on button "Left" at bounding box center [1060, 572] width 19 height 19
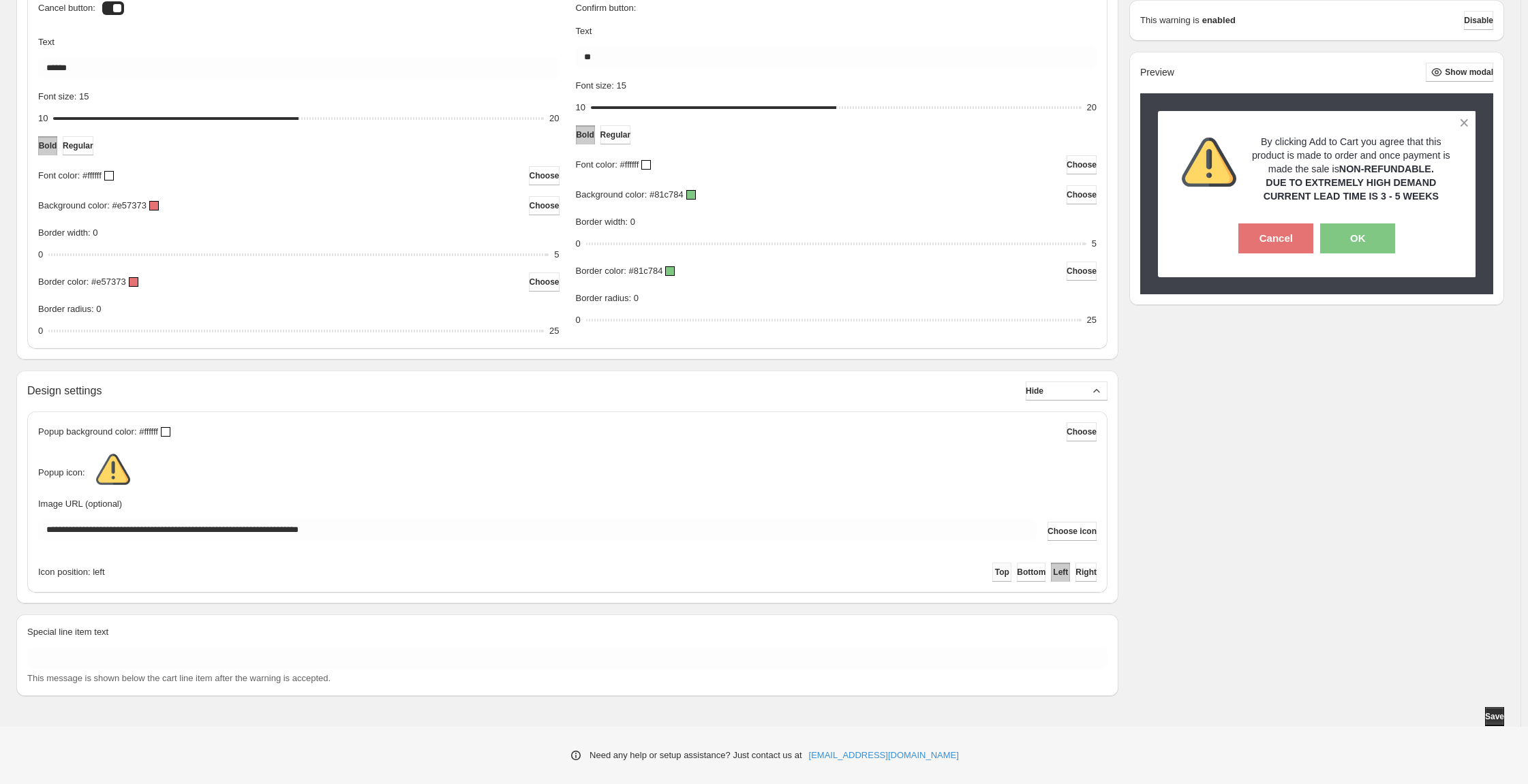
click at [992, 563] on button "Top" at bounding box center [1002, 572] width 19 height 19
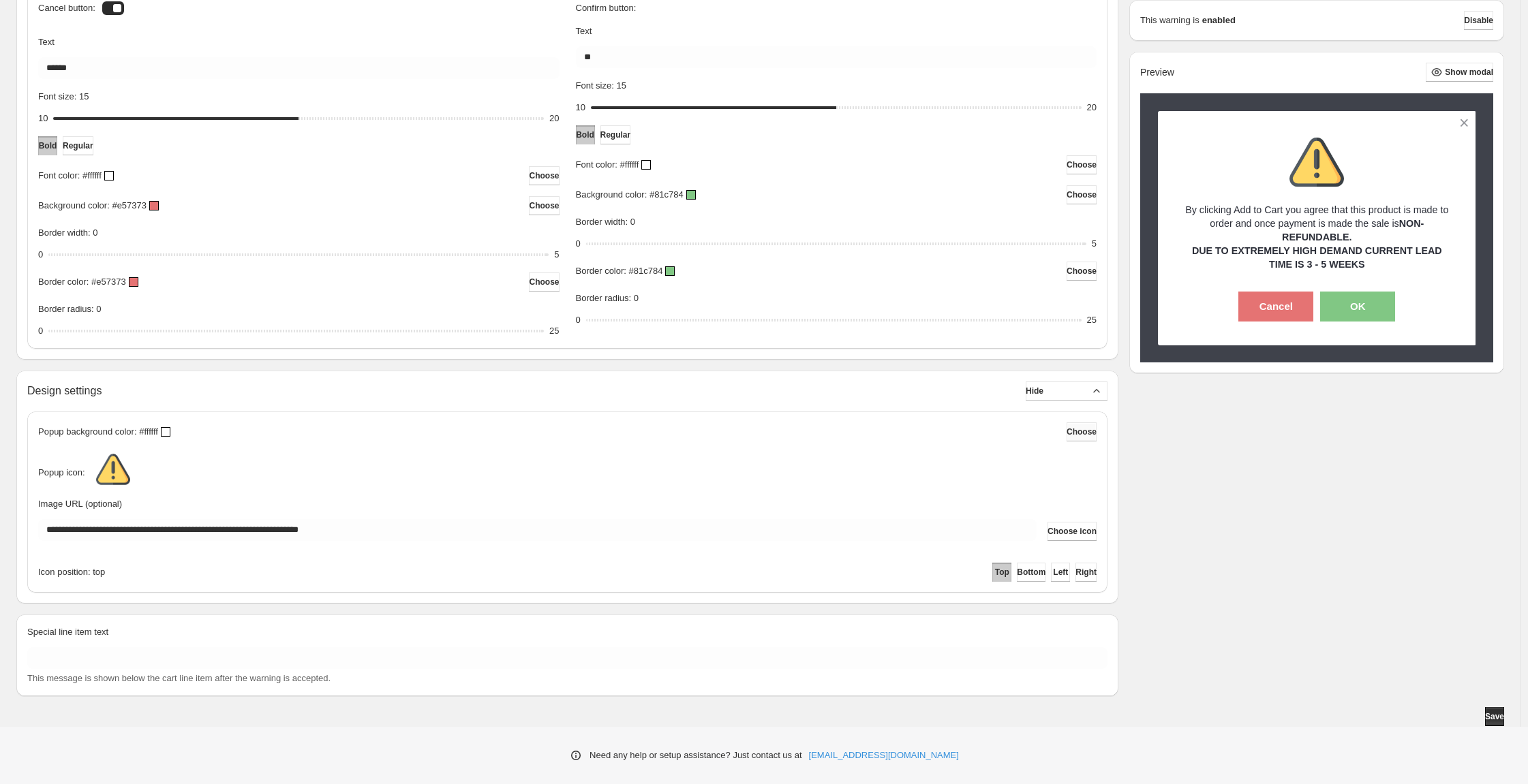
click at [1067, 427] on span "Choose" at bounding box center [1082, 432] width 30 height 11
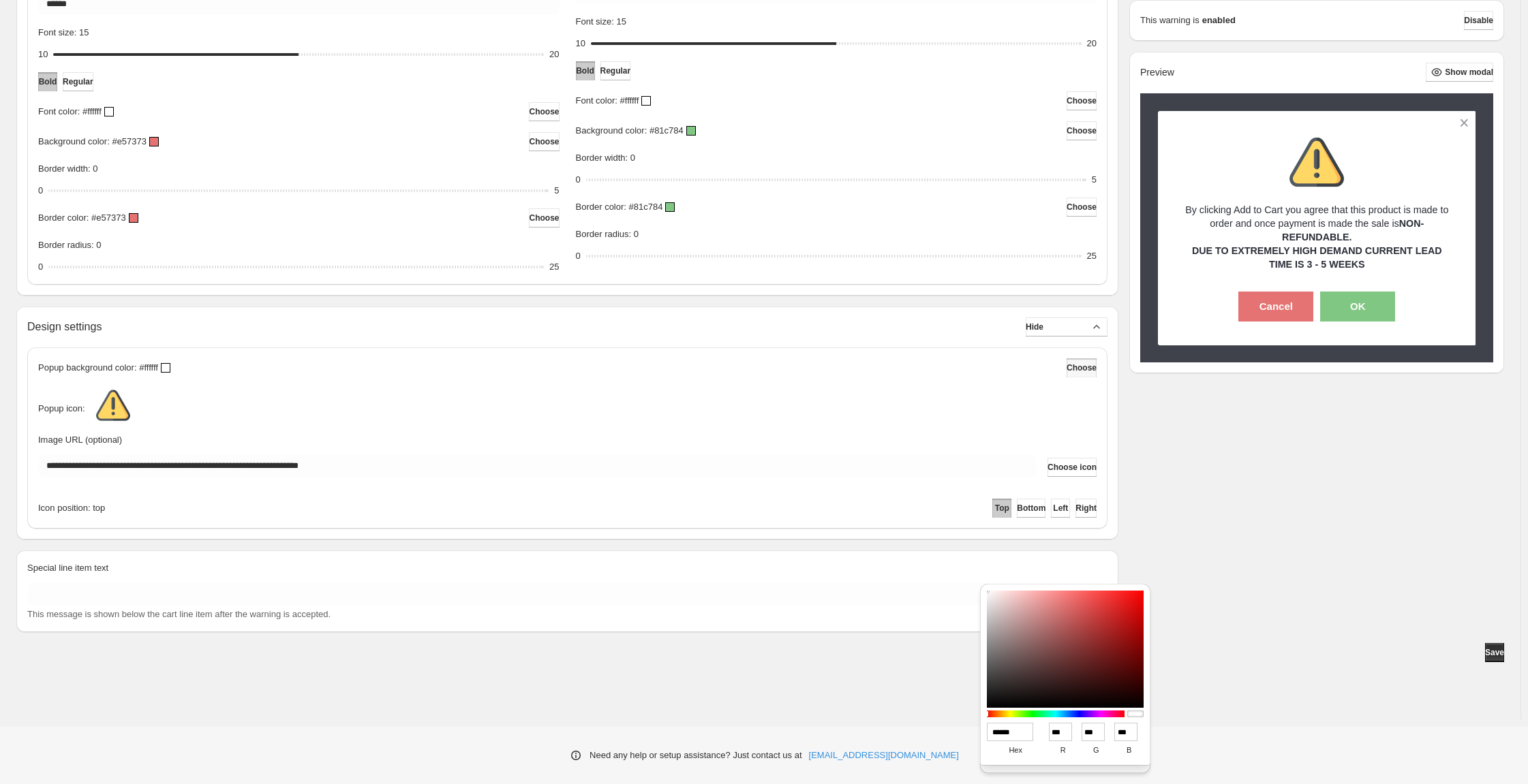
click at [911, 397] on div "Popup icon:" at bounding box center [568, 405] width 1059 height 34
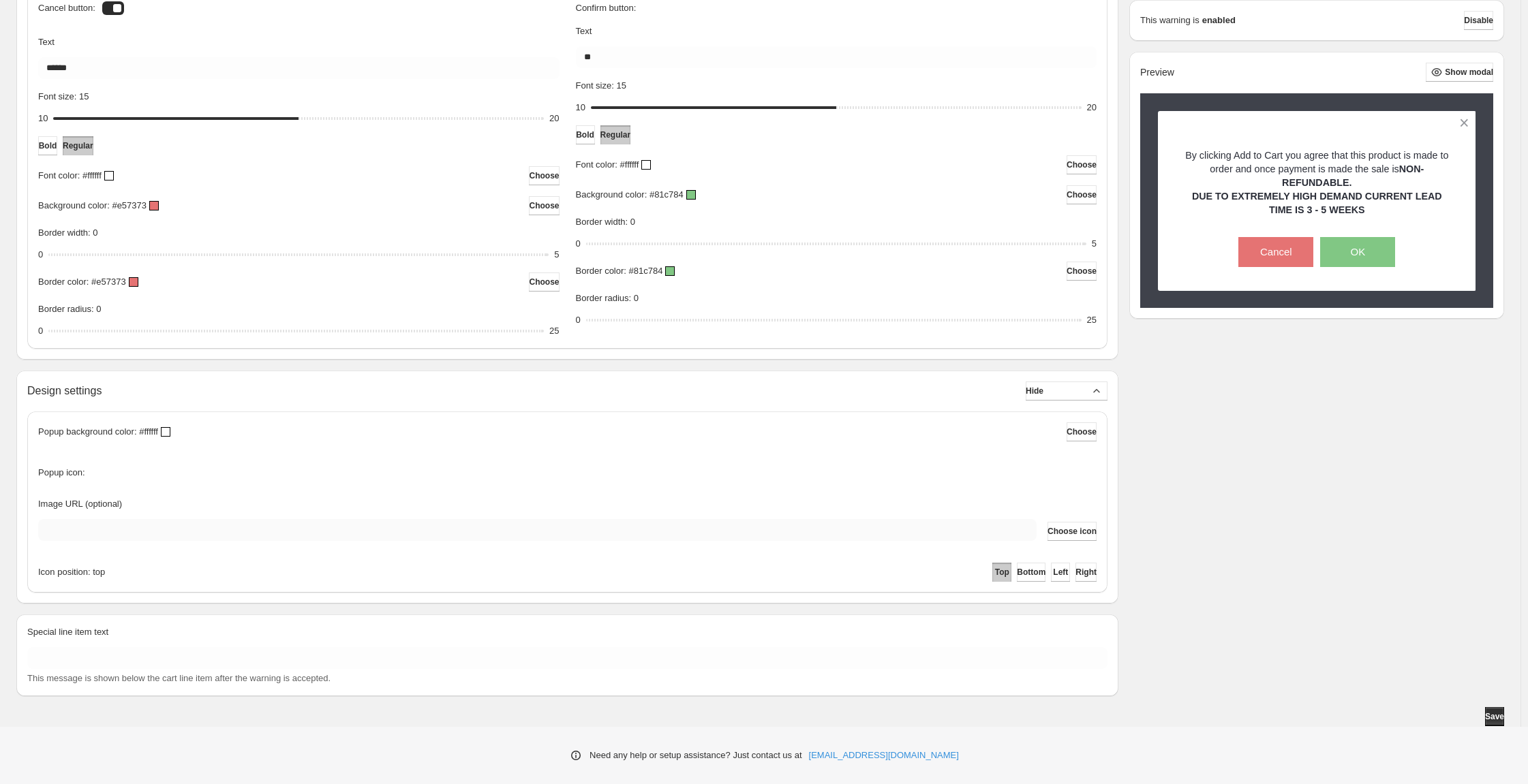
scroll to position [487, 0]
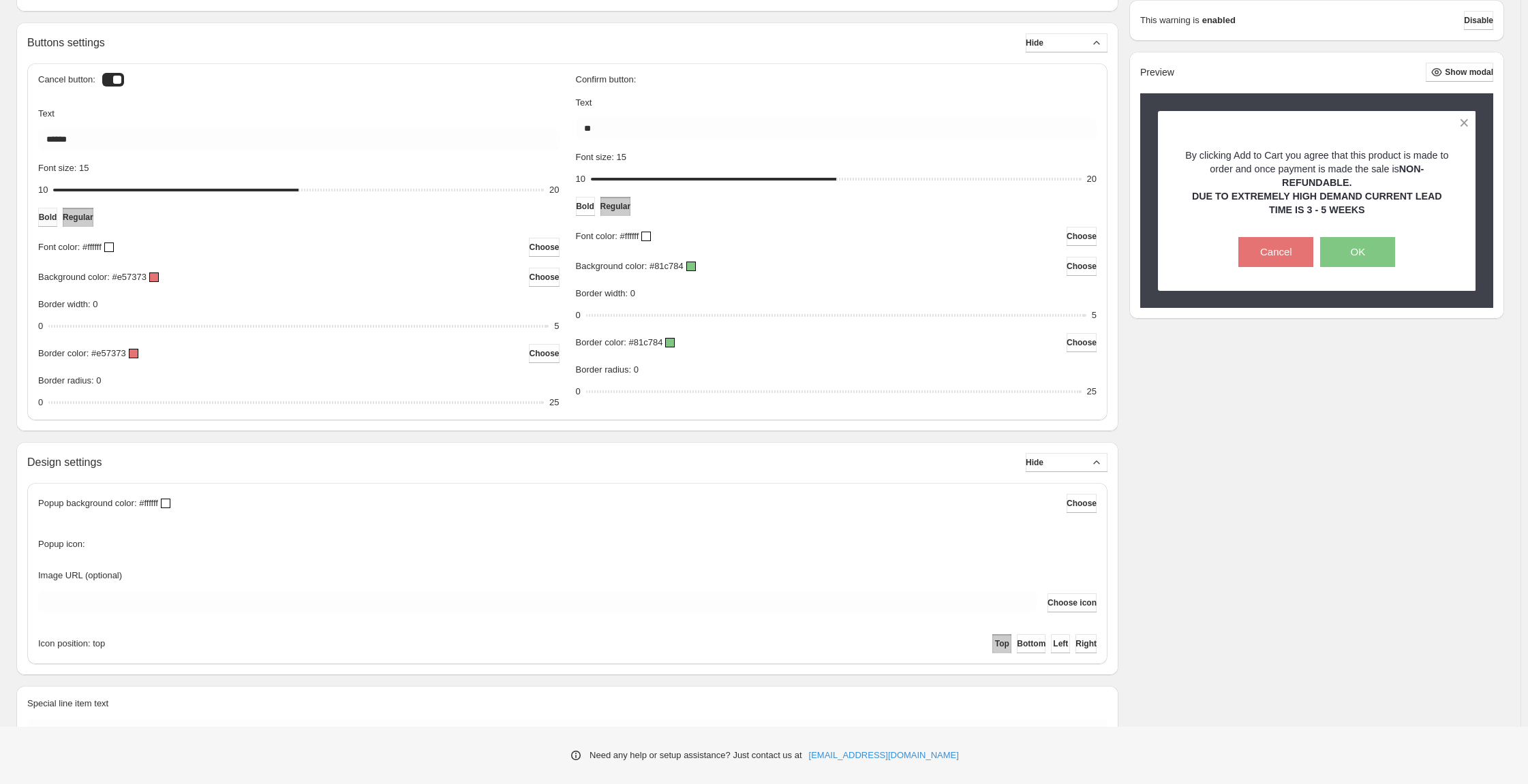
click at [58, 227] on button "Bold" at bounding box center [48, 217] width 19 height 19
click at [594, 212] on span "Bold" at bounding box center [584, 206] width 18 height 11
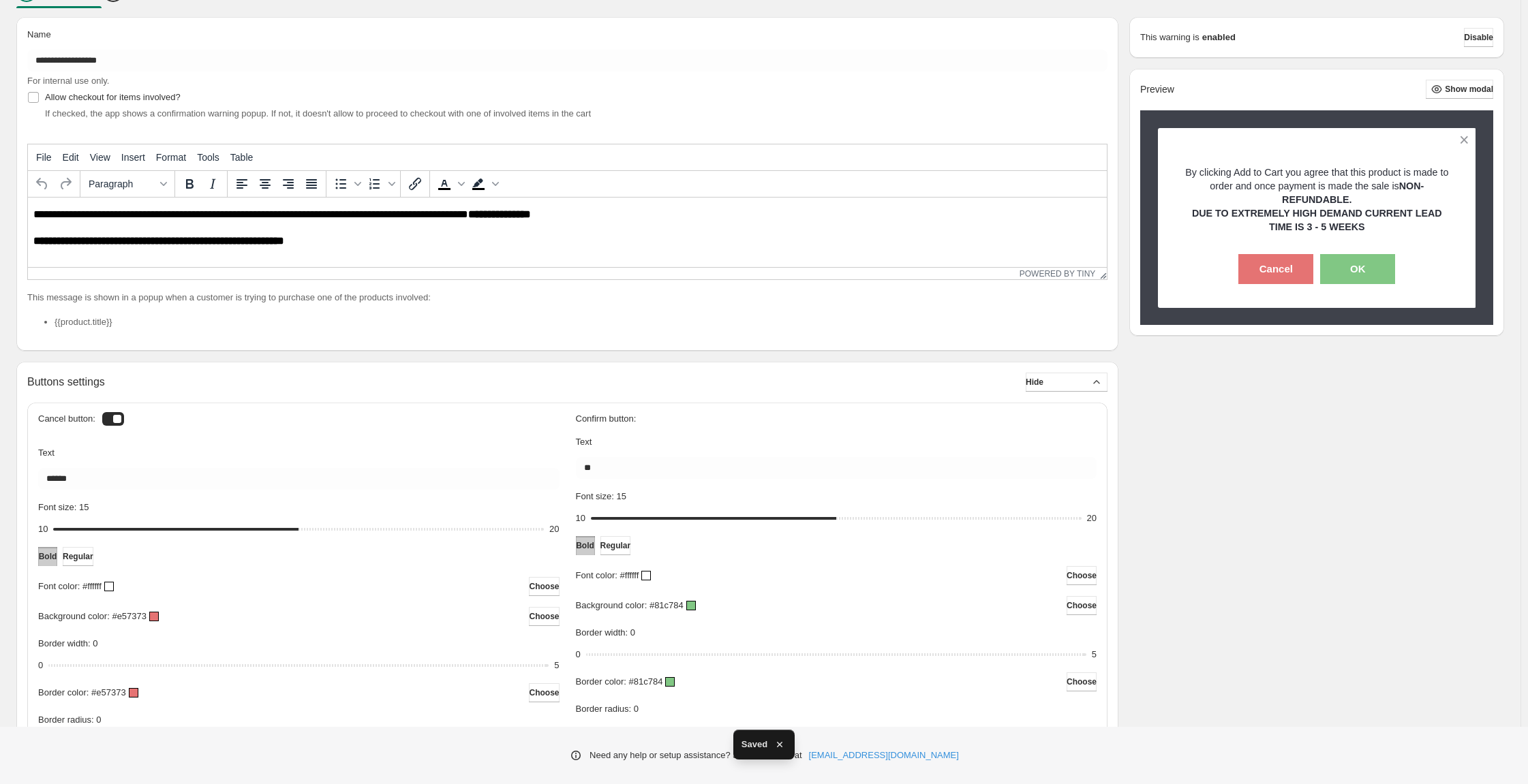
scroll to position [146, 0]
